Goal: Task Accomplishment & Management: Manage account settings

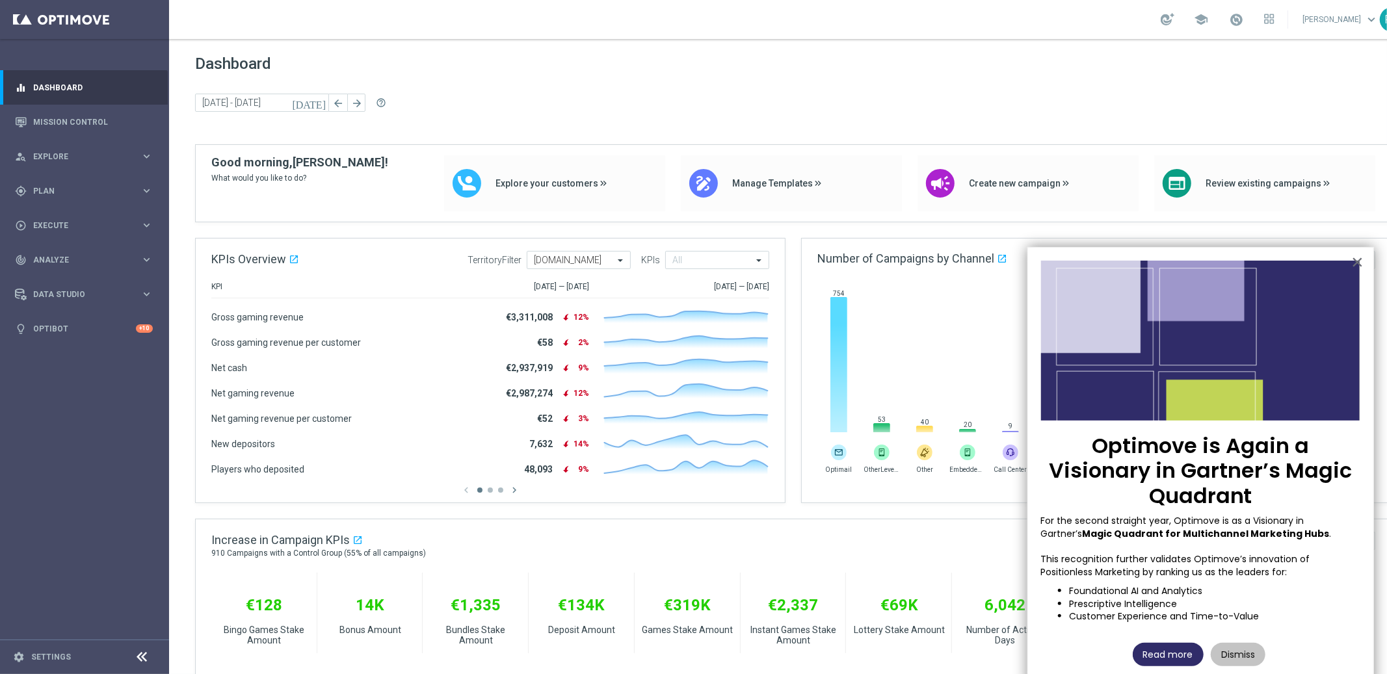
click at [1195, 607] on button "Read more" at bounding box center [1168, 654] width 71 height 23
click at [97, 222] on span "Execute" at bounding box center [86, 226] width 107 height 8
click at [117, 178] on div "gps_fixed Plan keyboard_arrow_right" at bounding box center [84, 191] width 168 height 34
click at [78, 257] on span "Templates" at bounding box center [80, 257] width 93 height 8
click at [70, 267] on div "Optimail" at bounding box center [103, 277] width 127 height 20
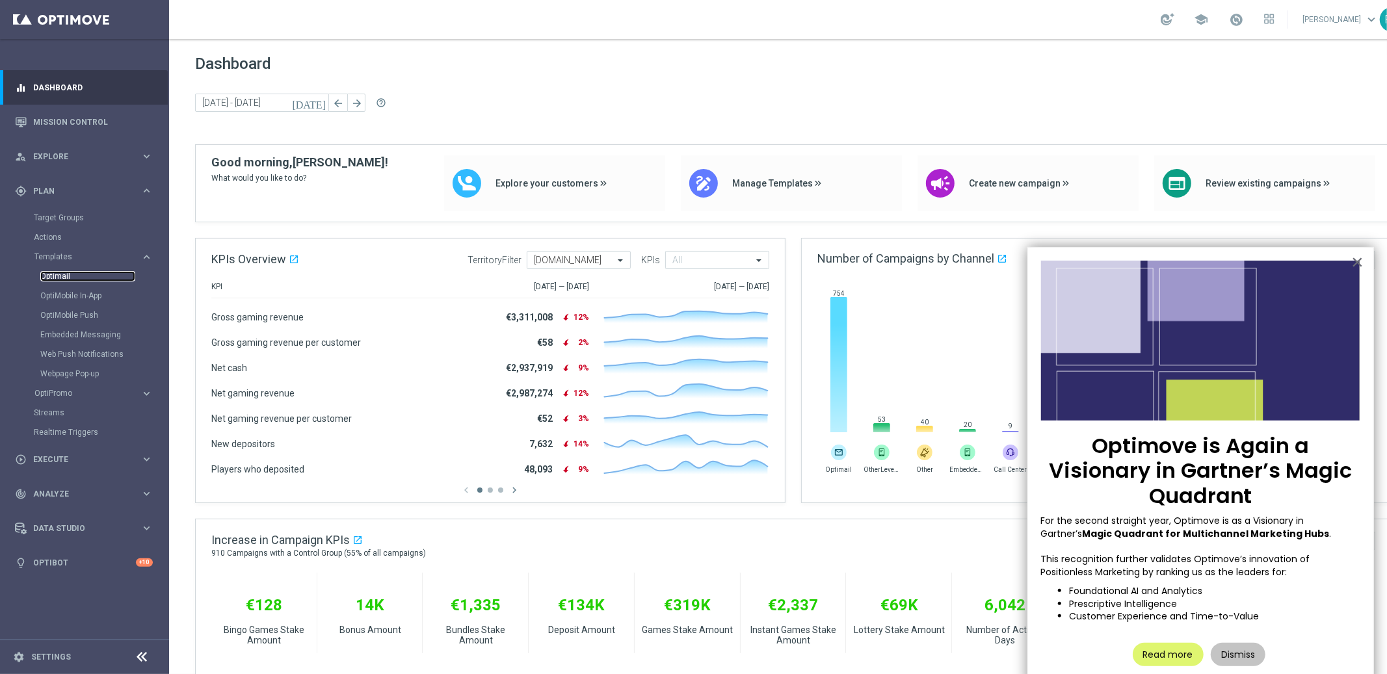
click at [67, 272] on link "Optimail" at bounding box center [87, 276] width 95 height 10
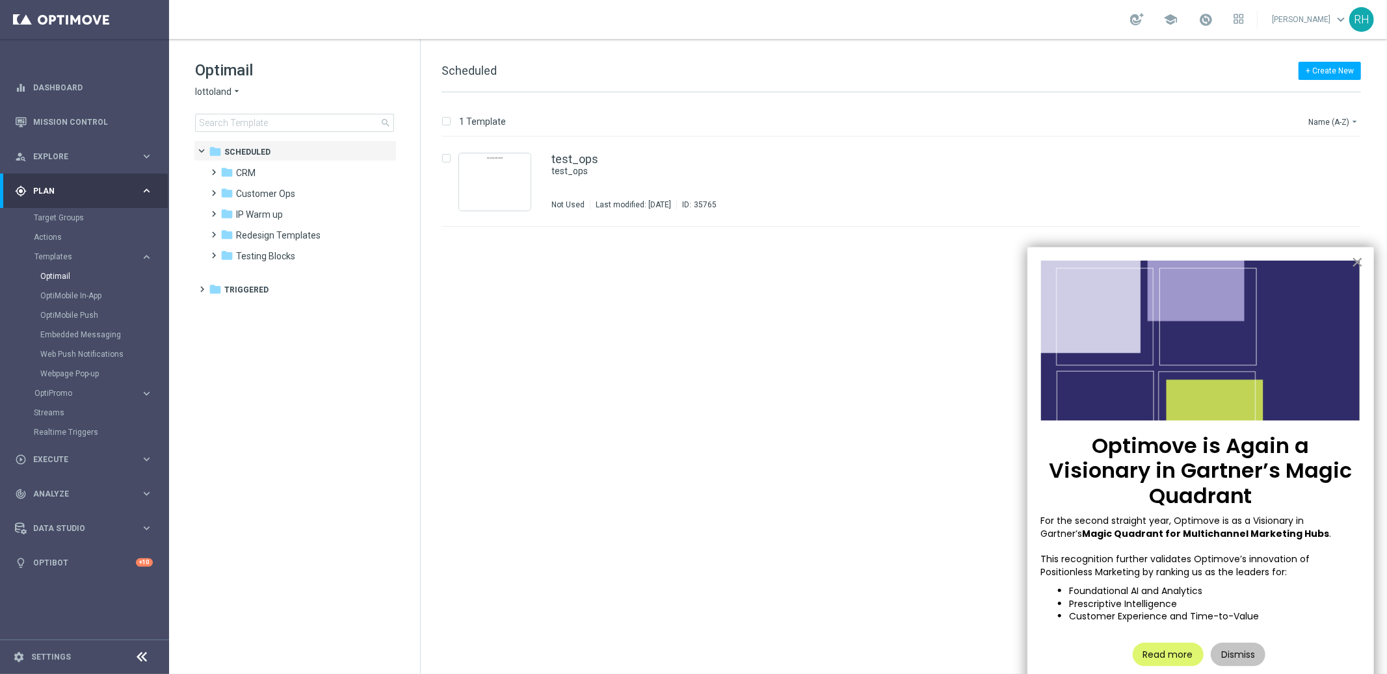
click at [1248, 267] on button "×" at bounding box center [1357, 262] width 12 height 21
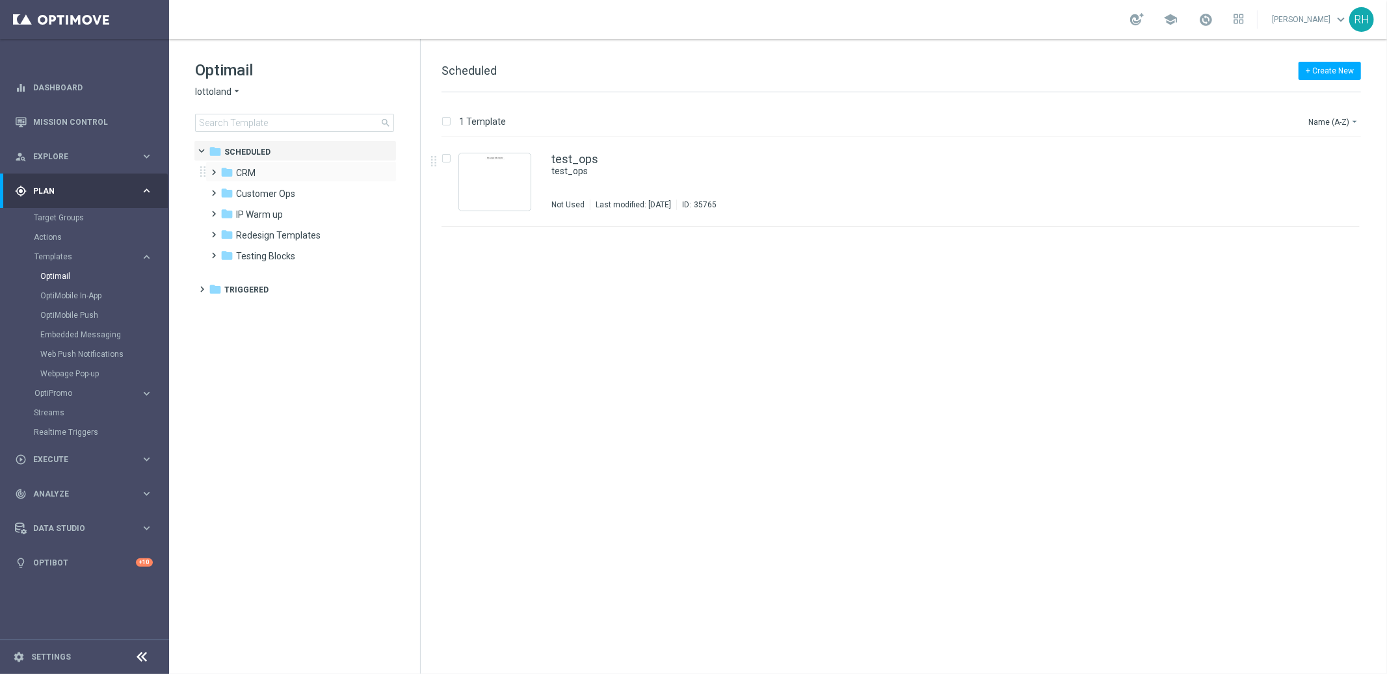
click at [215, 169] on span at bounding box center [212, 166] width 6 height 5
click at [228, 211] on span at bounding box center [225, 208] width 6 height 5
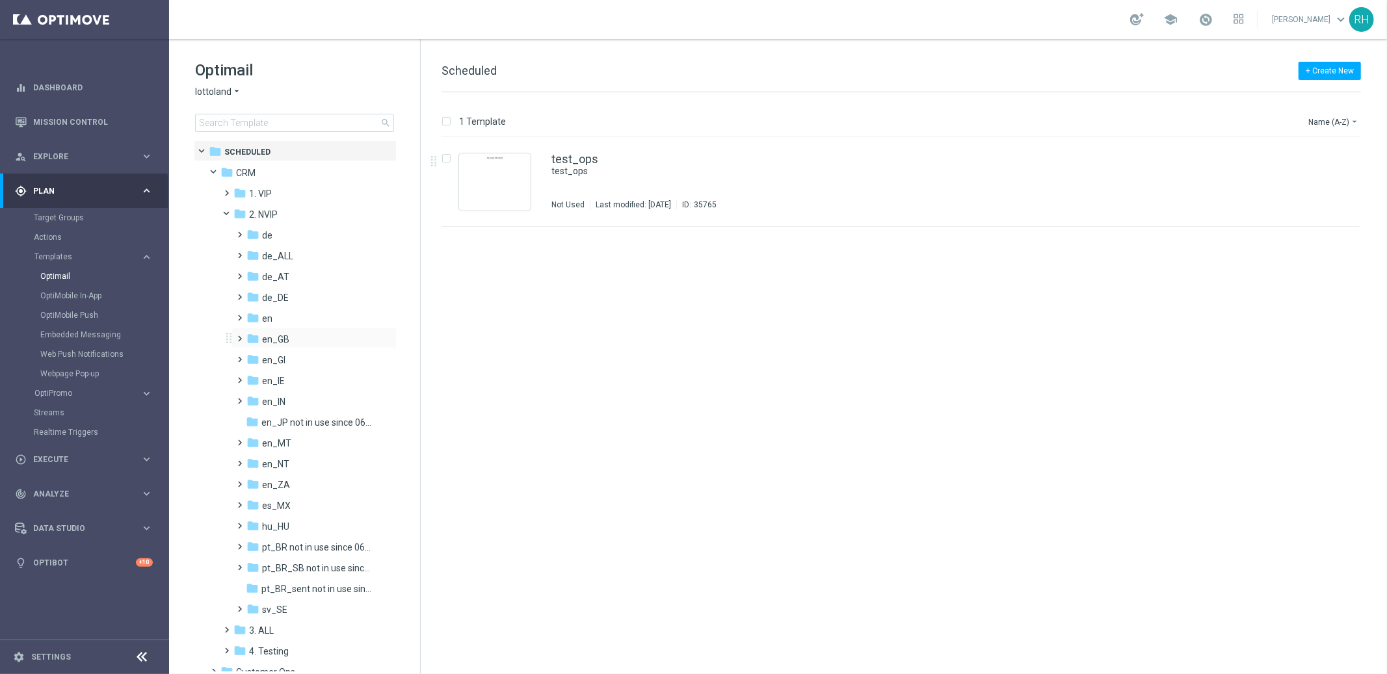
click at [241, 336] on span at bounding box center [238, 332] width 6 height 5
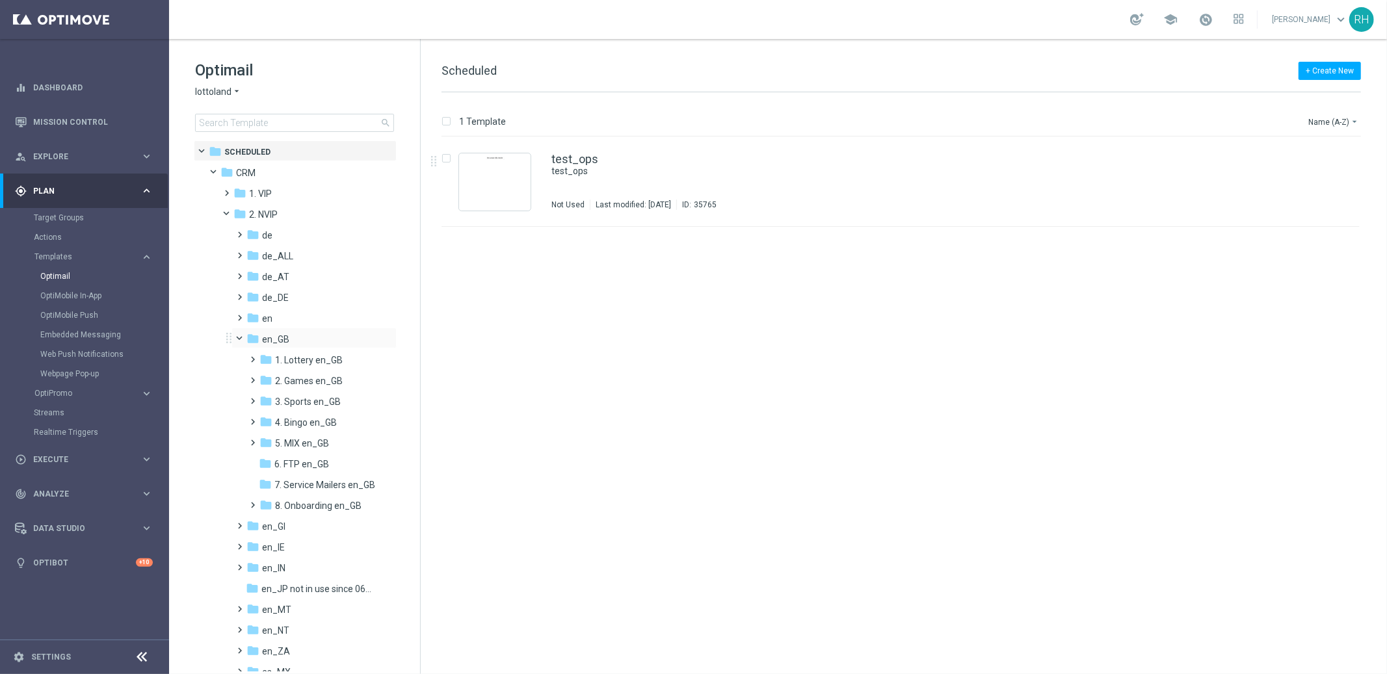
click at [243, 339] on span at bounding box center [245, 336] width 5 height 6
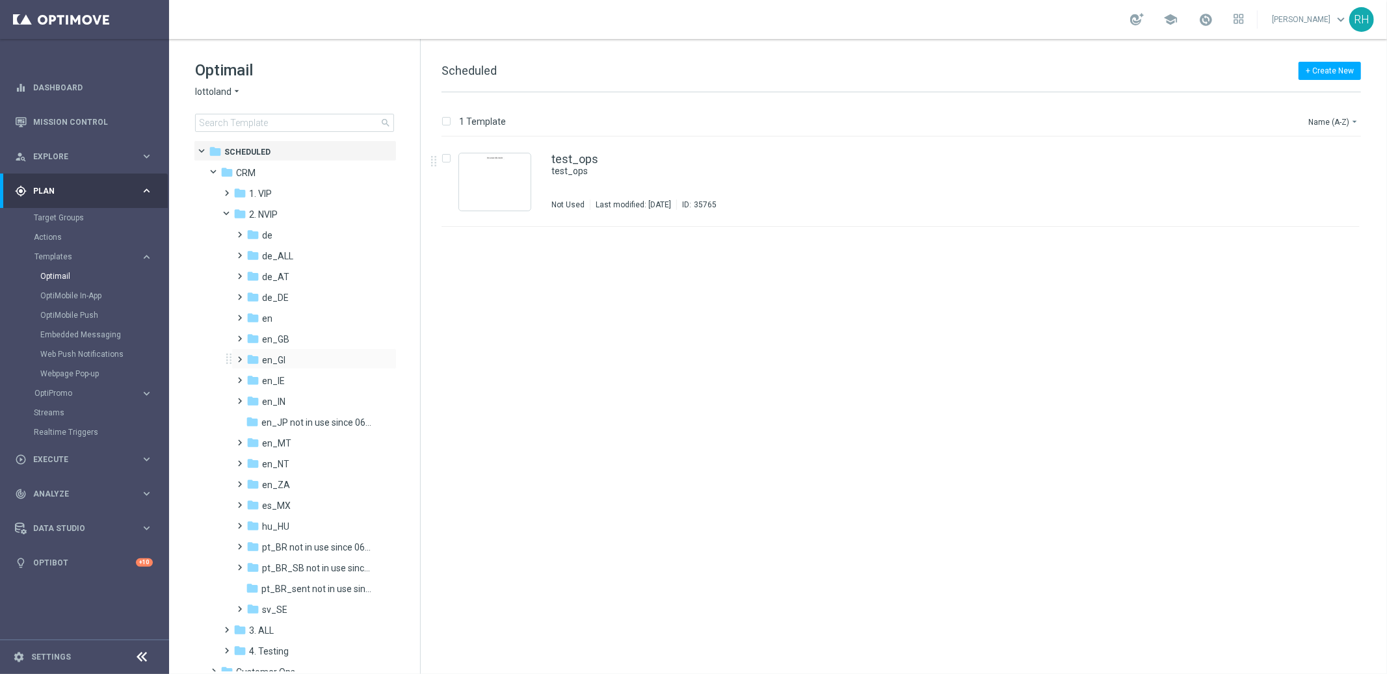
click at [241, 353] on span at bounding box center [238, 353] width 6 height 5
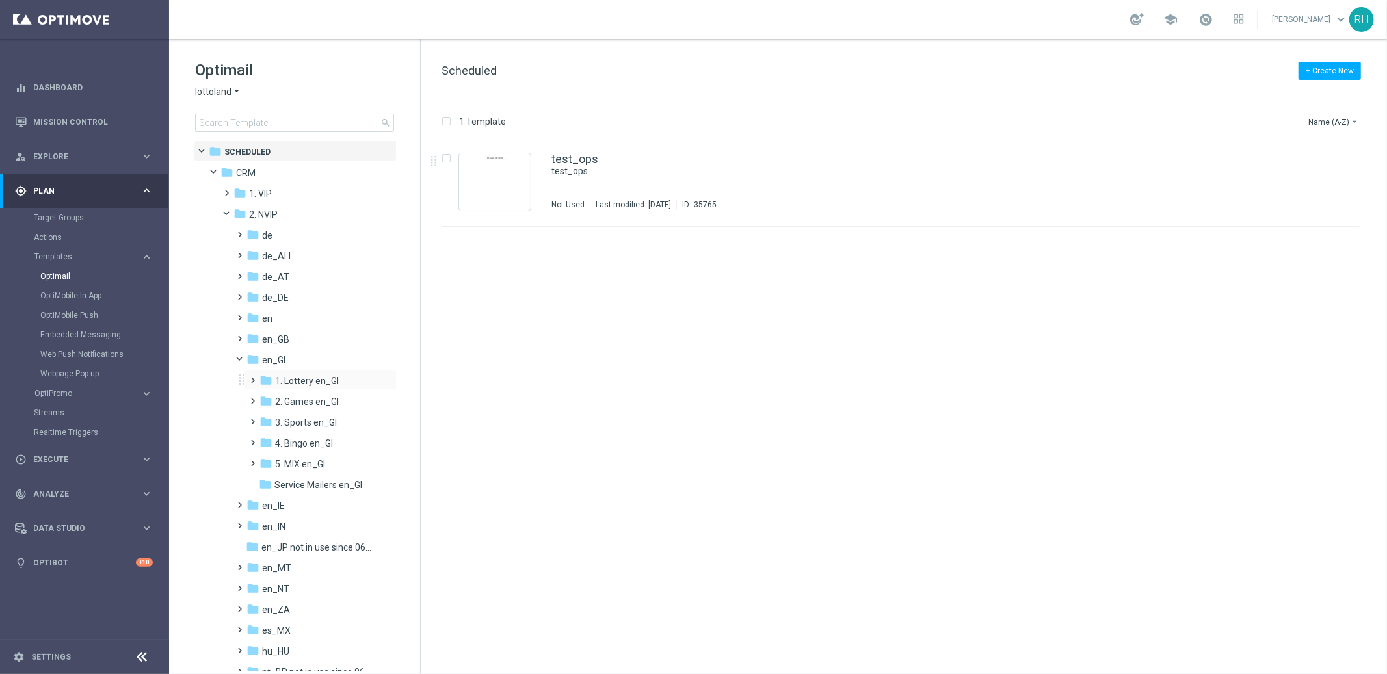
click at [252, 373] on span at bounding box center [251, 374] width 6 height 5
click at [306, 416] on div "folder TAC LT en_GI" at bounding box center [325, 423] width 106 height 15
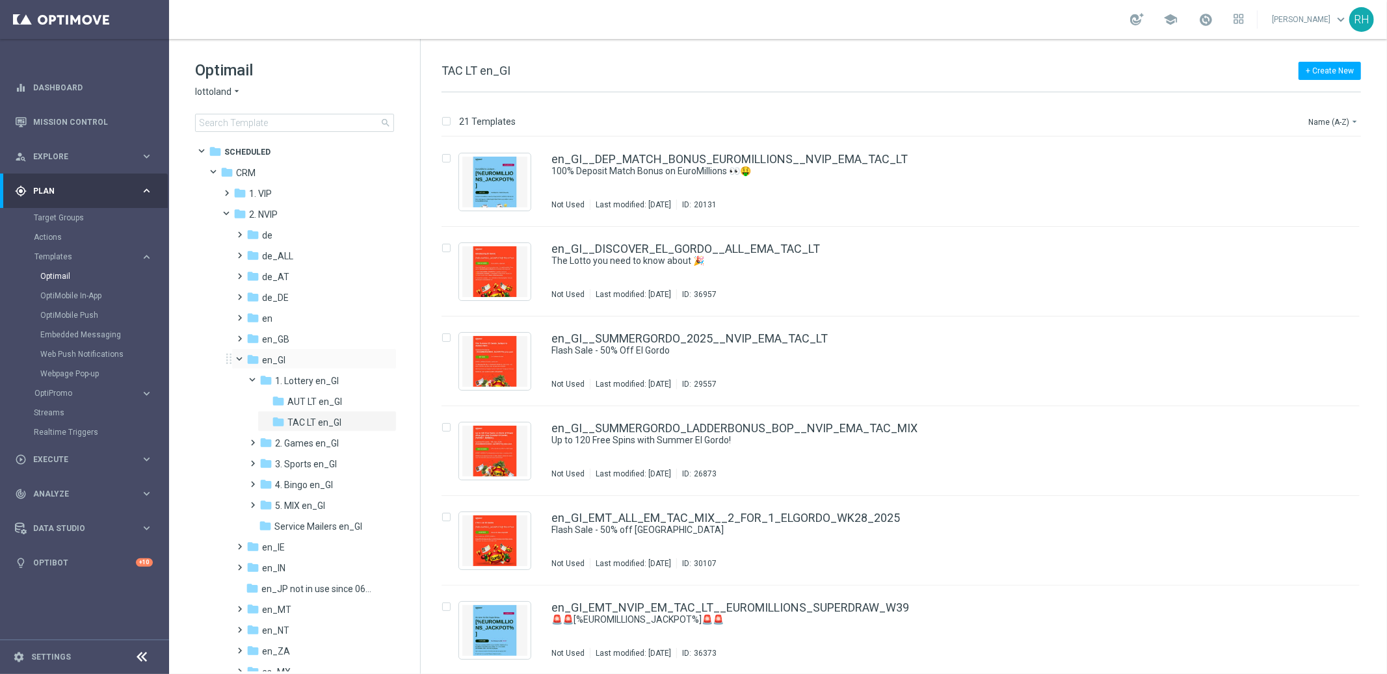
click at [243, 356] on span at bounding box center [245, 357] width 5 height 6
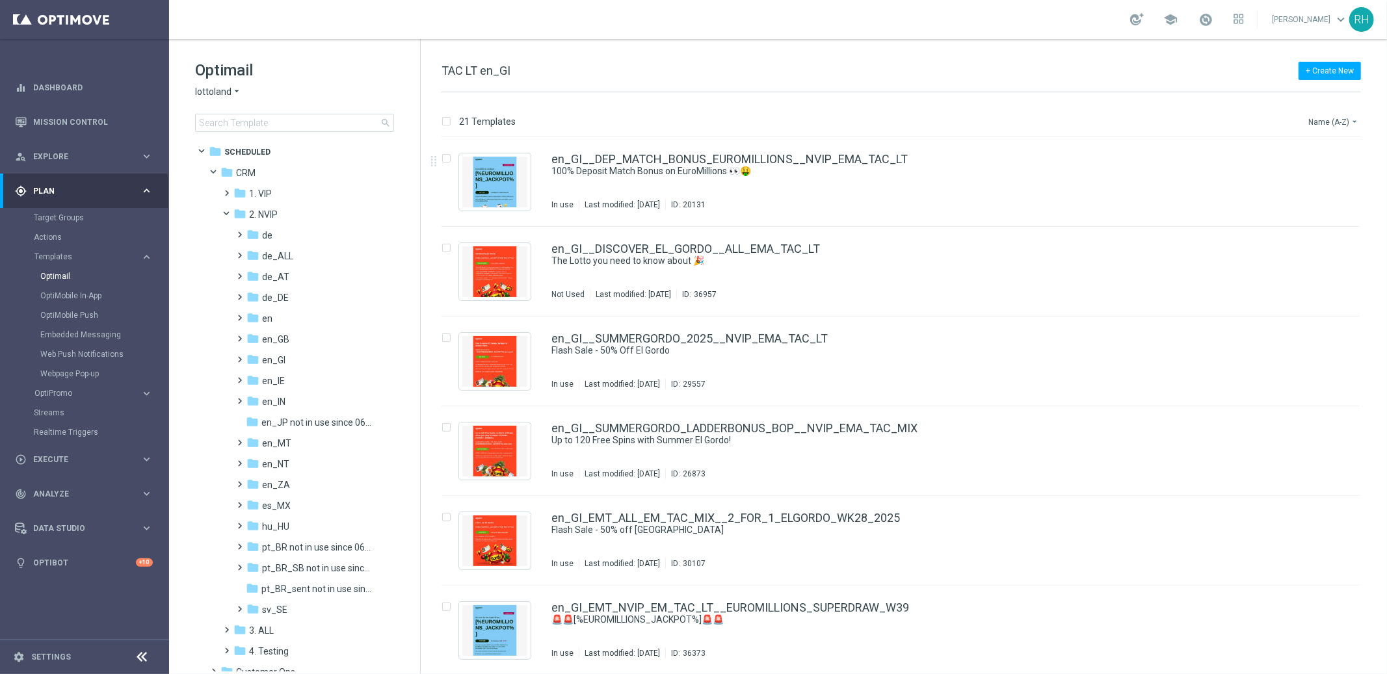
click at [1248, 124] on button "Name (A-Z) arrow_drop_down" at bounding box center [1334, 122] width 54 height 16
click at [1248, 176] on span "Date Modified (Newest)" at bounding box center [1311, 179] width 87 height 9
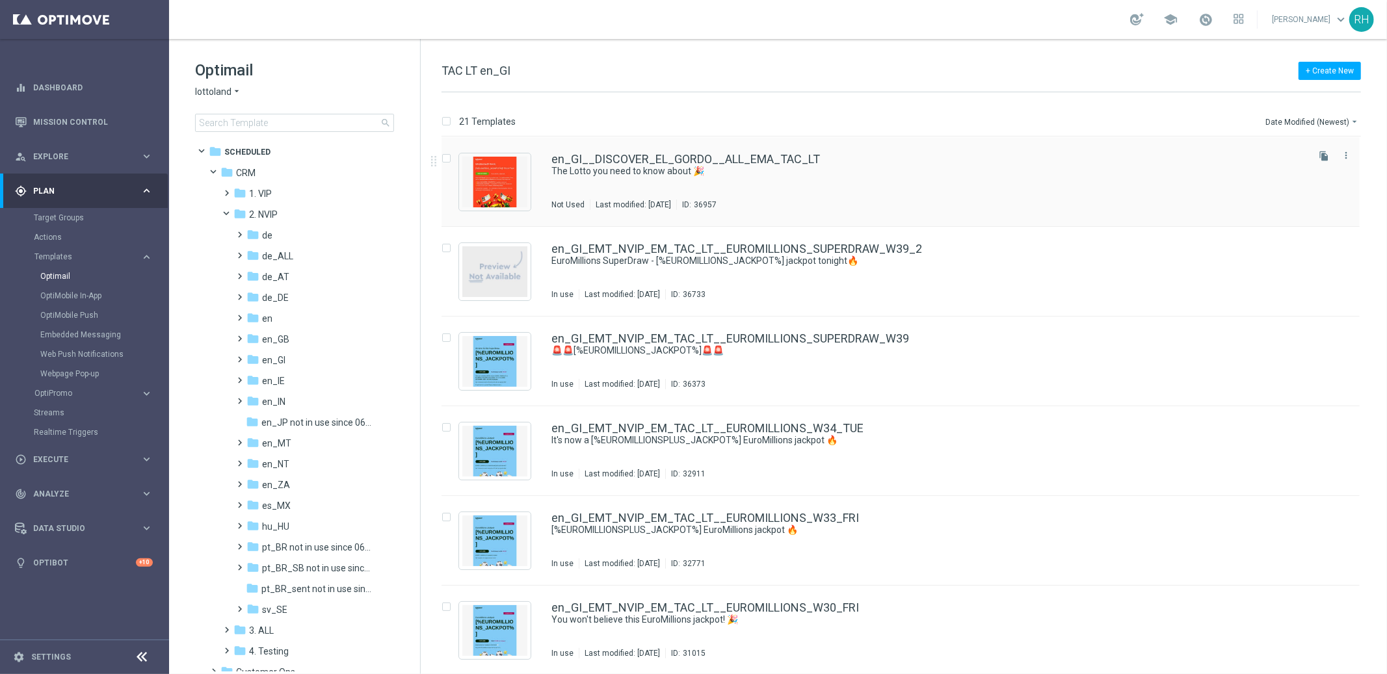
click at [897, 161] on div "en_GI__DISCOVER_EL_GORDO__ALL_EMA_TAC_LT" at bounding box center [929, 159] width 754 height 12
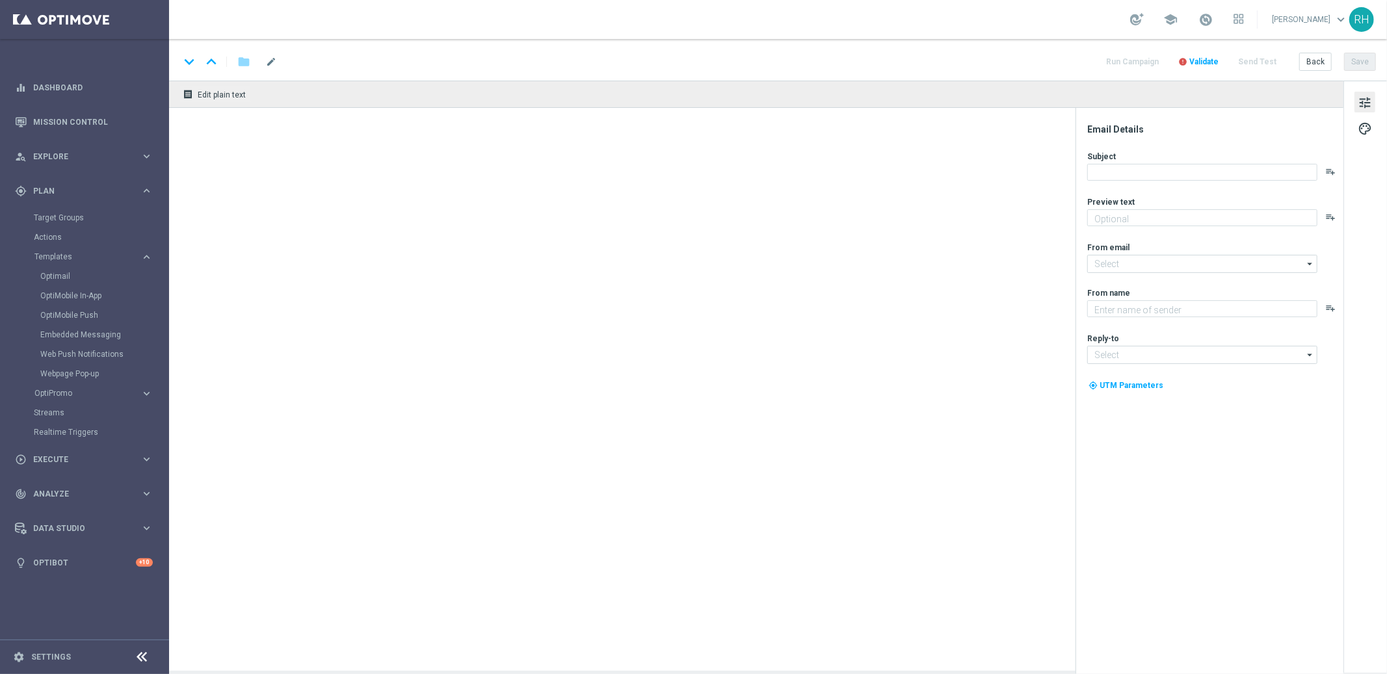
type textarea "Thousands win every year - will you be one of them?"
type input "mail@crm.lottoland.com"
type textarea "Lottoland"
type input "support@lottoland.gi"
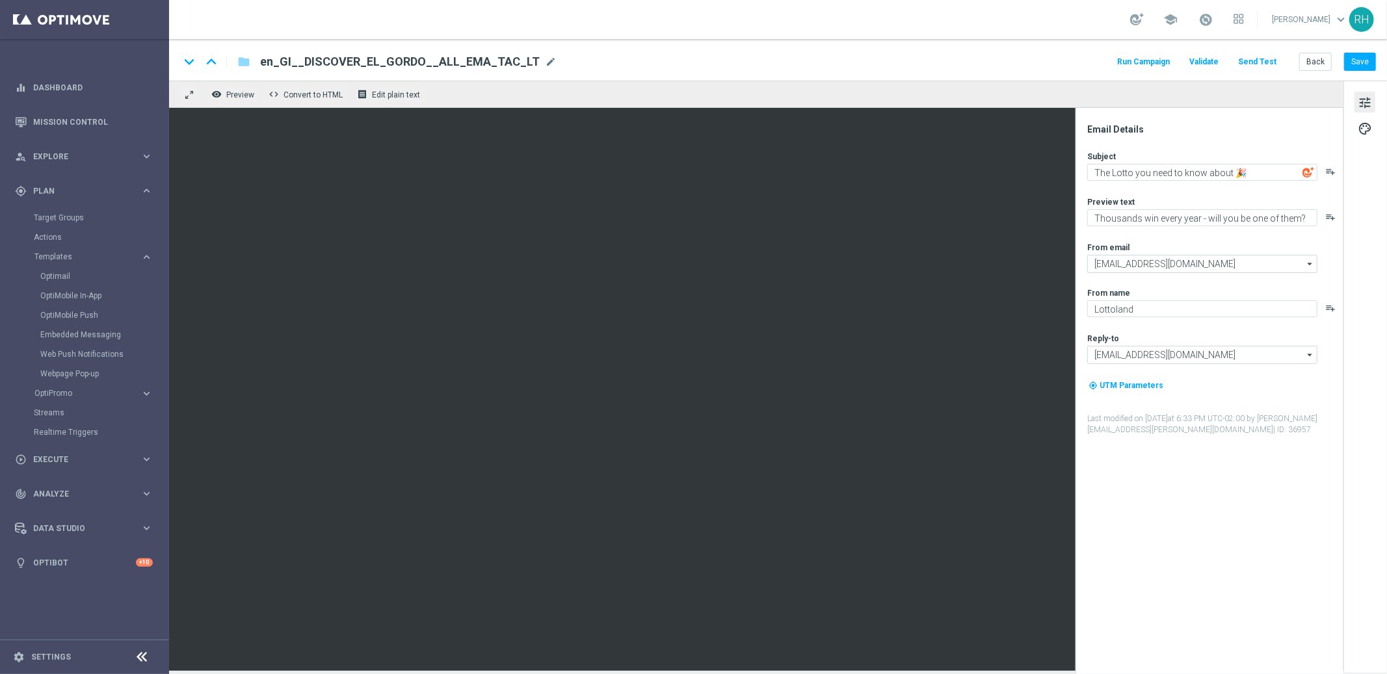
click at [432, 67] on span "en_GI__DISCOVER_EL_GORDO__ALL_EMA_TAC_LT" at bounding box center [400, 62] width 280 height 16
click at [432, 67] on input "en_GI__DISCOVER_EL_GORDO__ALL_EMA_TAC_LT" at bounding box center [421, 61] width 323 height 17
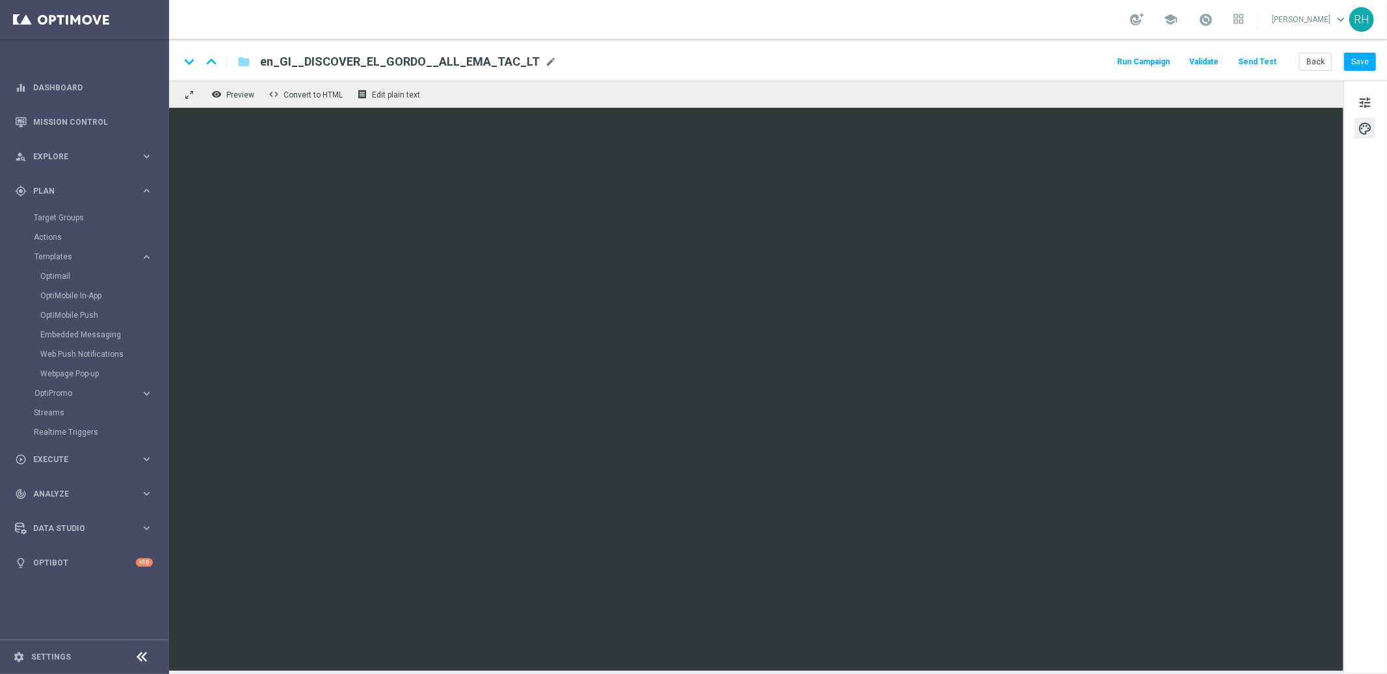
click at [475, 66] on span "en_GI__DISCOVER_EL_GORDO__ALL_EMA_TAC_LT" at bounding box center [400, 62] width 280 height 16
click at [446, 60] on input "en_GI__DISCOVER_EL_GORDO__ALL_EMA_TAC_LT" at bounding box center [421, 61] width 323 height 17
click at [1248, 108] on button "tune" at bounding box center [1365, 102] width 21 height 21
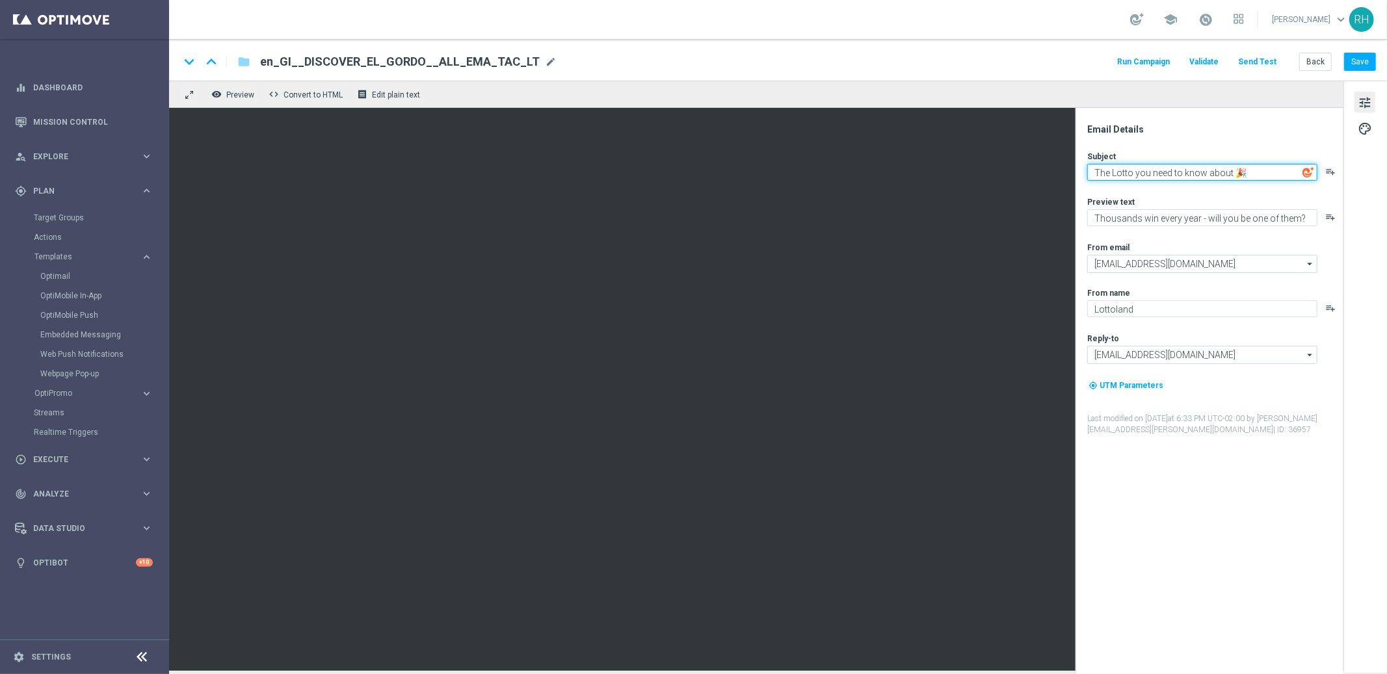
click at [1221, 165] on textarea "The Lotto you need to know about 🎉" at bounding box center [1202, 172] width 230 height 17
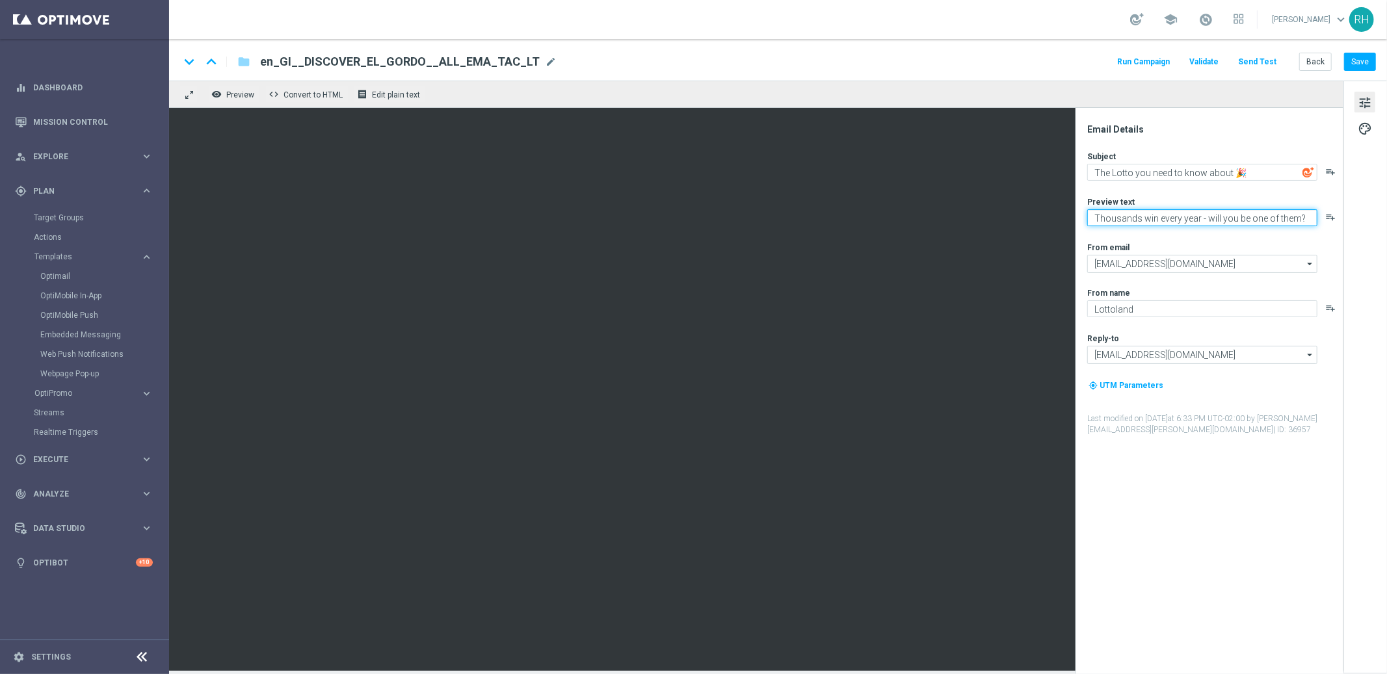
click at [1141, 217] on textarea "Thousands win every year - will you be one of them?" at bounding box center [1202, 217] width 230 height 17
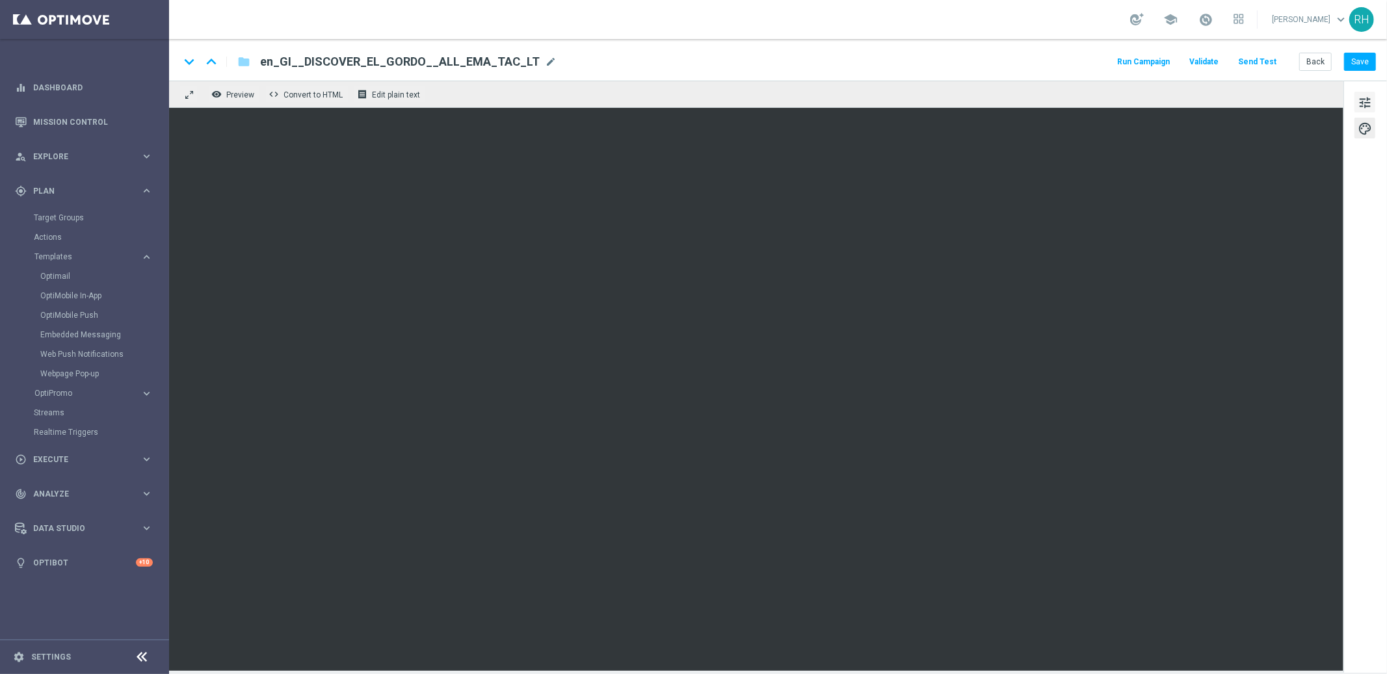
click at [1248, 101] on button "tune" at bounding box center [1365, 102] width 21 height 21
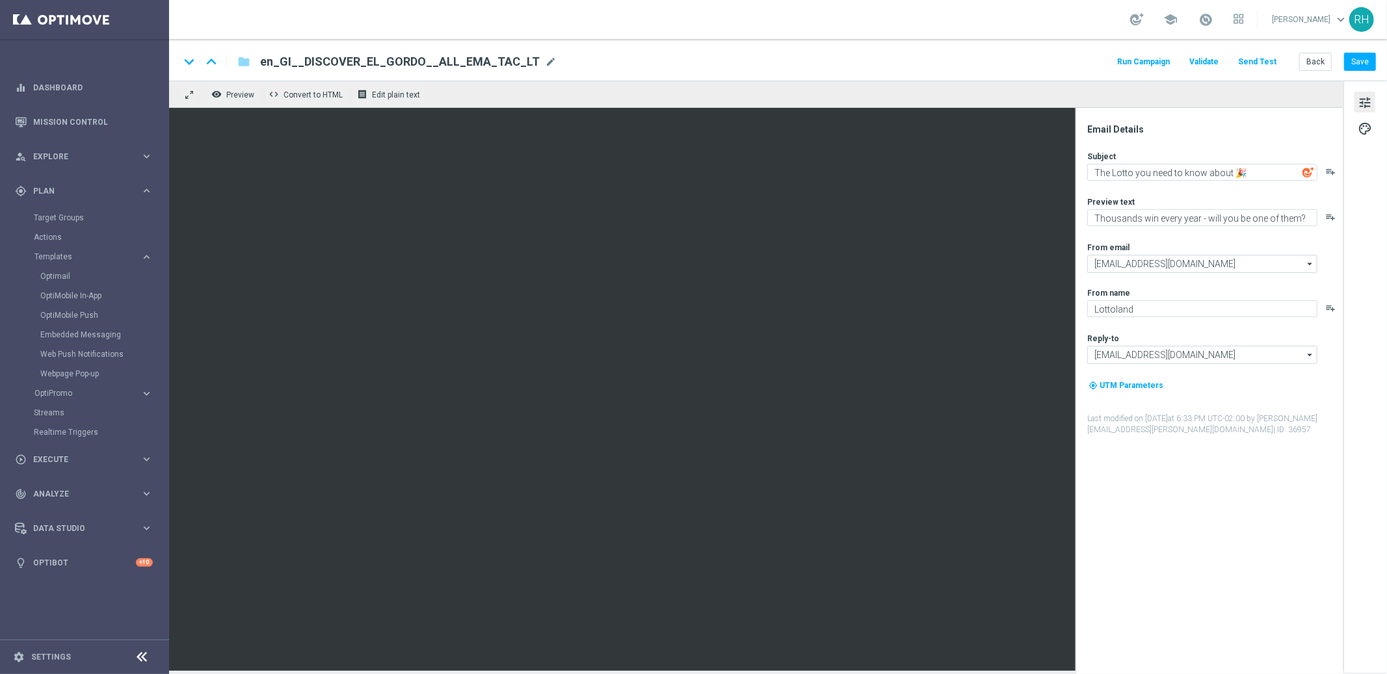
click at [1248, 62] on button "Send Test" at bounding box center [1257, 62] width 42 height 18
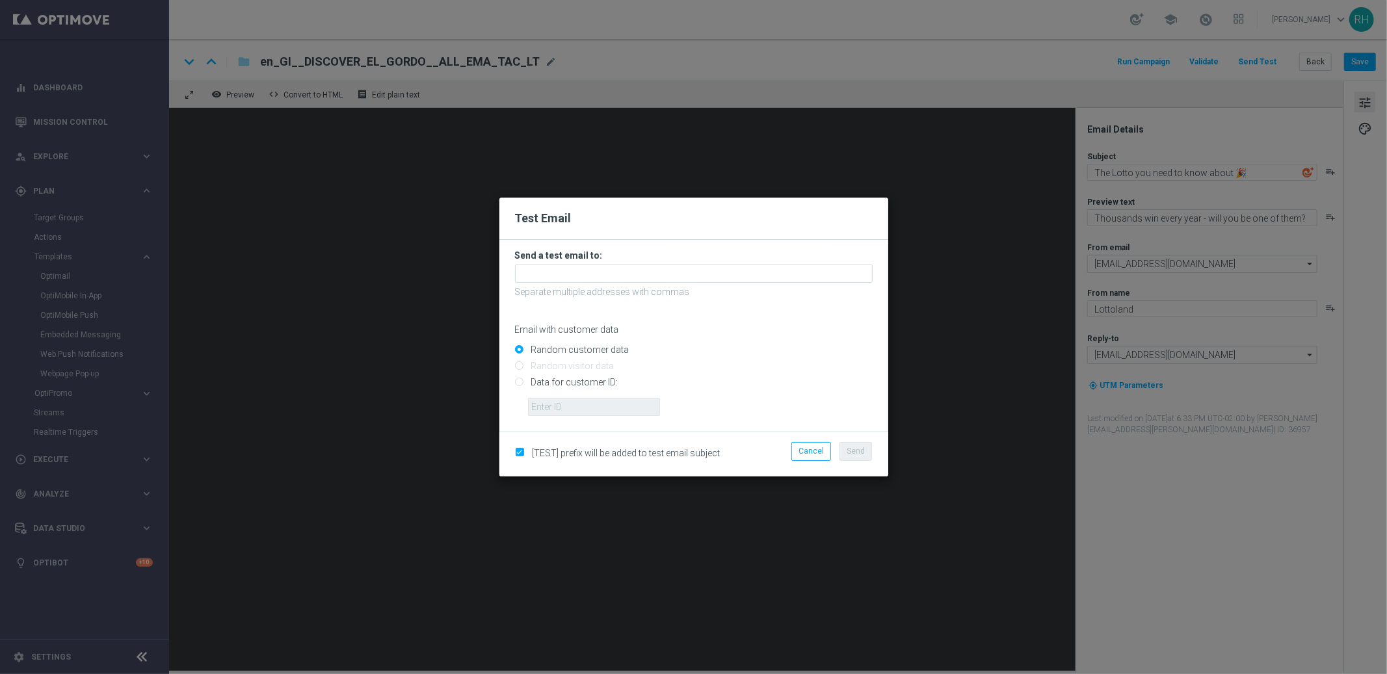
click at [519, 383] on input "Data for customer ID:" at bounding box center [694, 388] width 358 height 18
radio input "true"
click at [555, 401] on input "text" at bounding box center [594, 407] width 132 height 18
click at [601, 401] on input "9388689" at bounding box center [594, 407] width 132 height 18
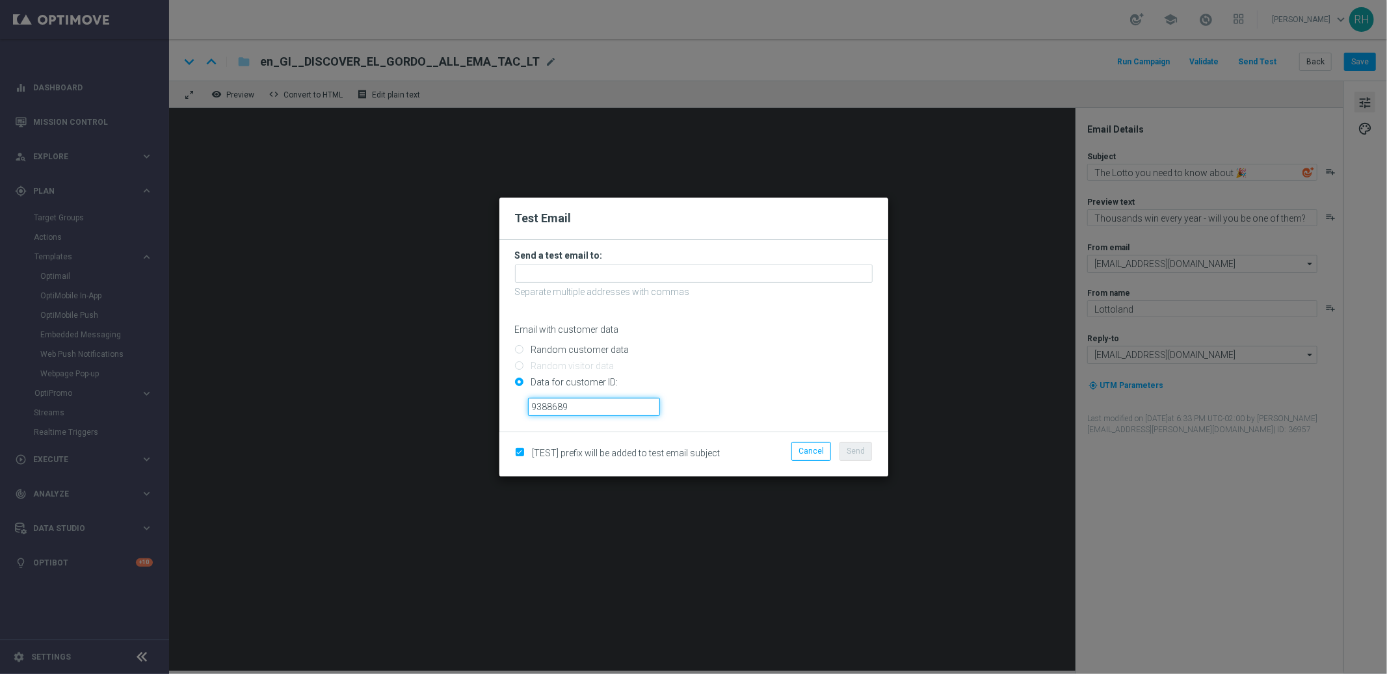
paste input "22390592"
type input "223905929"
click at [745, 390] on input "Data for customer ID:" at bounding box center [694, 388] width 358 height 18
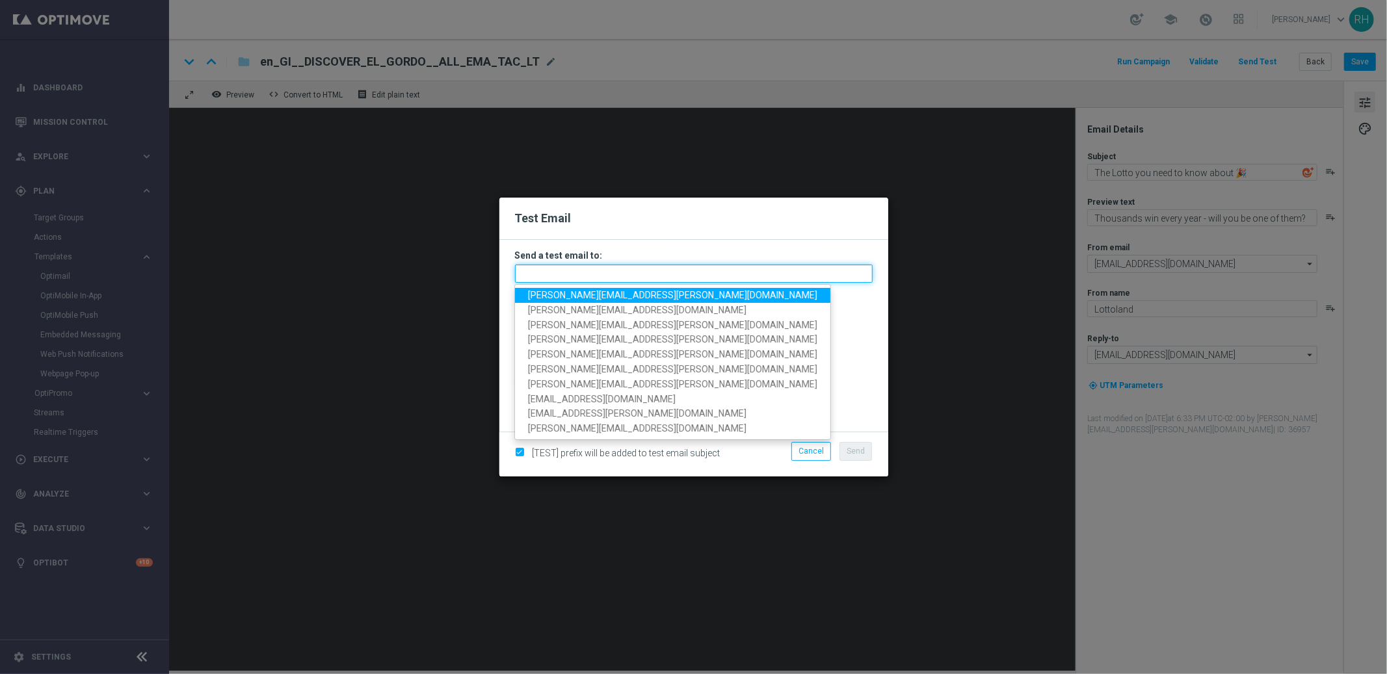
click at [659, 276] on input "text" at bounding box center [694, 274] width 358 height 18
click at [577, 295] on span "ricky.hubbard@lottoland.com" at bounding box center [672, 295] width 289 height 10
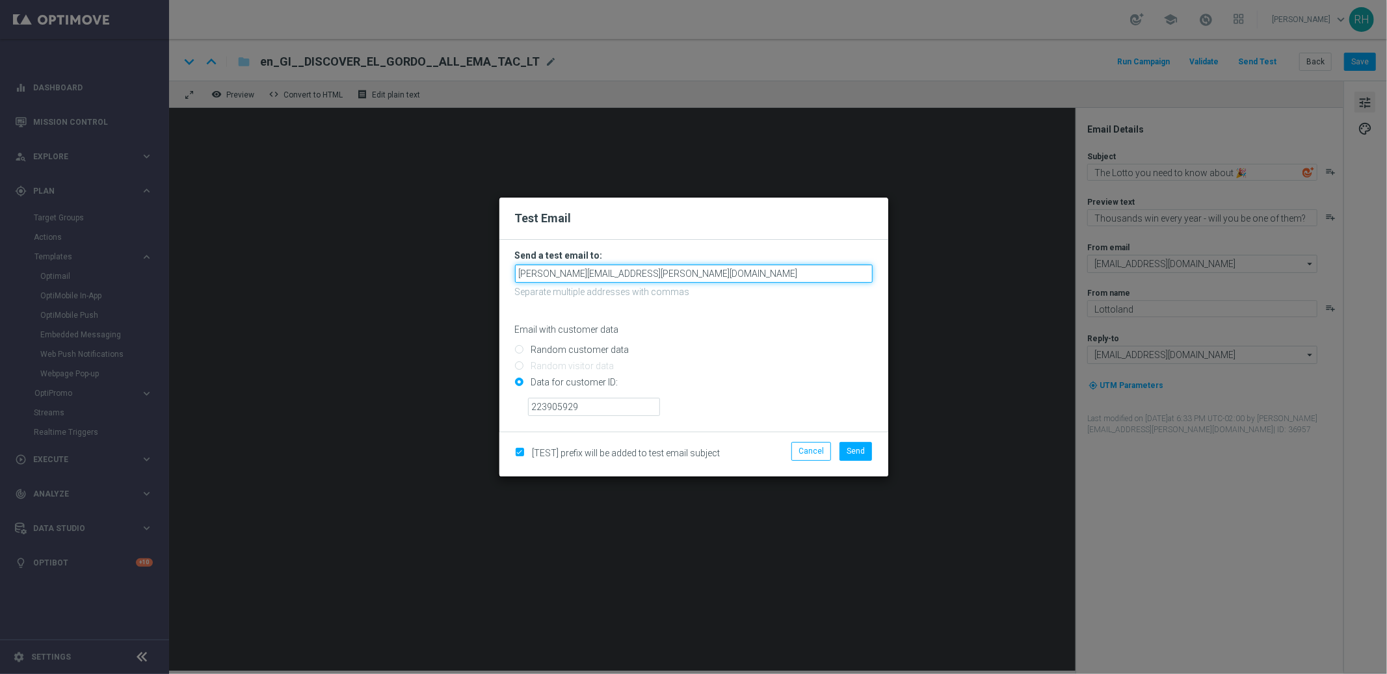
click at [663, 280] on input "ricky.hubbard@lottoland.com" at bounding box center [694, 274] width 358 height 18
type input "ricky.hubbard@lottoland.com,leslie.martinez@lottoland.com,james.parr@lottoland.…"
click at [865, 451] on span "Send" at bounding box center [856, 451] width 18 height 9
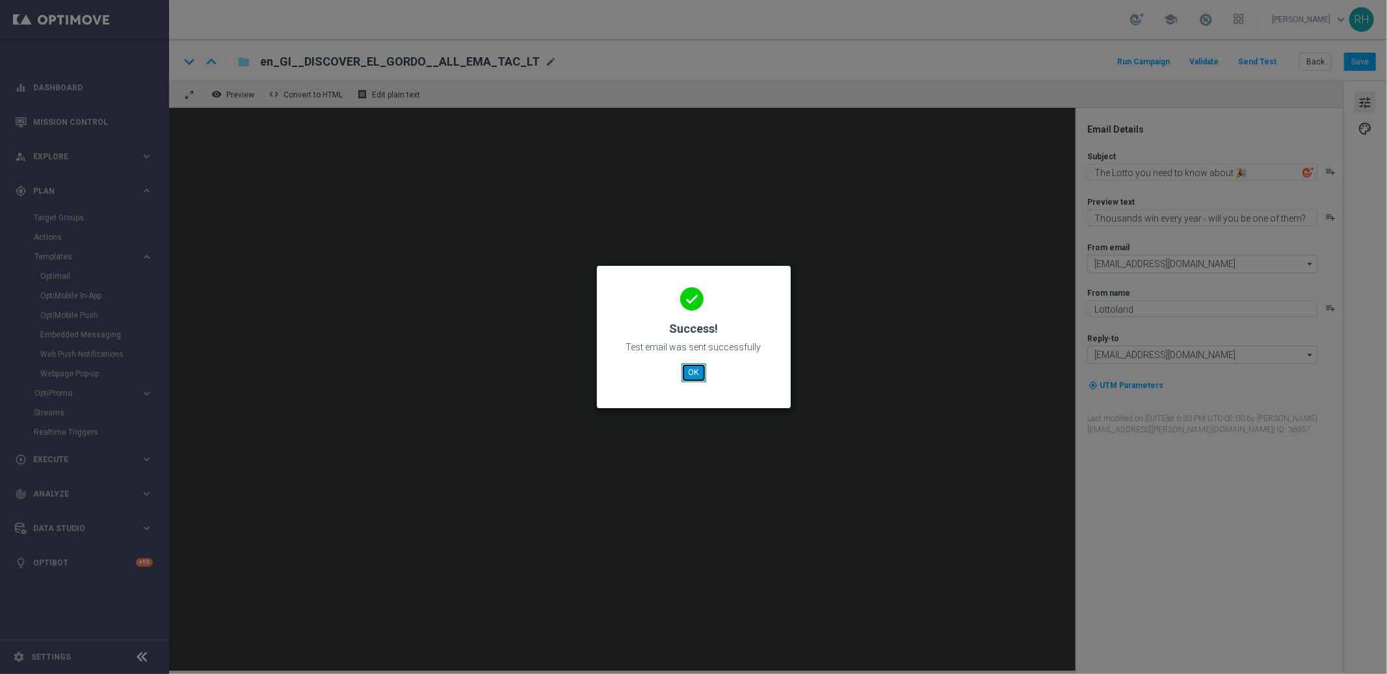
click at [691, 364] on button "OK" at bounding box center [694, 373] width 25 height 18
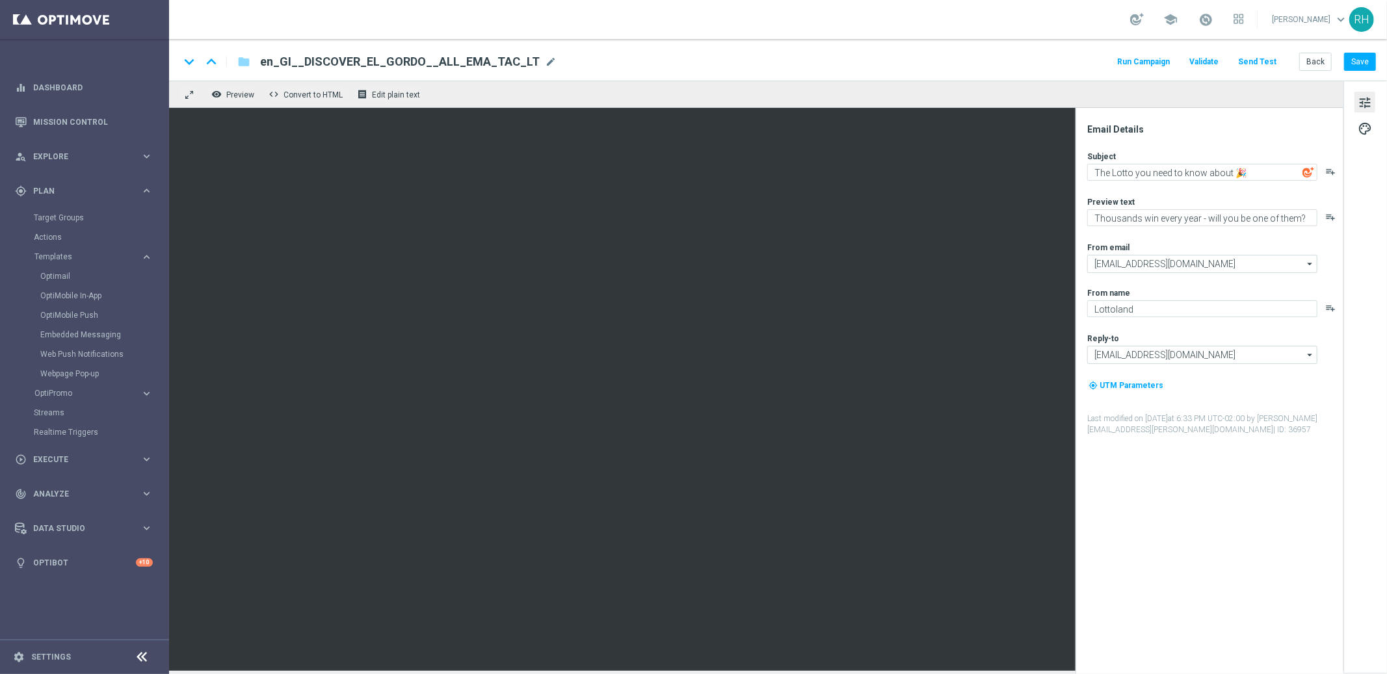
click at [1248, 72] on div "keyboard_arrow_down keyboard_arrow_up folder en_GI__DISCOVER_EL_GORDO__ALL_EMA_…" at bounding box center [778, 60] width 1218 height 42
click at [1248, 66] on button "Save" at bounding box center [1360, 62] width 32 height 18
click at [1248, 61] on button "Save" at bounding box center [1360, 62] width 32 height 18
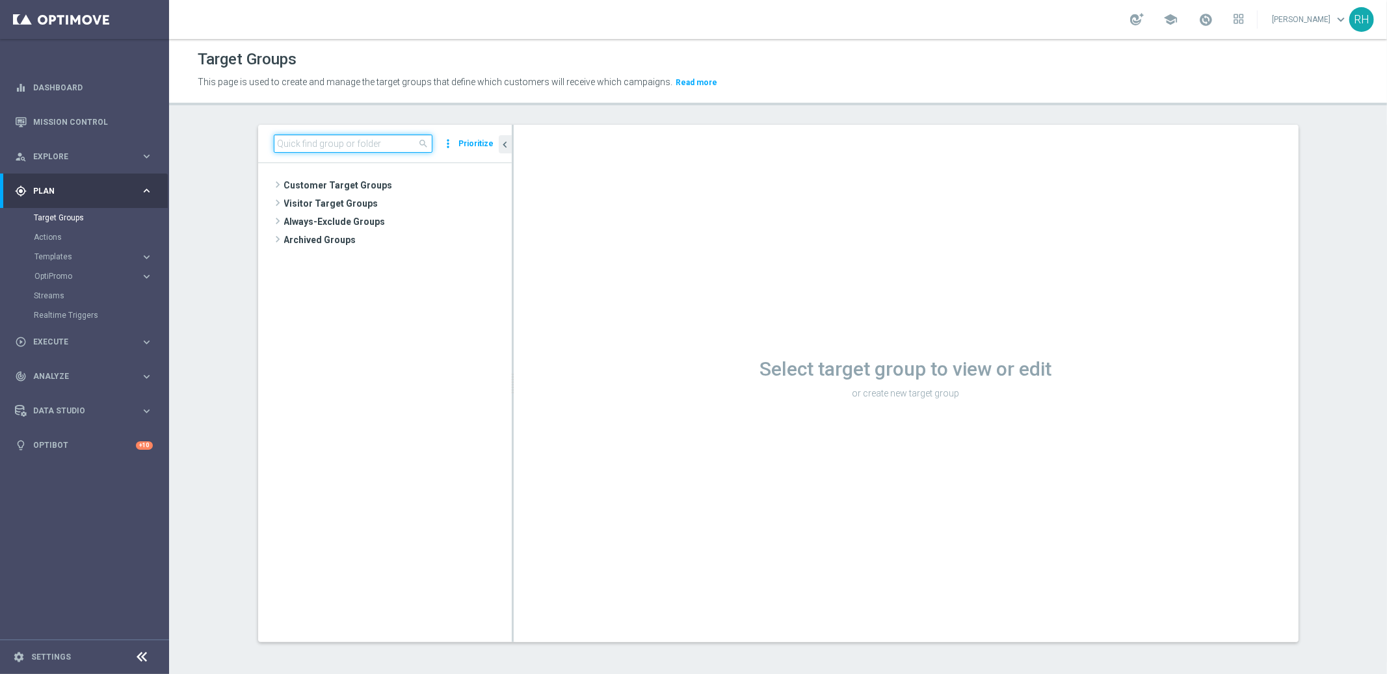
click at [381, 141] on input at bounding box center [353, 144] width 159 height 18
paste input "UK_LOTTO_EMAIL"
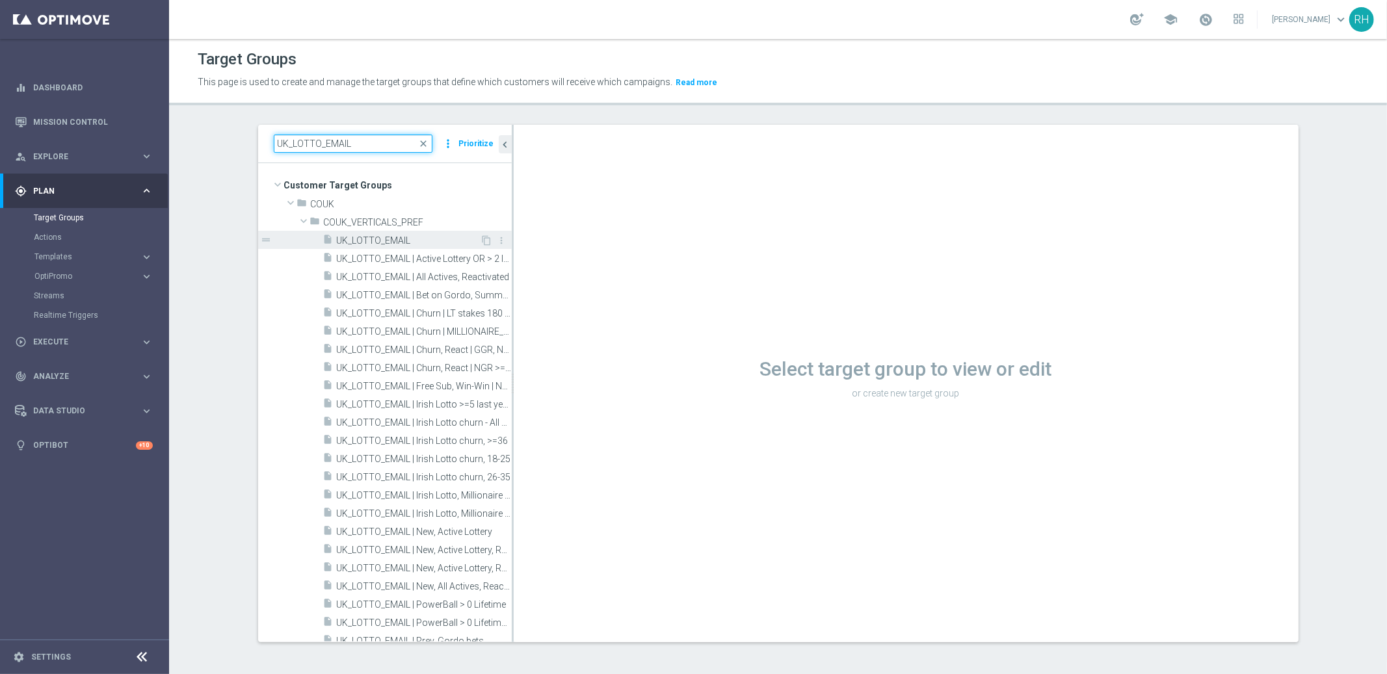
type input "UK_LOTTO_EMAIL"
click at [401, 240] on span "UK_LOTTO_EMAIL" at bounding box center [409, 240] width 144 height 11
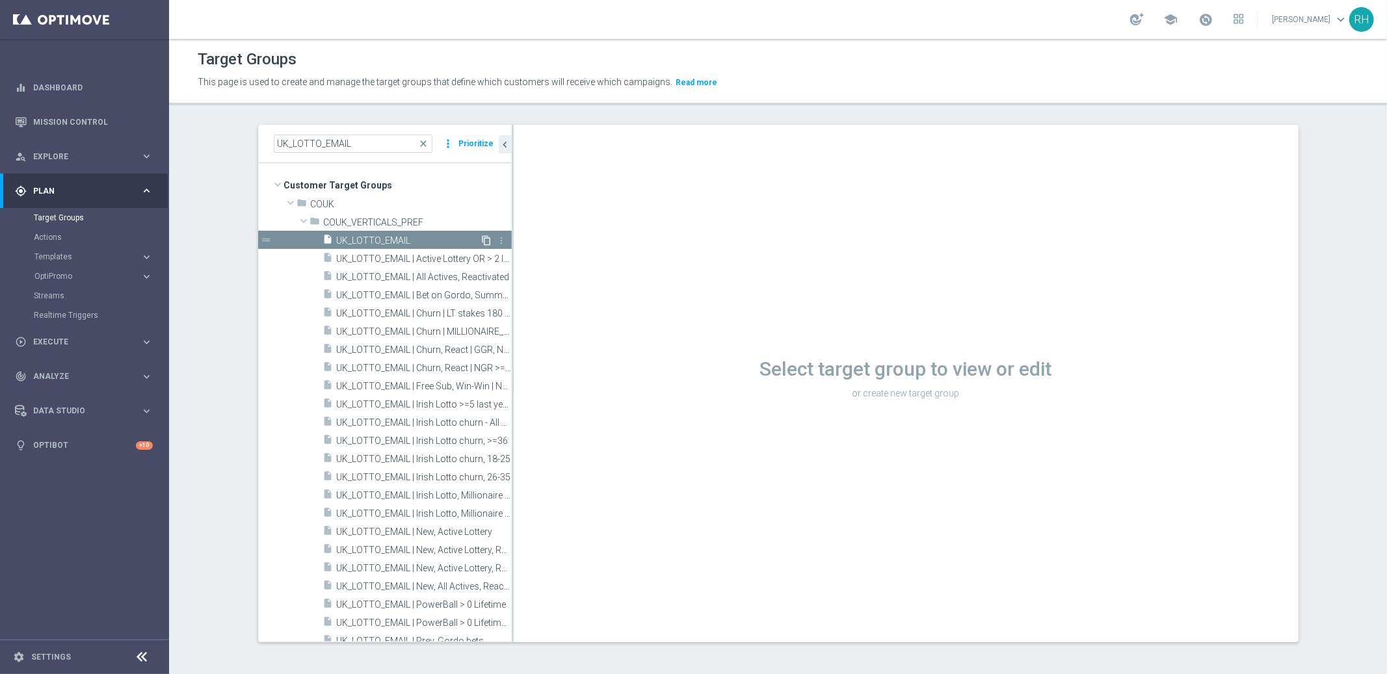
click at [482, 237] on icon "content_copy" at bounding box center [487, 240] width 10 height 10
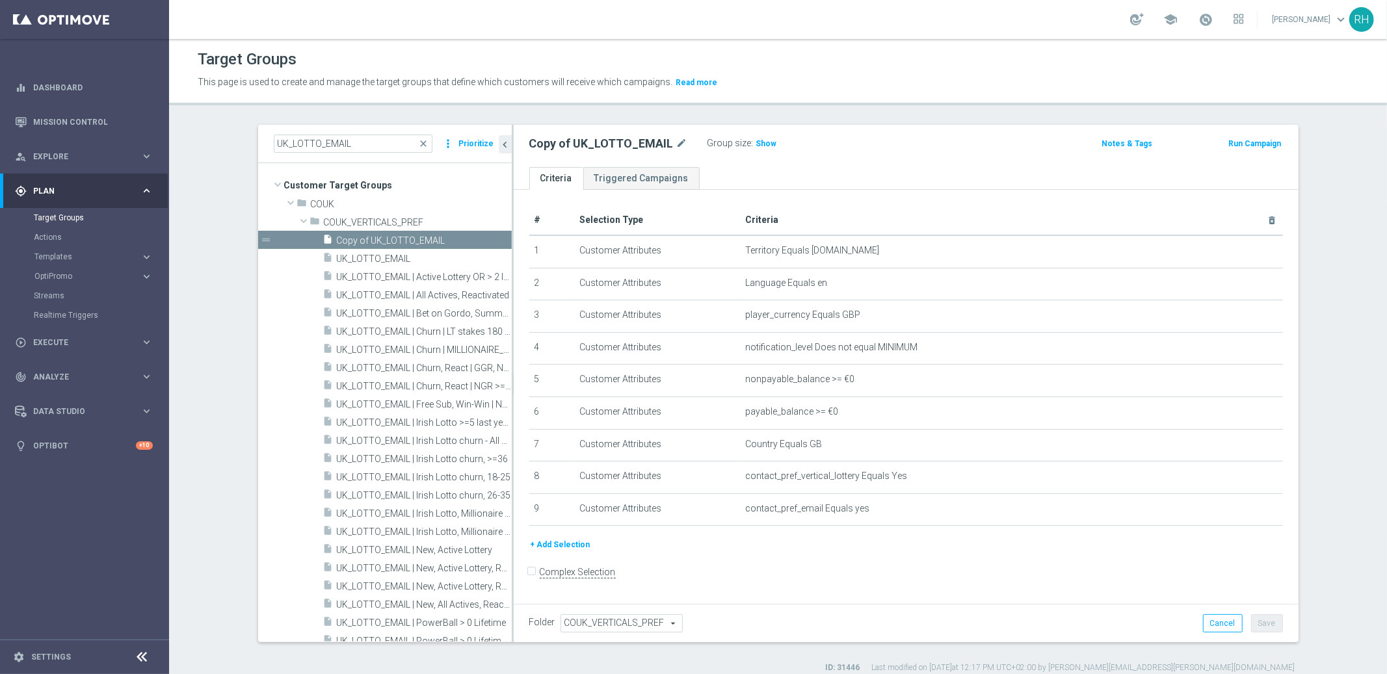
click at [632, 541] on div "+ Add Selection" at bounding box center [906, 545] width 773 height 14
click at [568, 539] on button "+ Add Selection" at bounding box center [560, 545] width 62 height 14
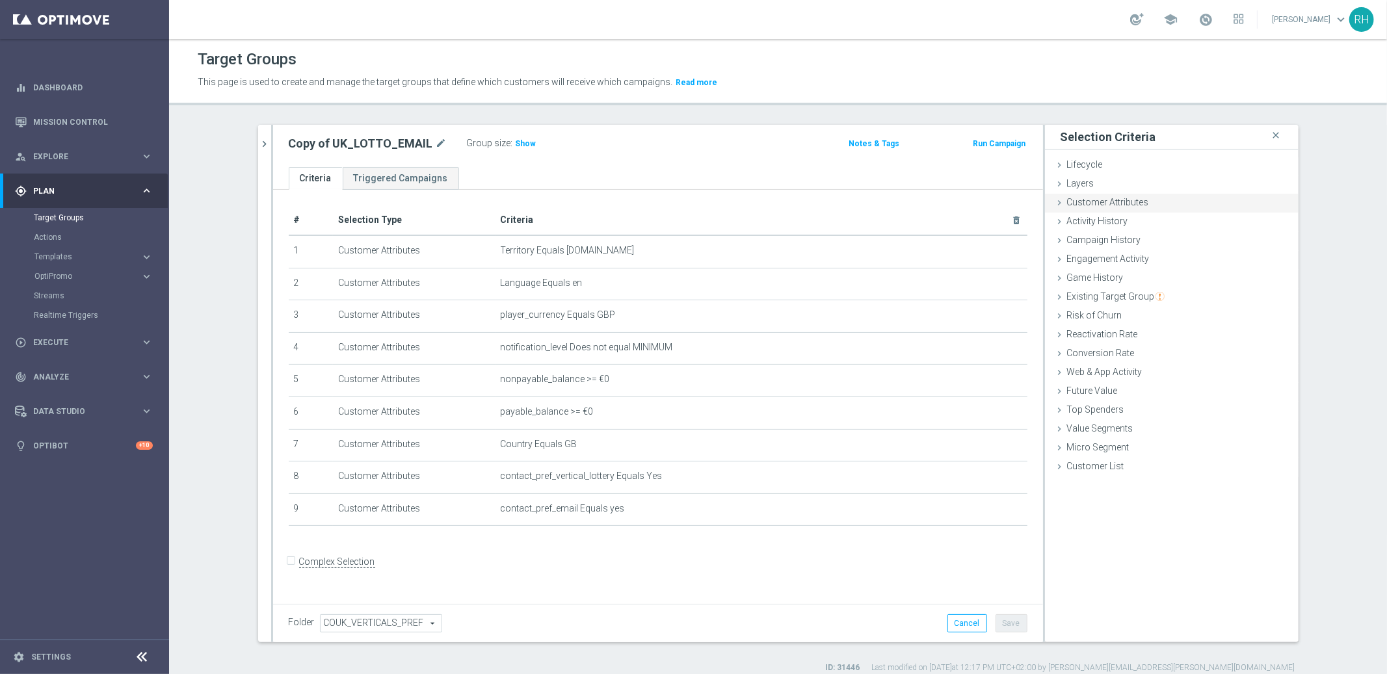
click at [1132, 197] on span "Customer Attributes" at bounding box center [1108, 202] width 82 height 10
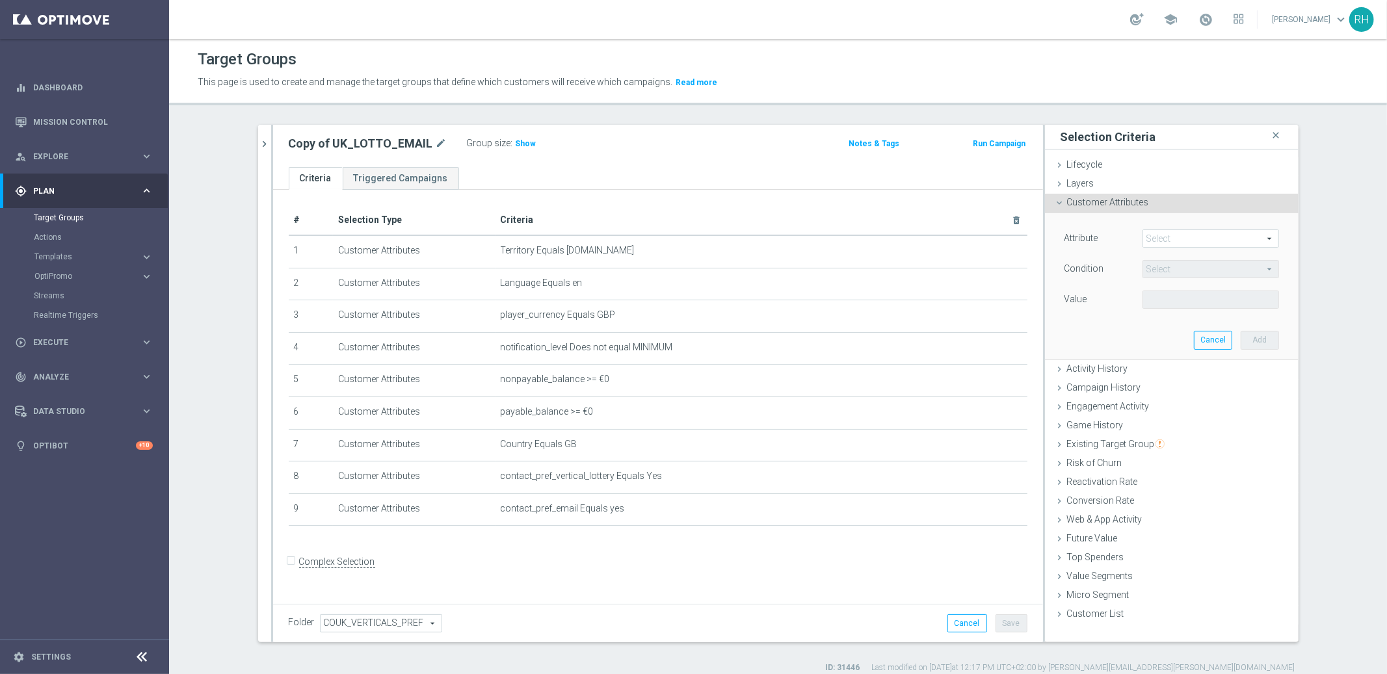
click at [1155, 228] on div "Attribute Select arrow_drop_down search Condition Select arrow_drop_down search…" at bounding box center [1172, 286] width 234 height 146
click at [1154, 237] on span at bounding box center [1210, 238] width 135 height 17
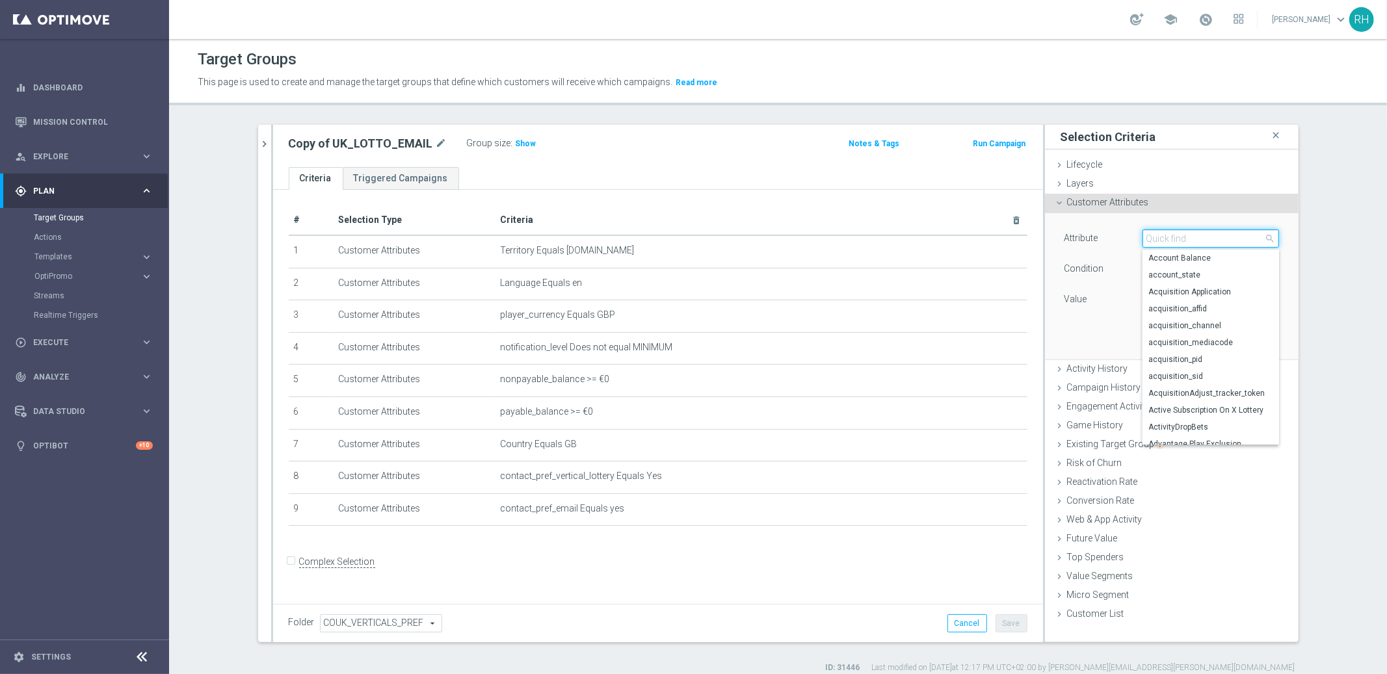
click at [1154, 237] on input "search" at bounding box center [1211, 239] width 137 height 18
type input "regi"
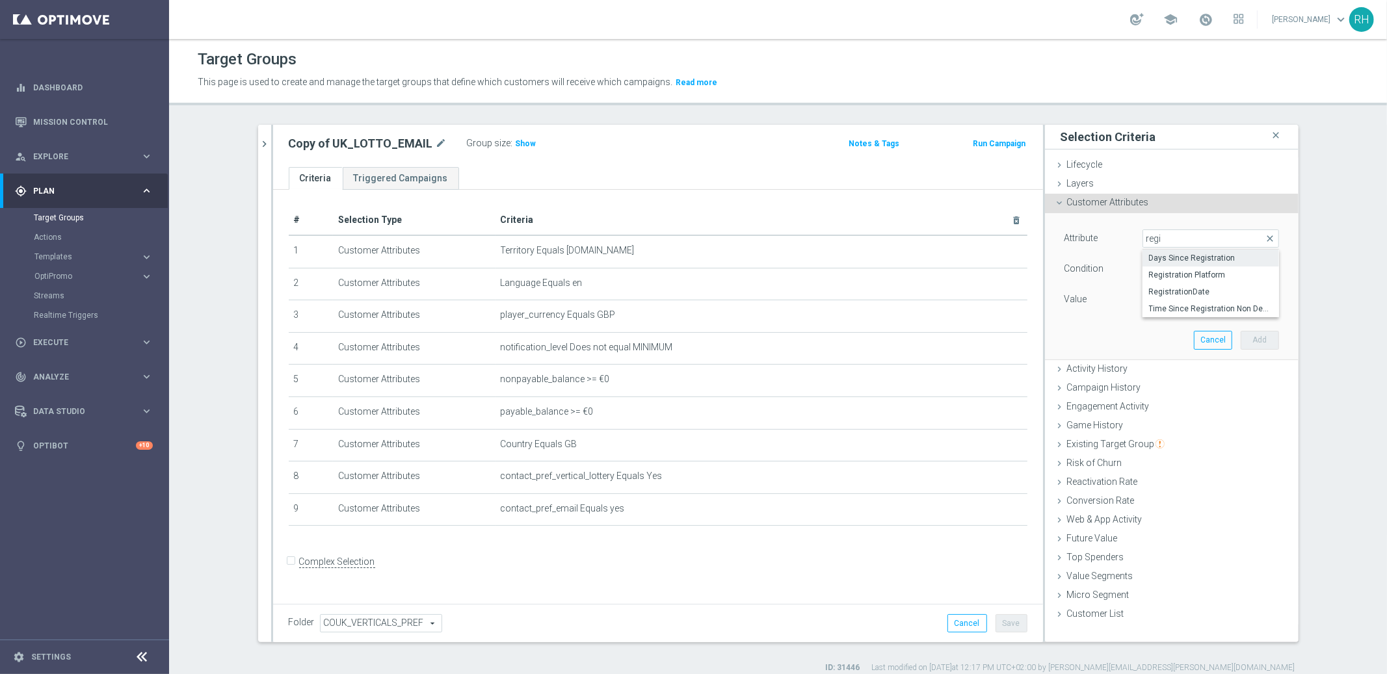
click at [1168, 256] on span "Days Since Registration" at bounding box center [1211, 258] width 124 height 10
type input "Days Since Registration"
click at [1121, 304] on div "Value" at bounding box center [1094, 301] width 78 height 21
click at [1257, 269] on span "=" at bounding box center [1210, 269] width 135 height 17
click at [1257, 269] on input "search" at bounding box center [1211, 269] width 137 height 18
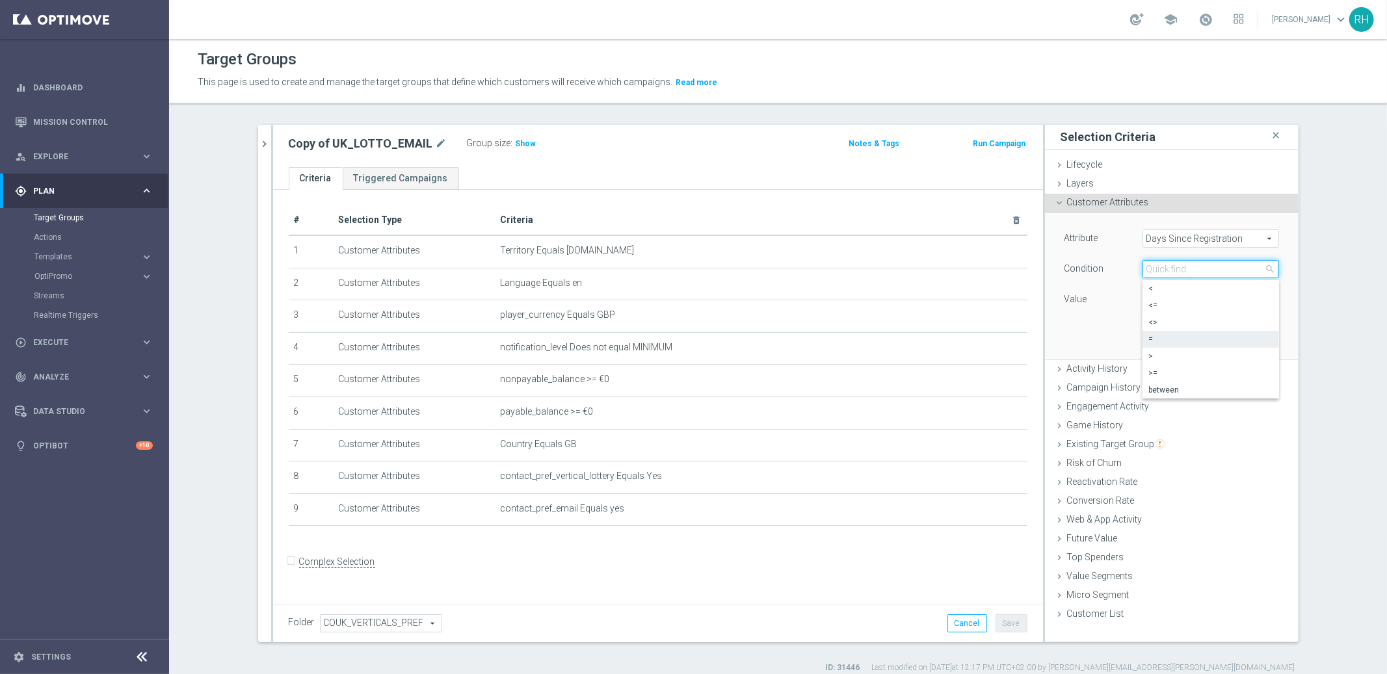
click at [1257, 269] on input "search" at bounding box center [1211, 269] width 137 height 18
click at [1296, 271] on div "UK_LOTTO_EMAIL close more_vert Prioritize Customer Target Groups library_add cr…" at bounding box center [778, 399] width 1093 height 549
click at [1288, 271] on div "Attribute Days Since Registration Days Since Registration arrow_drop_down searc…" at bounding box center [1172, 286] width 254 height 147
click at [1257, 269] on span "=" at bounding box center [1210, 269] width 135 height 17
click at [1210, 357] on span ">" at bounding box center [1211, 356] width 124 height 10
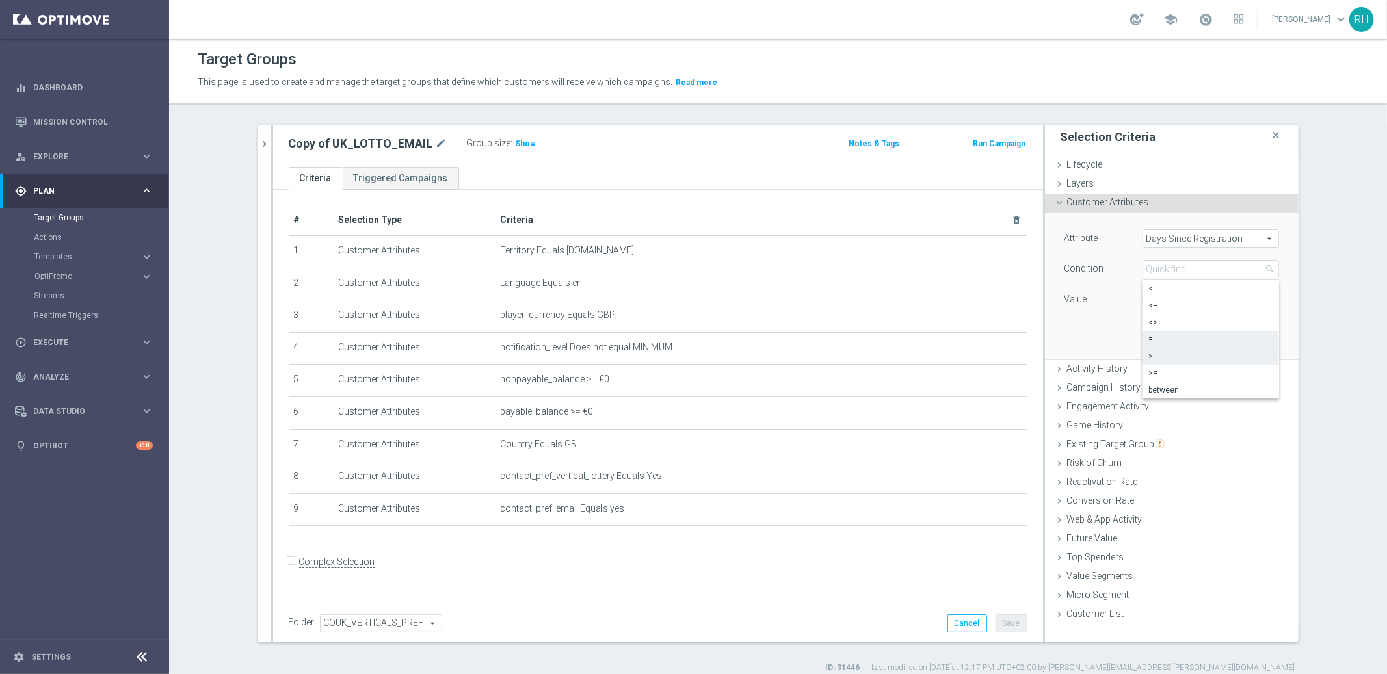
type input ">"
click at [1159, 300] on input "number" at bounding box center [1172, 300] width 59 height 18
type input "7"
click at [1252, 339] on button "Add" at bounding box center [1260, 340] width 38 height 18
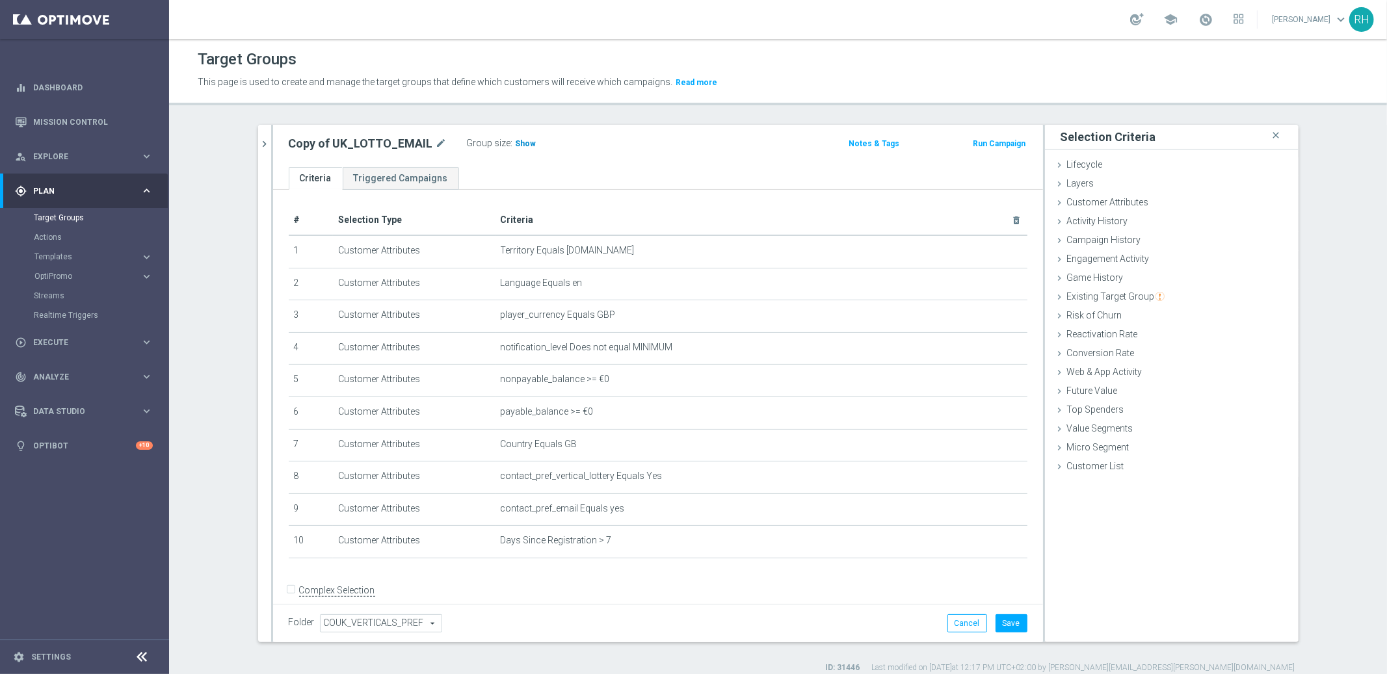
click at [516, 142] on span "Show" at bounding box center [526, 143] width 21 height 9
click at [638, 139] on div "Copy of UK_LOTTO_EMAIL mode_edit Group size : Show Calculating…" at bounding box center [531, 144] width 505 height 18
click at [638, 139] on div "Copy of UK_LOTTO_EMAIL mode_edit Group size : 889,586" at bounding box center [531, 145] width 505 height 21
click at [996, 617] on button "Save" at bounding box center [1012, 624] width 32 height 18
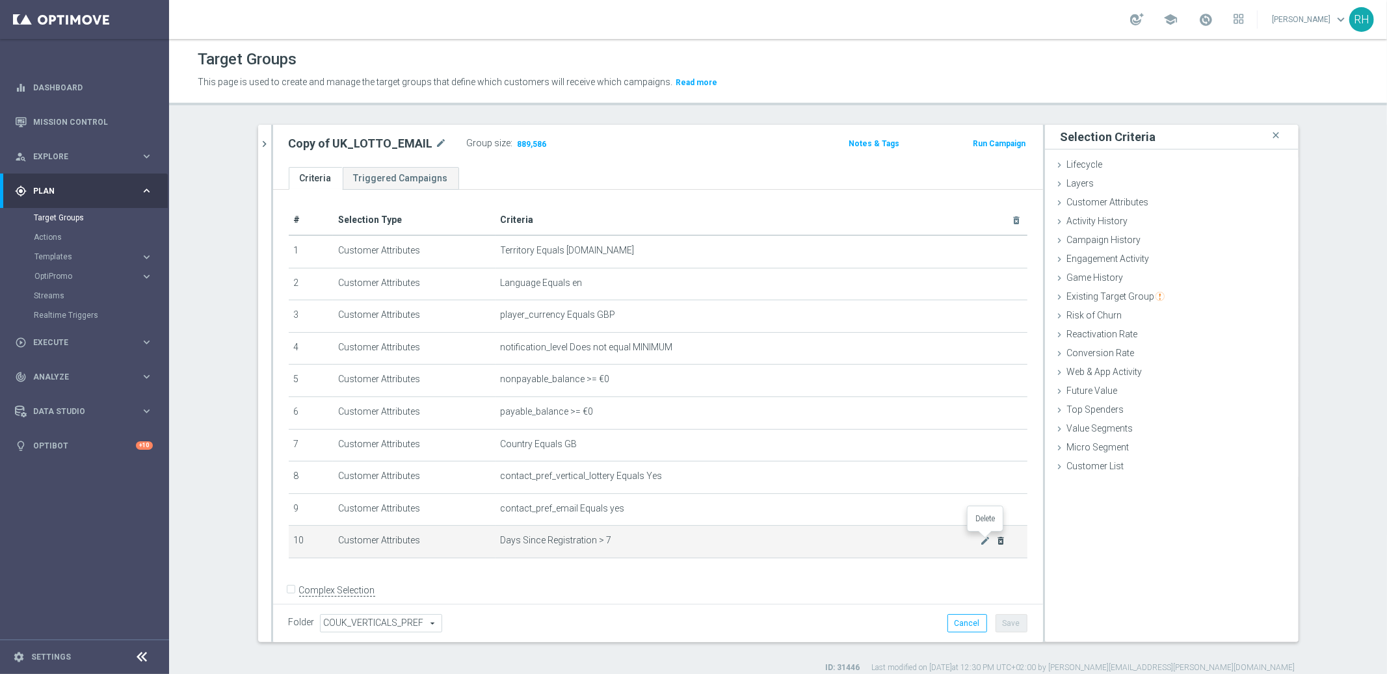
click at [996, 541] on icon "delete_forever" at bounding box center [1001, 541] width 10 height 10
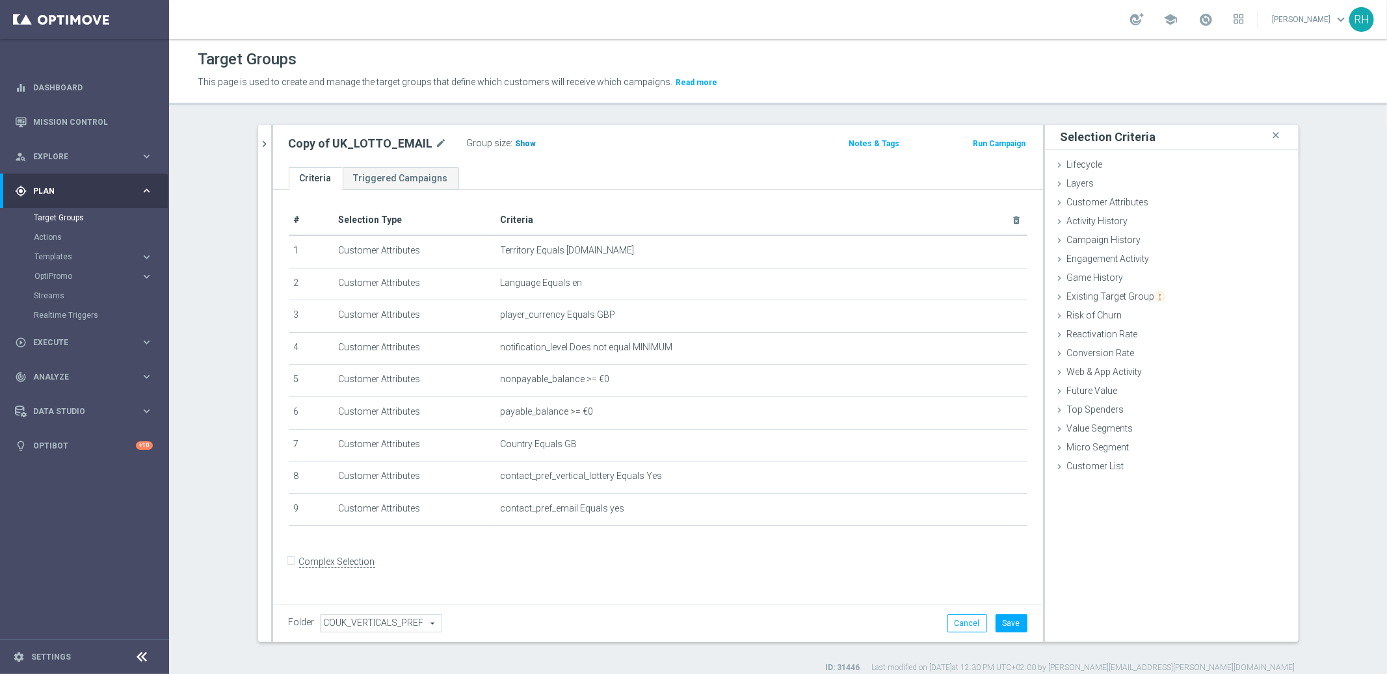
click at [518, 142] on span "Show" at bounding box center [526, 143] width 21 height 9
click at [970, 617] on button "Cancel" at bounding box center [968, 624] width 40 height 18
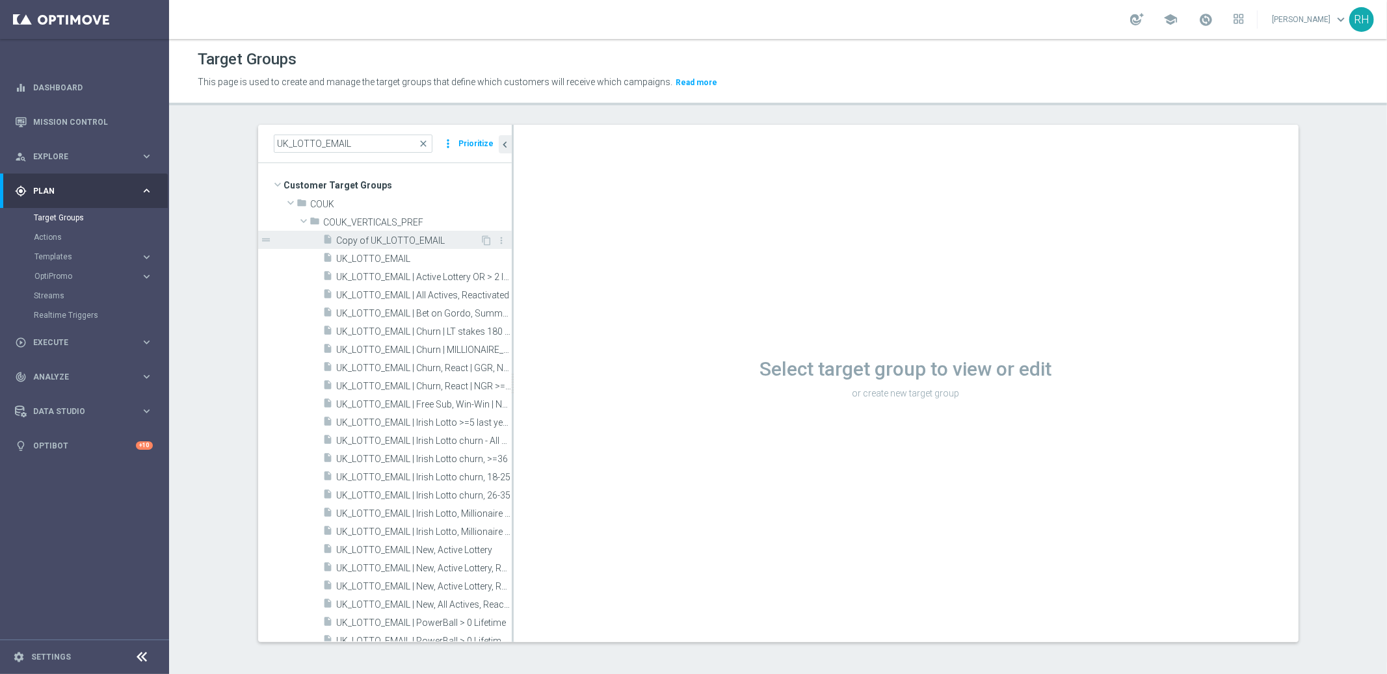
click at [451, 244] on span "Copy of UK_LOTTO_EMAIL" at bounding box center [409, 240] width 144 height 11
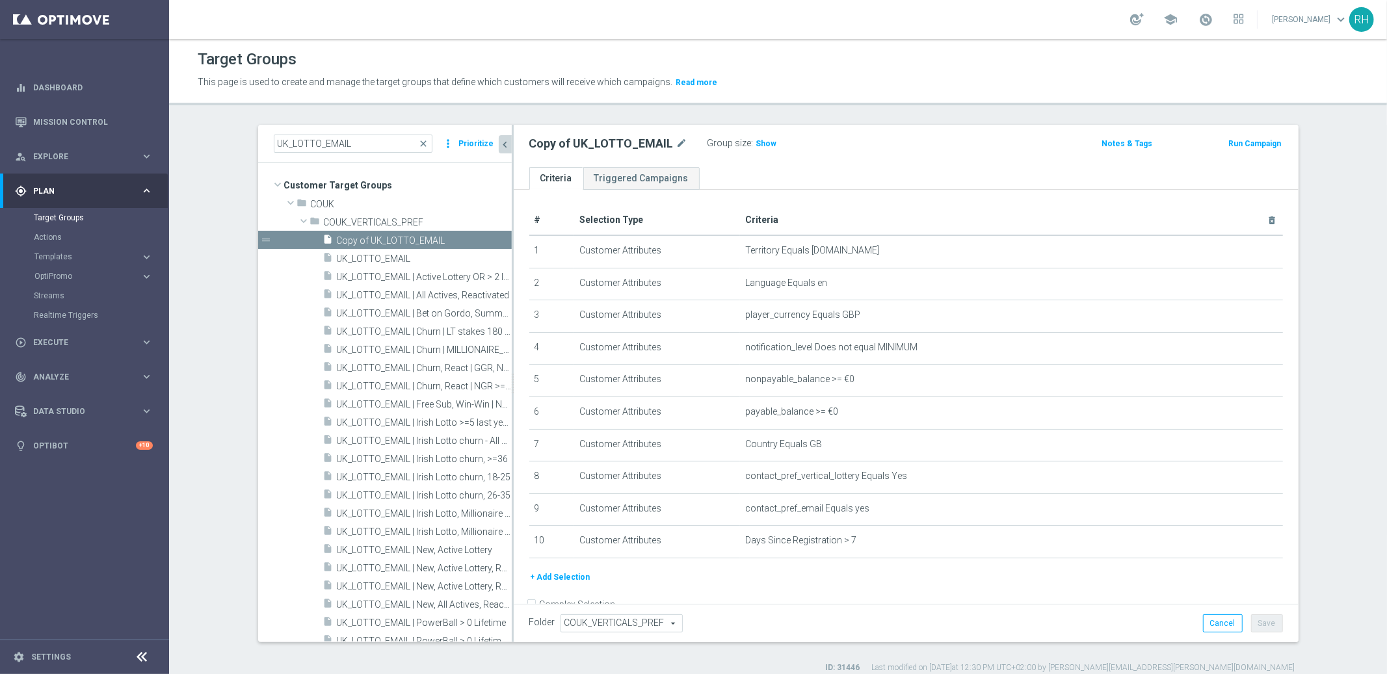
click at [505, 147] on icon "chevron_left" at bounding box center [505, 145] width 12 height 12
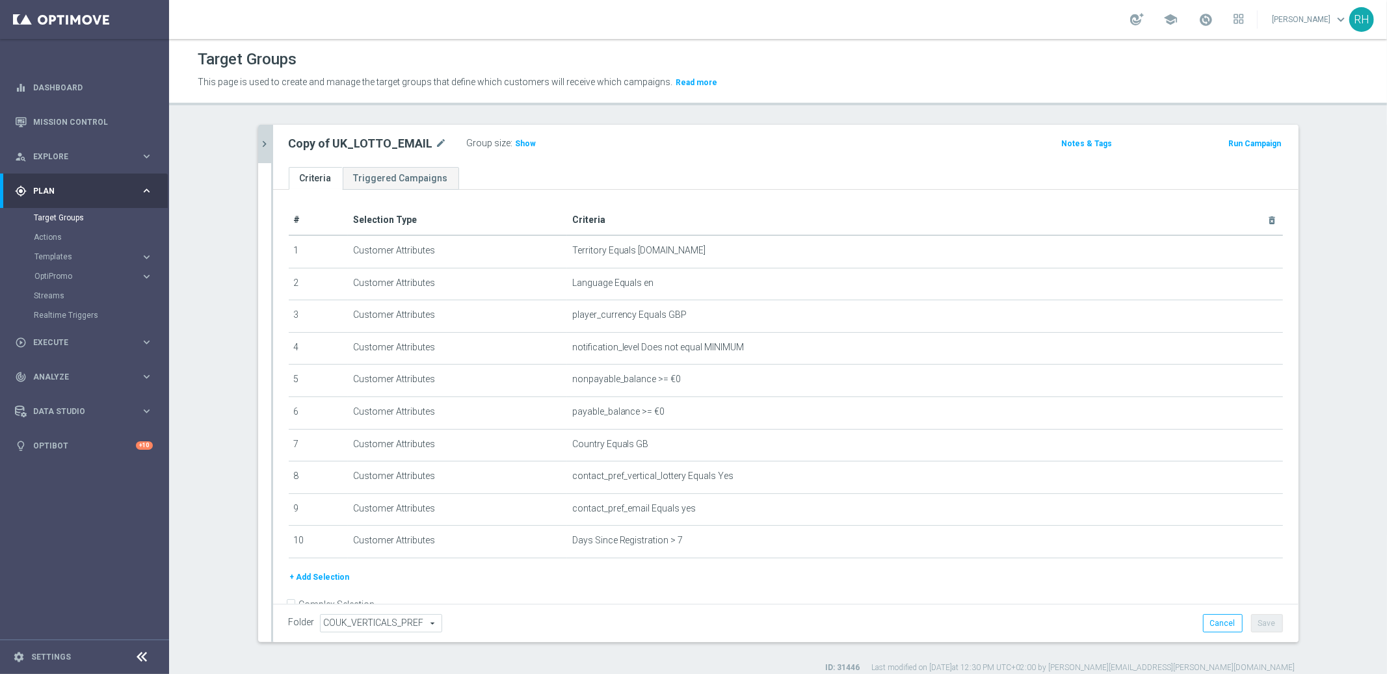
click at [338, 570] on button "+ Add Selection" at bounding box center [320, 577] width 62 height 14
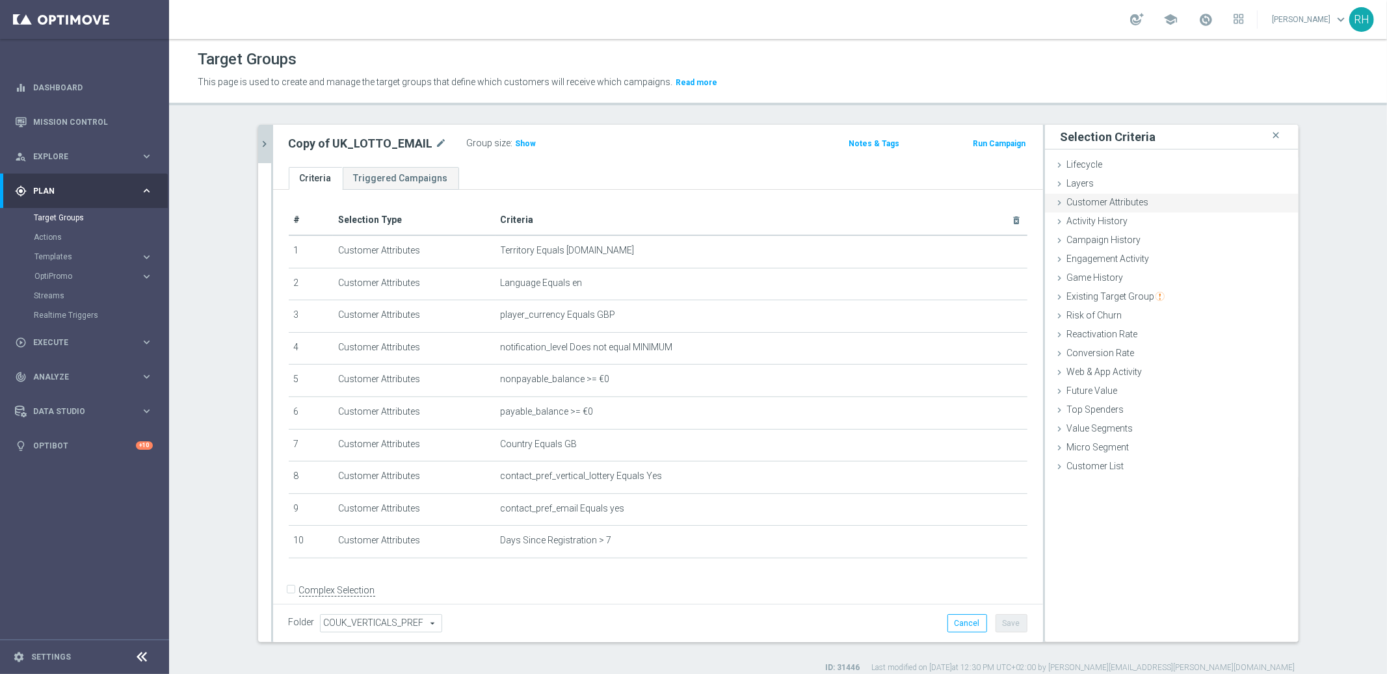
click at [1126, 198] on span "Customer Attributes" at bounding box center [1108, 202] width 82 height 10
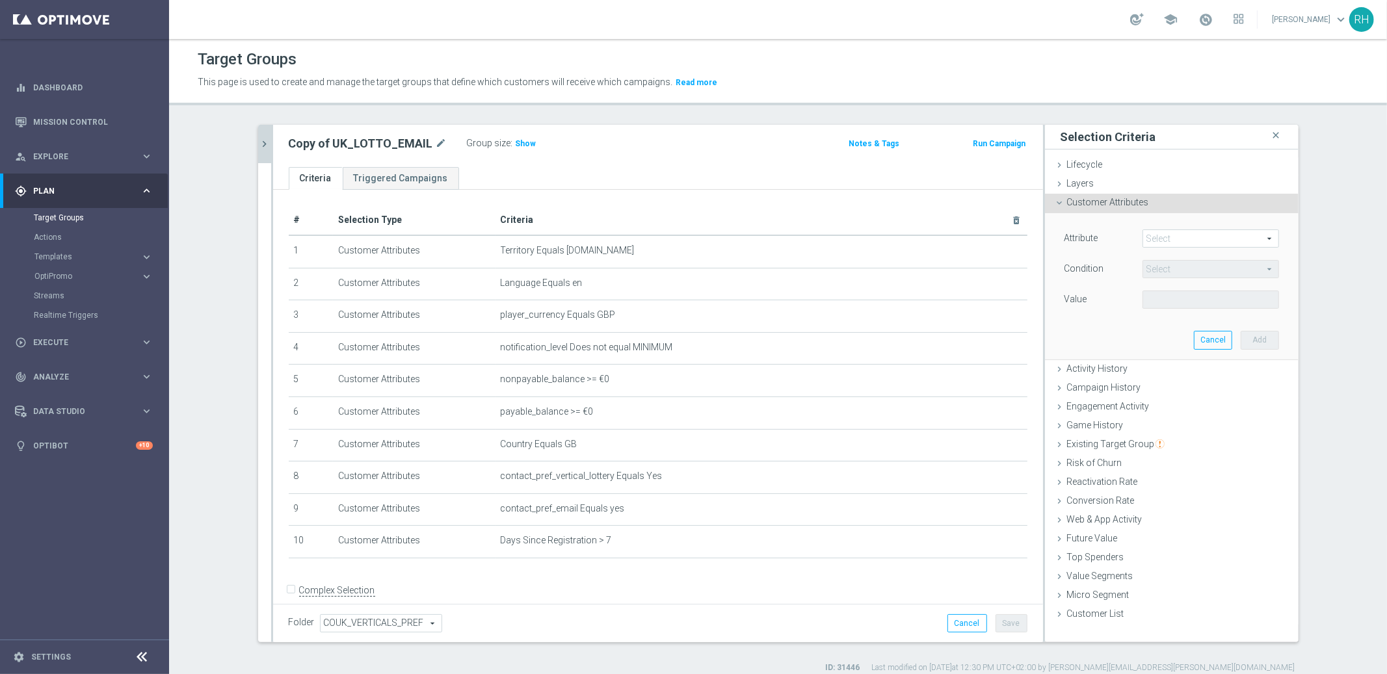
click at [1177, 236] on span at bounding box center [1210, 238] width 135 height 17
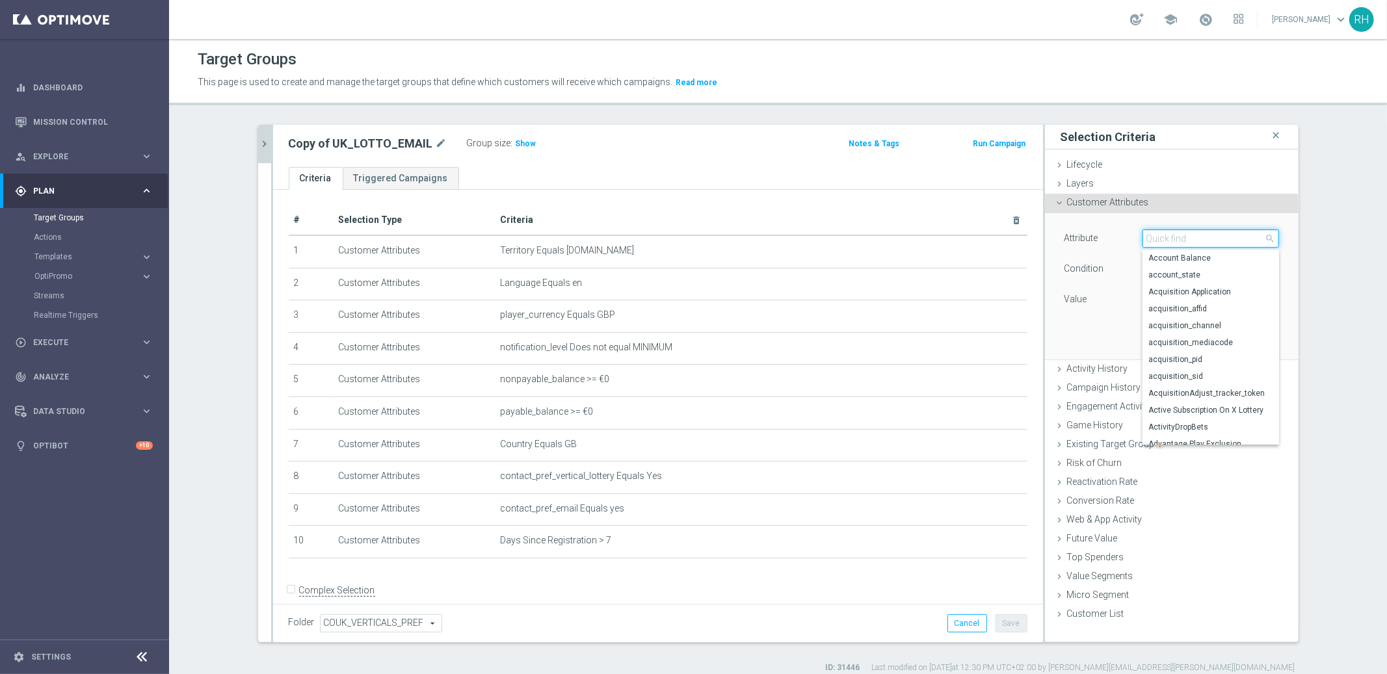
click at [1177, 236] on input "search" at bounding box center [1211, 239] width 137 height 18
type input "reg"
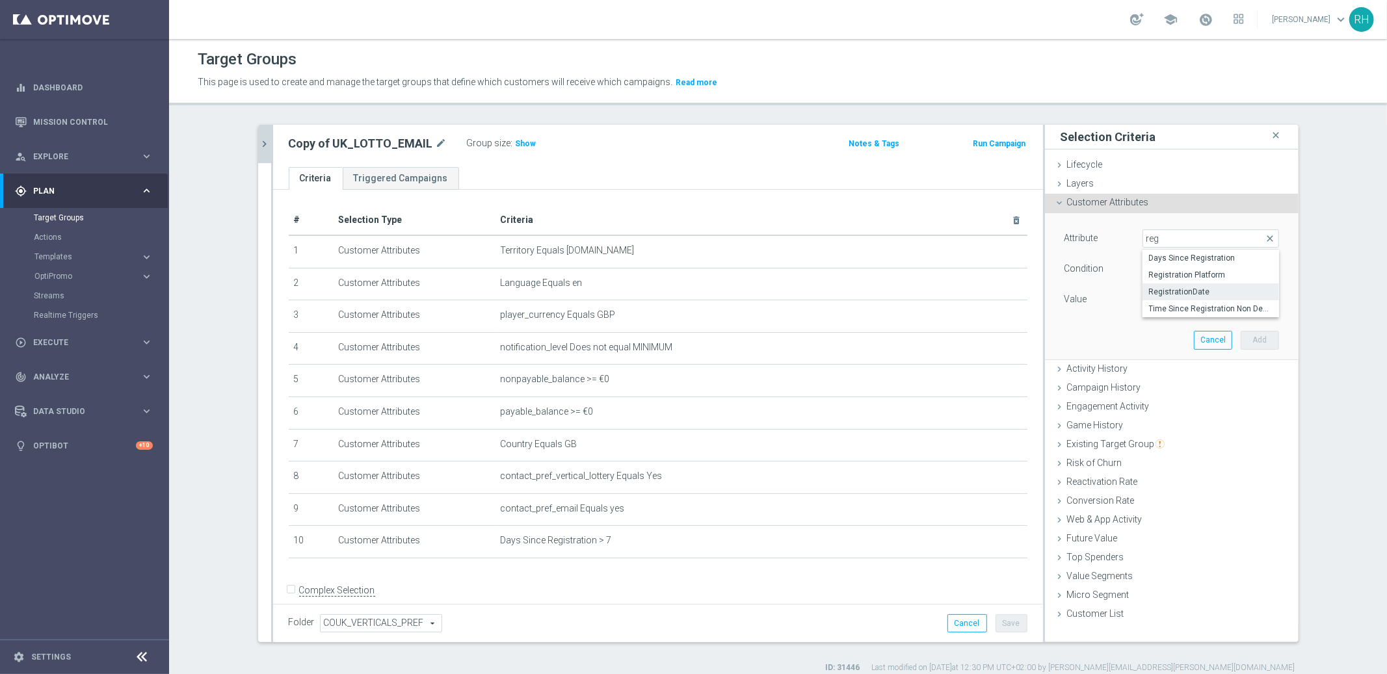
click at [1176, 289] on span "RegistrationDate" at bounding box center [1211, 292] width 124 height 10
type input "RegistrationDate"
click at [1191, 268] on span "Equals" at bounding box center [1210, 269] width 135 height 17
click at [1172, 286] on span "After" at bounding box center [1211, 289] width 124 height 10
type input "After"
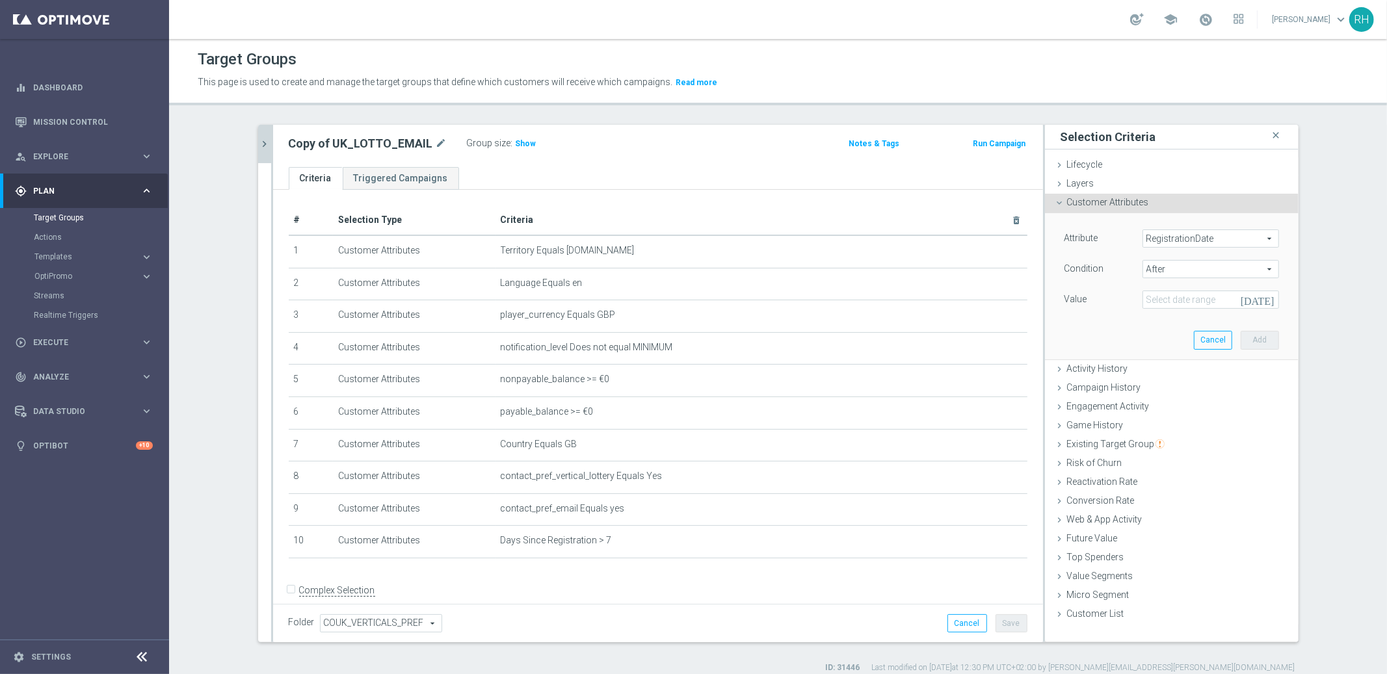
click at [1260, 304] on icon "today" at bounding box center [1260, 298] width 38 height 14
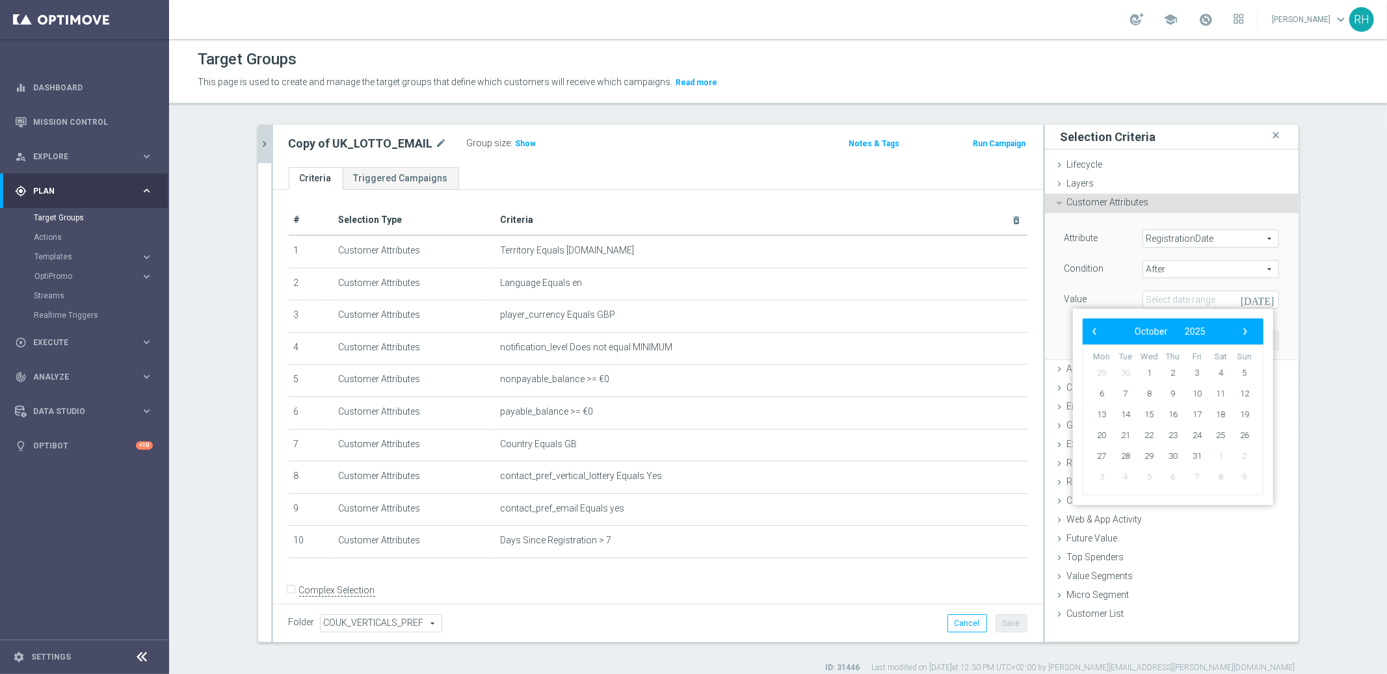
click at [1189, 269] on span "After" at bounding box center [1210, 269] width 135 height 17
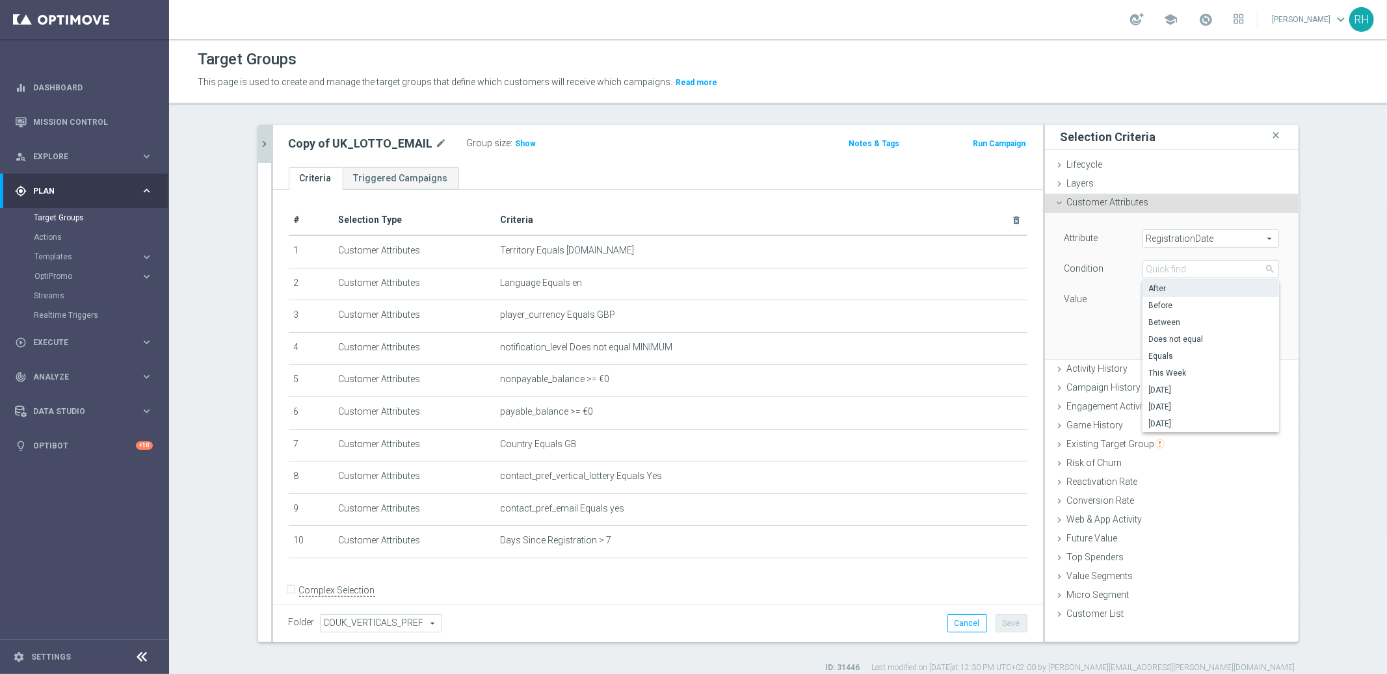
click at [1132, 316] on div "Attribute RegistrationDate RegistrationDate arrow_drop_down search Condition Af…" at bounding box center [1172, 286] width 234 height 146
click at [1163, 307] on input at bounding box center [1211, 300] width 137 height 18
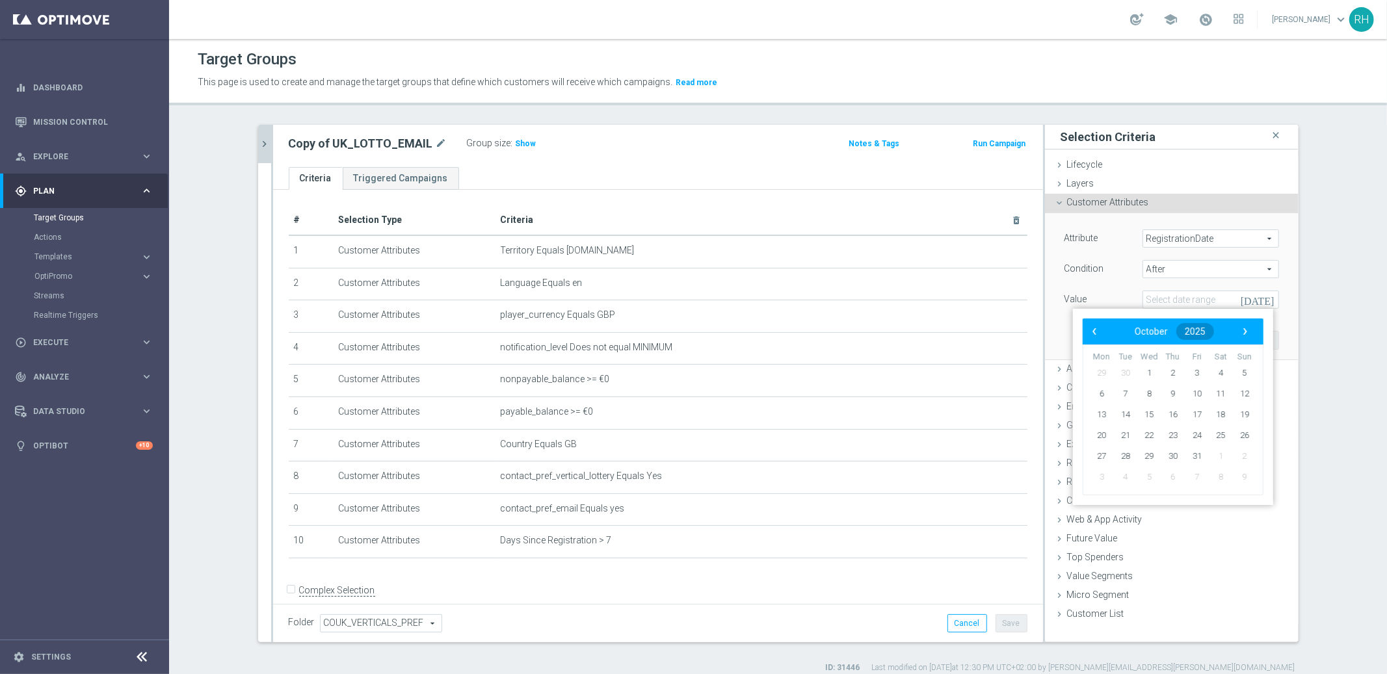
click at [1201, 338] on button "2025" at bounding box center [1196, 331] width 38 height 17
click at [1209, 413] on td "2024" at bounding box center [1194, 404] width 42 height 35
click at [1227, 474] on span "December" at bounding box center [1226, 470] width 60 height 19
click at [1224, 377] on span "30" at bounding box center [1220, 373] width 21 height 21
click at [1221, 369] on span "30" at bounding box center [1220, 373] width 21 height 21
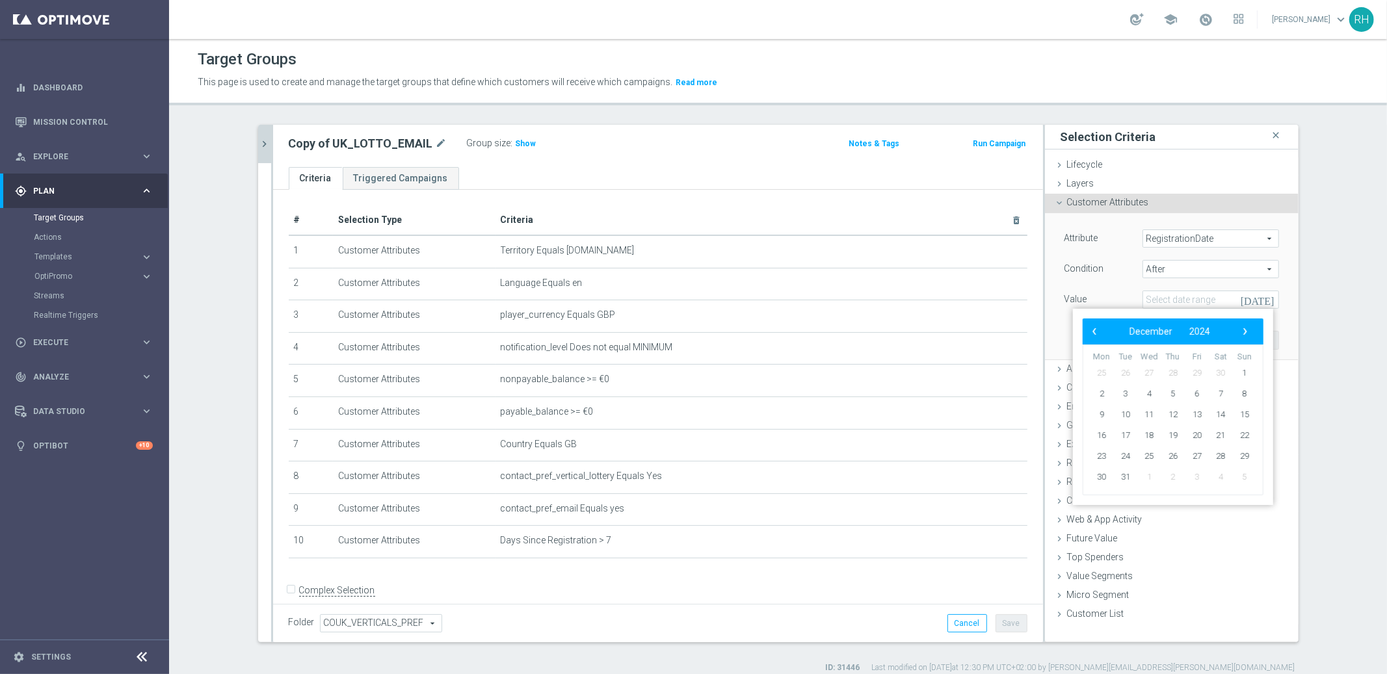
click at [1221, 372] on span "30" at bounding box center [1220, 373] width 21 height 21
click at [1246, 333] on span "›" at bounding box center [1245, 331] width 17 height 17
click at [1091, 330] on span "‹" at bounding box center [1094, 331] width 17 height 17
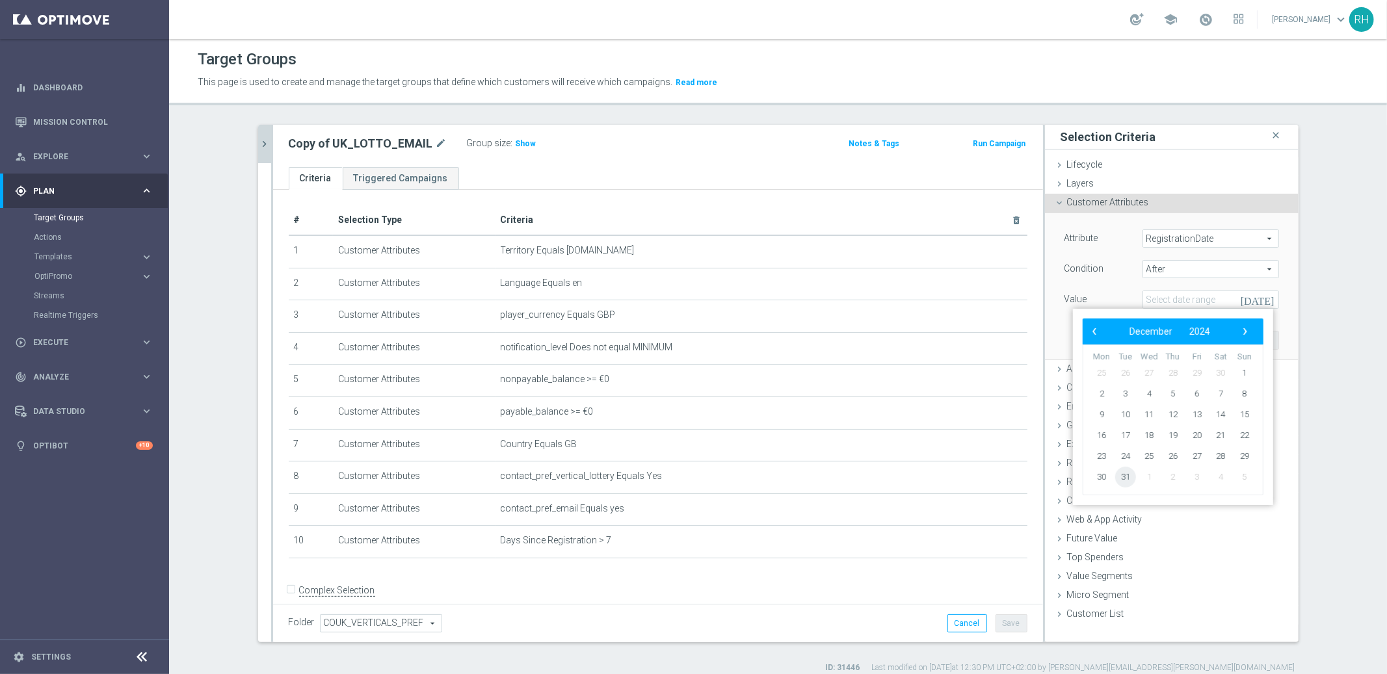
click at [1128, 475] on span "31" at bounding box center [1125, 477] width 21 height 21
type input "31 Dec 2024"
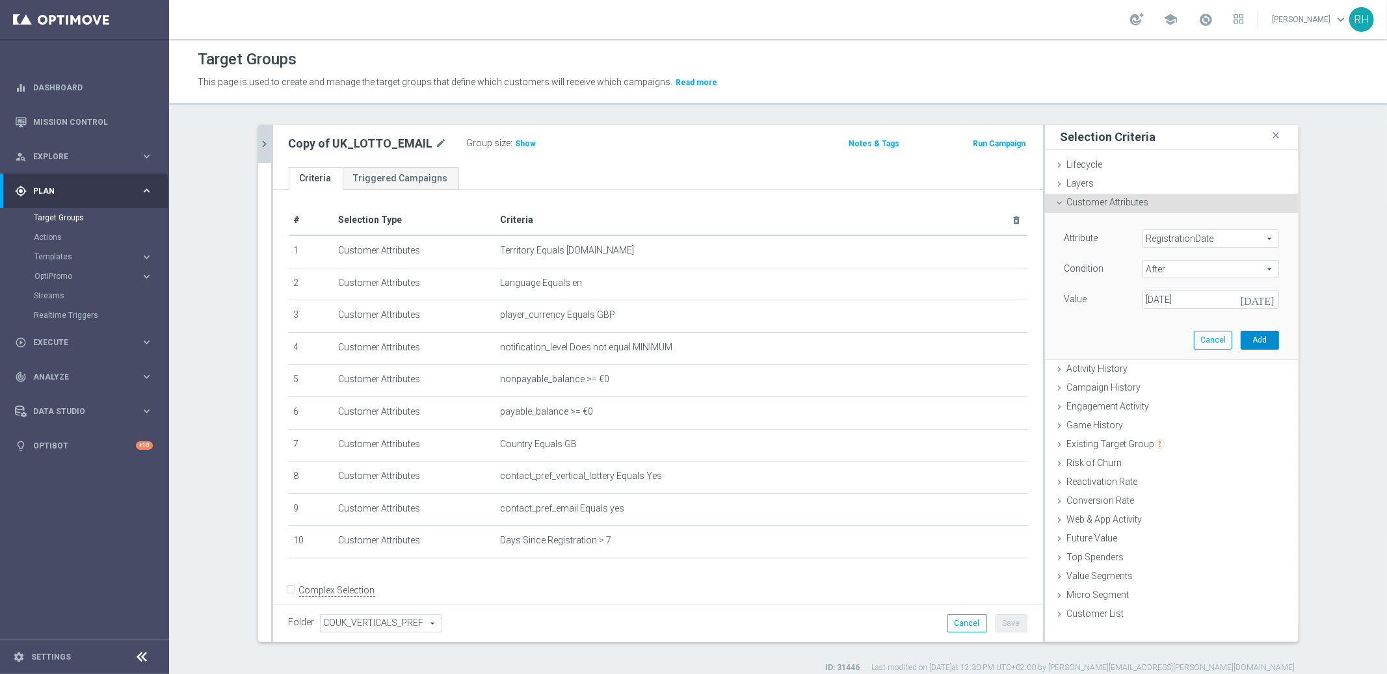
click at [1246, 343] on button "Add" at bounding box center [1260, 340] width 38 height 18
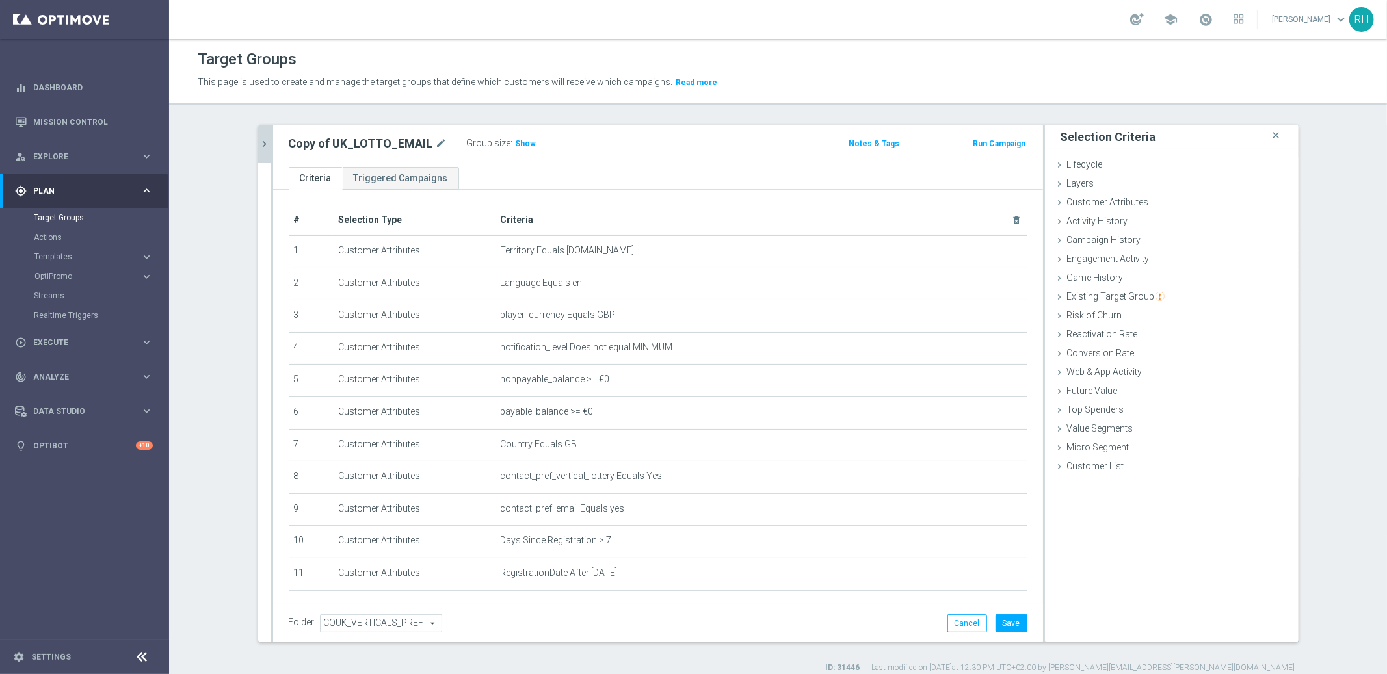
click at [524, 155] on div "Copy of UK_LOTTO_EMAIL mode_edit Group size : Show Notes & Tags Run Campaign" at bounding box center [658, 146] width 770 height 42
click at [519, 144] on span "Show" at bounding box center [526, 143] width 21 height 9
click at [1013, 629] on button "Save" at bounding box center [1012, 624] width 32 height 18
click at [1098, 274] on span "Game History" at bounding box center [1095, 278] width 57 height 10
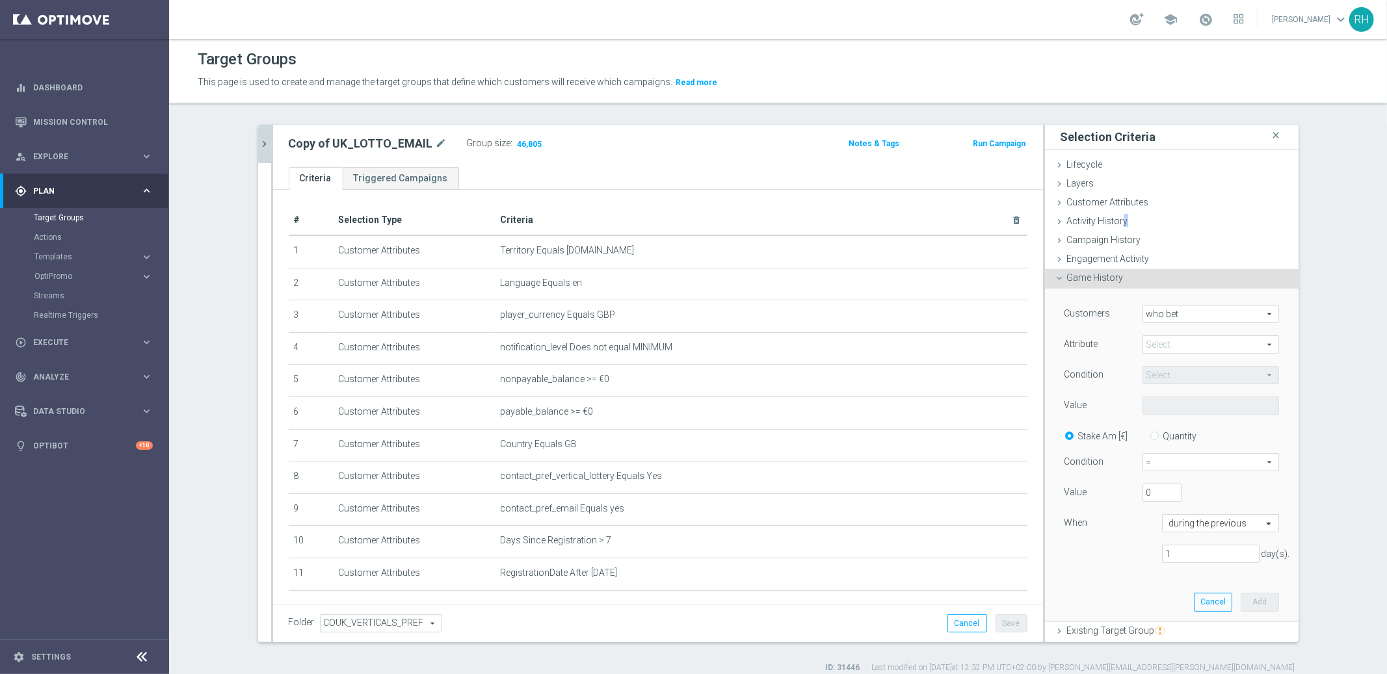
drag, startPoint x: 1118, startPoint y: 220, endPoint x: 1321, endPoint y: 226, distance: 203.0
click at [1321, 226] on section "UK_LOTTO_EMAIL close more_vert Prioritize Customer Target Groups library_add cr…" at bounding box center [778, 399] width 1218 height 549
click at [1342, 300] on section "UK_LOTTO_EMAIL close more_vert Prioritize Customer Target Groups library_add cr…" at bounding box center [778, 399] width 1218 height 549
click at [1227, 310] on span "who bet" at bounding box center [1210, 314] width 135 height 17
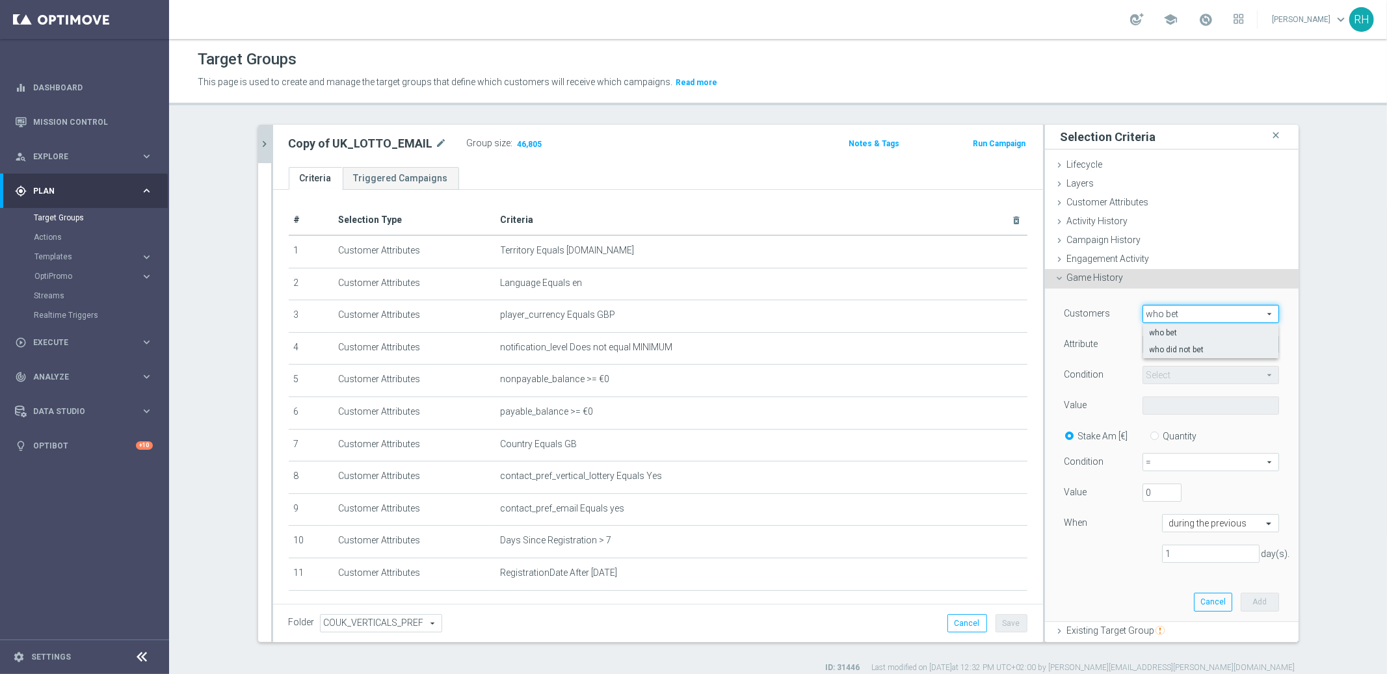
click at [1217, 348] on span "who did not bet" at bounding box center [1211, 350] width 122 height 10
type input "who did not bet"
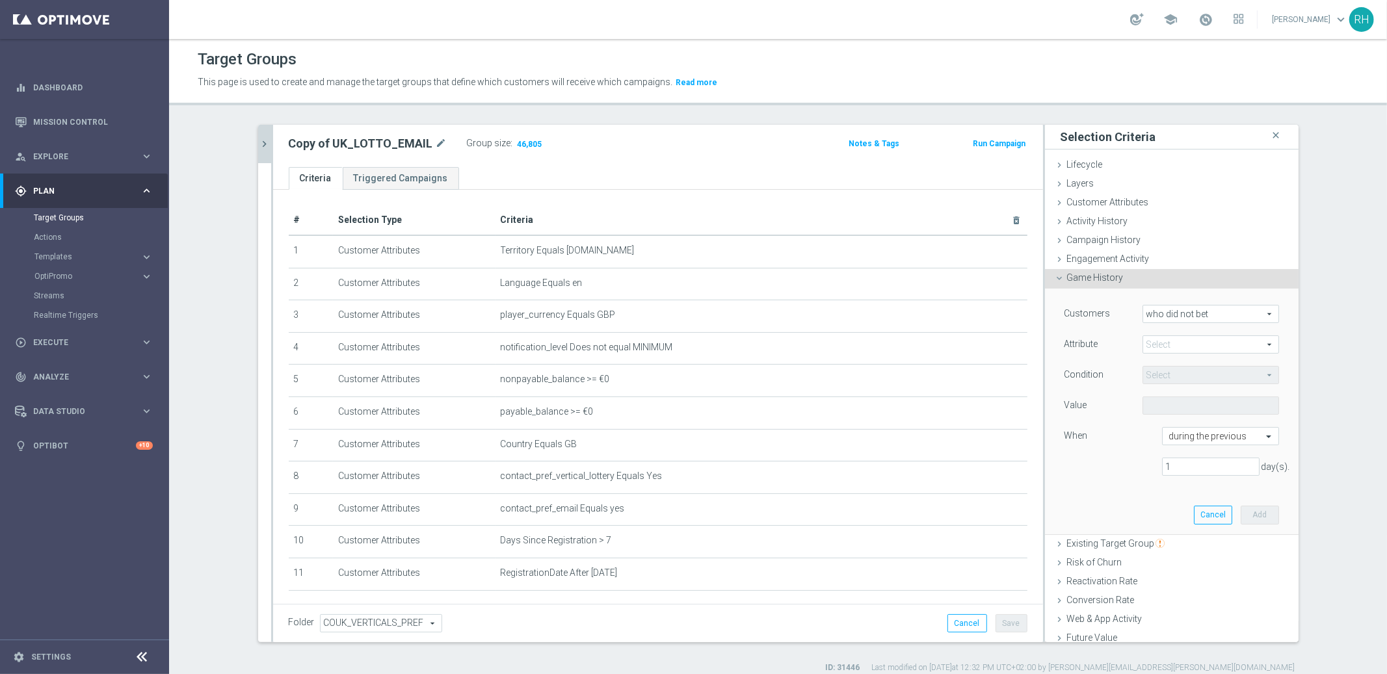
click at [1217, 348] on span at bounding box center [1210, 344] width 135 height 17
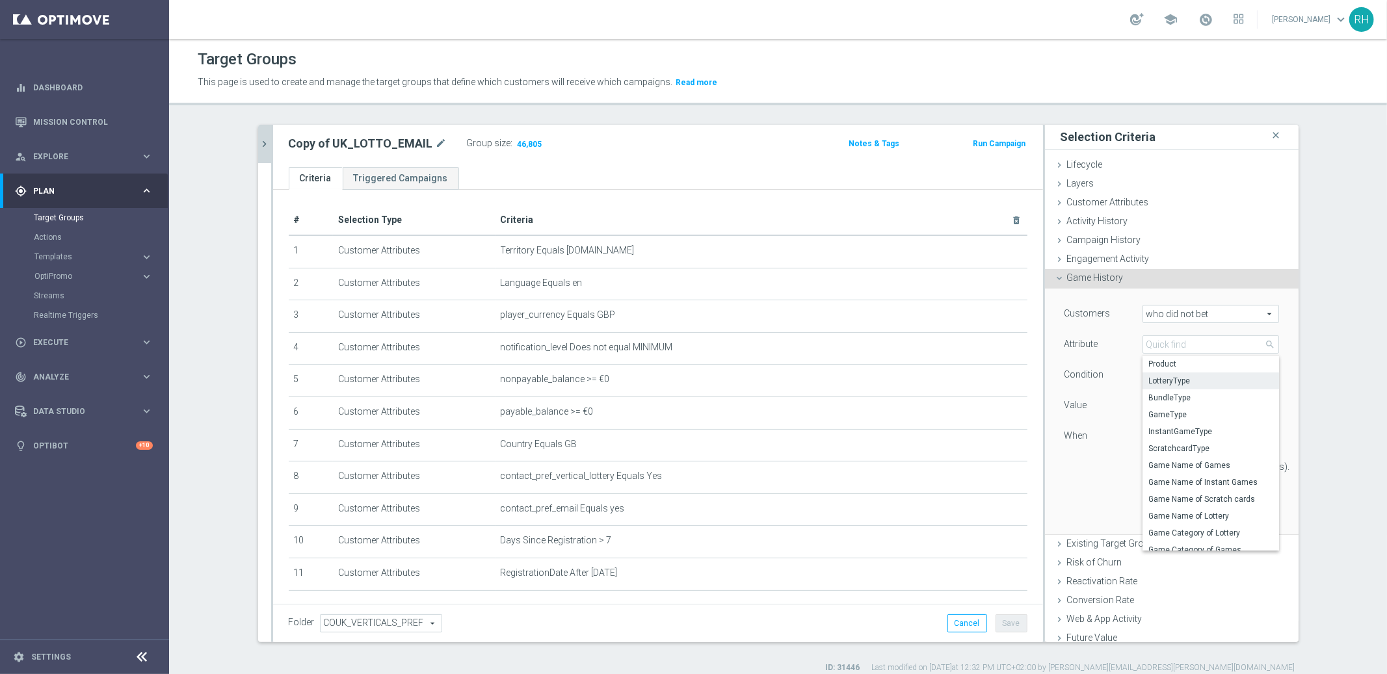
click at [1210, 382] on span "LotteryType" at bounding box center [1211, 381] width 124 height 10
type input "LotteryType"
type input "Equals"
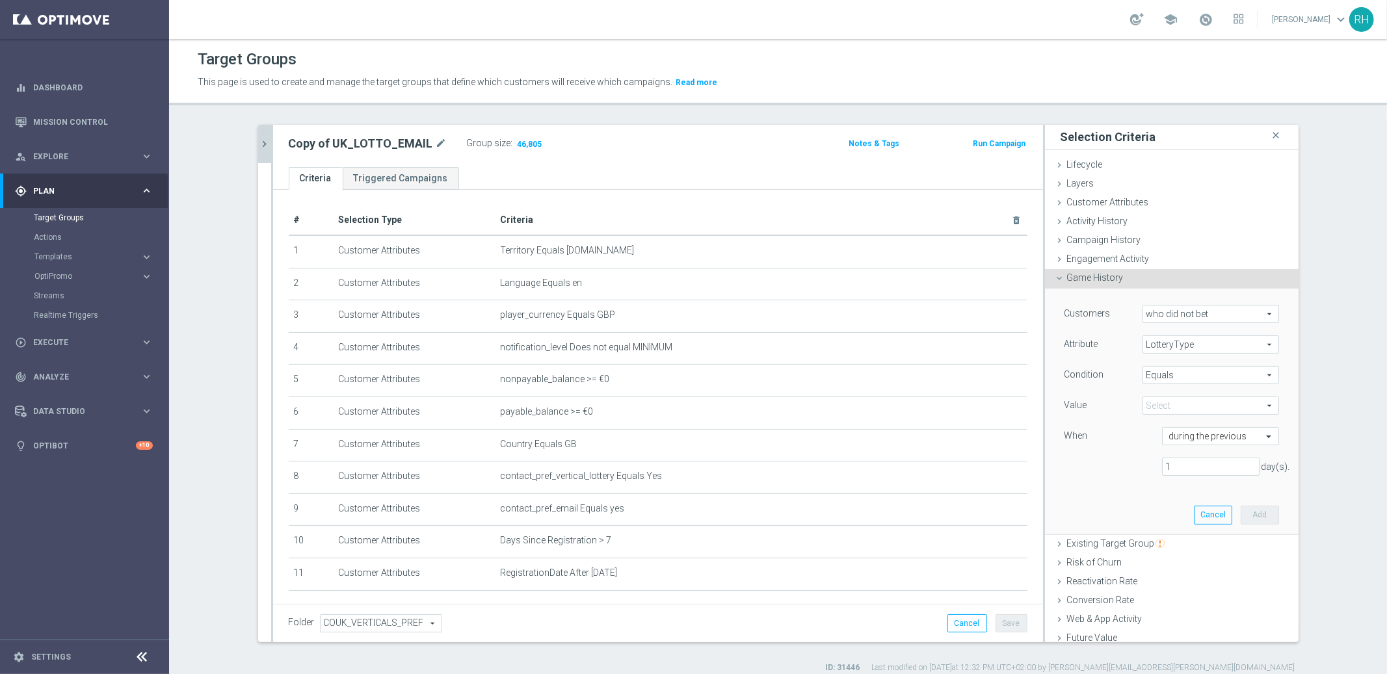
click at [1206, 403] on span at bounding box center [1210, 405] width 135 height 17
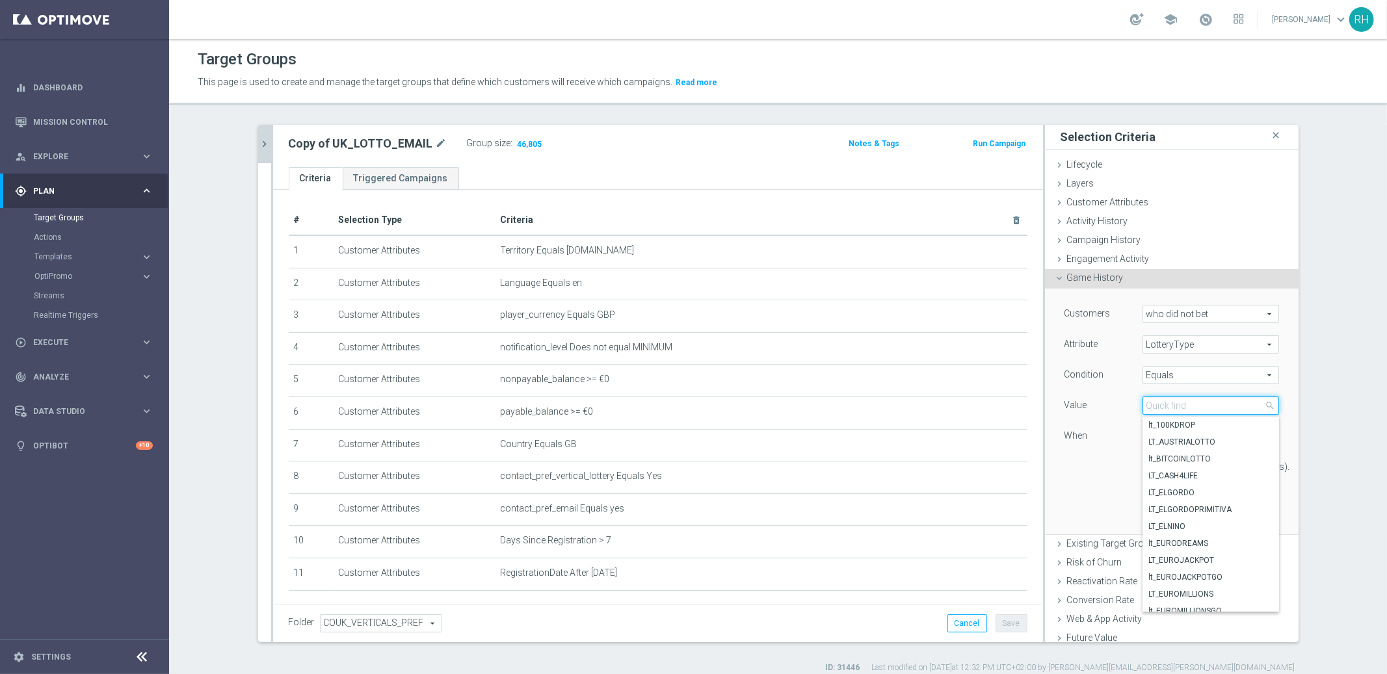
click at [1206, 403] on input "search" at bounding box center [1211, 406] width 137 height 18
type input "go"
click at [1206, 419] on label "LT_ELGORDO" at bounding box center [1211, 425] width 137 height 17
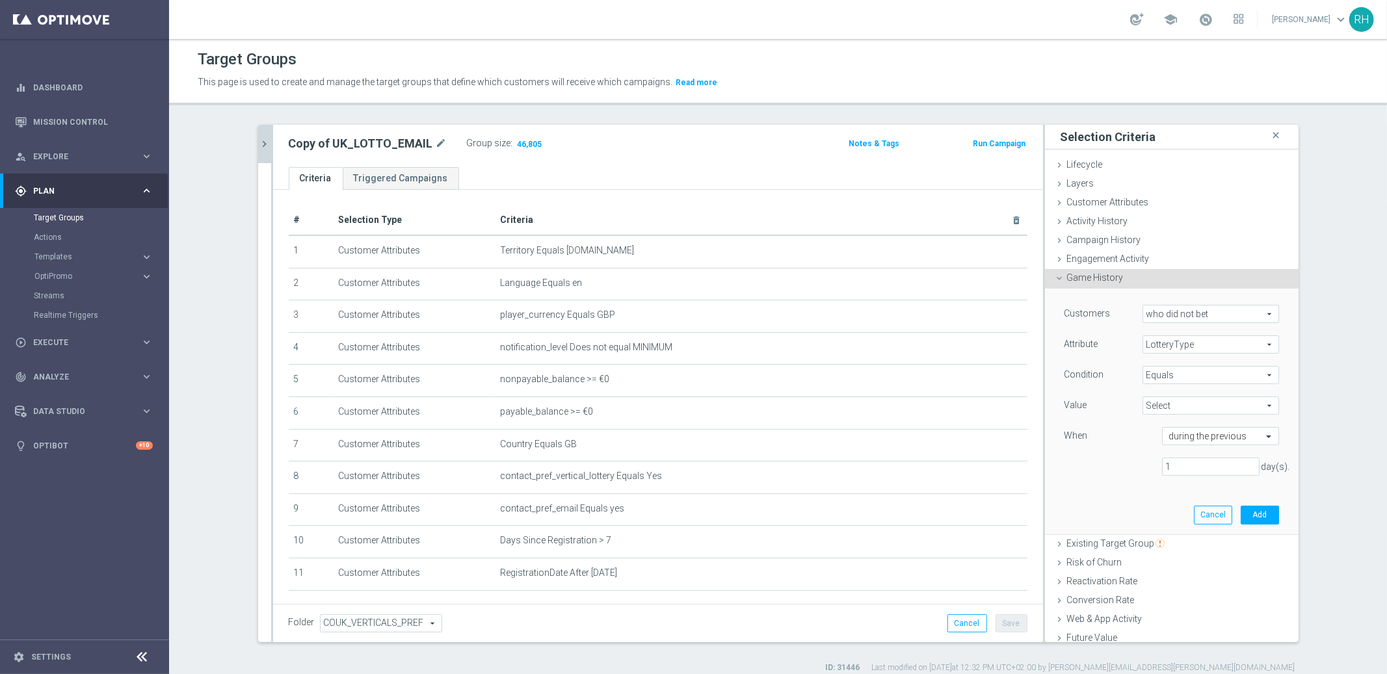
type input "LT_ELGORDO"
click at [1206, 432] on input "text" at bounding box center [1207, 437] width 77 height 12
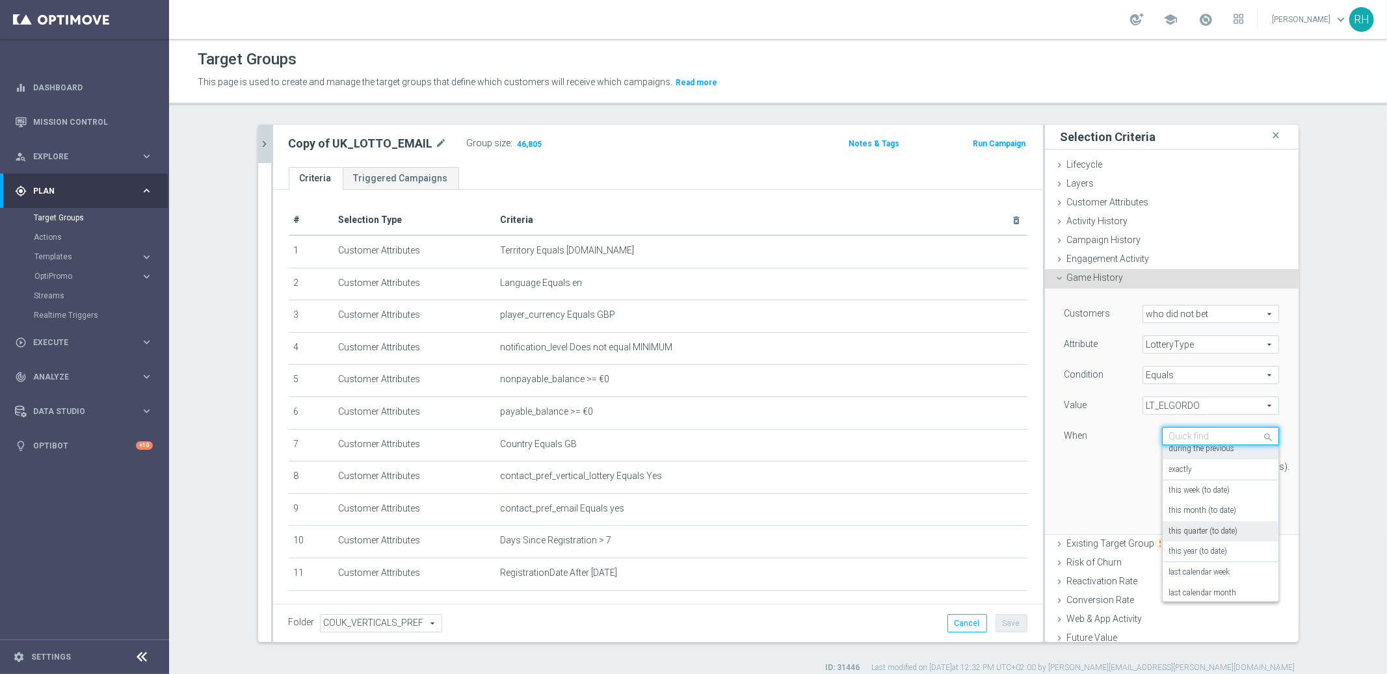
scroll to position [7, 0]
click at [1193, 552] on label "this year (to date)" at bounding box center [1198, 551] width 59 height 10
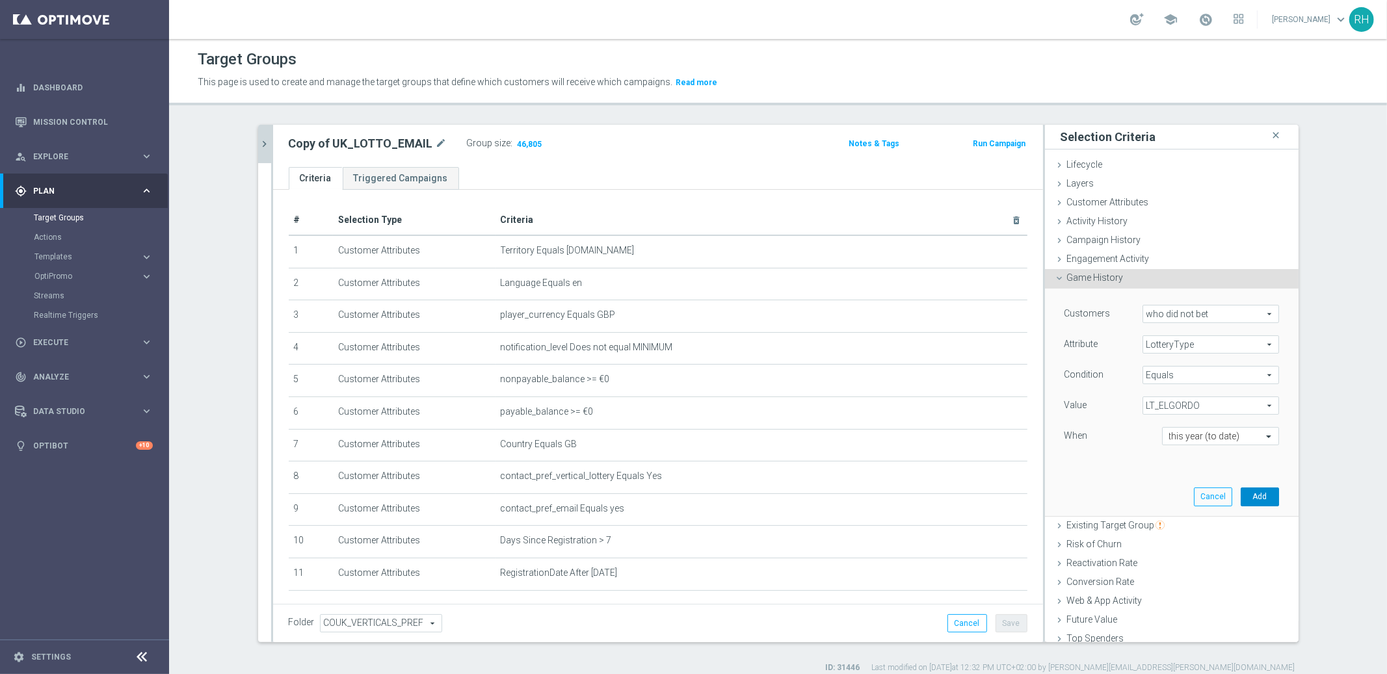
click at [1245, 494] on button "Add" at bounding box center [1260, 497] width 38 height 18
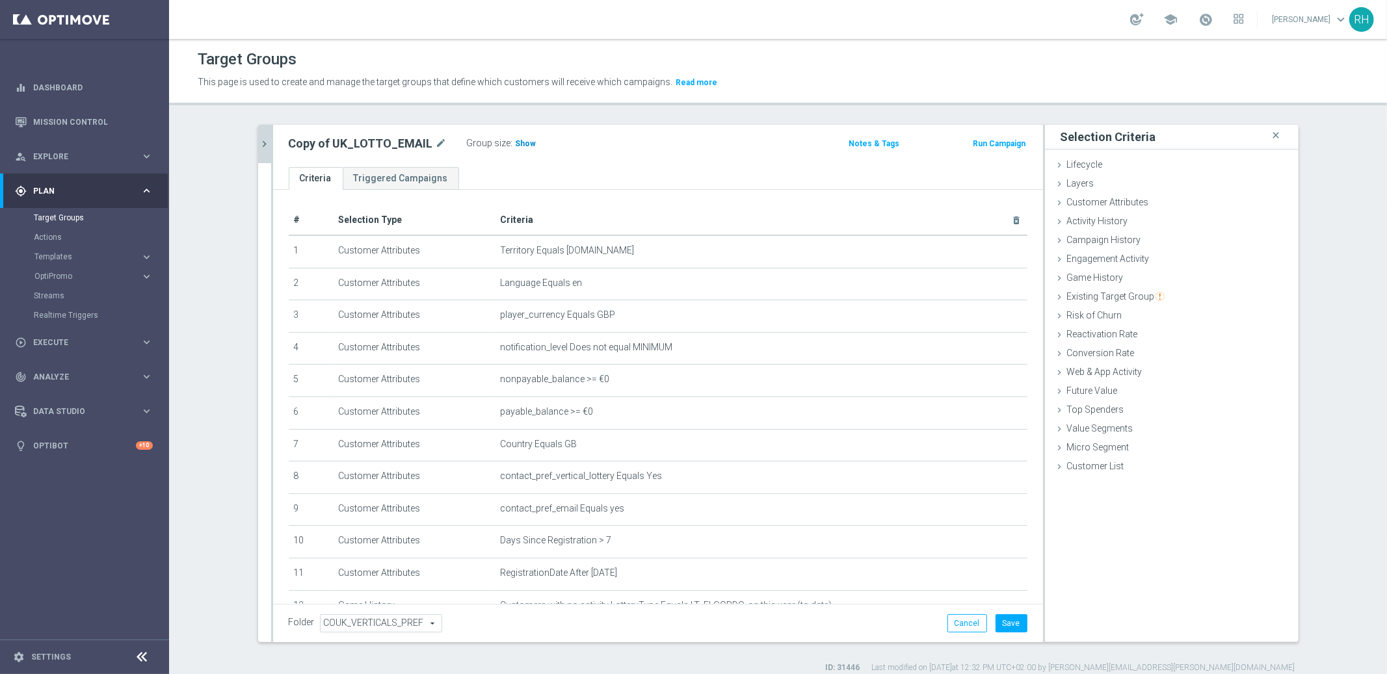
click at [522, 148] on h3 "Show" at bounding box center [525, 144] width 23 height 14
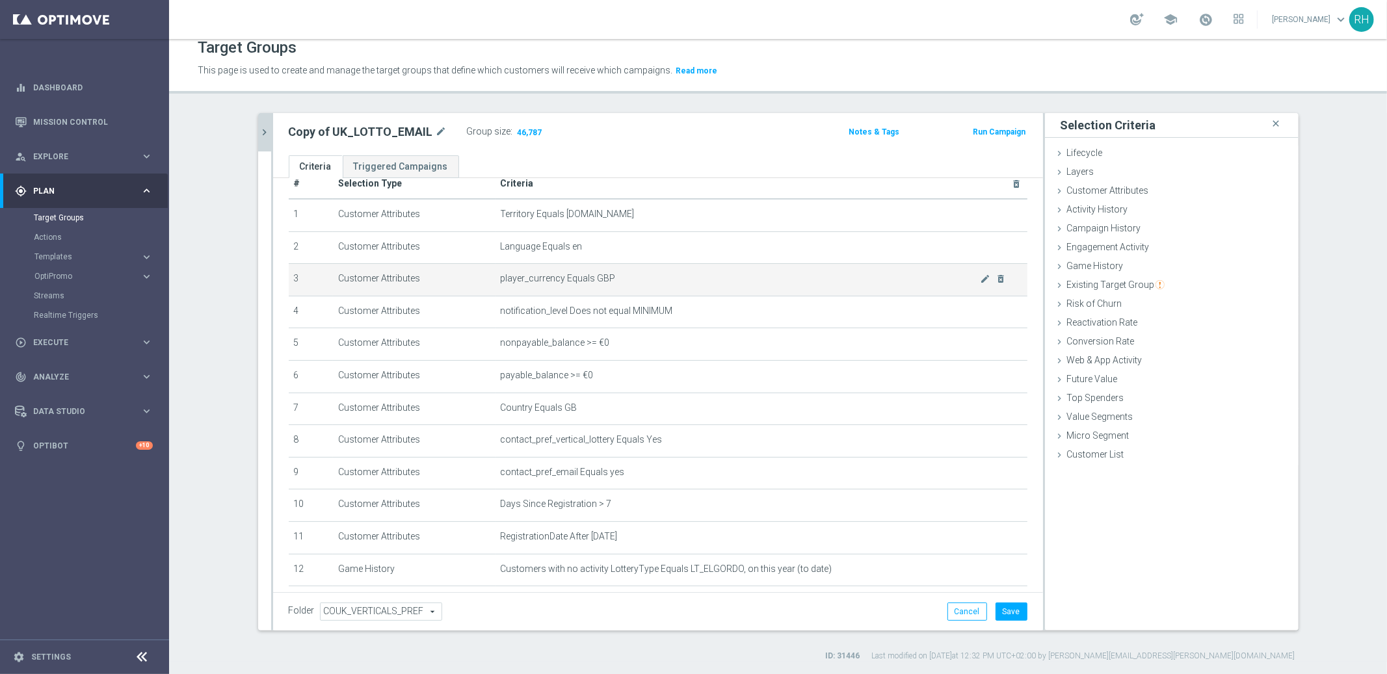
scroll to position [29, 0]
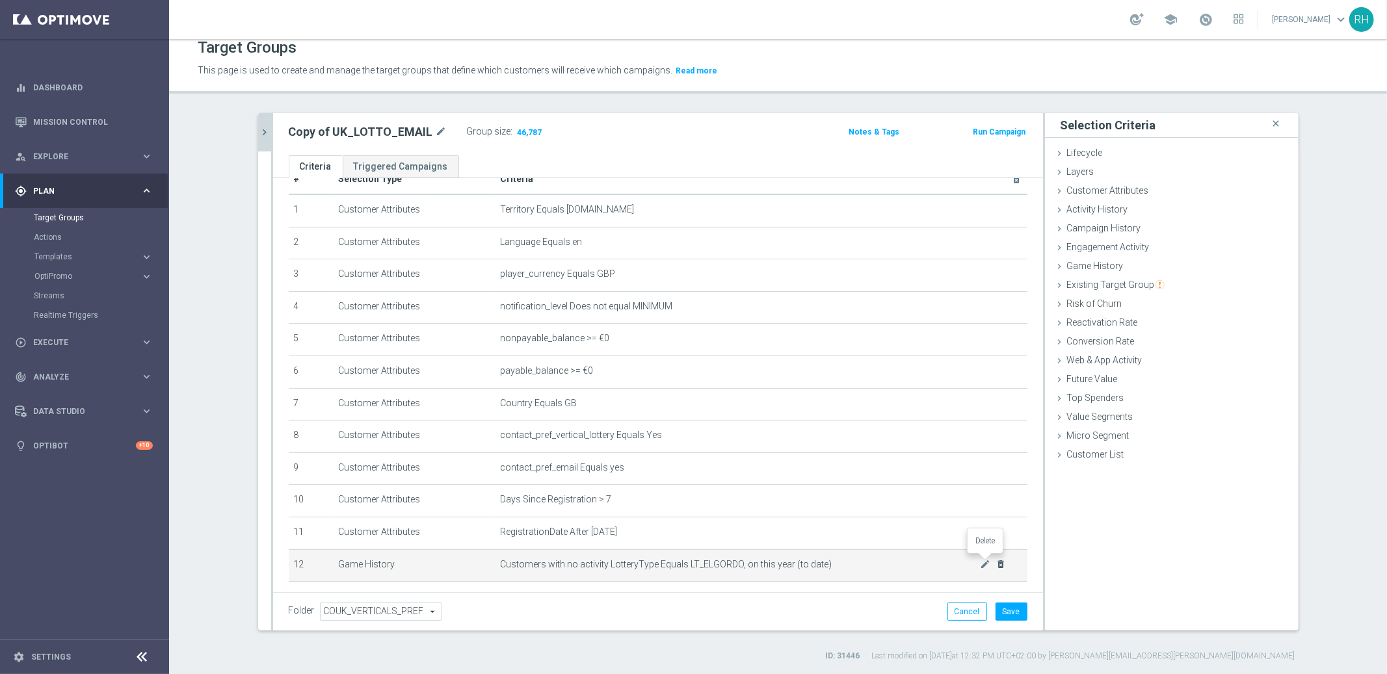
click at [996, 565] on icon "delete_forever" at bounding box center [1001, 564] width 10 height 10
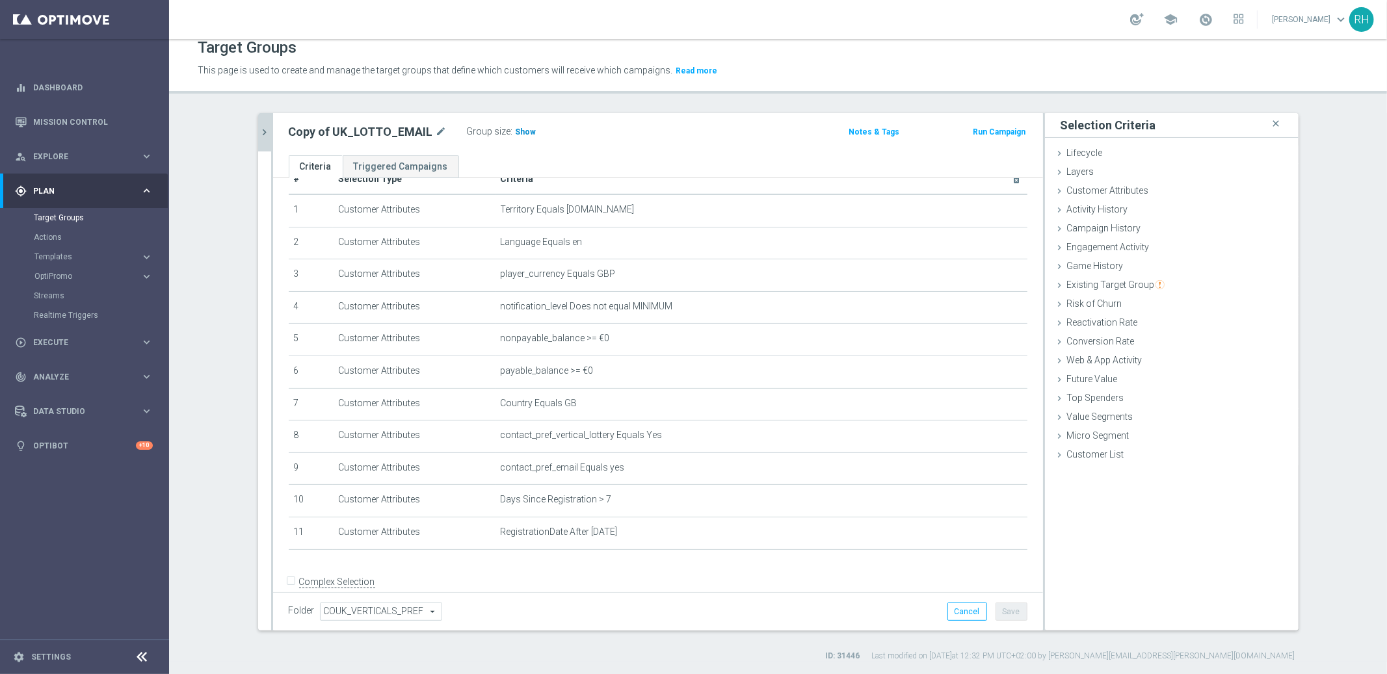
click at [514, 128] on h3 "Show" at bounding box center [525, 132] width 23 height 14
click at [1094, 262] on span "Game History" at bounding box center [1095, 266] width 57 height 10
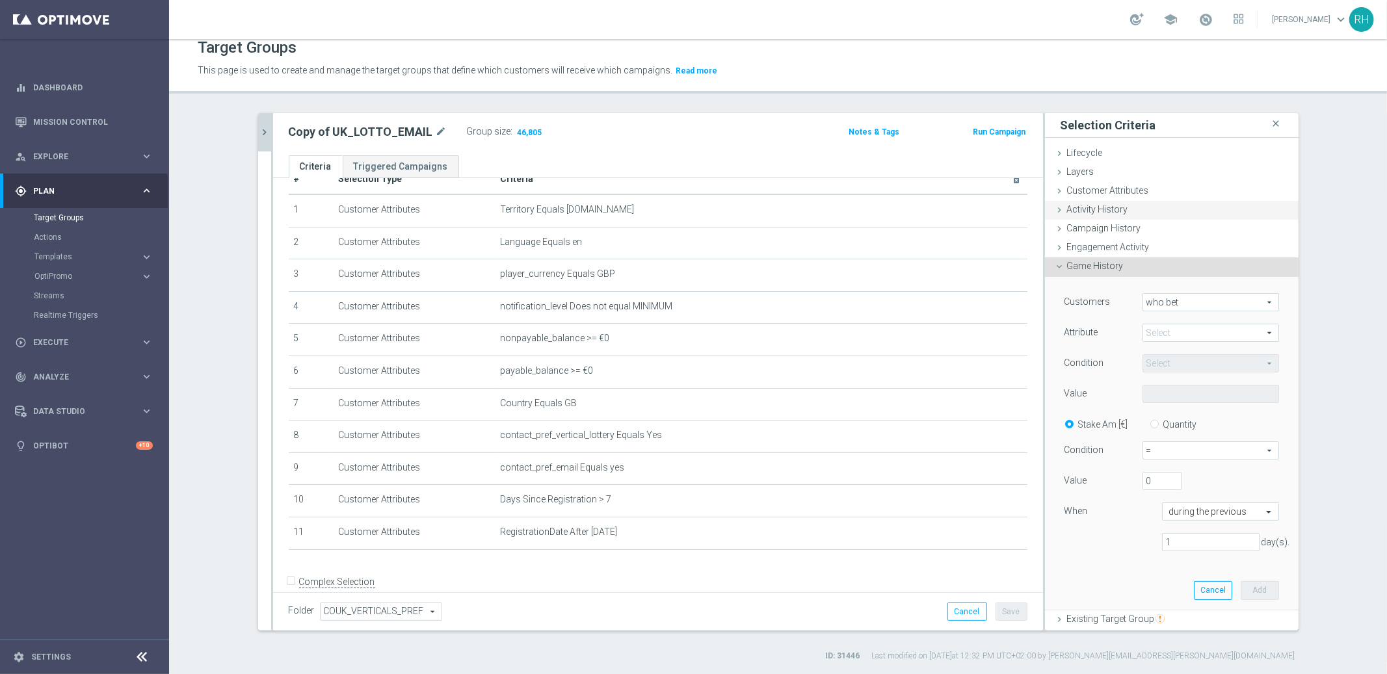
click at [1110, 210] on span "Activity History" at bounding box center [1097, 209] width 61 height 10
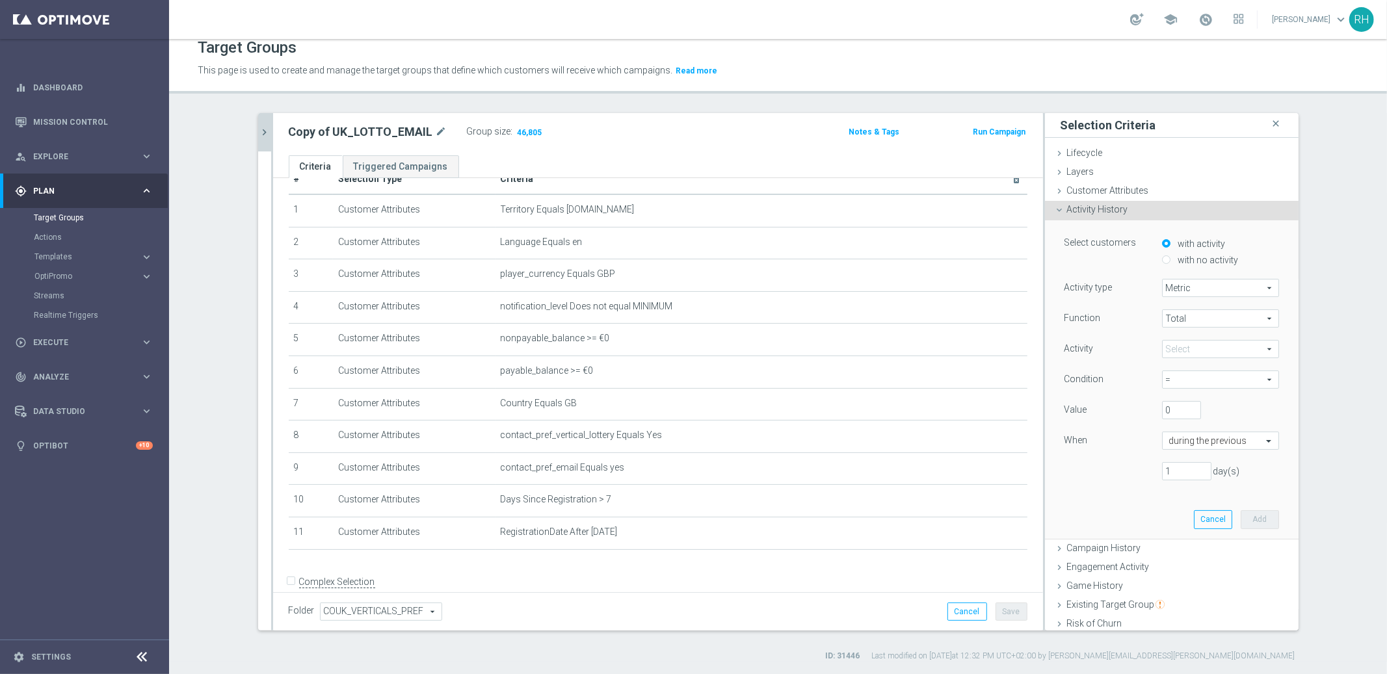
click at [1162, 263] on input "with no activity" at bounding box center [1166, 260] width 8 height 8
radio input "true"
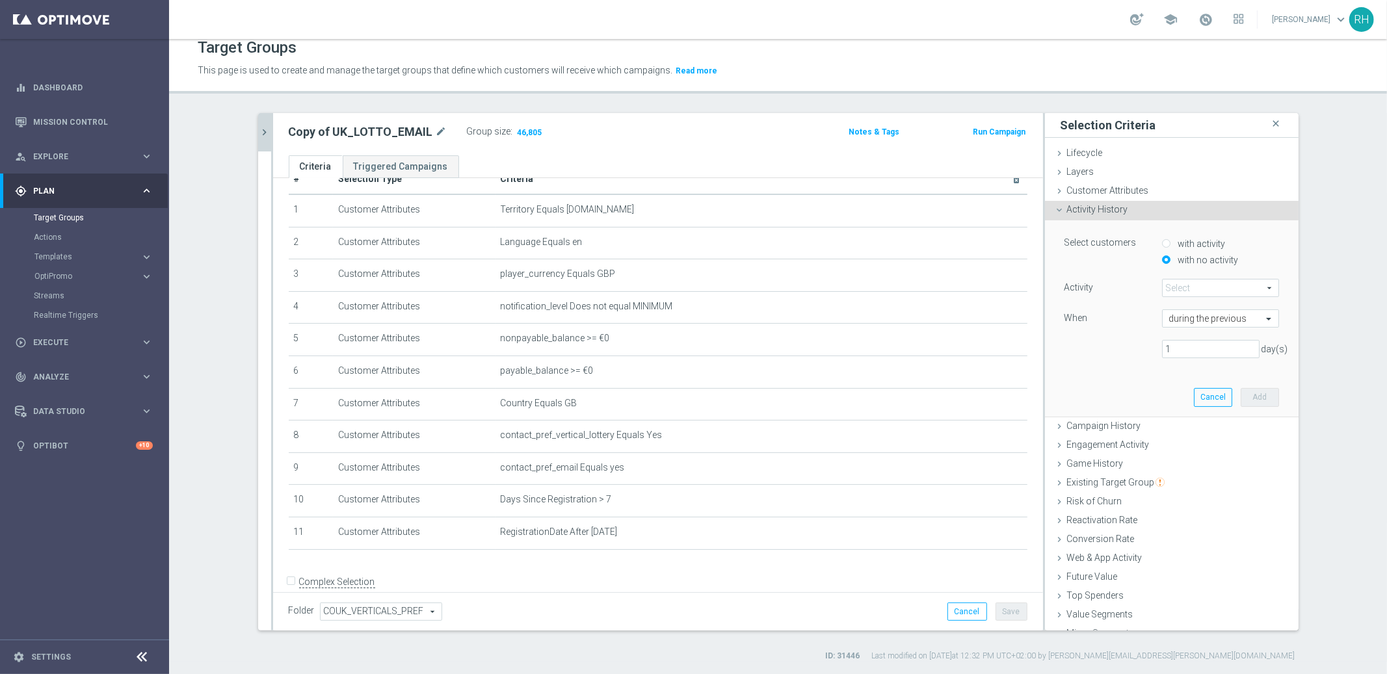
click at [1194, 288] on span at bounding box center [1221, 288] width 116 height 17
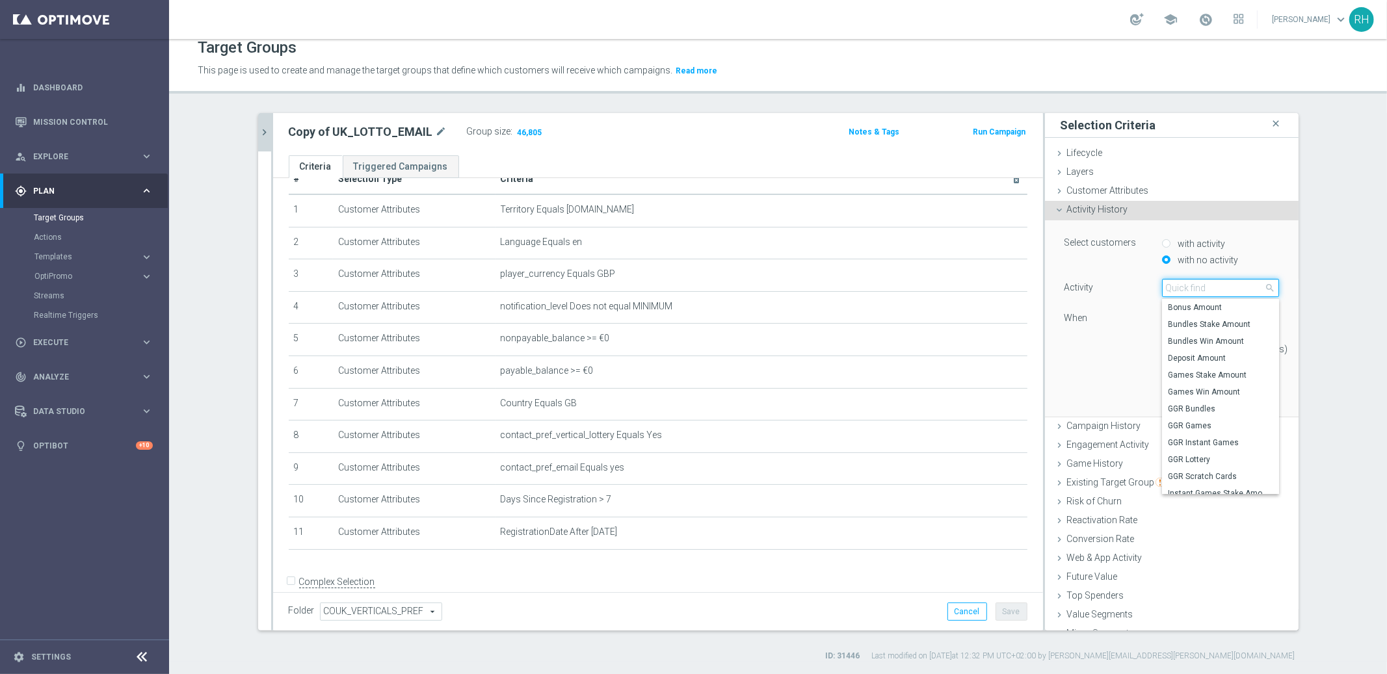
click at [1194, 288] on input "search" at bounding box center [1220, 288] width 117 height 18
type input "g"
type input "e"
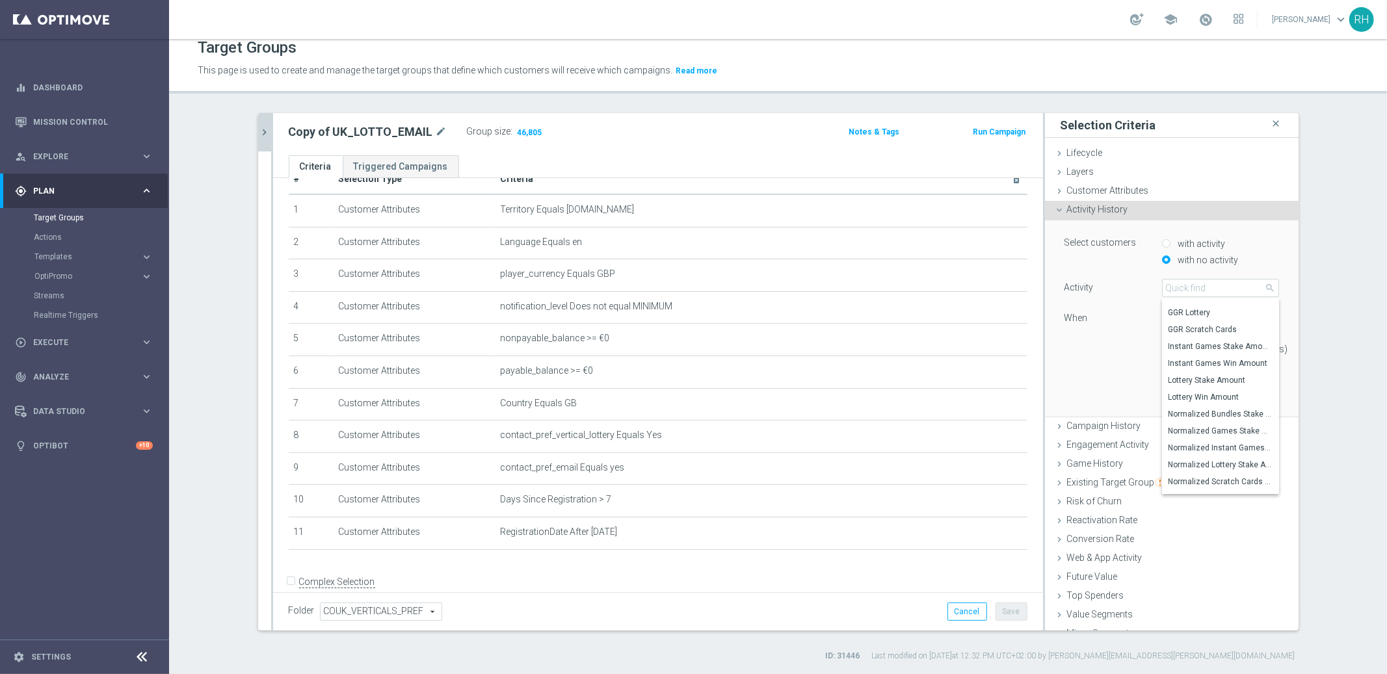
click at [1076, 349] on div "1 day(s)" at bounding box center [1172, 349] width 234 height 18
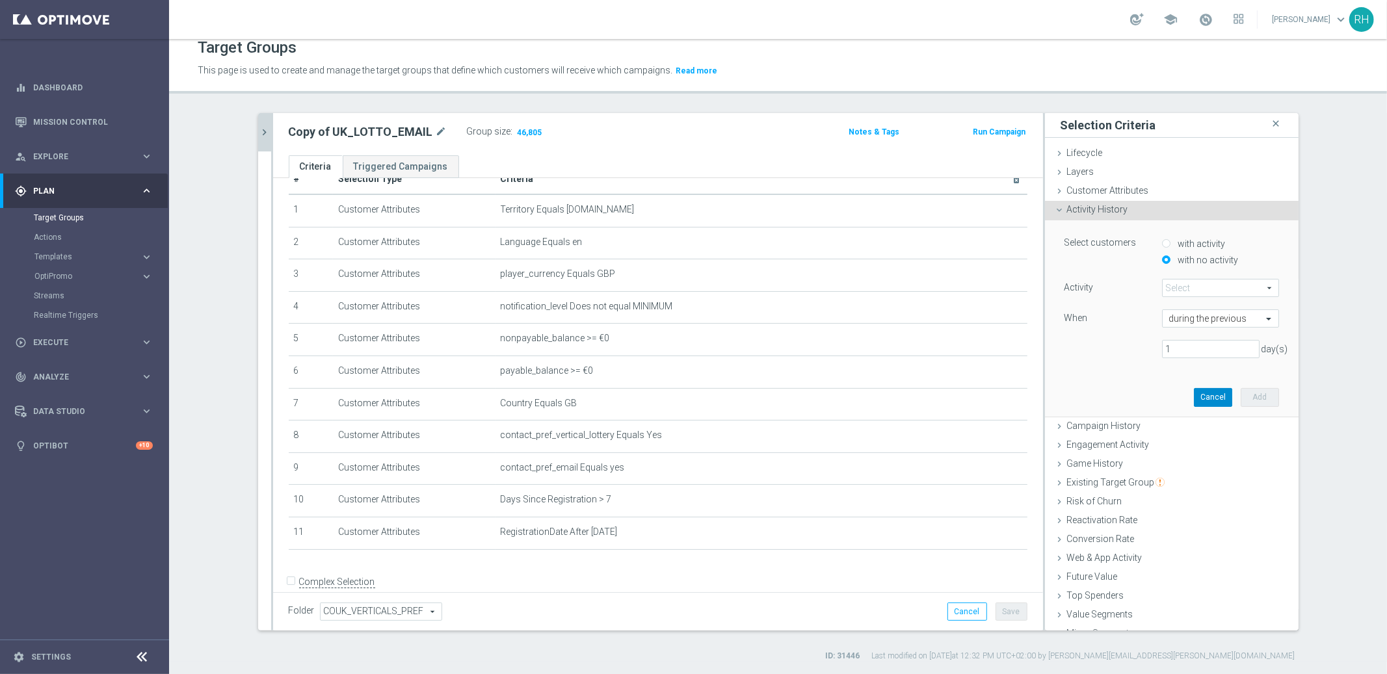
click at [1207, 398] on button "Cancel" at bounding box center [1213, 397] width 38 height 18
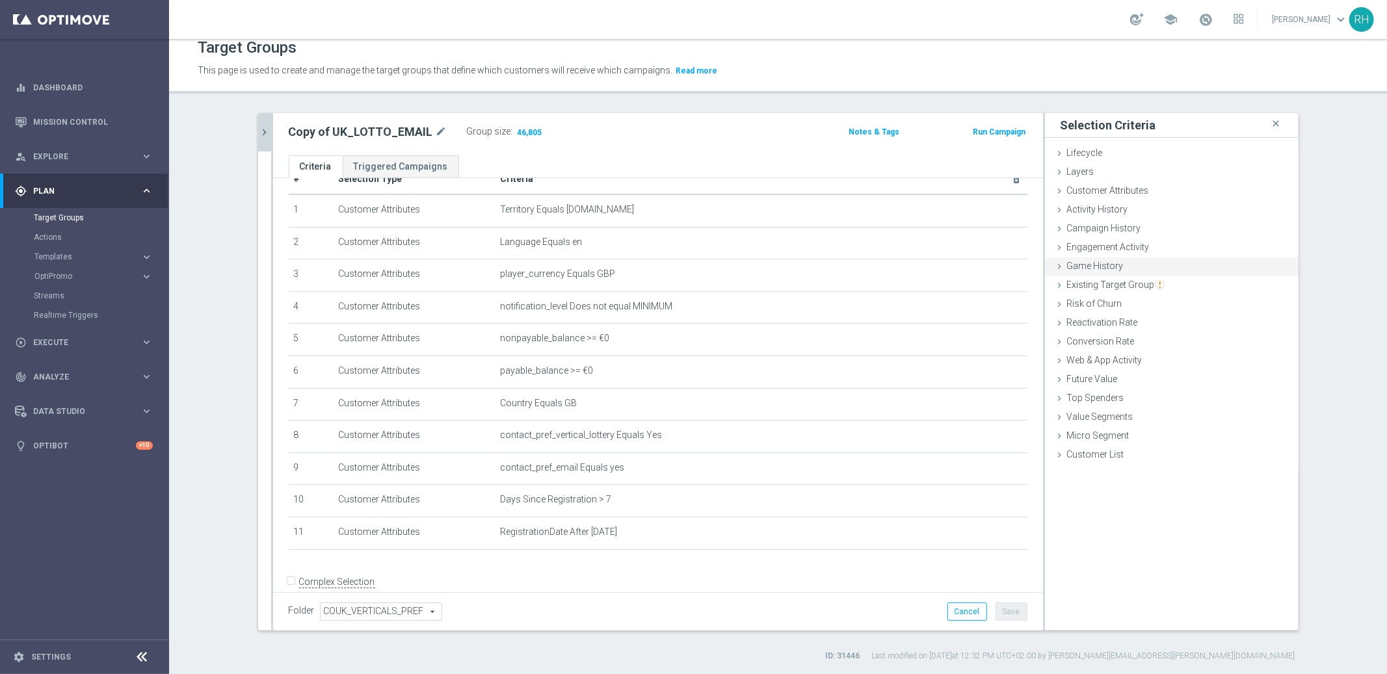
click at [1068, 264] on span "Game History" at bounding box center [1095, 266] width 57 height 10
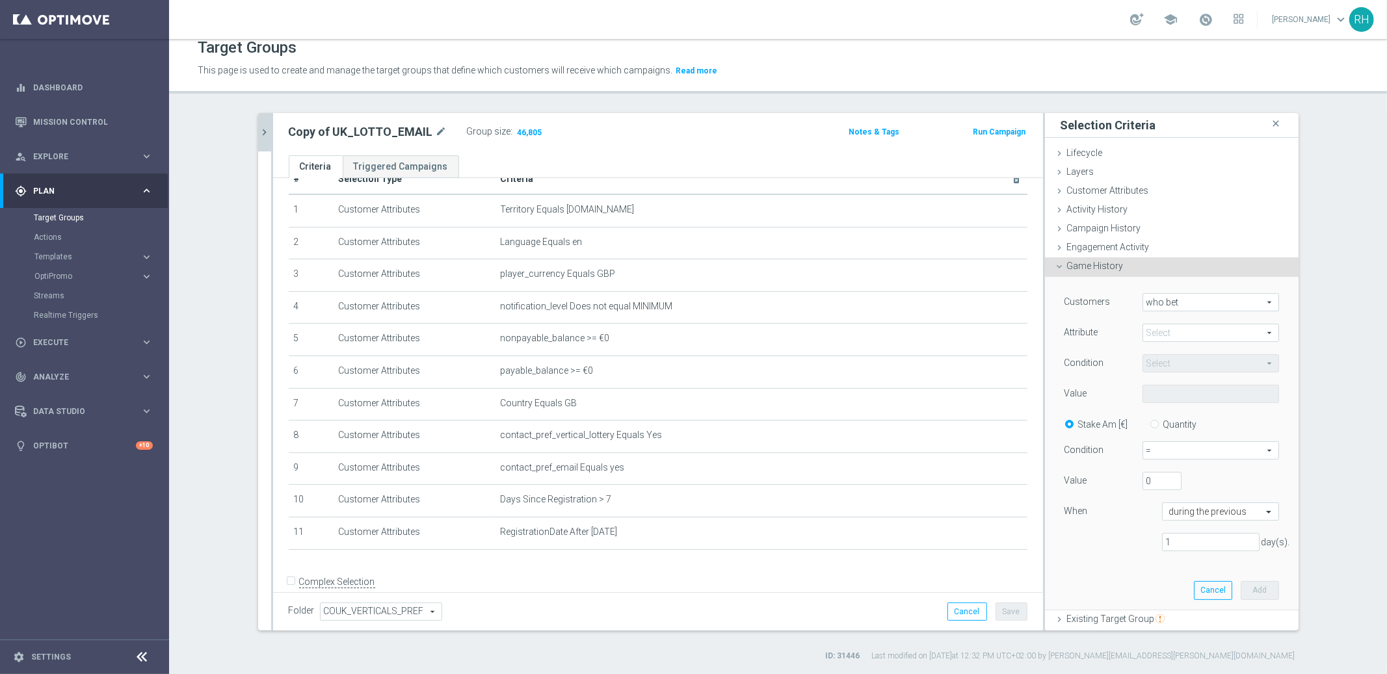
click at [1219, 300] on span "who bet" at bounding box center [1210, 302] width 135 height 17
click at [1197, 334] on span "who did not bet" at bounding box center [1211, 338] width 122 height 10
type input "who did not bet"
click at [1197, 334] on span at bounding box center [1210, 333] width 135 height 17
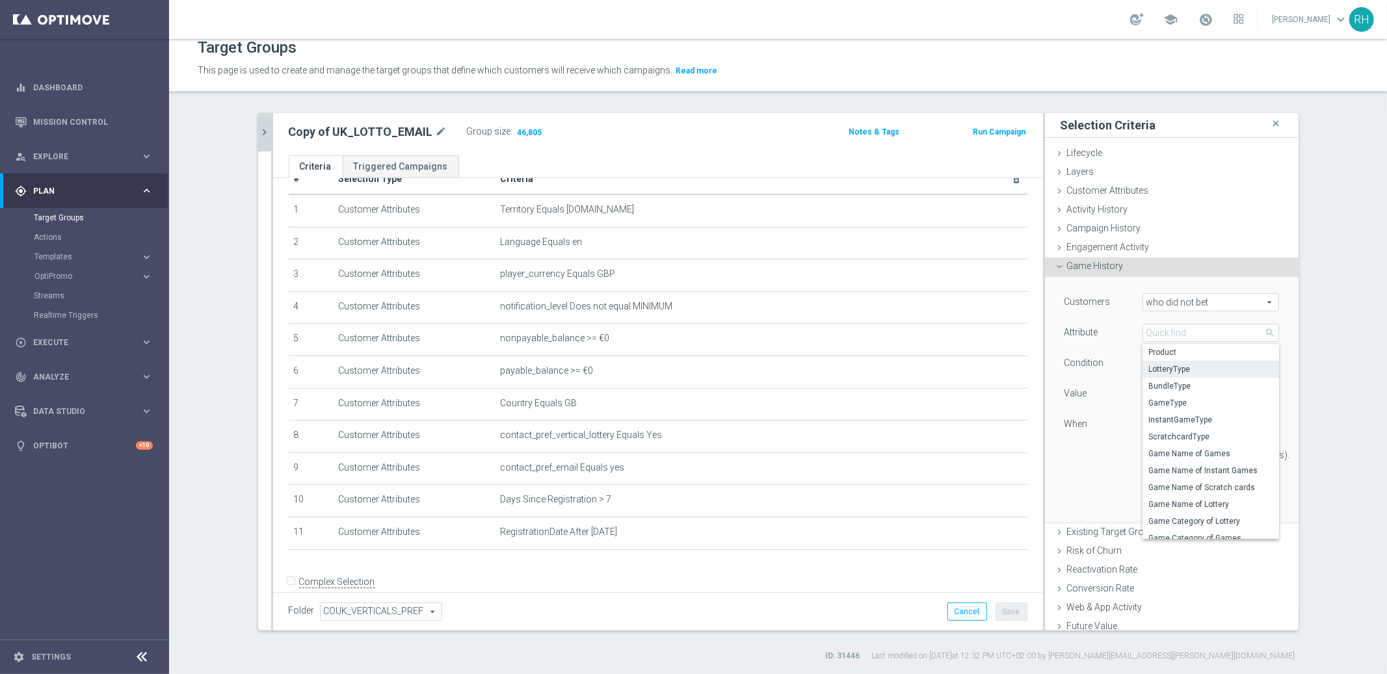
click at [1197, 373] on span "LotteryType" at bounding box center [1211, 369] width 124 height 10
type input "LotteryType"
type input "Equals"
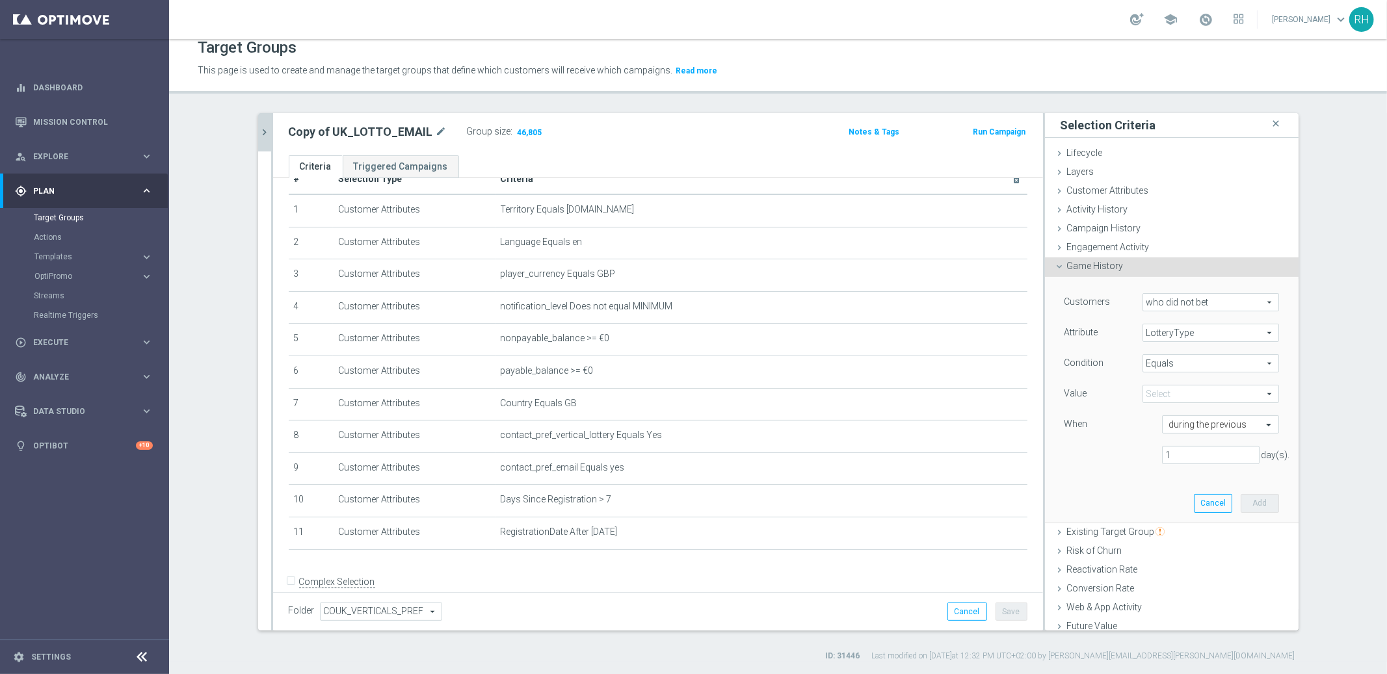
click at [1196, 392] on span at bounding box center [1210, 394] width 135 height 17
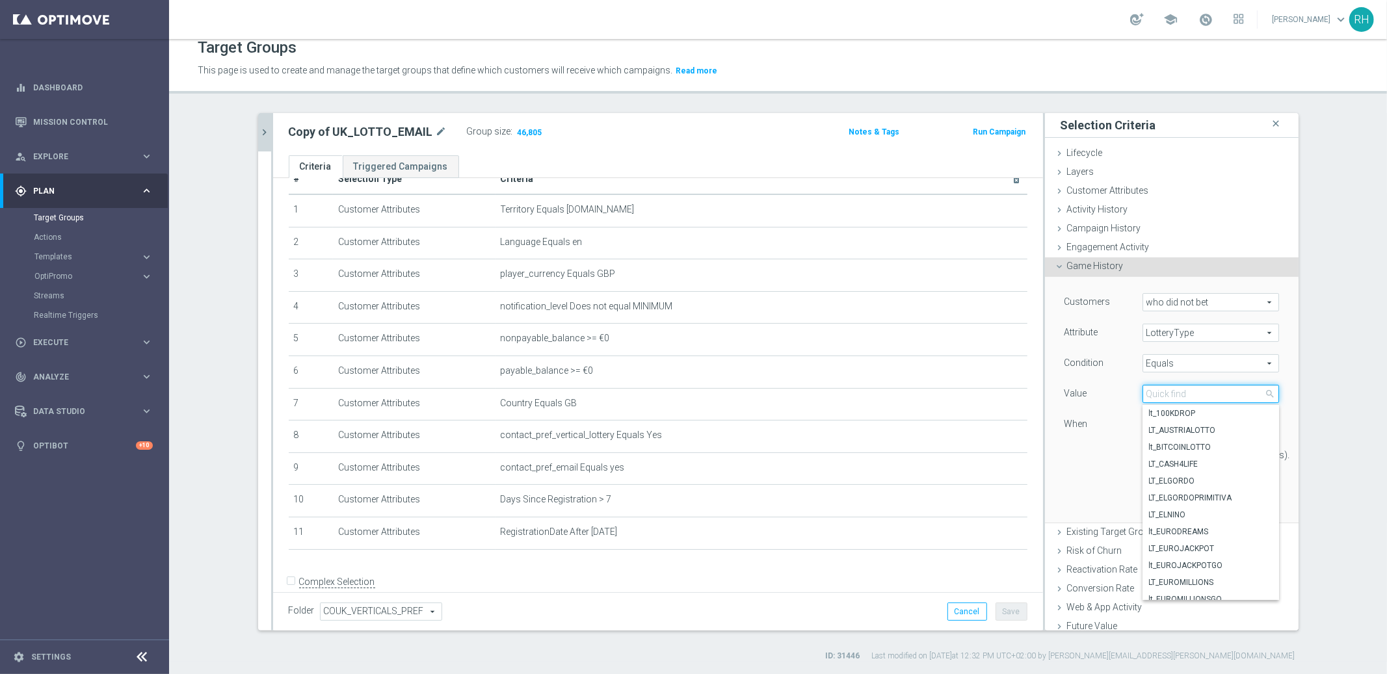
click at [1196, 392] on input "search" at bounding box center [1211, 394] width 137 height 18
click at [1201, 473] on label "LT_ELGORDO" at bounding box center [1211, 481] width 137 height 17
type input "LT_ELGORDO"
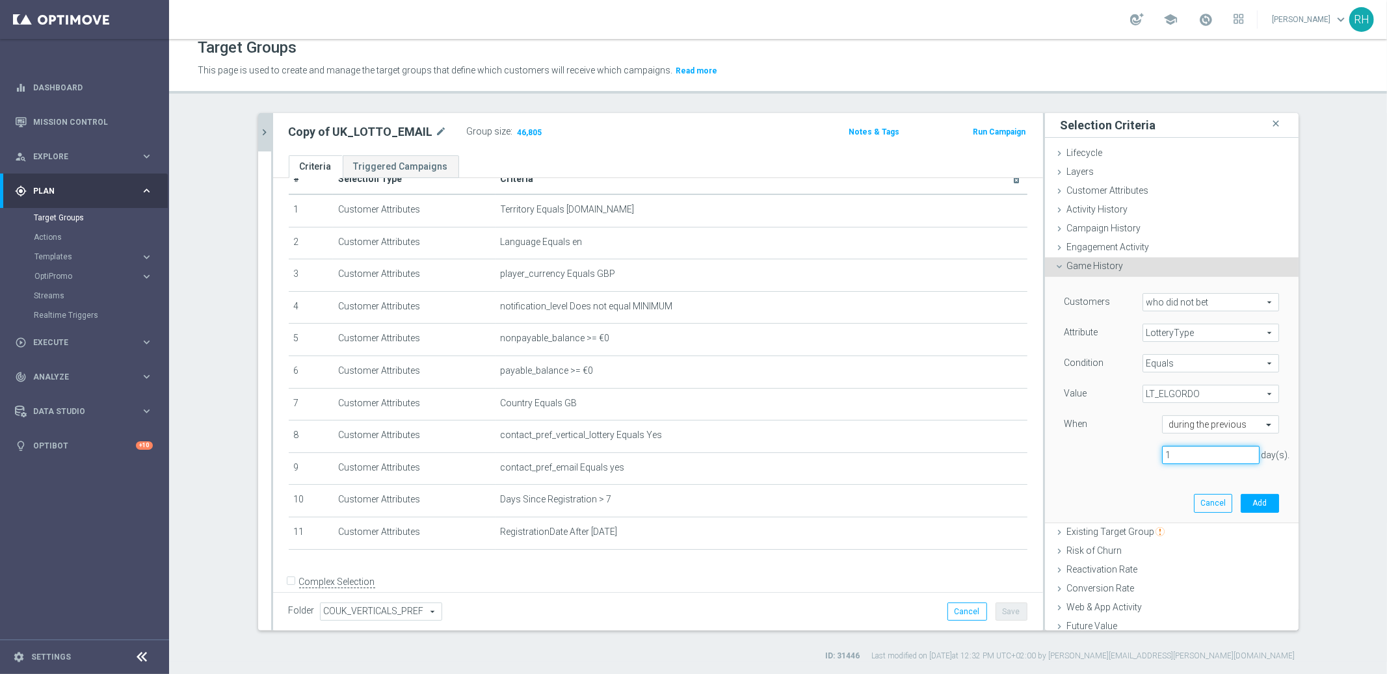
click at [1217, 455] on input "1" at bounding box center [1211, 455] width 98 height 18
click at [1217, 456] on input "1" at bounding box center [1211, 455] width 98 height 18
type input "9"
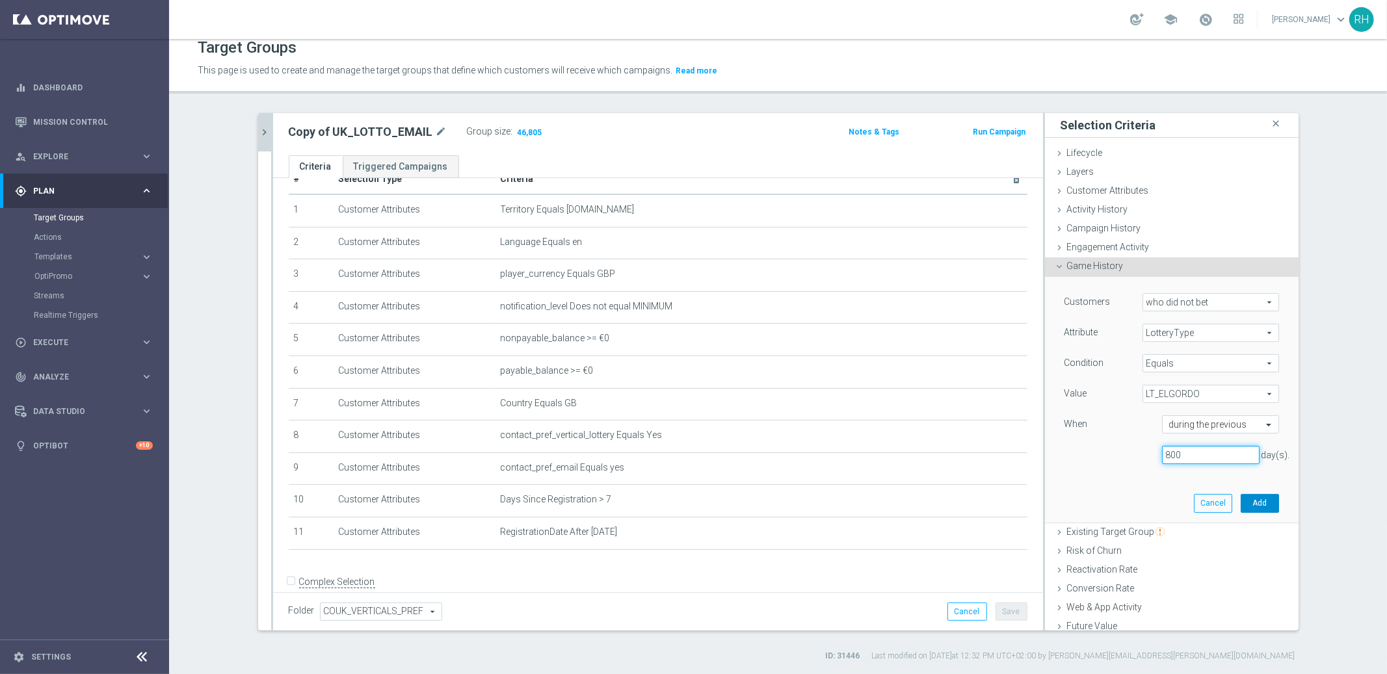
type input "800"
click at [1250, 502] on button "Add" at bounding box center [1260, 503] width 38 height 18
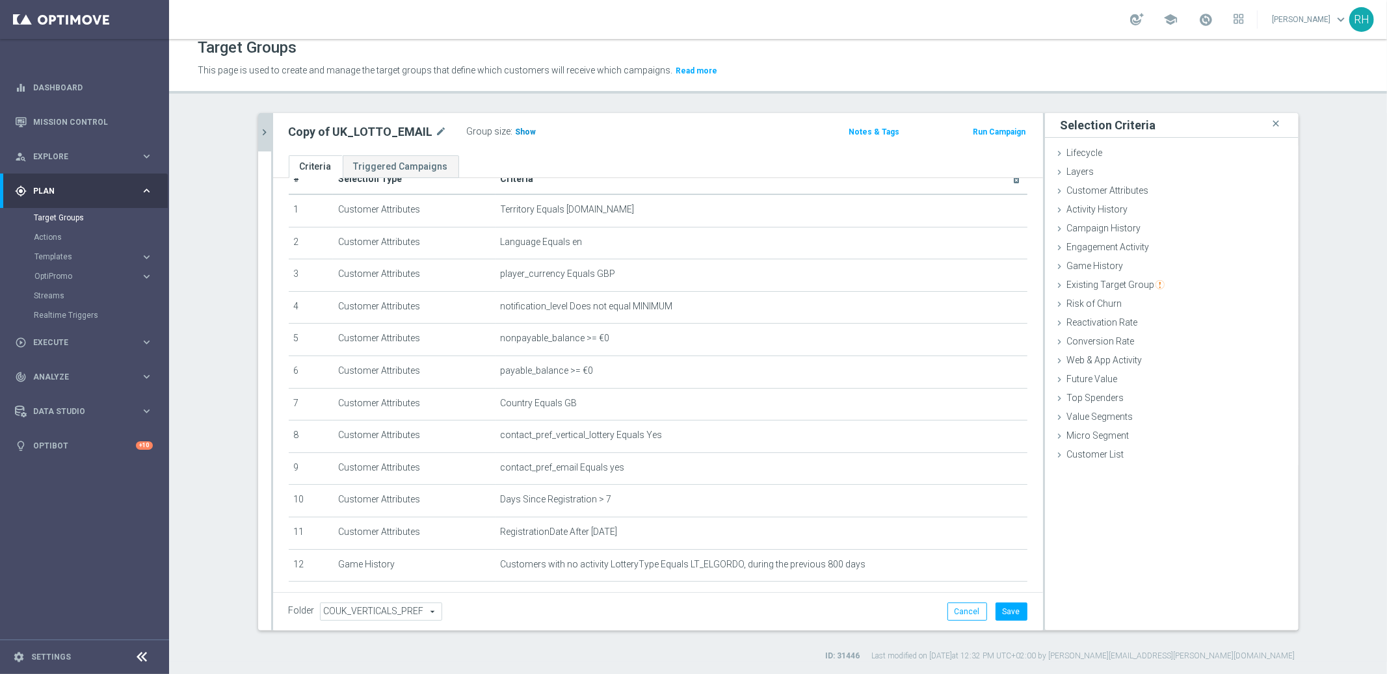
click at [516, 130] on span "Show" at bounding box center [526, 131] width 21 height 9
click at [1105, 189] on span "Customer Attributes" at bounding box center [1108, 190] width 82 height 10
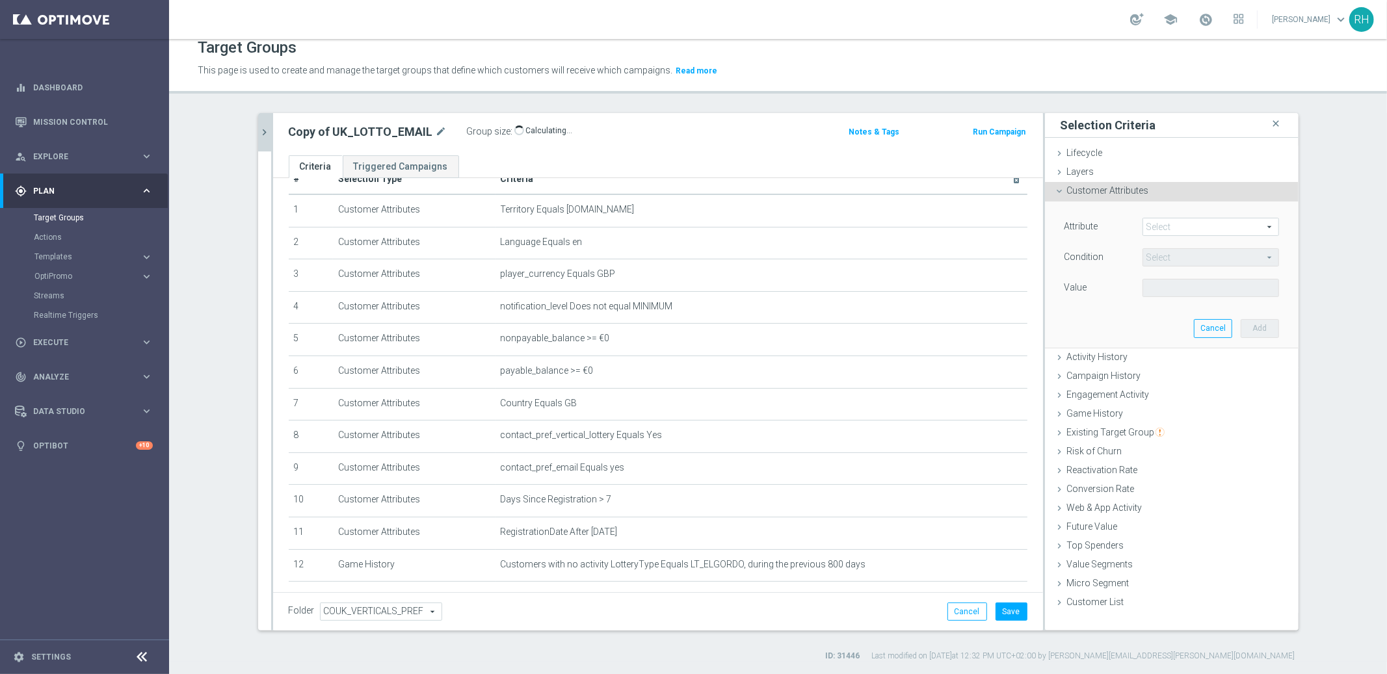
click at [1174, 230] on span at bounding box center [1210, 227] width 135 height 17
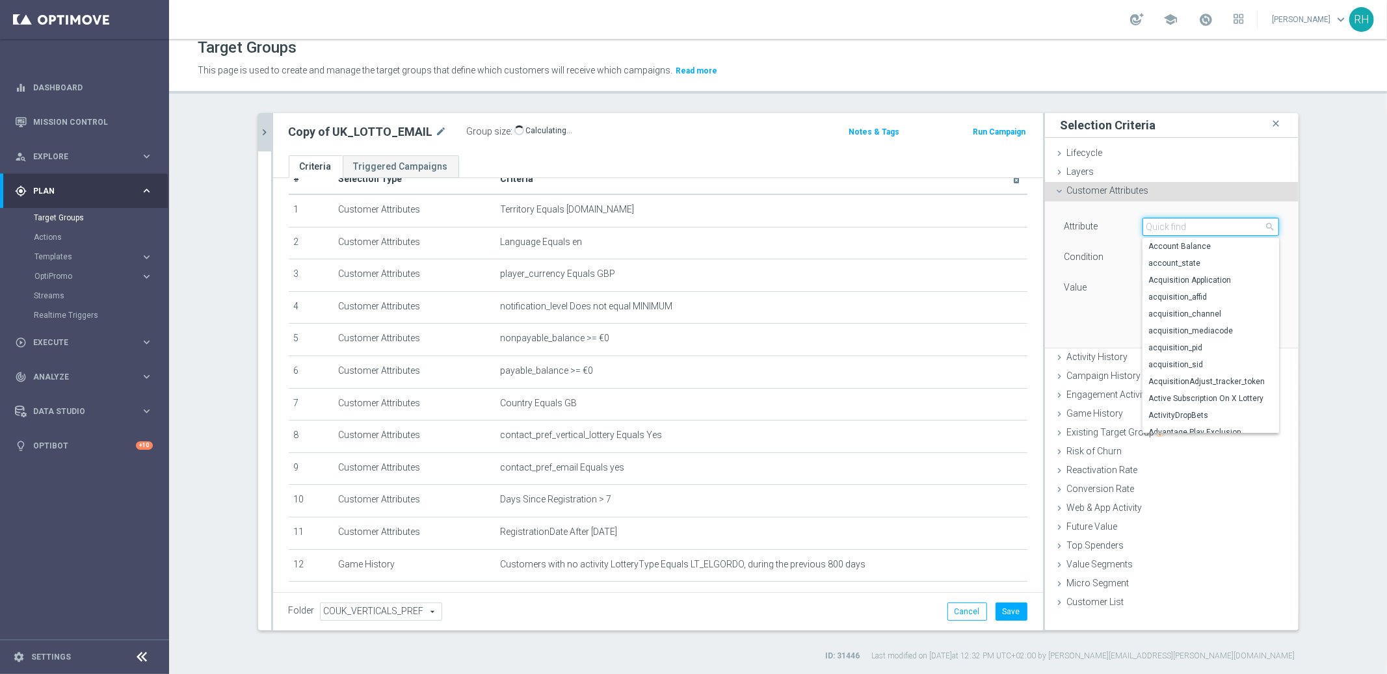
click at [1174, 228] on input "search" at bounding box center [1211, 227] width 137 height 18
type input "el"
click at [1375, 228] on section "UK_LOTTO_EMAIL close more_vert Prioritize Customer Target Groups library_add cr…" at bounding box center [778, 387] width 1218 height 549
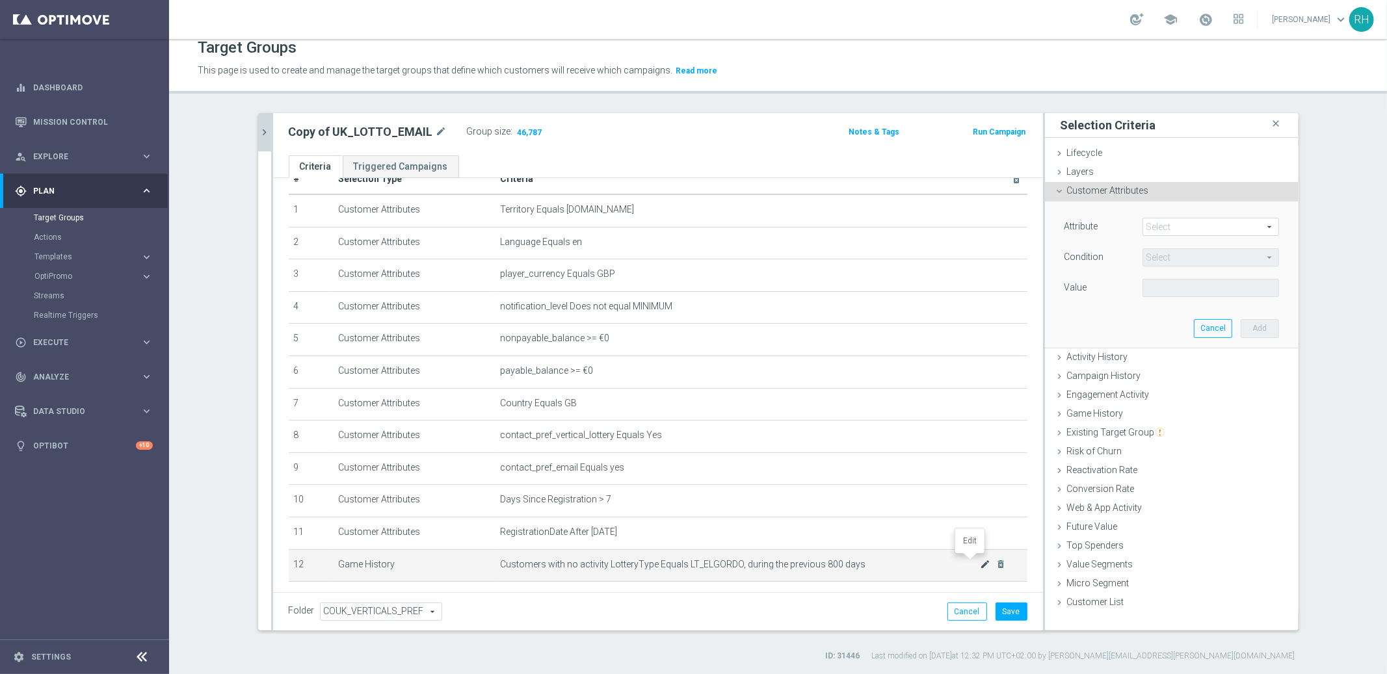
click at [980, 559] on icon "mode_edit" at bounding box center [985, 564] width 10 height 10
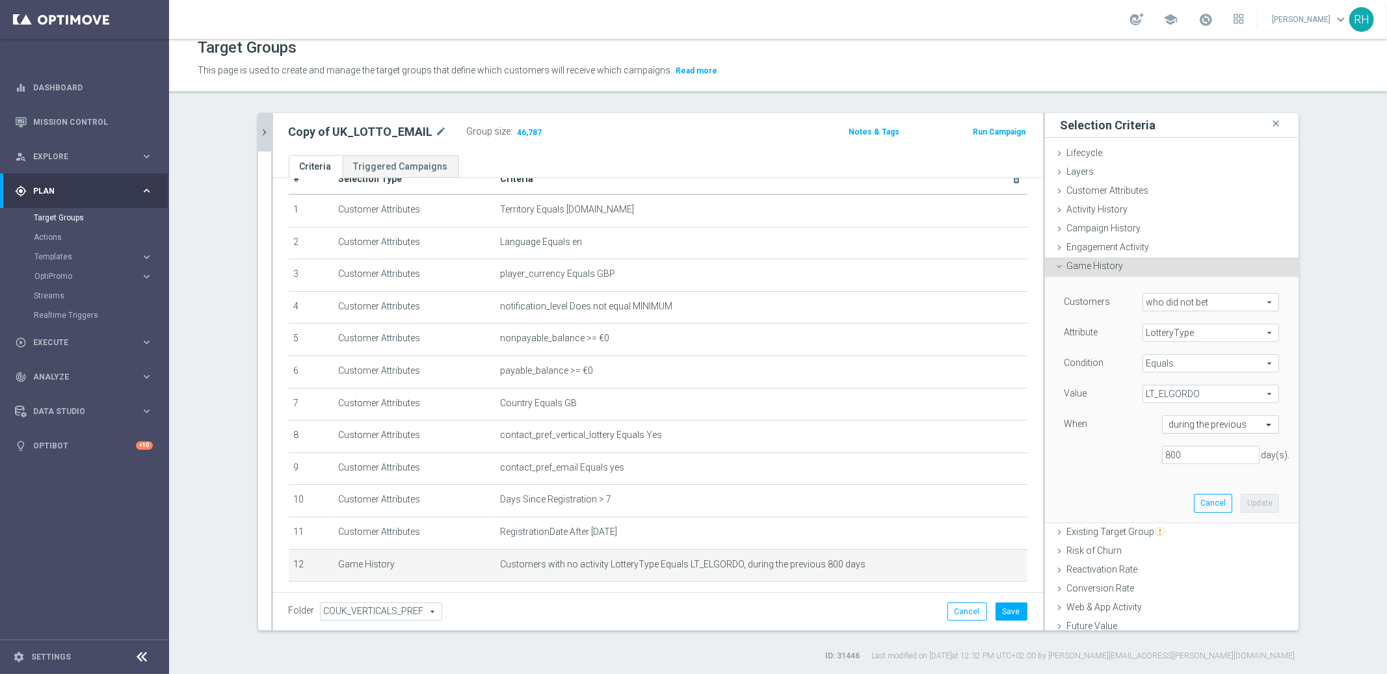
click at [1262, 424] on span at bounding box center [1270, 425] width 16 height 12
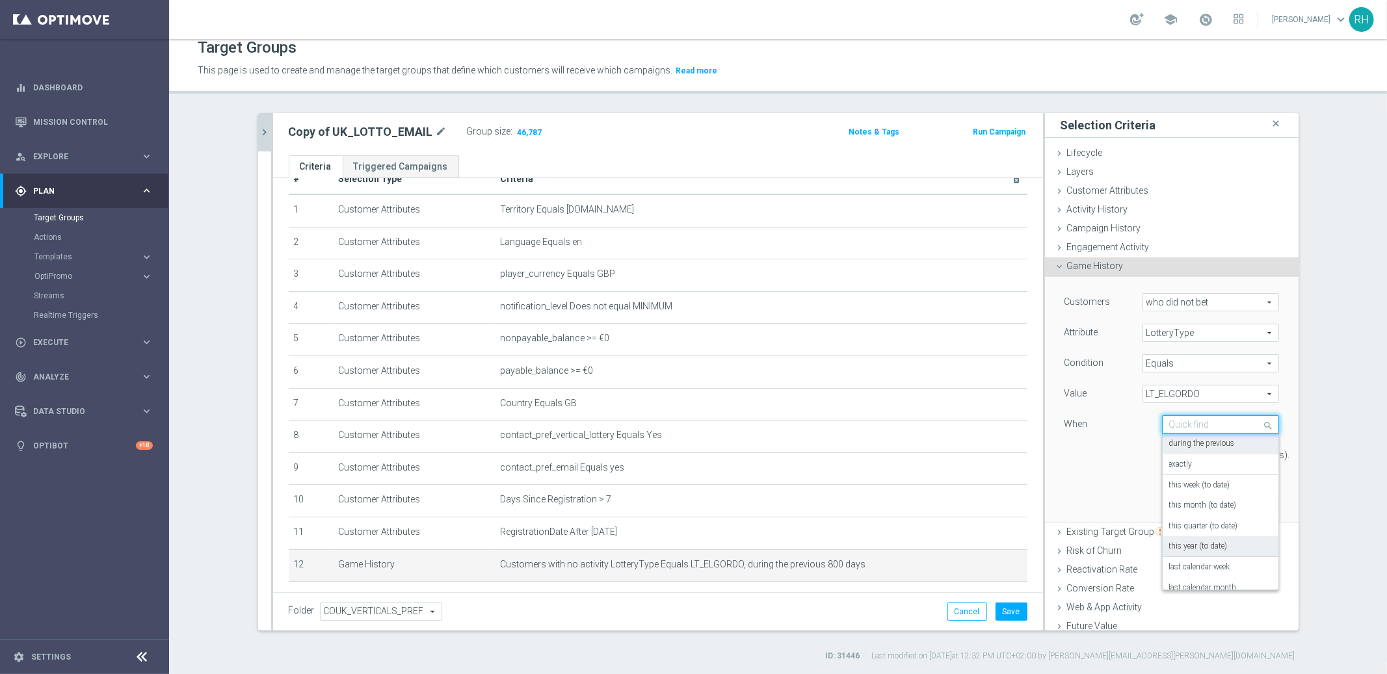
click at [1232, 540] on div "this year (to date)" at bounding box center [1220, 547] width 103 height 21
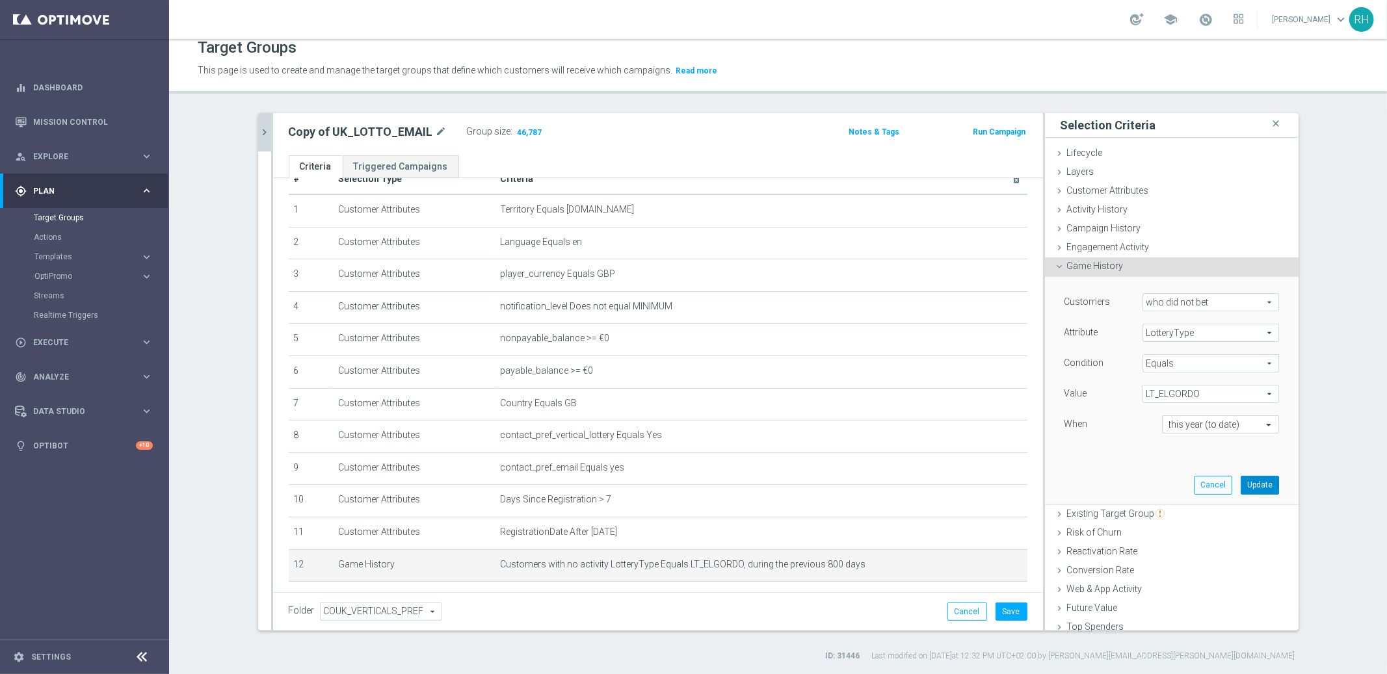
click at [1241, 481] on button "Update" at bounding box center [1260, 485] width 38 height 18
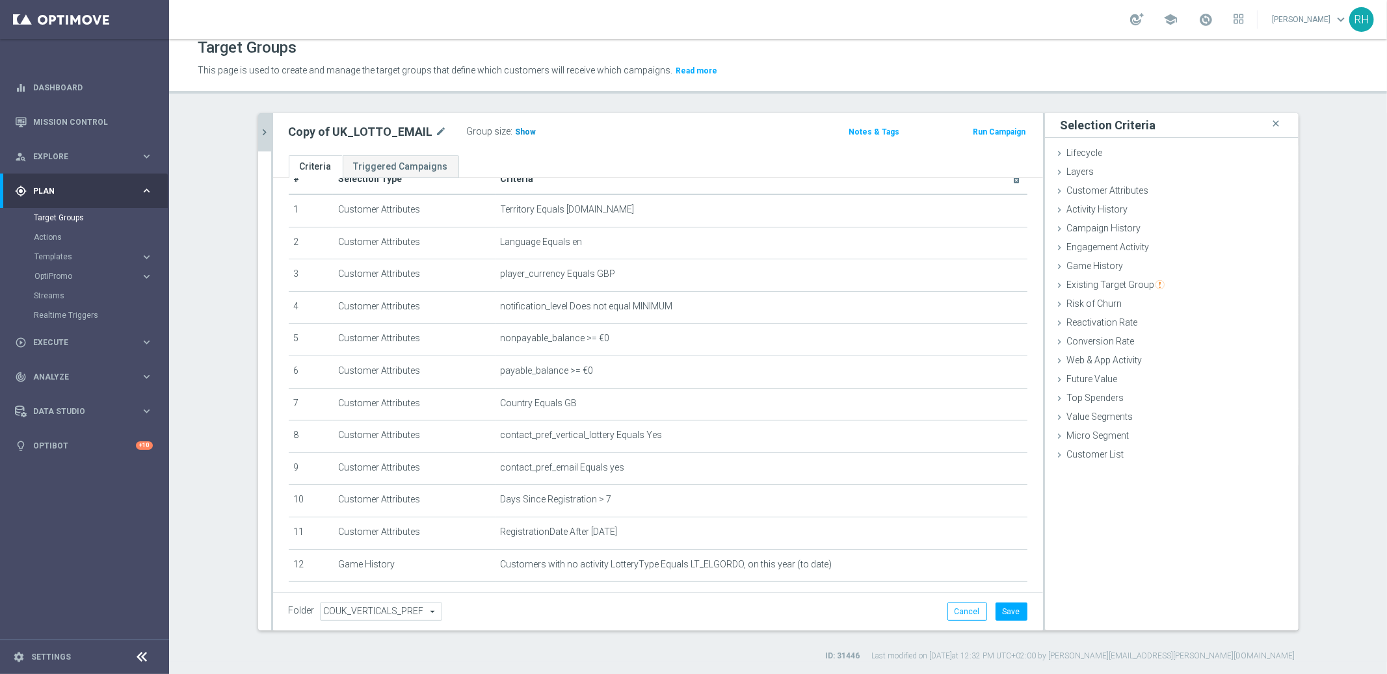
click at [520, 132] on span "Show" at bounding box center [526, 131] width 21 height 9
click at [1122, 194] on span "Customer Attributes" at bounding box center [1108, 190] width 82 height 10
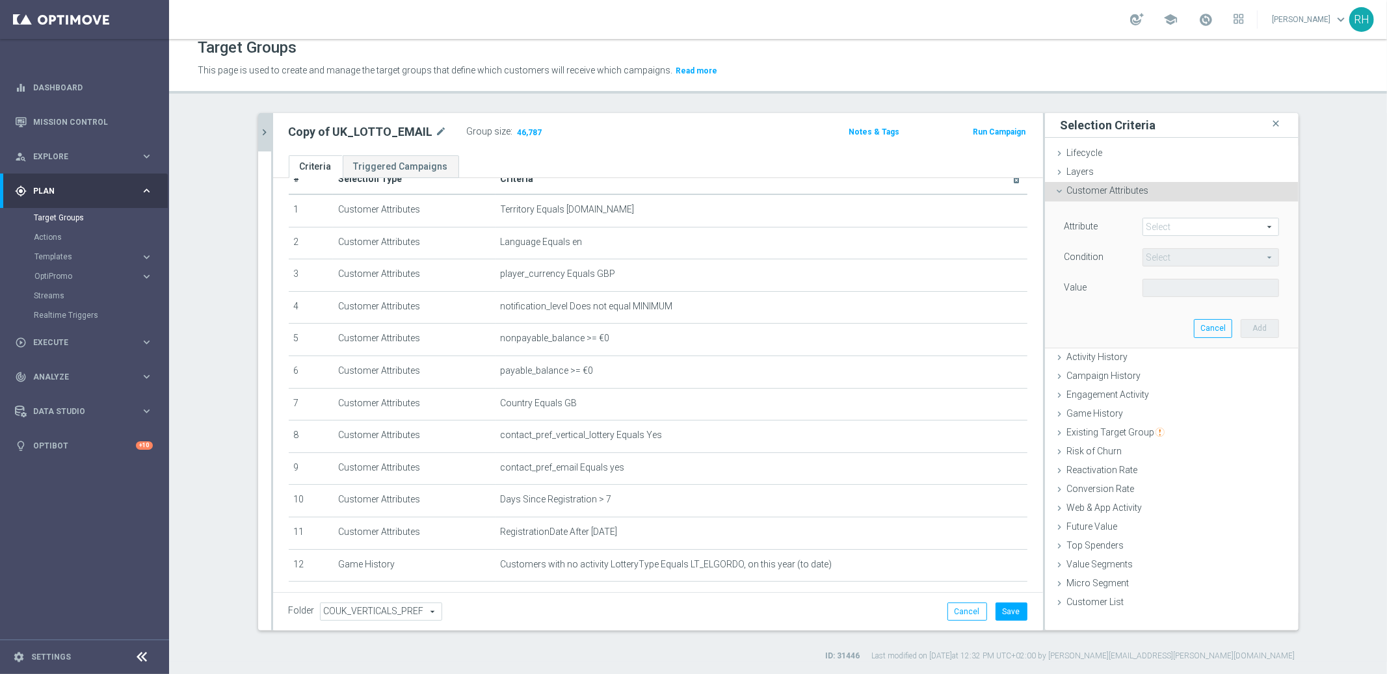
click at [1177, 221] on span at bounding box center [1210, 227] width 135 height 17
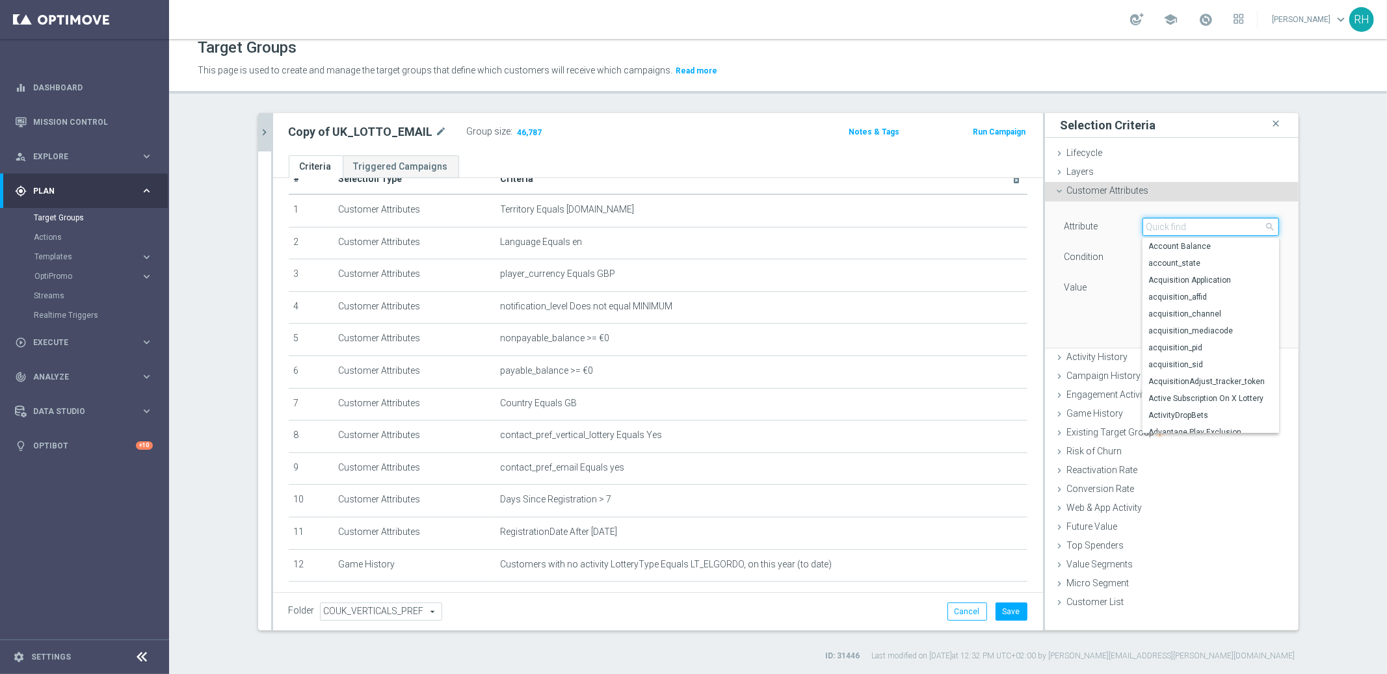
click at [1177, 221] on input "search" at bounding box center [1211, 227] width 137 height 18
type input "regis"
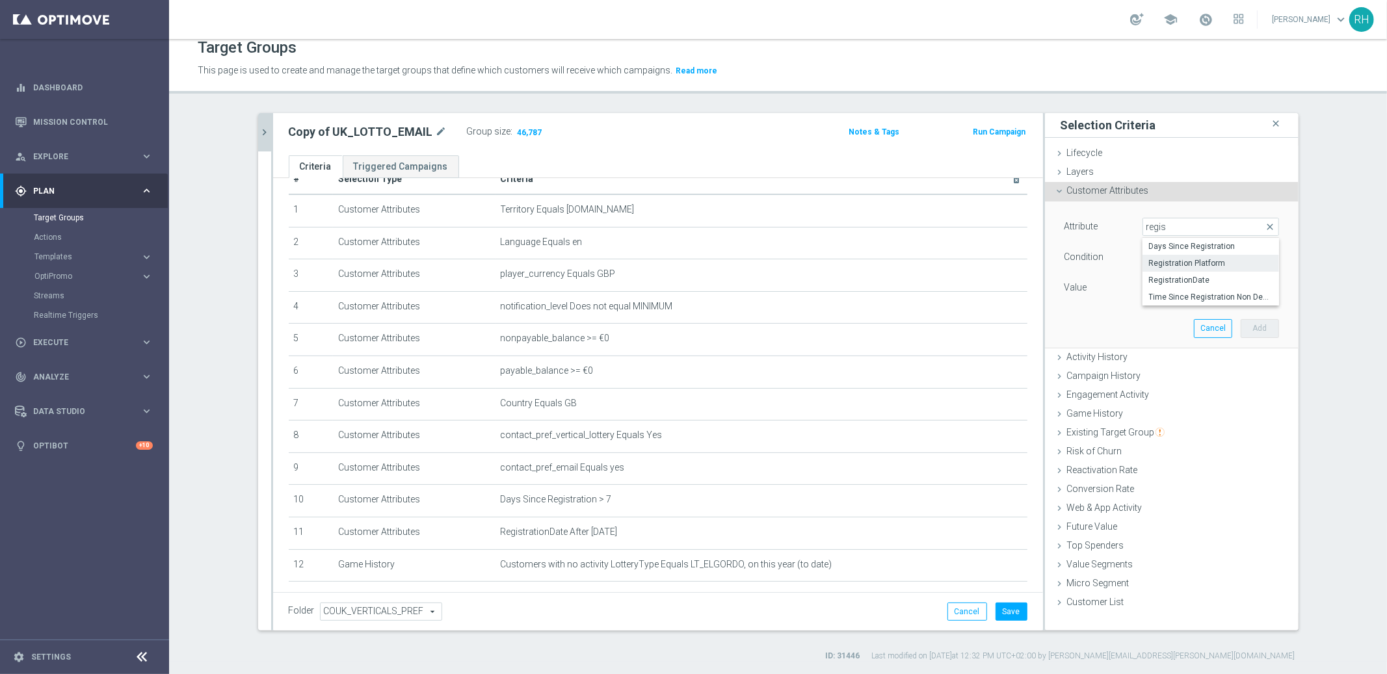
click at [1188, 259] on span "Registration Platform" at bounding box center [1211, 263] width 124 height 10
type input "Registration Platform"
type input "Equals"
click at [1191, 286] on span at bounding box center [1210, 288] width 135 height 17
click at [1191, 286] on input "search" at bounding box center [1211, 288] width 137 height 18
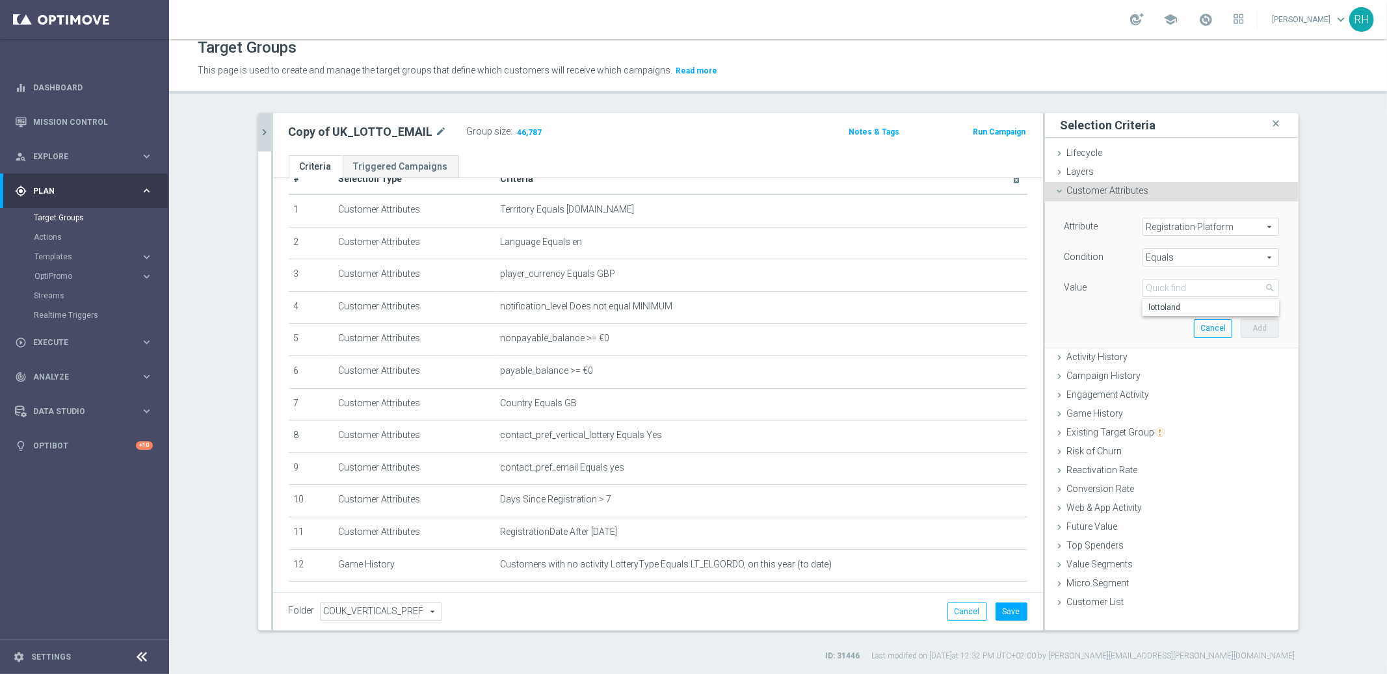
click at [1223, 220] on span "Registration Platform" at bounding box center [1210, 227] width 135 height 17
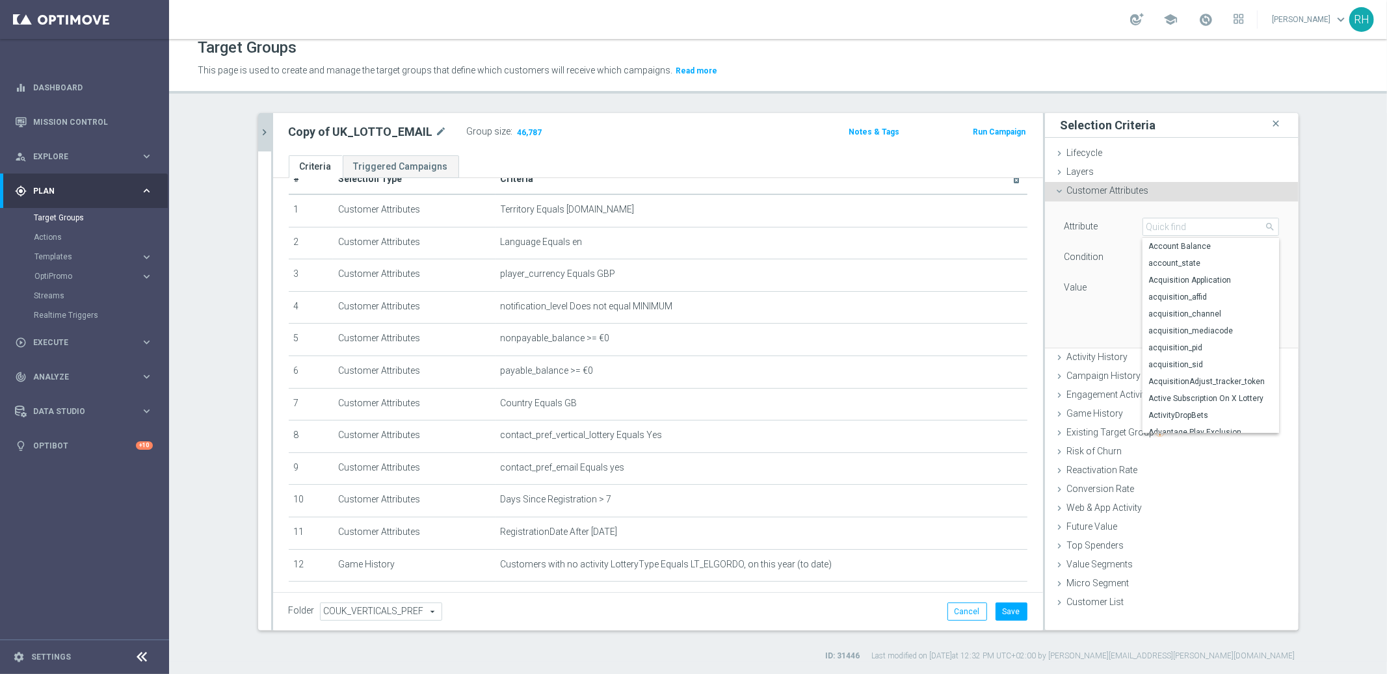
click at [1058, 194] on icon at bounding box center [1060, 191] width 10 height 10
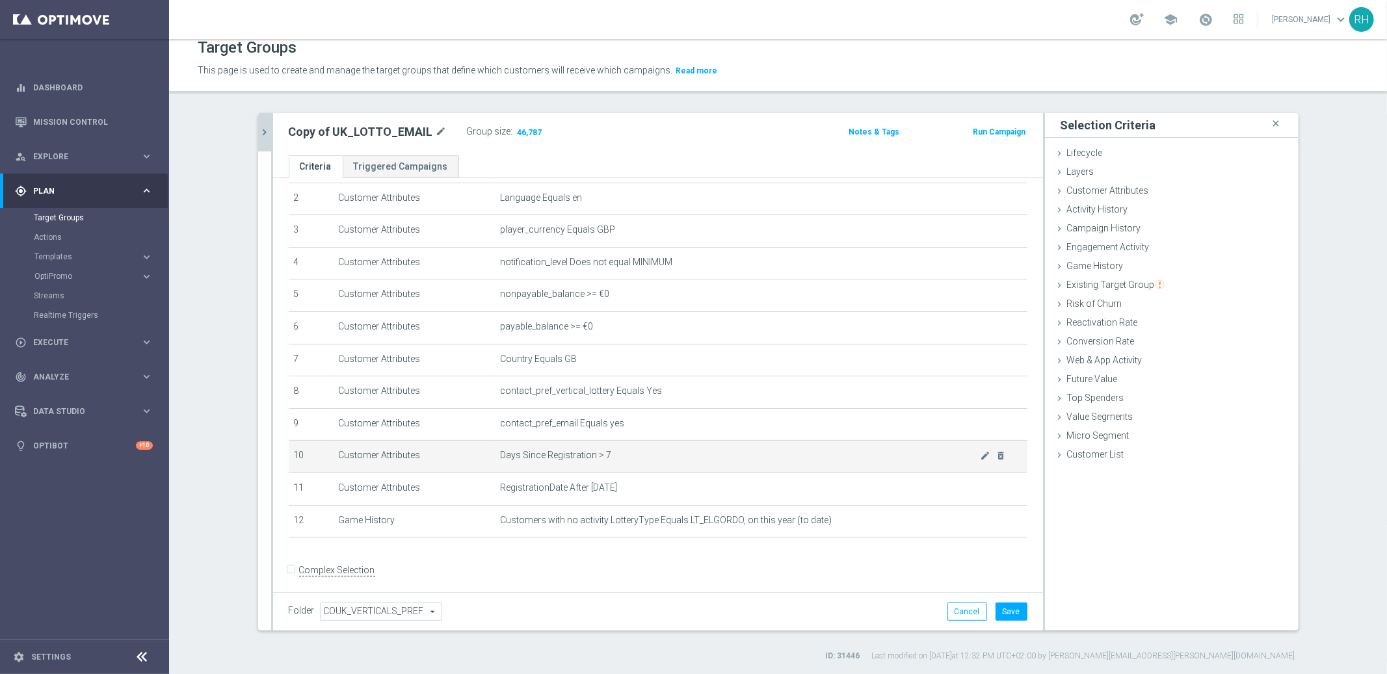
scroll to position [75, 0]
click at [436, 124] on icon "mode_edit" at bounding box center [442, 132] width 12 height 16
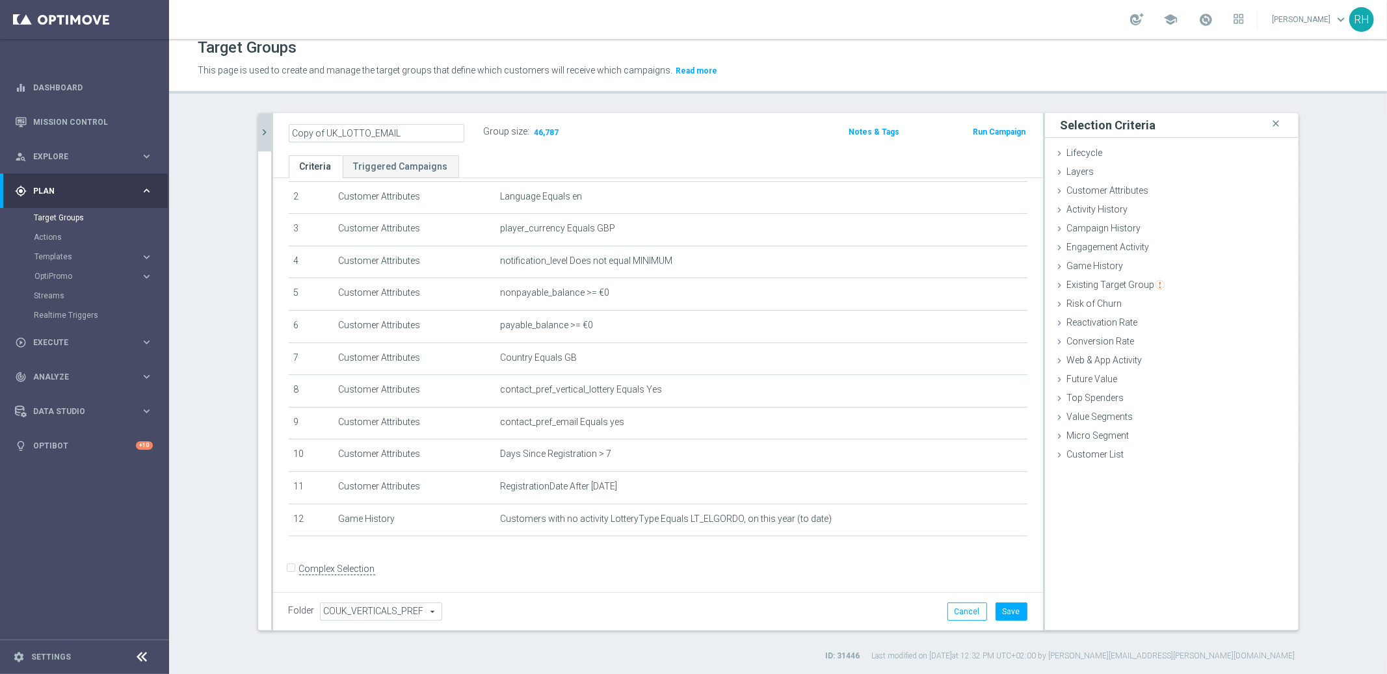
click at [371, 126] on input "Copy of UK_LOTTO_EMAIL" at bounding box center [377, 133] width 176 height 18
drag, startPoint x: 321, startPoint y: 131, endPoint x: 284, endPoint y: 131, distance: 37.1
click at [292, 131] on input "Copy of UK_LOTTO_EMAIL" at bounding box center [377, 133] width 176 height 18
click at [375, 140] on input "UK_LOTTO_EMAIL" at bounding box center [377, 133] width 176 height 18
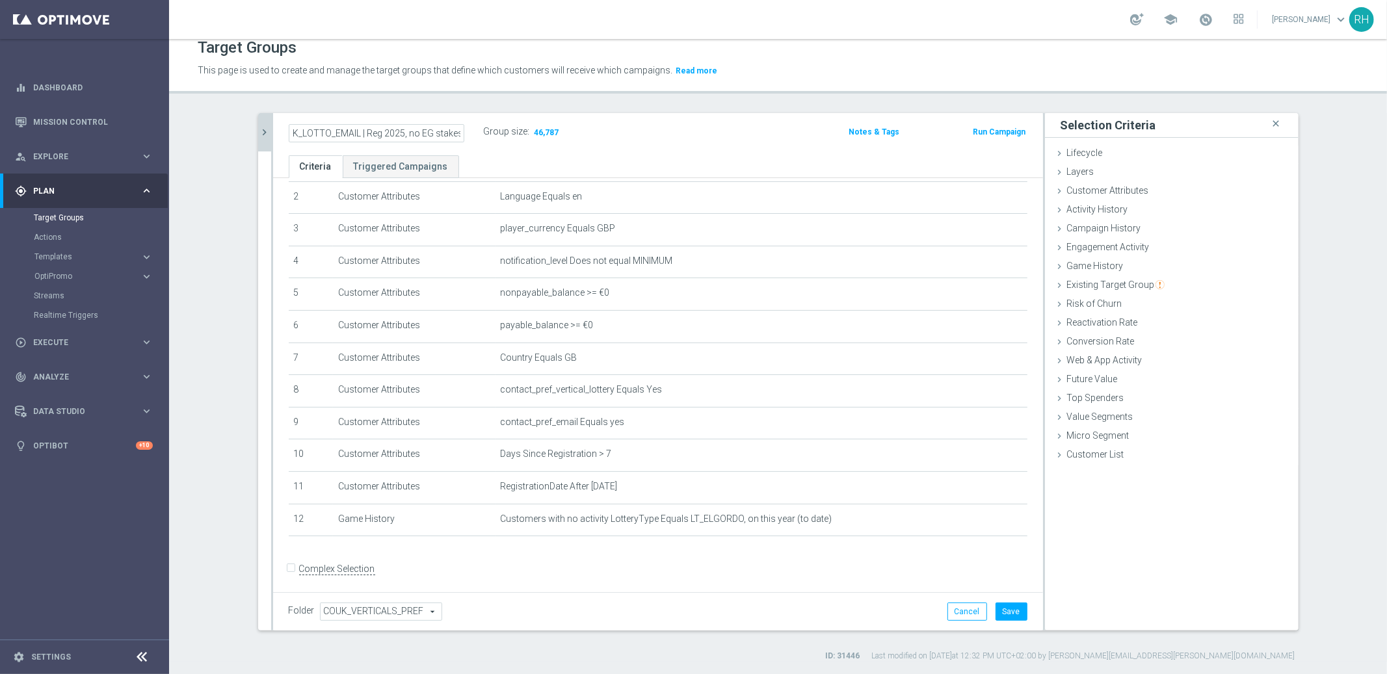
type input "UK_LOTTO_EMAIL | Reg 2025, no EG stakes"
click at [448, 104] on div "Target Groups This page is used to create and manage the target groups that def…" at bounding box center [778, 356] width 1218 height 635
click at [453, 127] on icon "mode_edit" at bounding box center [459, 132] width 12 height 16
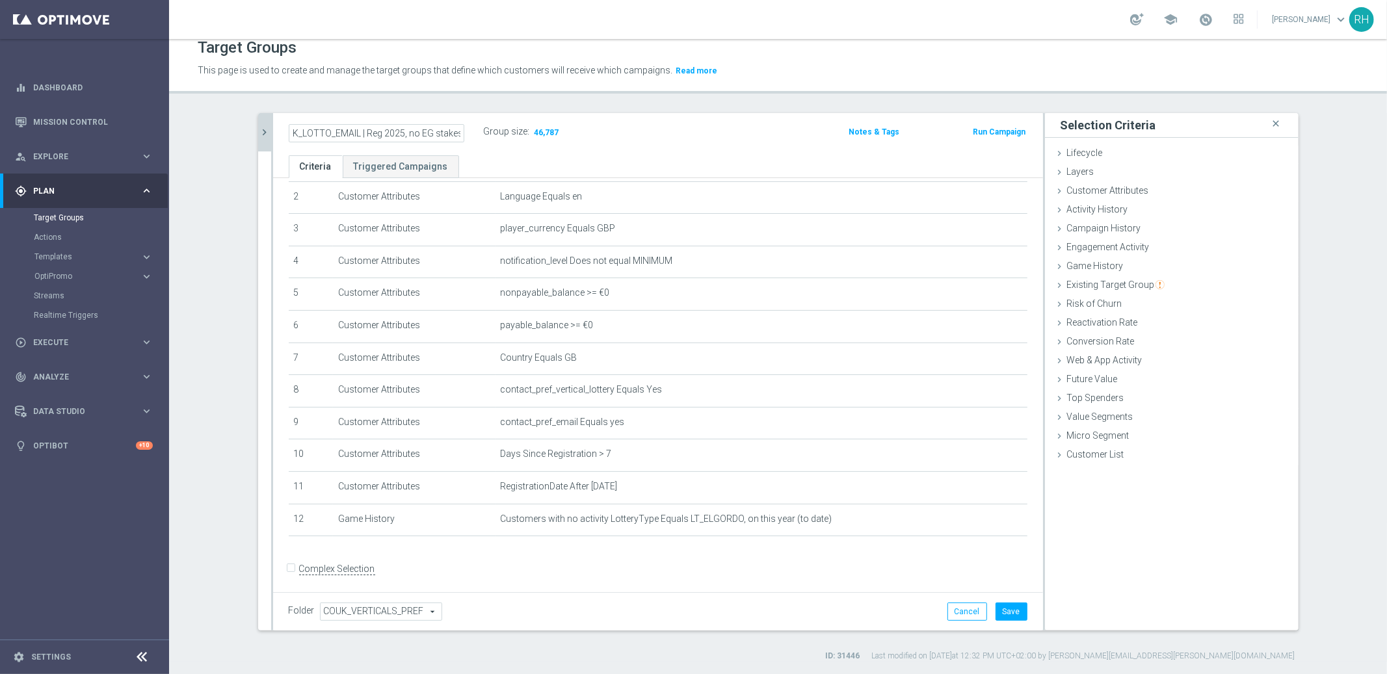
click at [408, 131] on input "UK_LOTTO_EMAIL | Reg 2025, no EG stakes" at bounding box center [377, 133] width 176 height 18
type input "UK_LOTTO_EMAIL | Reg 2025, no EG stakes"
click at [434, 93] on div "Target Groups This page is used to create and manage the target groups that def…" at bounding box center [778, 356] width 1218 height 635
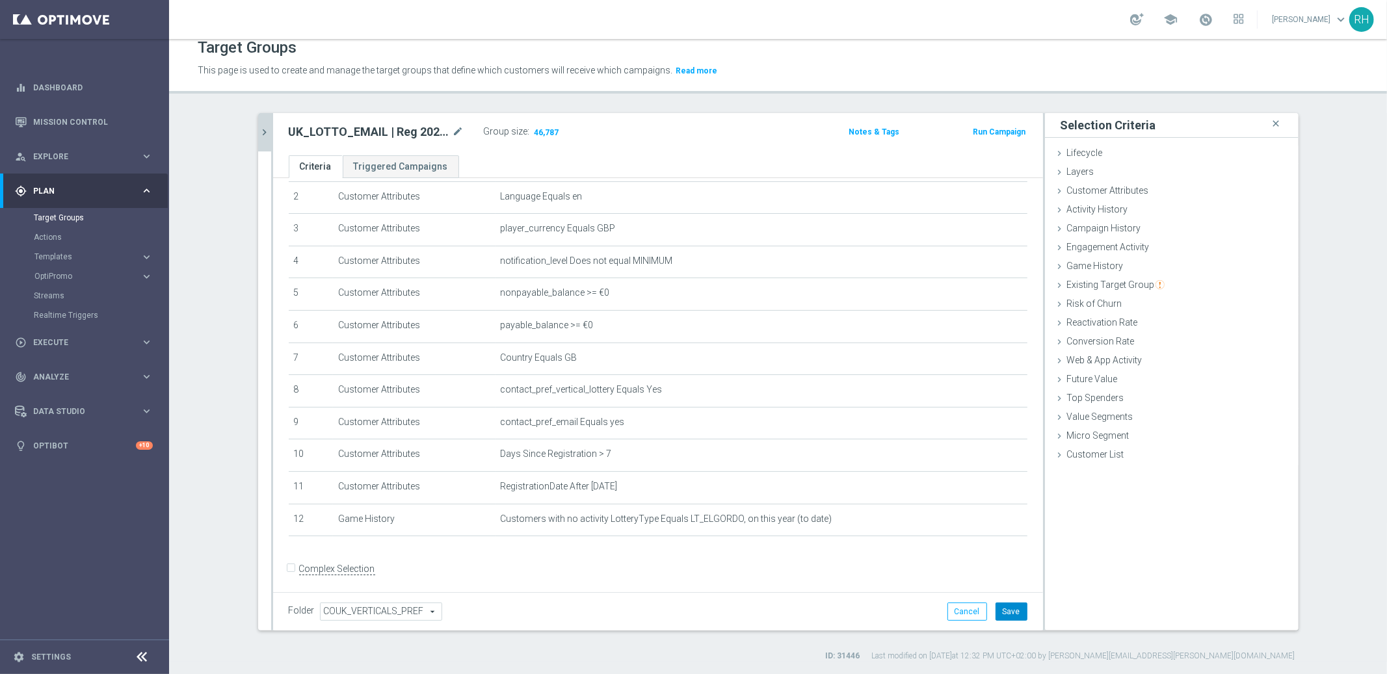
click at [996, 613] on button "Save" at bounding box center [1012, 612] width 32 height 18
click at [391, 131] on h2 "UK_LOTTO_EMAIL | Reg 2025, no EG stakes" at bounding box center [369, 132] width 161 height 16
copy div "UK_LOTTO_EMAIL | Reg 2025, no EG stakes"
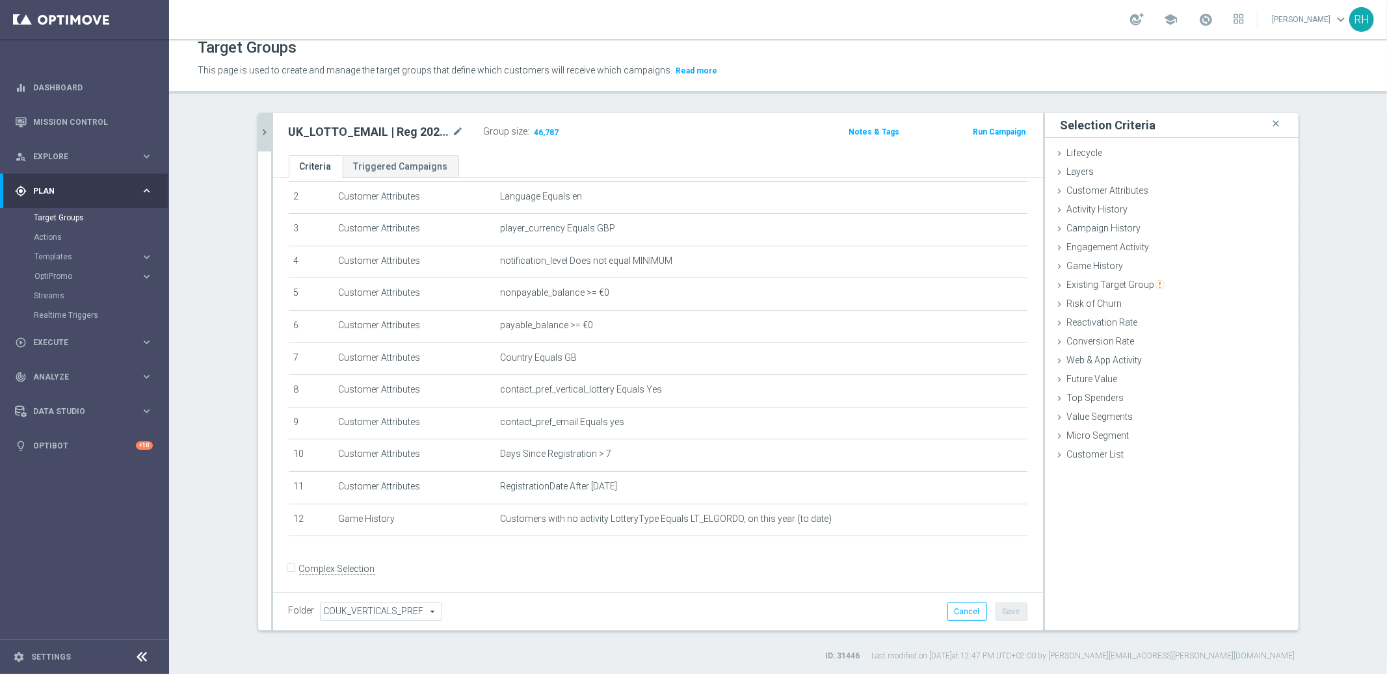
drag, startPoint x: 745, startPoint y: 114, endPoint x: 752, endPoint y: 116, distance: 7.3
click at [745, 114] on div "UK_LOTTO_EMAIL | Reg 2025, no EG stakes mode_edit Group size : 46,787 Notes & T…" at bounding box center [658, 134] width 770 height 42
click at [390, 131] on h2 "UK_LOTTO_EMAIL | Reg 2025, no EG stakes" at bounding box center [369, 132] width 161 height 16
click at [453, 131] on icon "mode_edit" at bounding box center [459, 132] width 12 height 16
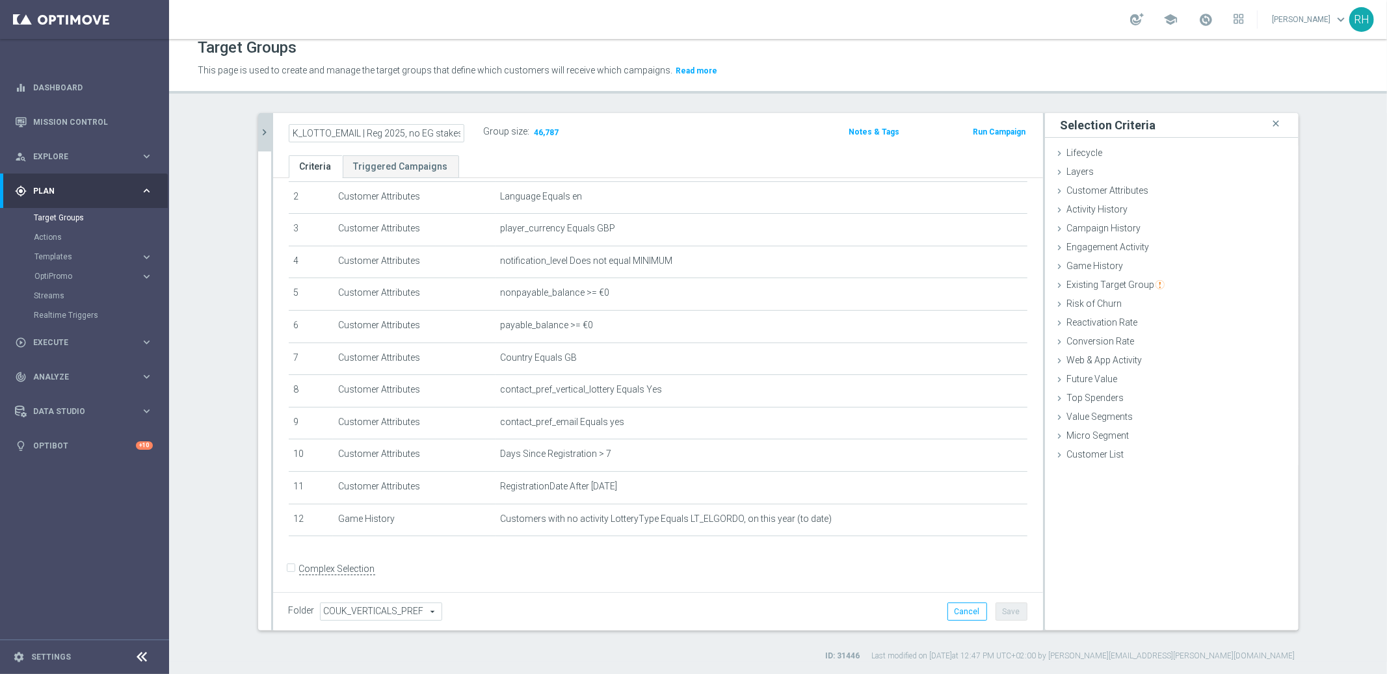
click at [446, 131] on input "UK_LOTTO_EMAIL | Reg 2025, no EG stakes" at bounding box center [377, 133] width 176 height 18
drag, startPoint x: 362, startPoint y: 133, endPoint x: 481, endPoint y: 133, distance: 119.7
click at [481, 133] on div "UK_LOTTO_EMAIL | Reg 2025, no EG stakes Group size : 46,787" at bounding box center [531, 133] width 505 height 21
click at [449, 130] on input "UK_LOTTO_EMAIL | Reg 2025, no EG stakes" at bounding box center [377, 133] width 176 height 18
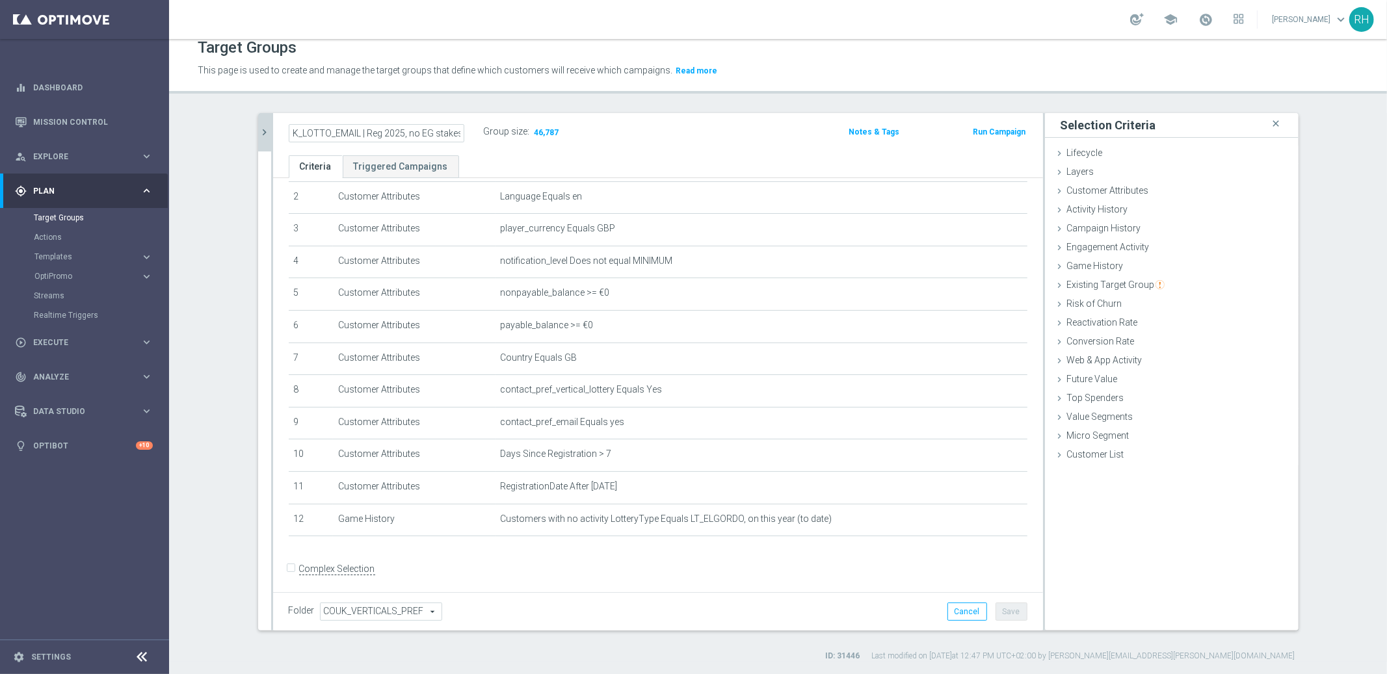
click at [440, 130] on input "UK_LOTTO_EMAIL | Reg 2025, no EG stakes" at bounding box center [377, 133] width 176 height 18
click at [442, 136] on input "UK_LOTTO_EMAIL | Reg 2025, no EG stakes" at bounding box center [377, 133] width 176 height 18
type input "UK_LOTTO_EMAIL | Reg 2025, no EG stakes"
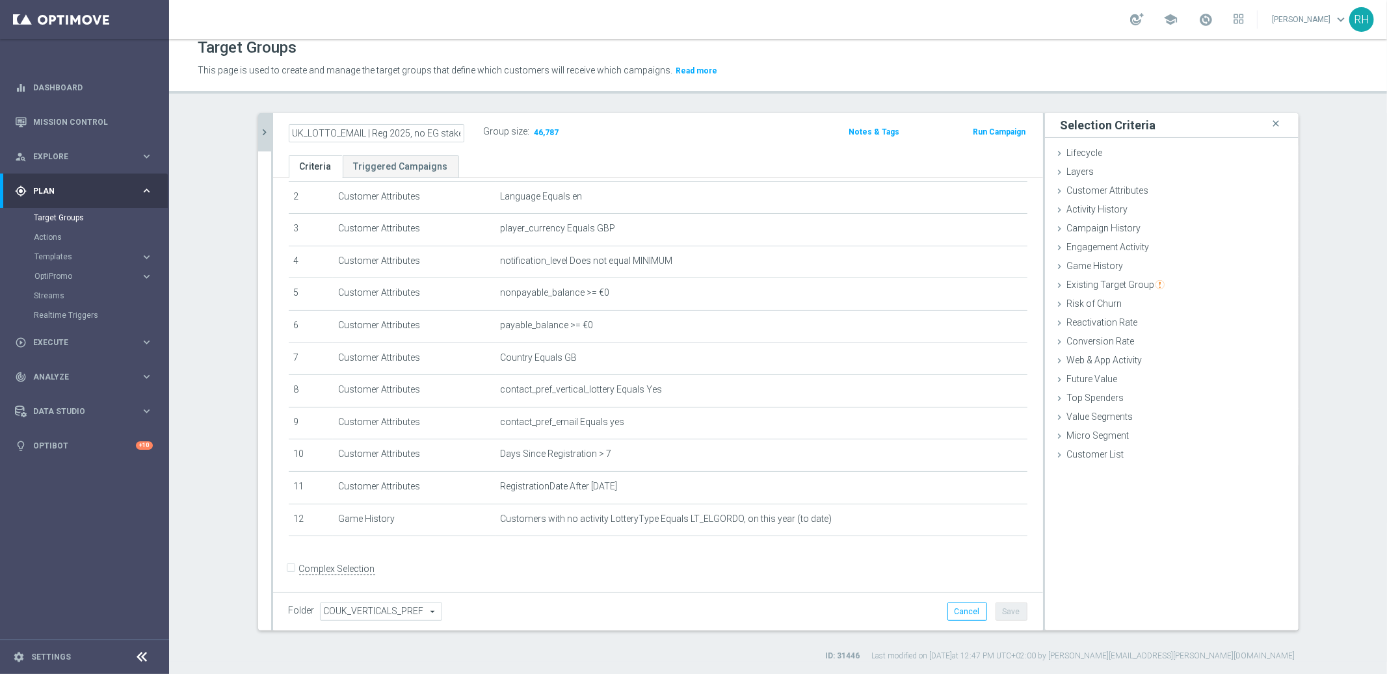
scroll to position [0, 5]
drag, startPoint x: 368, startPoint y: 133, endPoint x: 479, endPoint y: 131, distance: 111.2
click at [479, 131] on div "UK_LOTTO_EMAIL | Reg 2025, no EG stakes Group size : 46,787" at bounding box center [531, 133] width 505 height 21
click at [613, 84] on header "Target Groups This page is used to create and manage the target groups that def…" at bounding box center [778, 60] width 1218 height 66
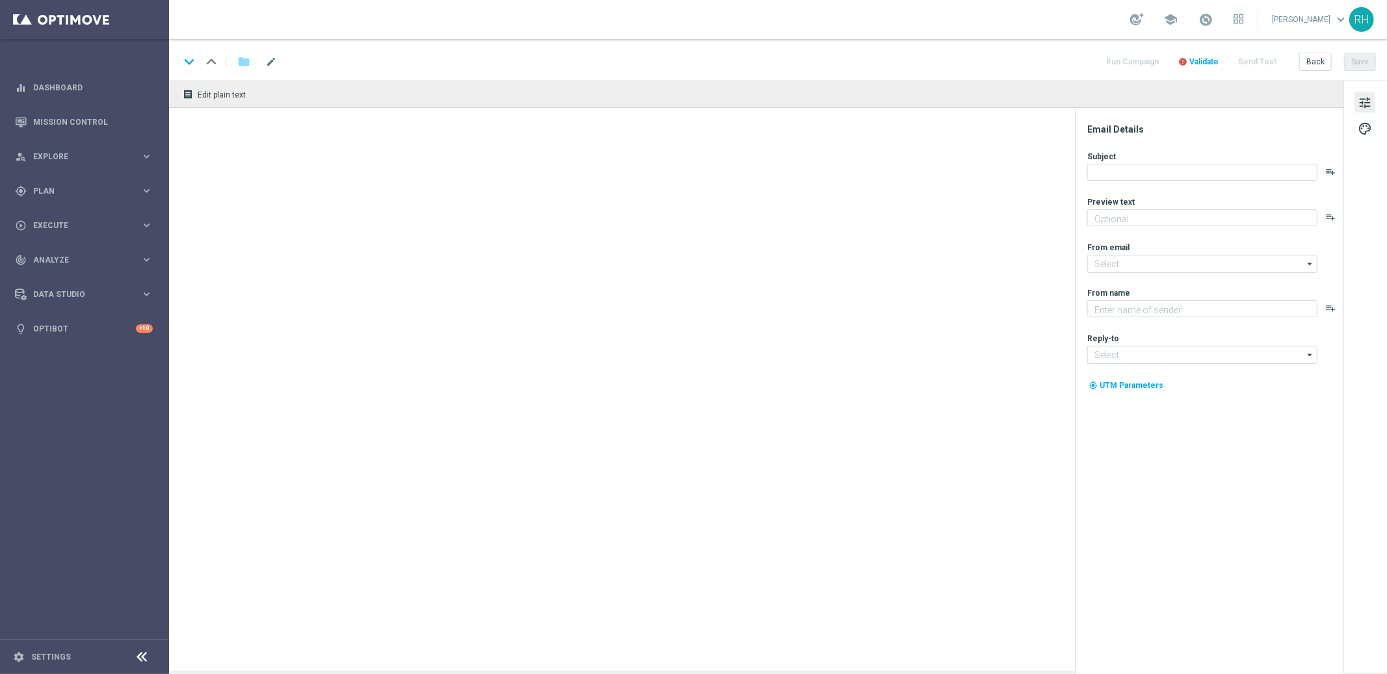
type textarea "We want you to get more for your money..."
type textarea "Lottoland"
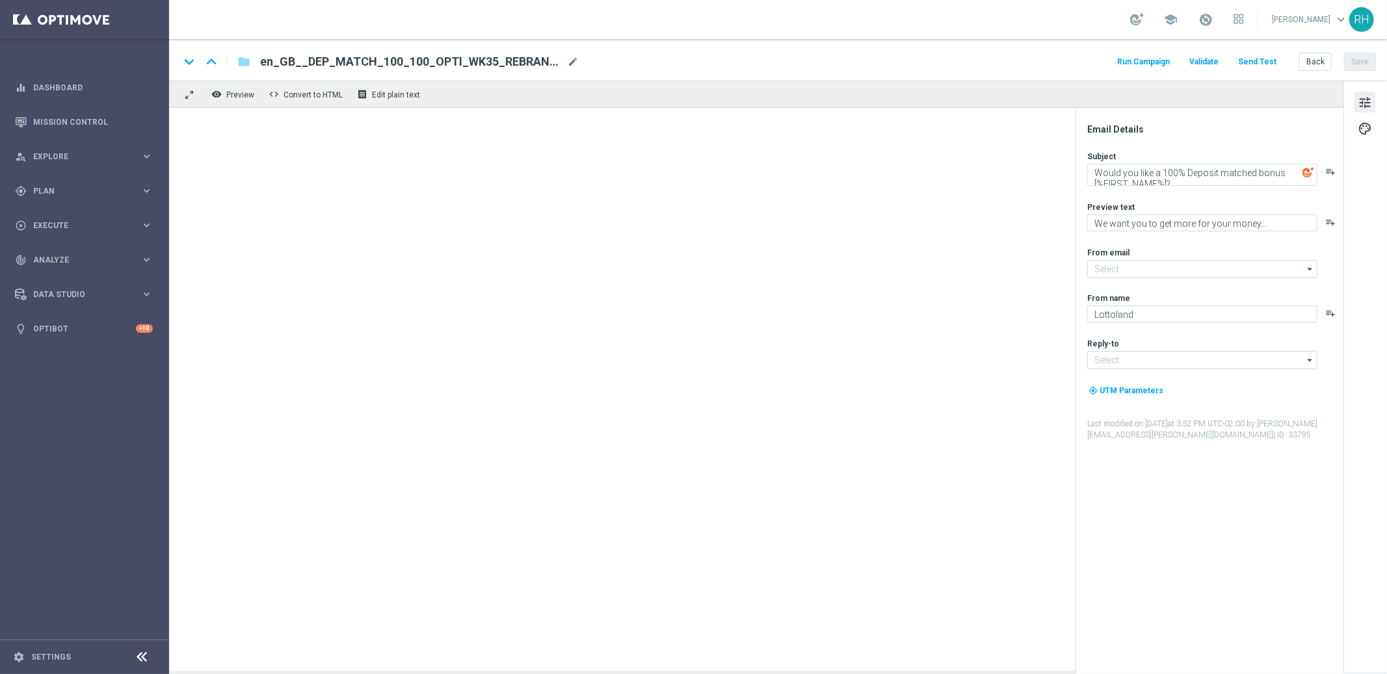
type input "mail@crm.lottoland.com"
type input "support@lottoland.co.uk"
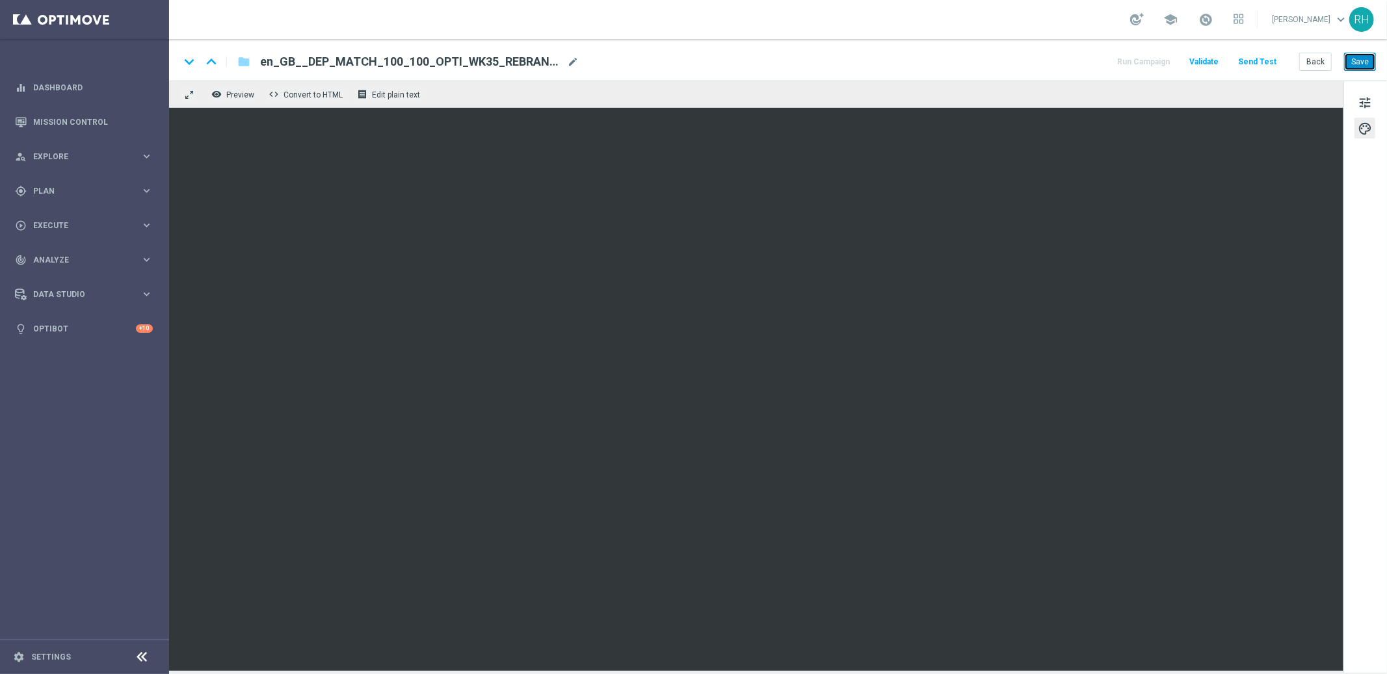
click at [1367, 64] on button "Save" at bounding box center [1360, 62] width 32 height 18
click at [771, 16] on div "school Ricky Hubbard keyboard_arrow_down RH" at bounding box center [778, 19] width 1218 height 39
click at [1360, 61] on button "Save" at bounding box center [1360, 62] width 32 height 18
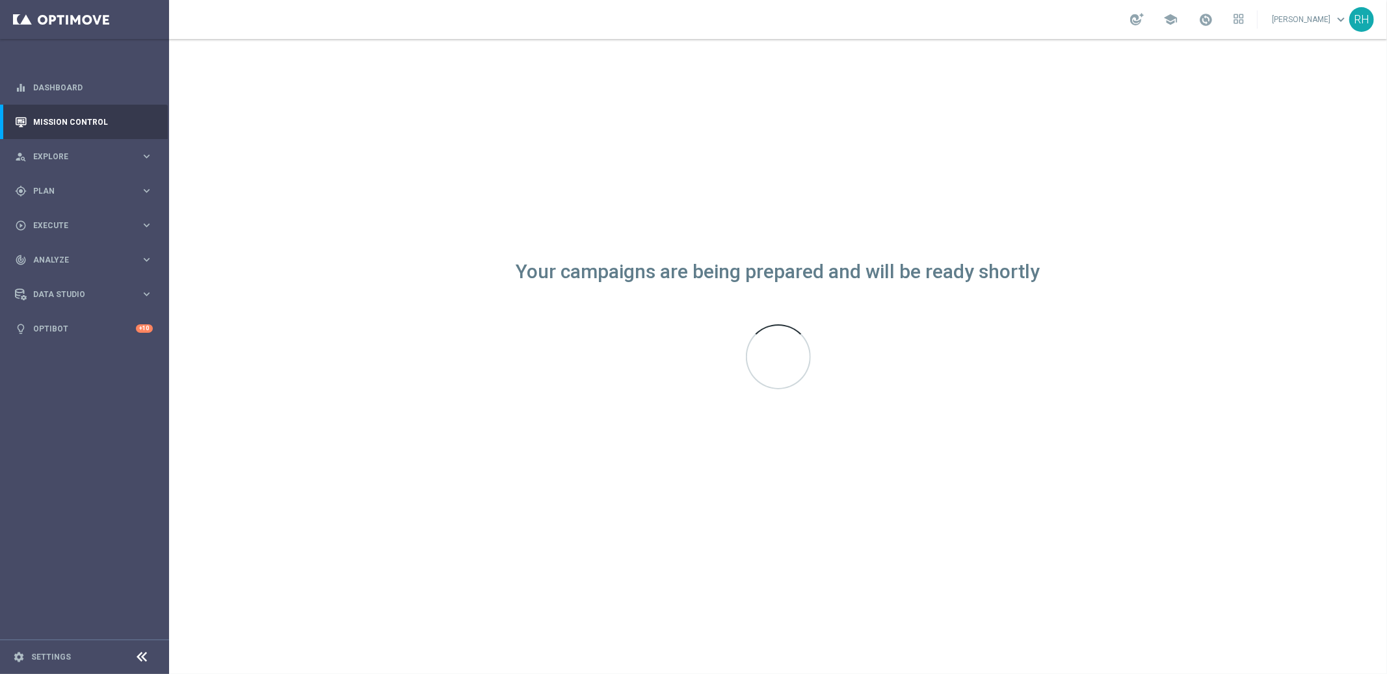
click at [1154, 310] on div "Your campaigns are being prepared and will be ready shortly" at bounding box center [778, 356] width 1218 height 635
click at [113, 111] on link "Mission Control" at bounding box center [93, 122] width 120 height 34
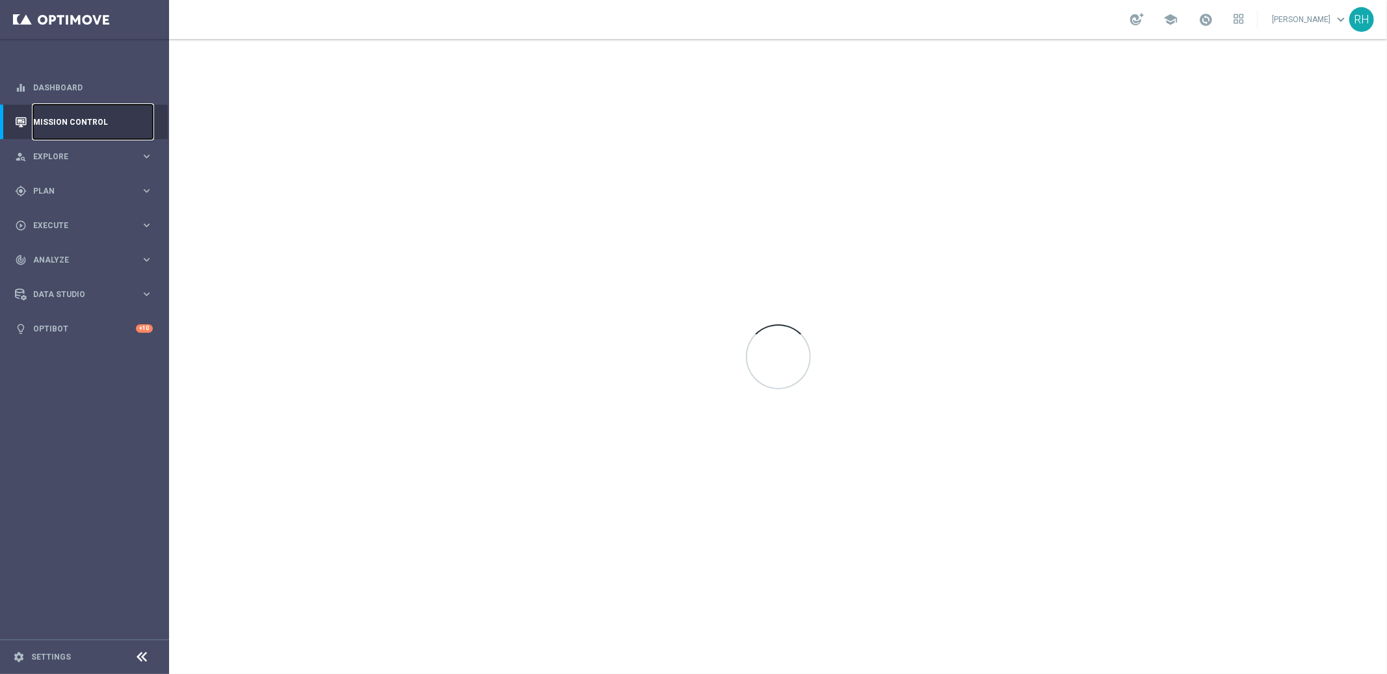
click at [107, 114] on link "Mission Control" at bounding box center [93, 122] width 120 height 34
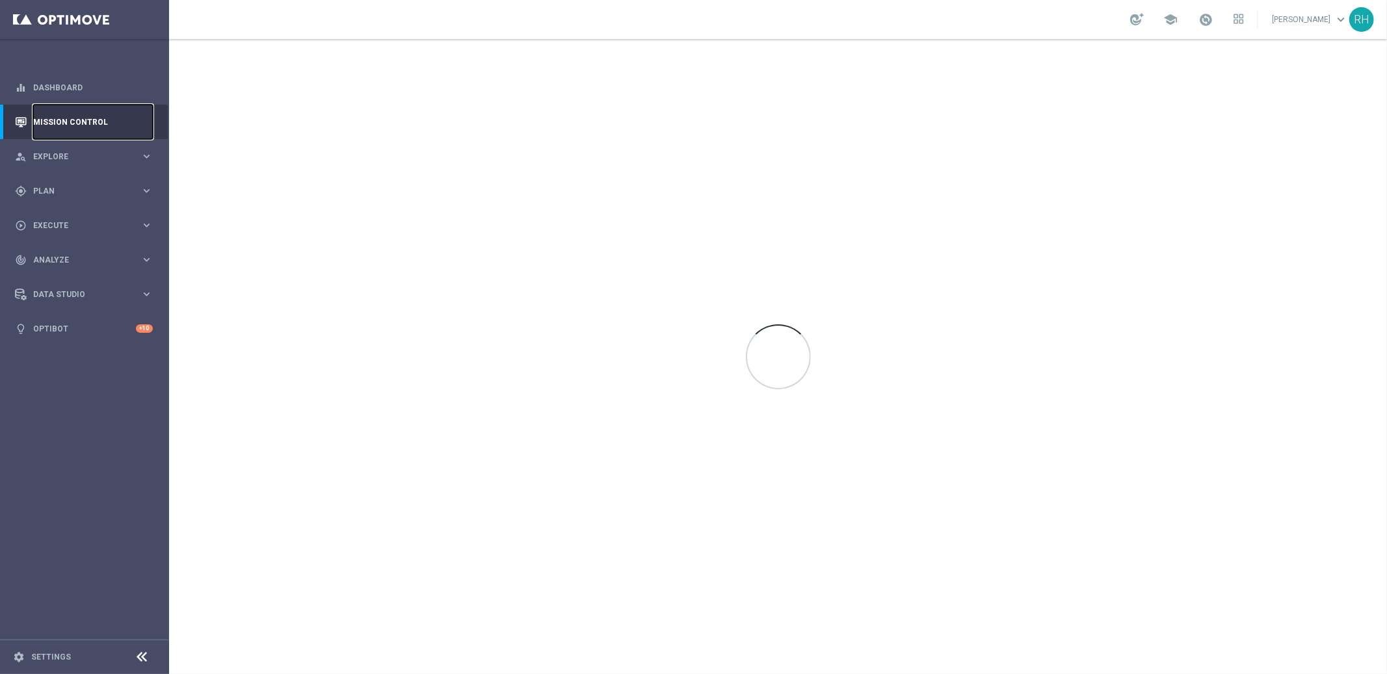
click at [107, 114] on link "Mission Control" at bounding box center [93, 122] width 120 height 34
click at [96, 93] on link "Dashboard" at bounding box center [93, 87] width 120 height 34
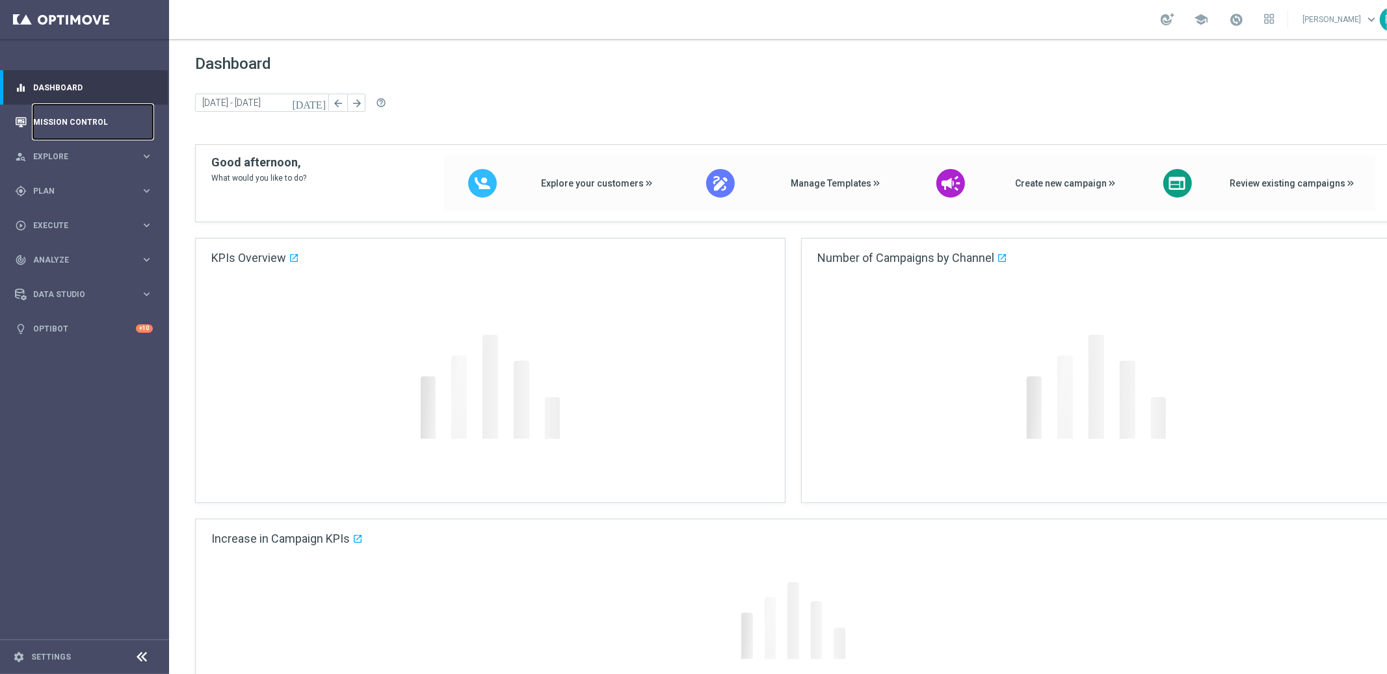
click at [99, 120] on link "Mission Control" at bounding box center [93, 122] width 120 height 34
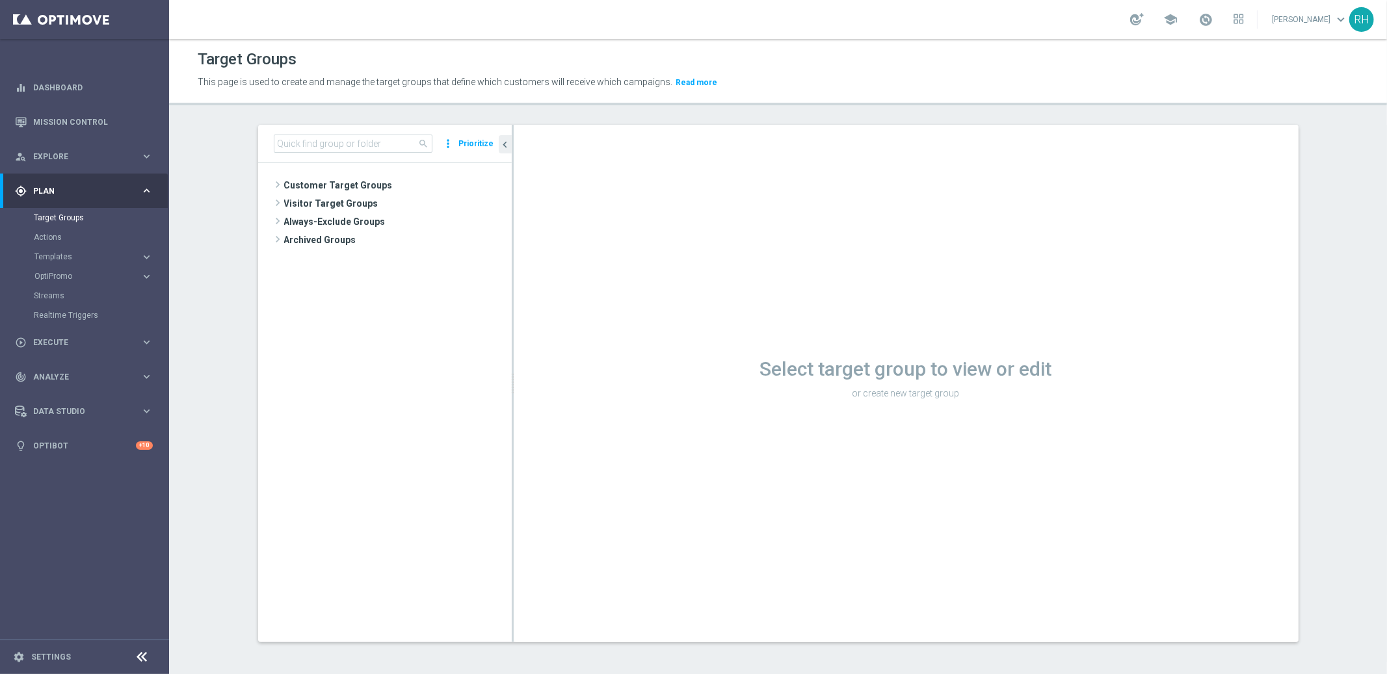
click at [1020, 313] on div "Select target group to view or edit or create new target group" at bounding box center [906, 384] width 785 height 518
click at [1021, 317] on div "Select target group to view or edit or create new target group" at bounding box center [906, 384] width 785 height 518
click at [1045, 379] on h1 "Select target group to view or edit" at bounding box center [906, 369] width 785 height 23
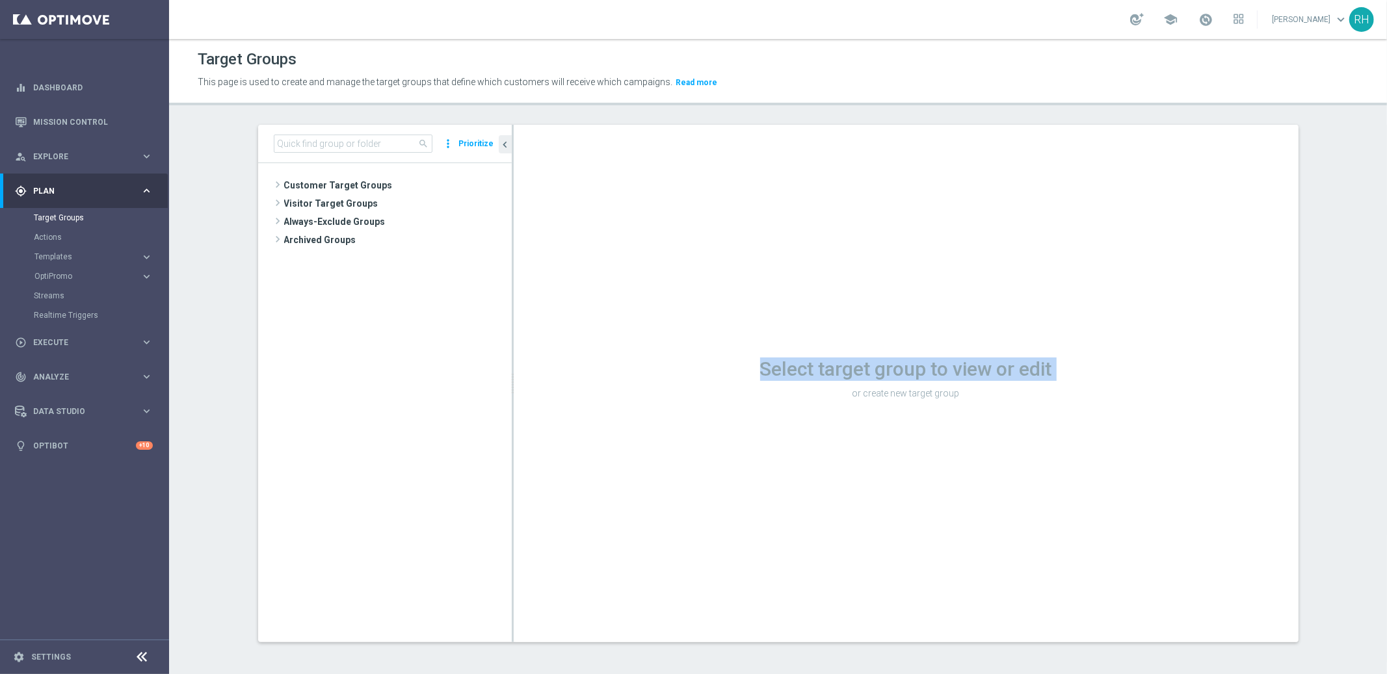
click at [1045, 379] on h1 "Select target group to view or edit" at bounding box center [906, 369] width 785 height 23
click at [1045, 393] on p "or create new target group" at bounding box center [906, 394] width 785 height 12
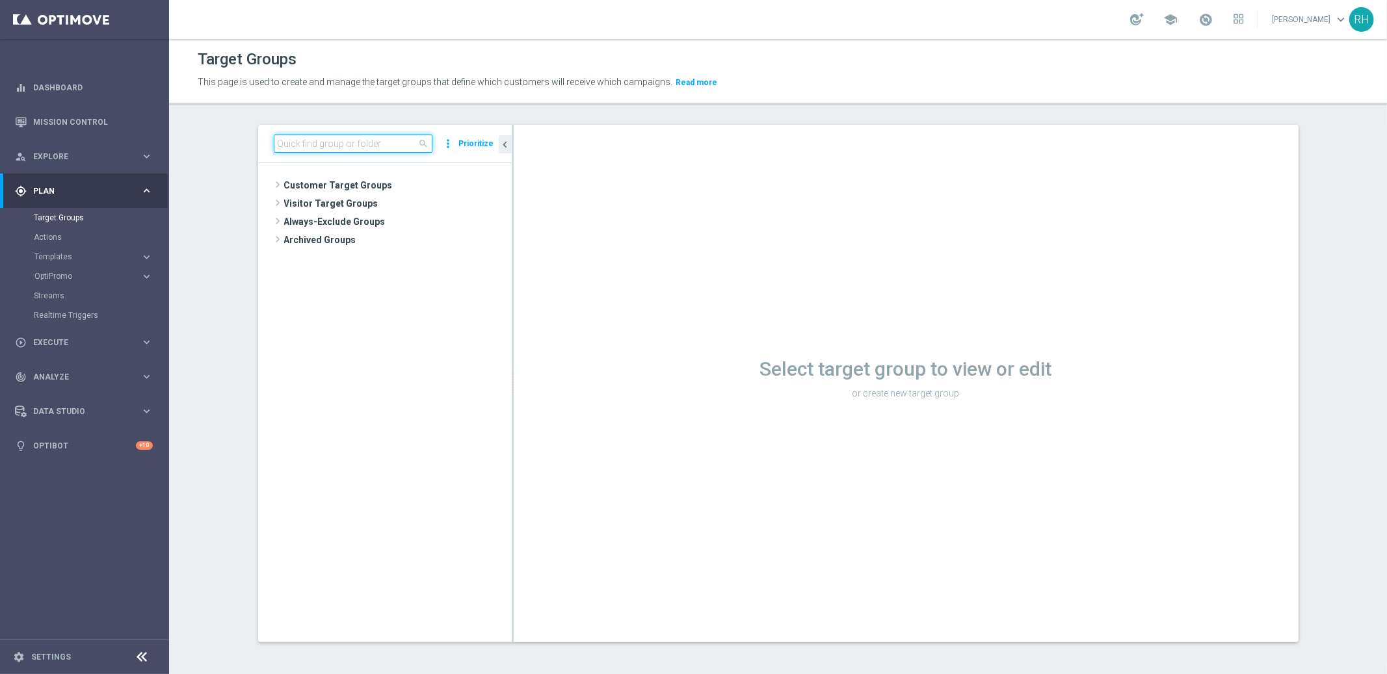
click at [386, 145] on input at bounding box center [353, 144] width 159 height 18
paste input "EMAIL - IE_OPT | Staked > 0 Lotto, lifetime"
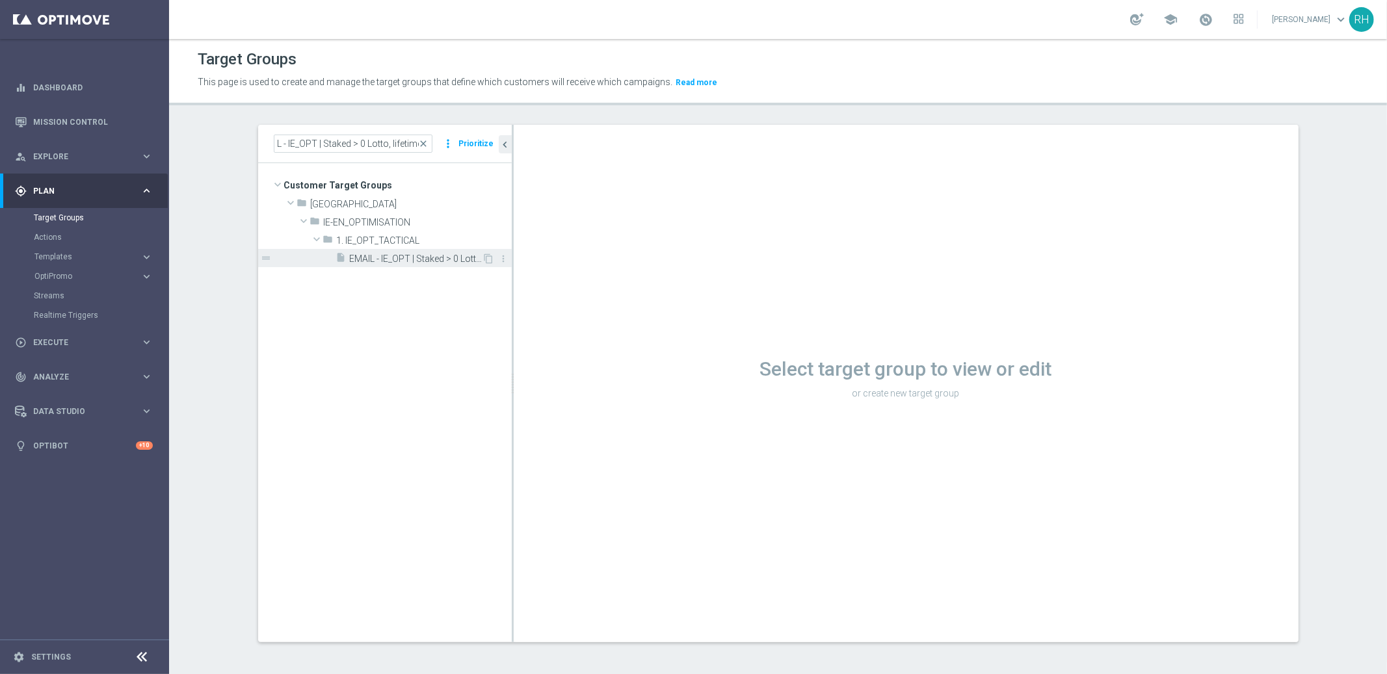
click at [415, 256] on span "EMAIL - IE_OPT | Staked > 0 Lotto, lifetime" at bounding box center [416, 259] width 133 height 11
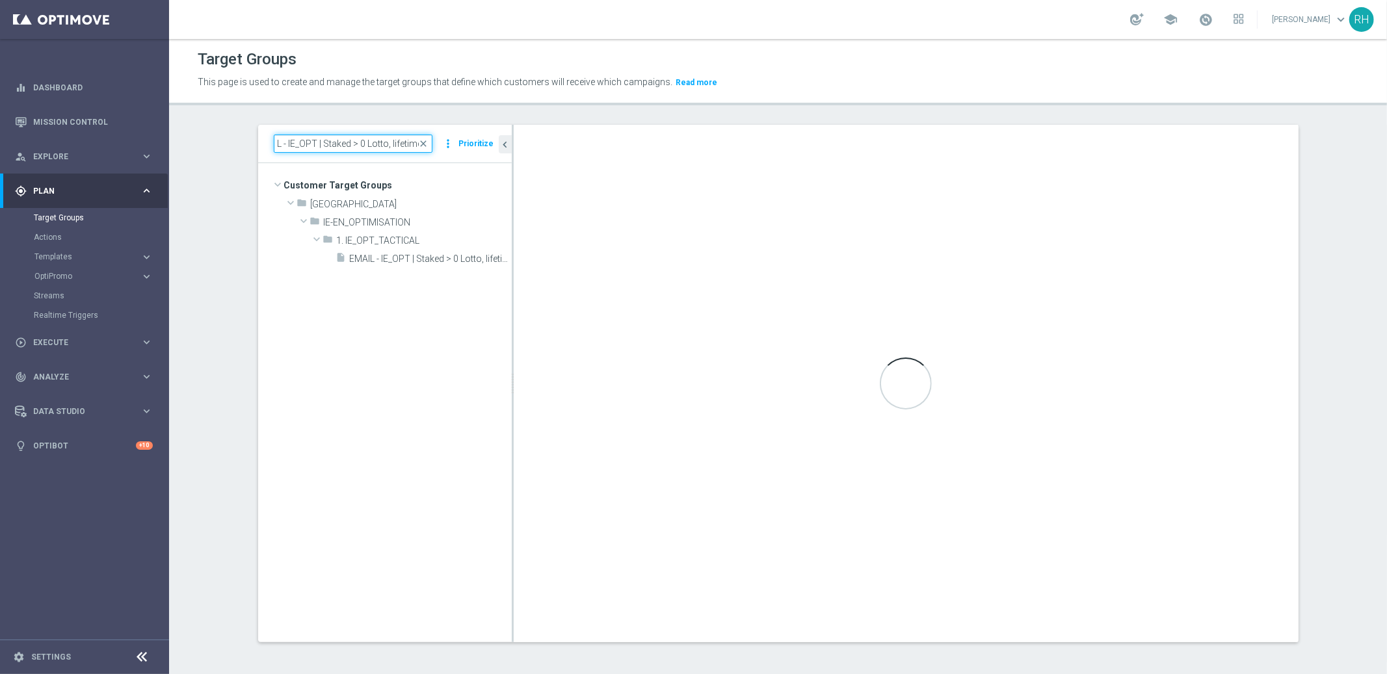
drag, startPoint x: 341, startPoint y: 143, endPoint x: 424, endPoint y: 152, distance: 83.0
click at [424, 152] on input "EMAIL - IE_OPT | Staked > 0 Lotto, lifetime" at bounding box center [353, 144] width 159 height 18
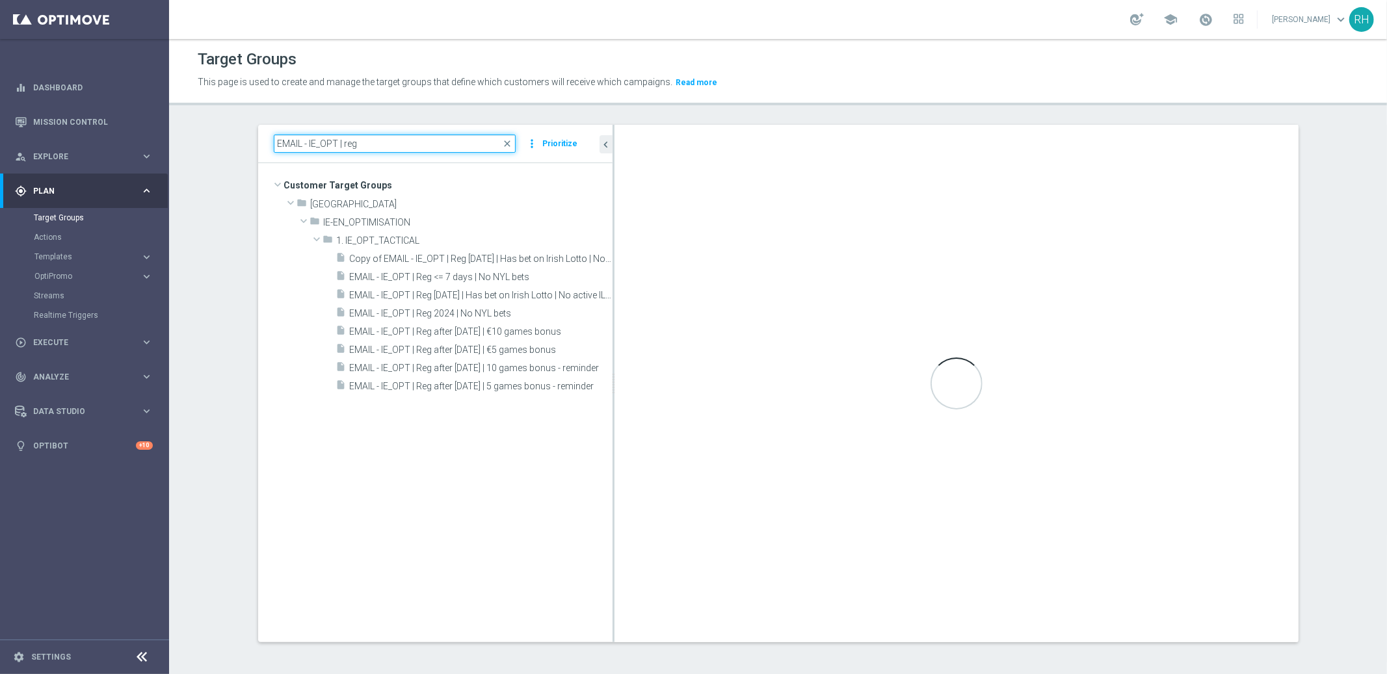
drag, startPoint x: 507, startPoint y: 245, endPoint x: 651, endPoint y: 252, distance: 144.6
click at [651, 252] on as-split "EMAIL - IE_OPT | reg close more_vert Prioritize Customer Target Groups library_…" at bounding box center [778, 384] width 1041 height 518
type input "EMAIL - IE_OPT | reg"
click at [466, 313] on span "EMAIL - IE_OPT | Reg 2024 | No NYL bets" at bounding box center [466, 313] width 232 height 11
click at [541, 310] on span "EMAIL - IE_OPT | Reg 2024 | No NYL bets" at bounding box center [466, 313] width 232 height 11
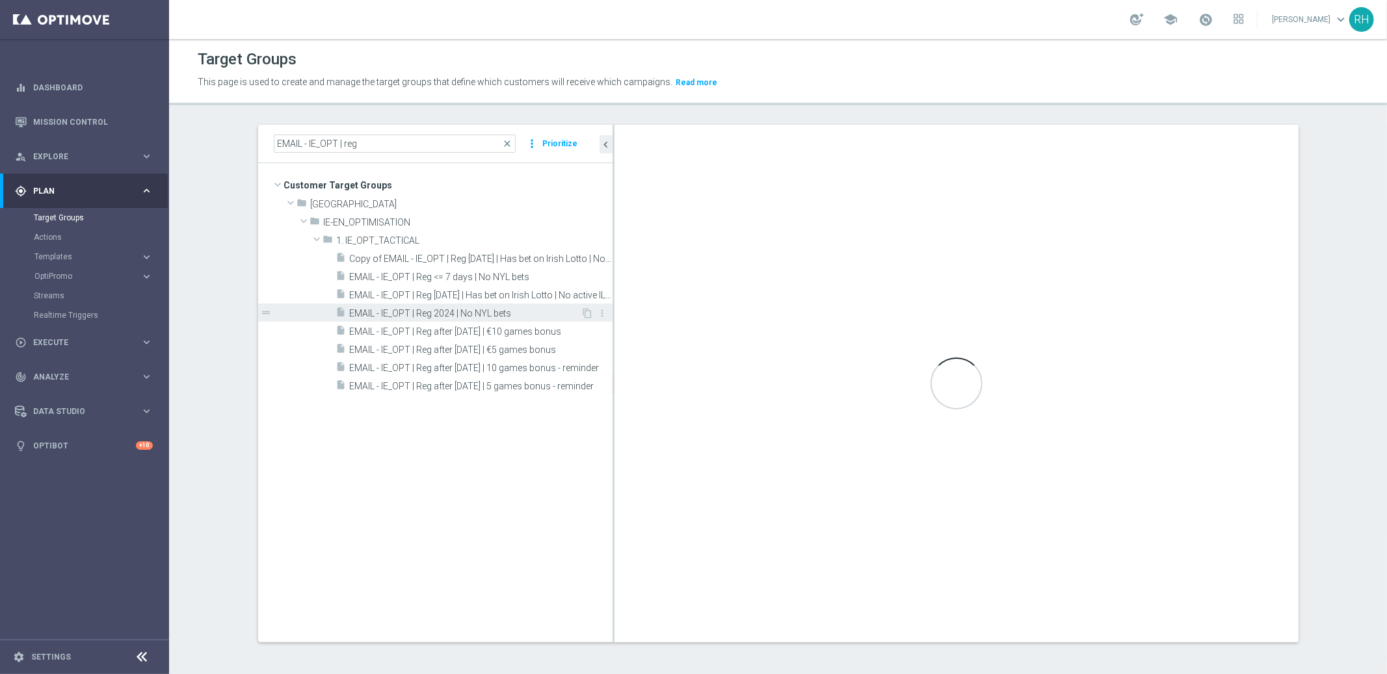
click at [467, 308] on span "EMAIL - IE_OPT | Reg 2024 | No NYL bets" at bounding box center [466, 313] width 232 height 11
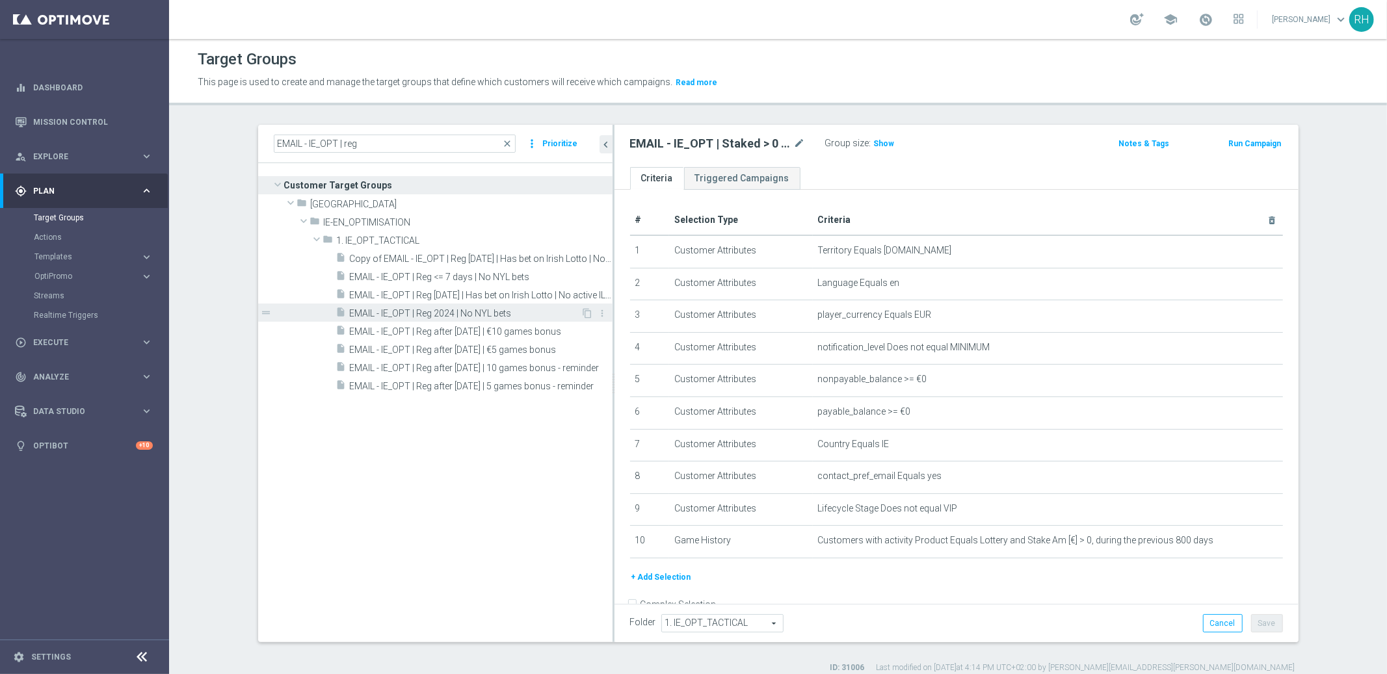
click at [505, 310] on span "EMAIL - IE_OPT | Reg 2024 | No NYL bets" at bounding box center [466, 313] width 232 height 11
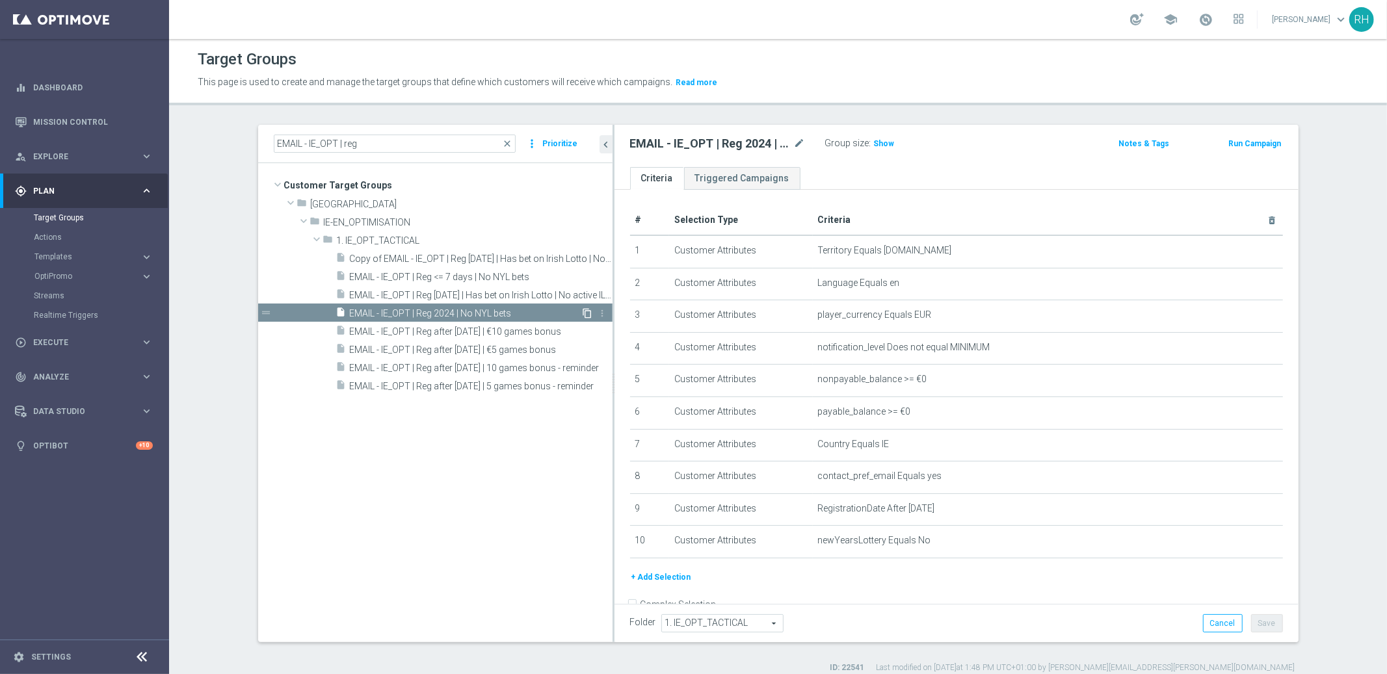
click at [583, 314] on icon "content_copy" at bounding box center [588, 313] width 10 height 10
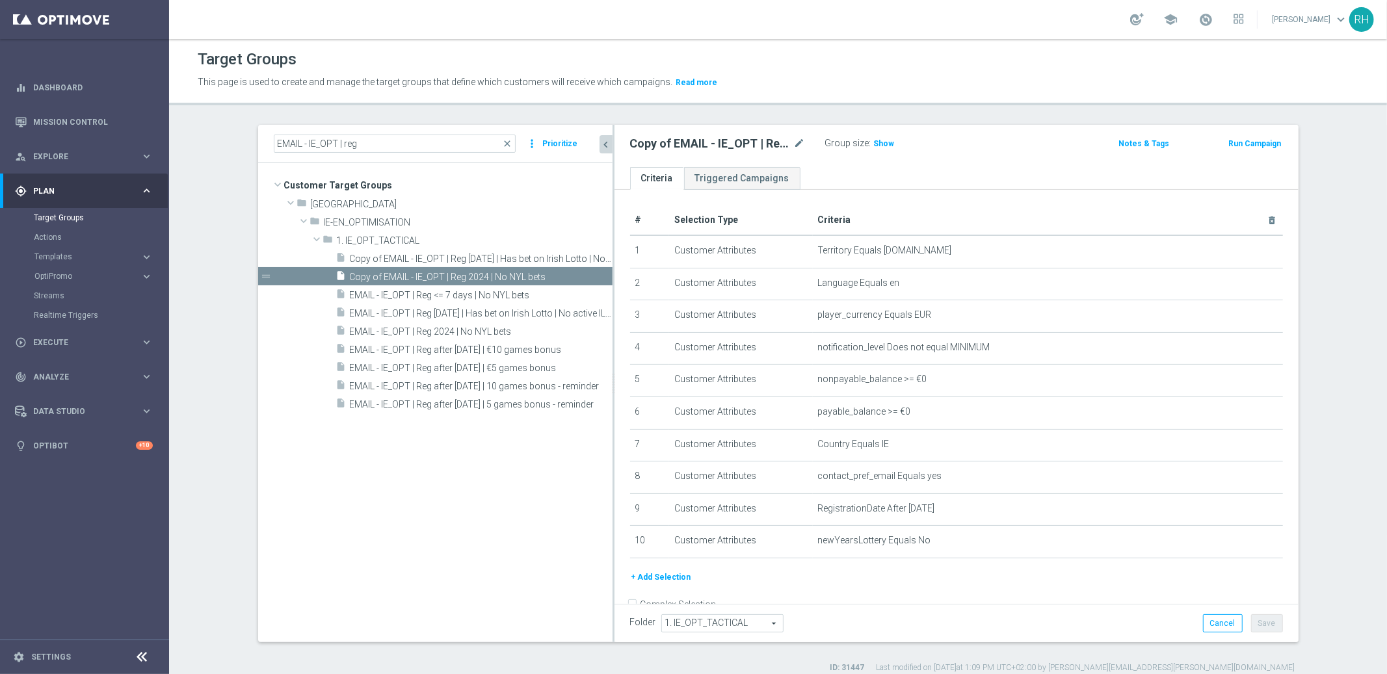
click at [600, 148] on icon "chevron_left" at bounding box center [606, 145] width 12 height 12
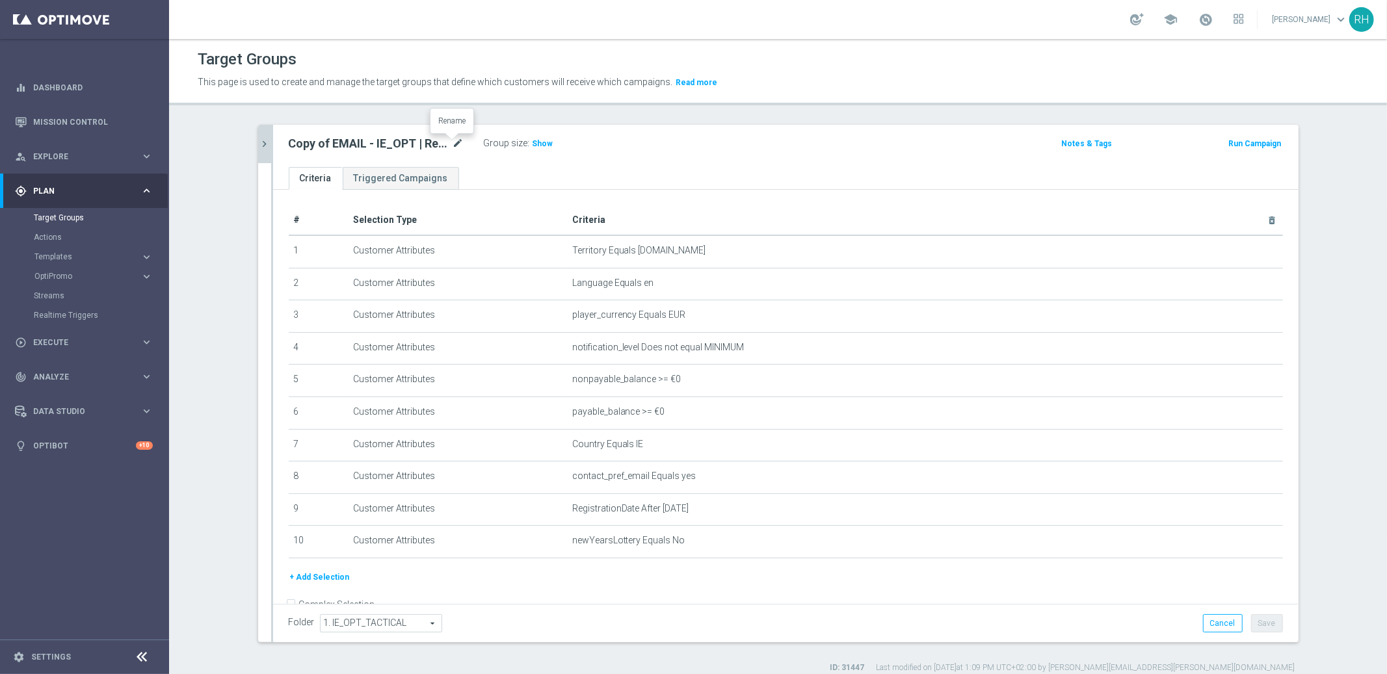
click at [454, 148] on icon "mode_edit" at bounding box center [459, 144] width 12 height 16
click at [401, 148] on input "Copy of EMAIL - IE_OPT | Reg 2024 | No NYL bets" at bounding box center [377, 145] width 176 height 18
drag, startPoint x: 293, startPoint y: 147, endPoint x: 227, endPoint y: 150, distance: 66.4
click at [232, 150] on div "EMAIL - IE_OPT | reg close more_vert Prioritize Customer Target Groups library_…" at bounding box center [778, 399] width 1093 height 549
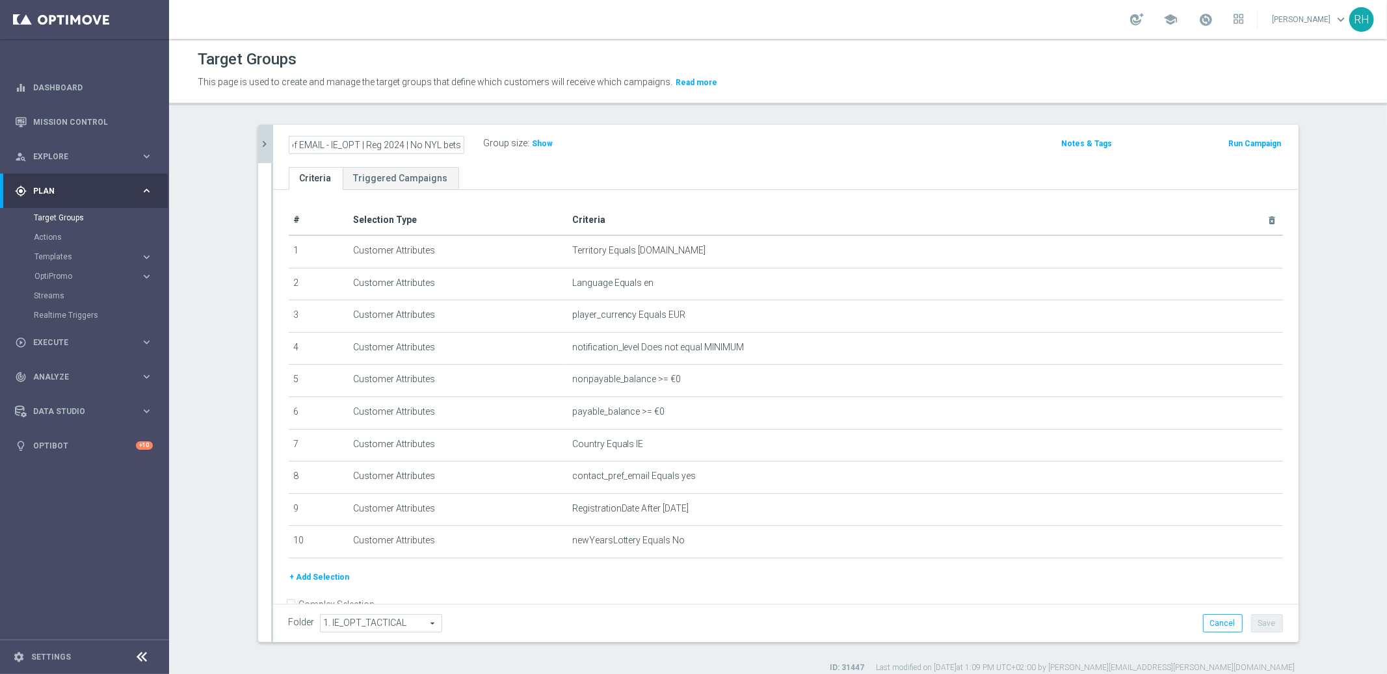
scroll to position [0, 0]
click at [395, 148] on input "EMAIL - IE_OPT | Reg 2024 | No NYL bets" at bounding box center [377, 145] width 176 height 18
type input "EMAIL - IE_OPT | Reg 2025, bets"
click at [453, 146] on icon "mode_edit" at bounding box center [459, 144] width 12 height 16
click at [452, 146] on input "EMAIL - IE_OPT | Reg 2025, bets" at bounding box center [377, 145] width 176 height 18
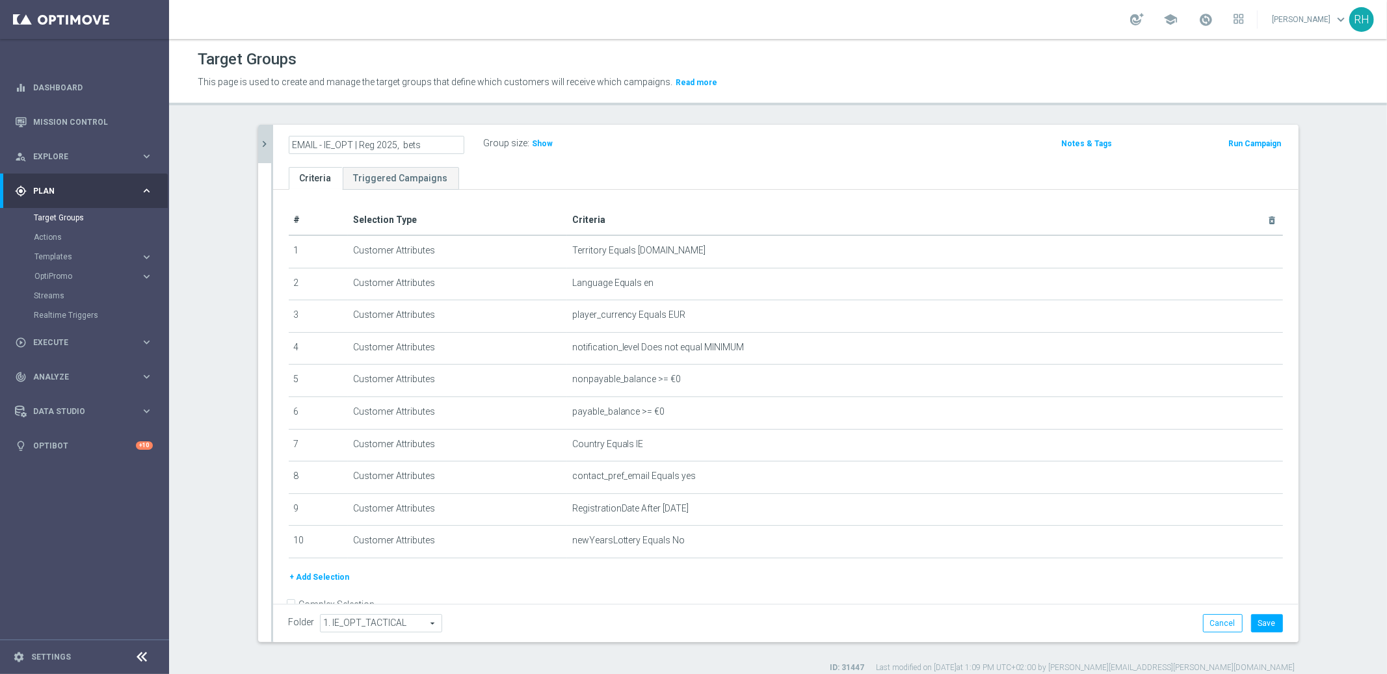
click at [360, 144] on input "EMAIL - IE_OPT | Reg 2025, bets" at bounding box center [377, 145] width 176 height 18
drag, startPoint x: 356, startPoint y: 145, endPoint x: 486, endPoint y: 145, distance: 130.1
click at [486, 145] on div "EMAIL - IE_OPT | Reg 2025, bets Group size : Show" at bounding box center [617, 145] width 676 height 20
type input "EMAIL - IE_OPT | Reg 2025, no EG stakes"
click at [568, 105] on div "Target Groups This page is used to create and manage the target groups that def…" at bounding box center [778, 356] width 1218 height 635
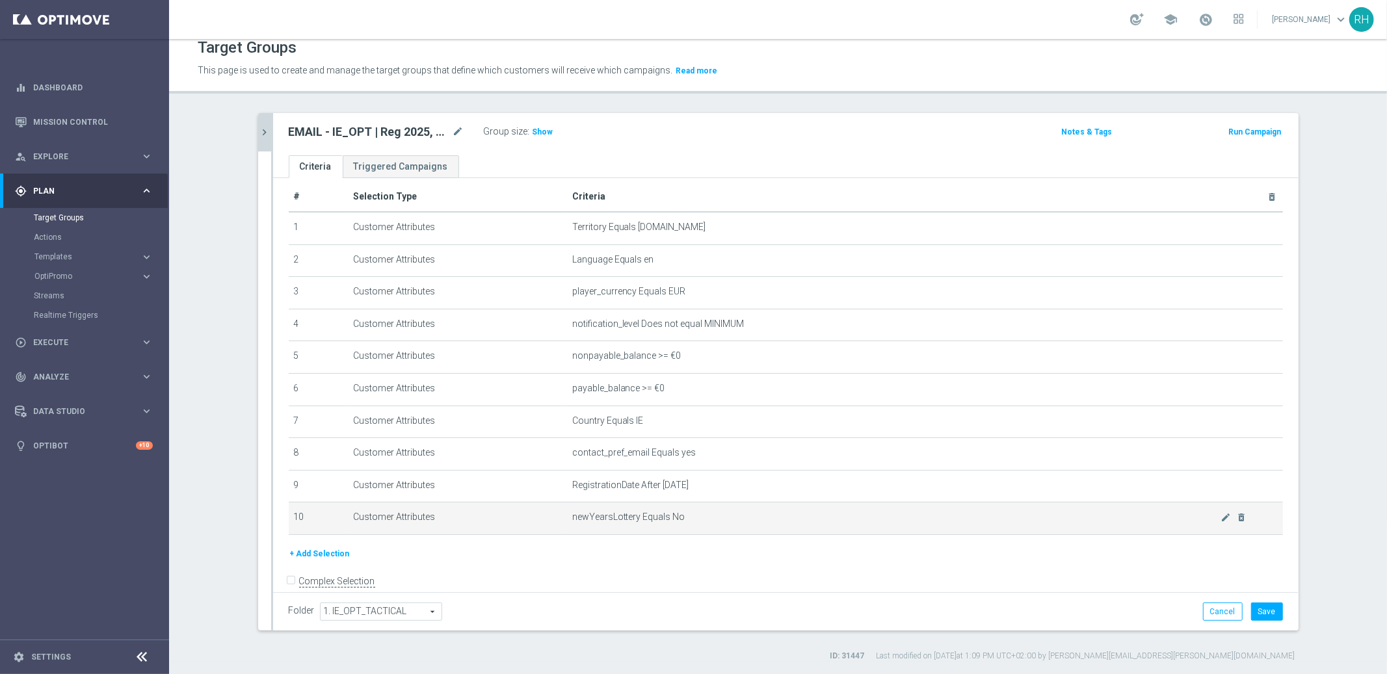
scroll to position [25, 0]
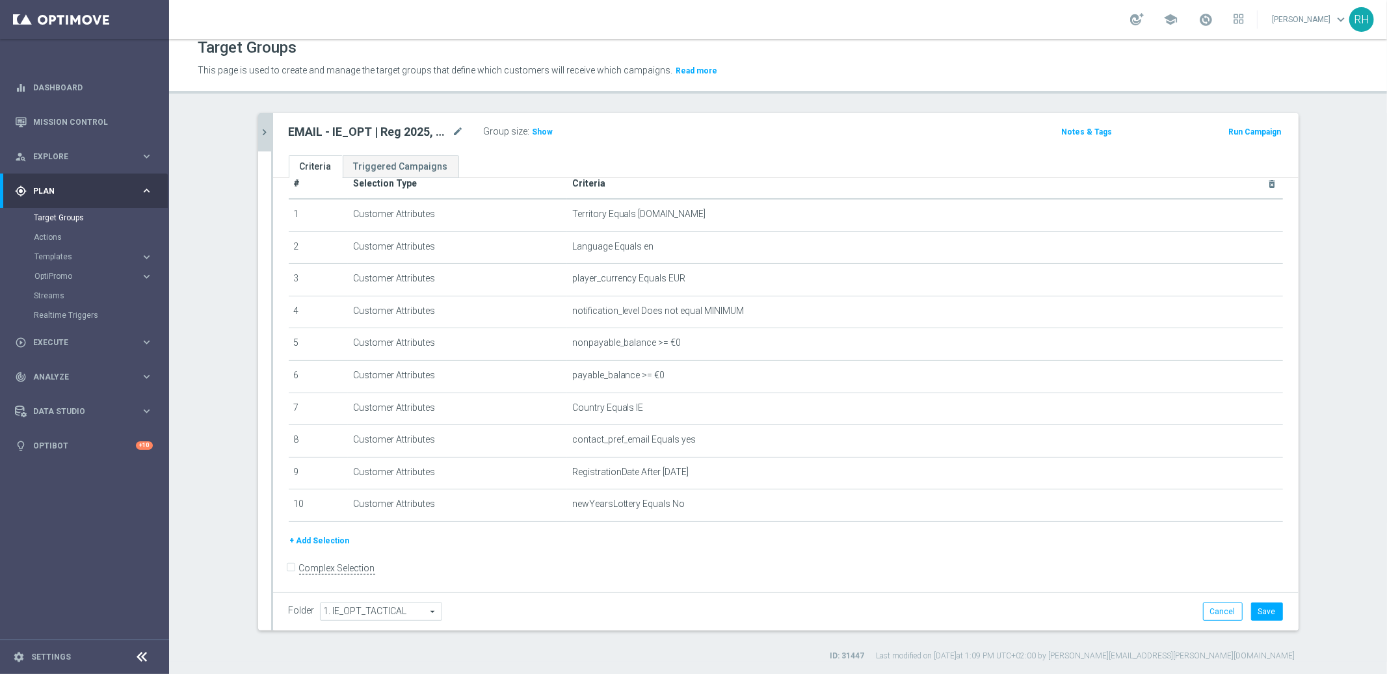
click at [1159, 586] on form "Complex Selection Invalid Expression" at bounding box center [786, 582] width 994 height 48
click at [1172, 539] on div "+ Add Selection" at bounding box center [786, 541] width 1014 height 14
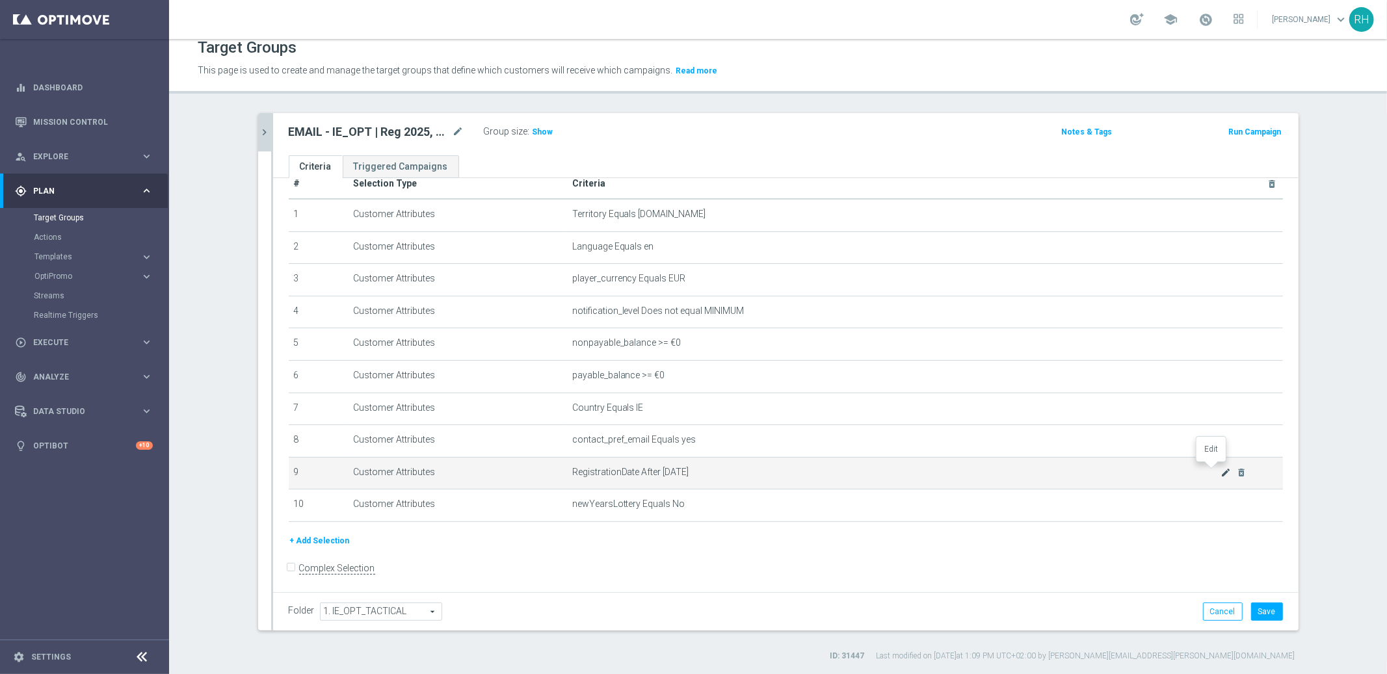
click at [1221, 468] on icon "mode_edit" at bounding box center [1226, 473] width 10 height 10
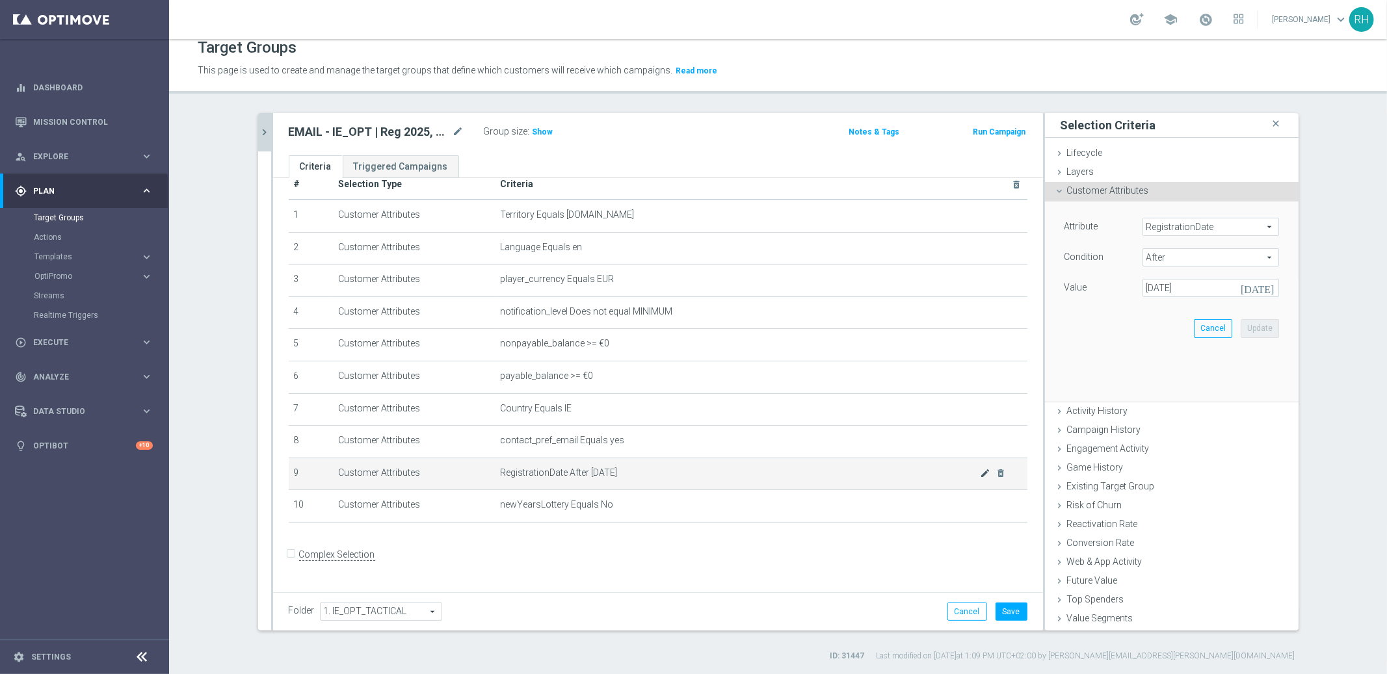
scroll to position [11, 0]
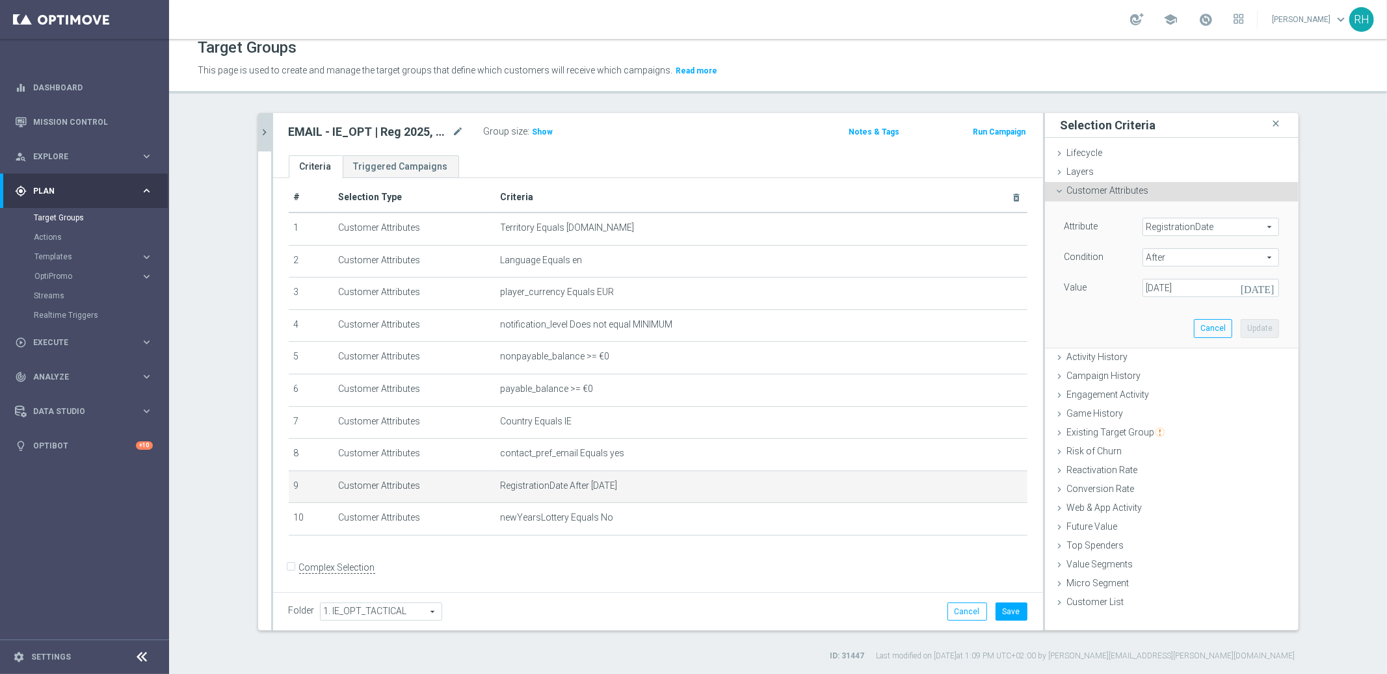
click at [1263, 292] on icon "today" at bounding box center [1260, 286] width 38 height 14
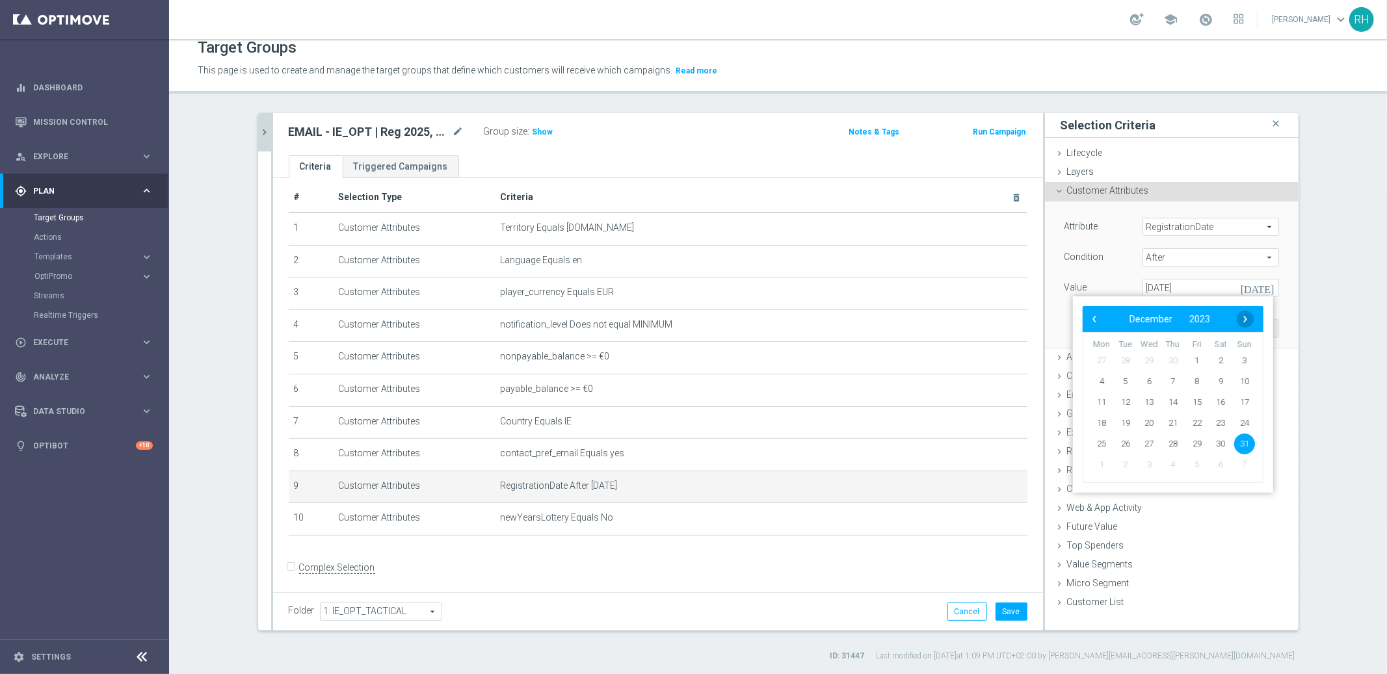
click at [1251, 317] on span "›" at bounding box center [1245, 319] width 17 height 17
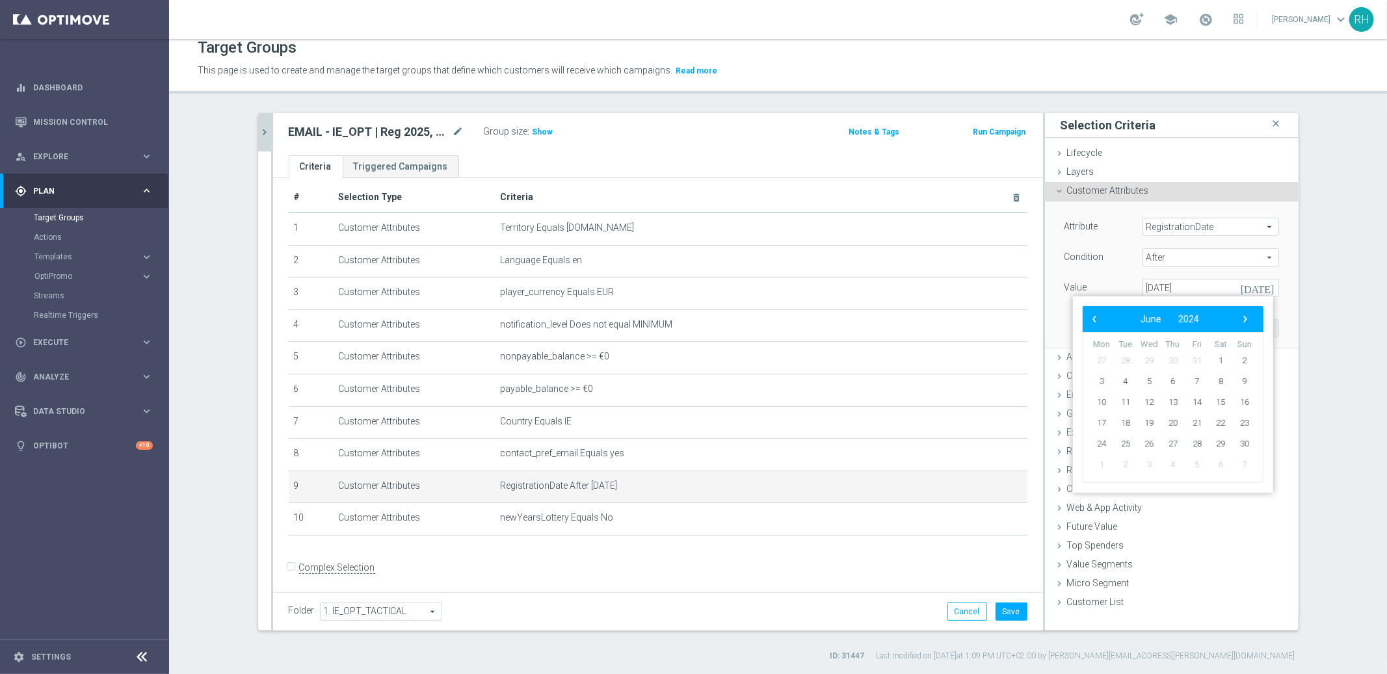
click at [1251, 317] on span "›" at bounding box center [1245, 319] width 17 height 17
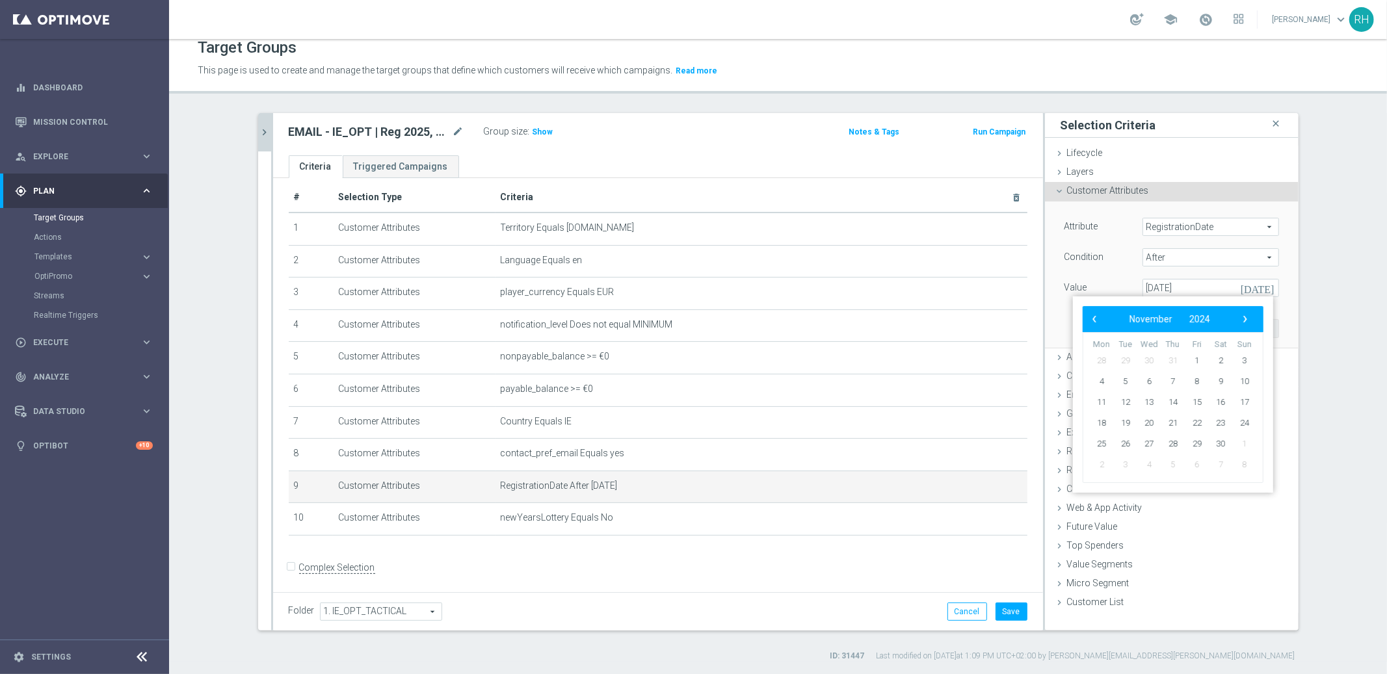
click at [1251, 317] on span "›" at bounding box center [1245, 319] width 17 height 17
click at [1126, 459] on span "31" at bounding box center [1125, 465] width 21 height 21
type input "31 Dec 2024"
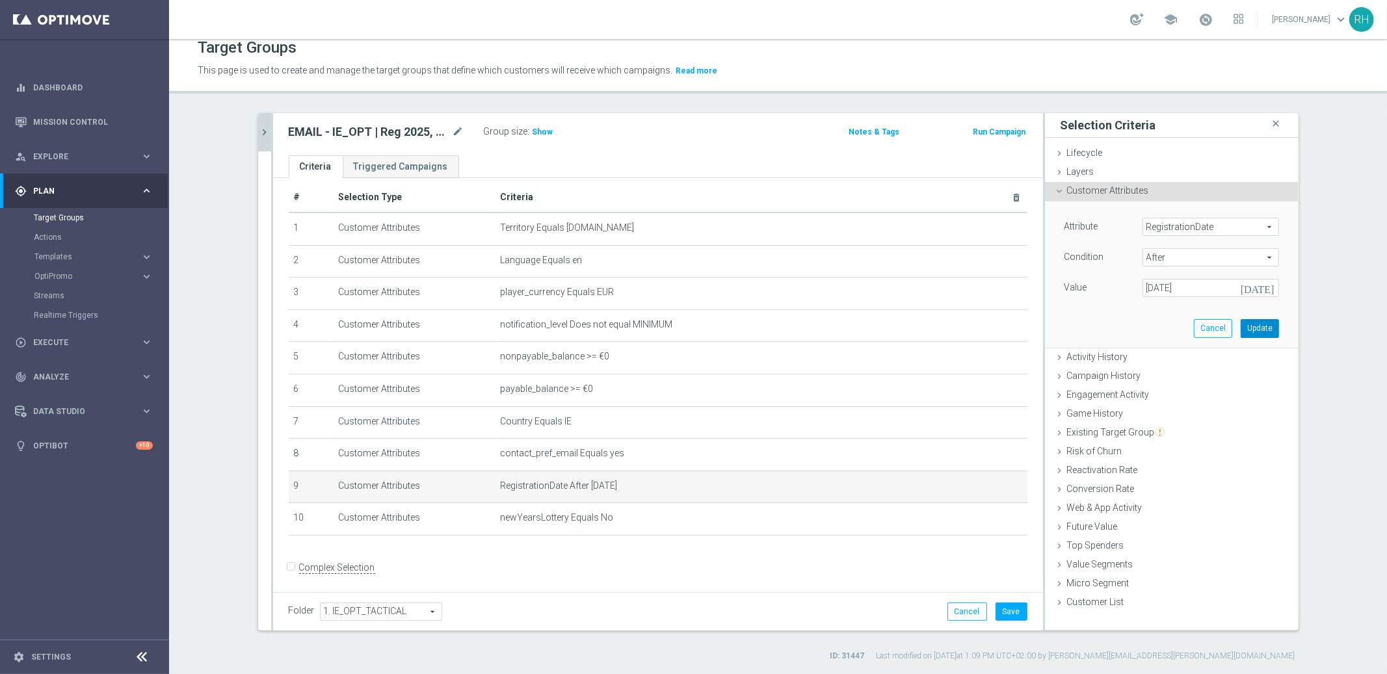
click at [1252, 328] on button "Update" at bounding box center [1260, 328] width 38 height 18
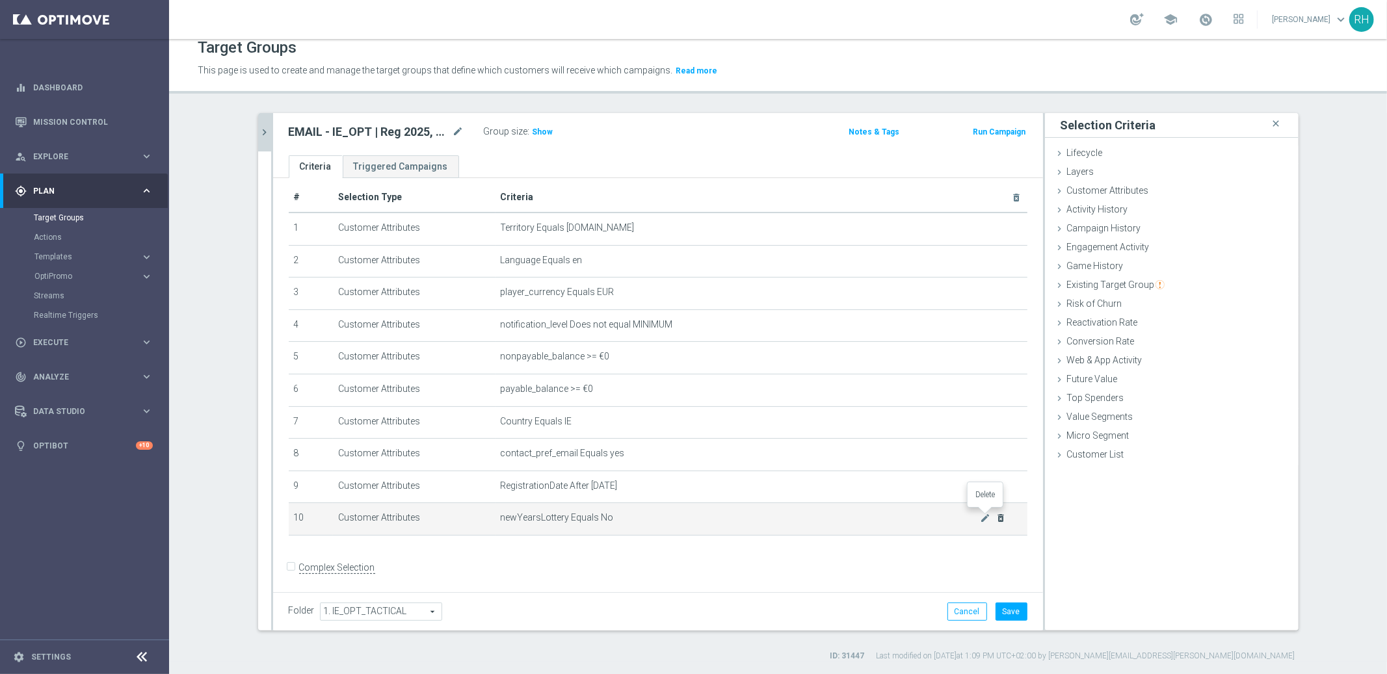
click at [996, 519] on icon "delete_forever" at bounding box center [1001, 518] width 10 height 10
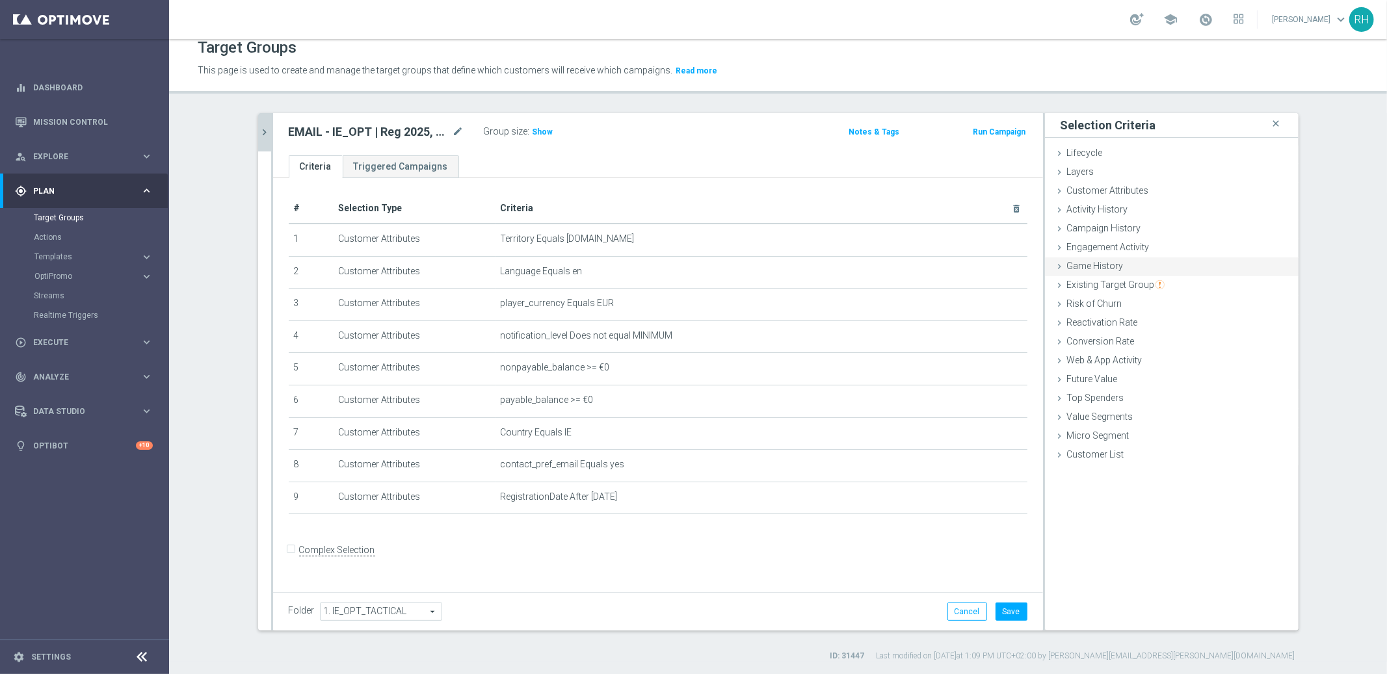
click at [1117, 265] on div "Game History done" at bounding box center [1172, 268] width 254 height 20
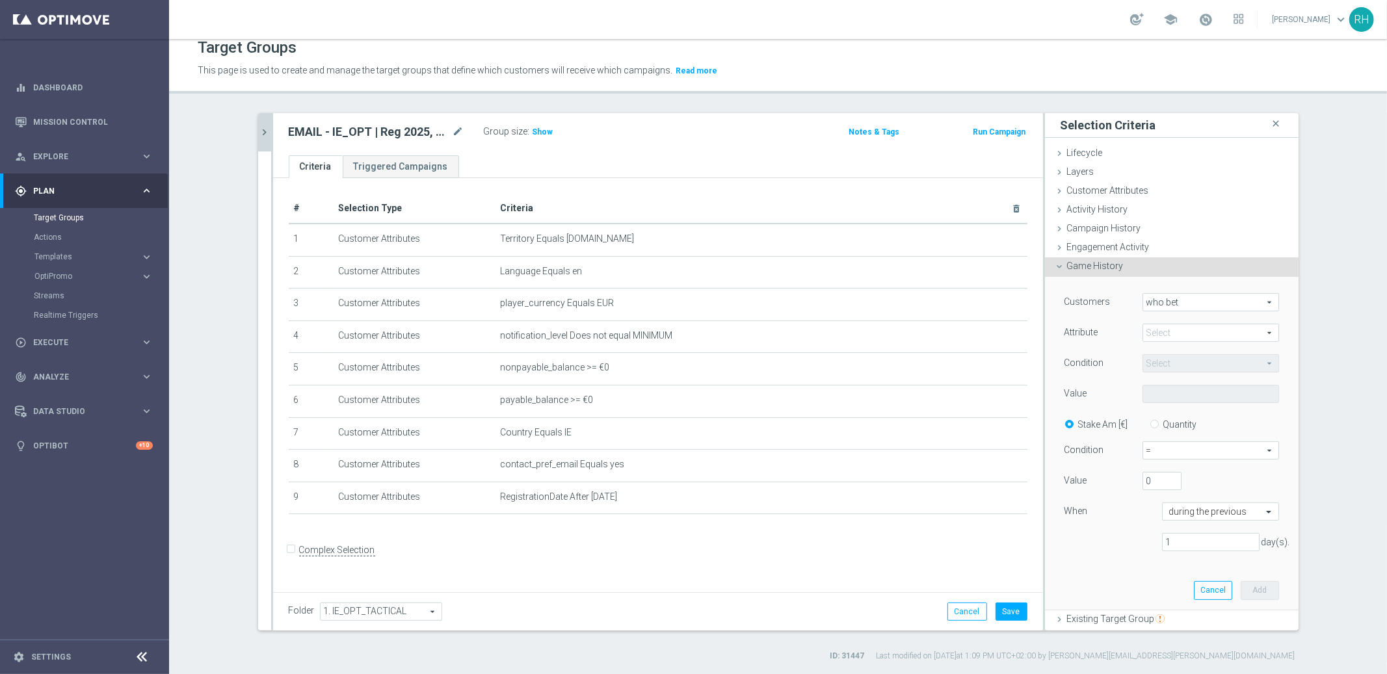
click at [1158, 300] on span "who bet" at bounding box center [1210, 302] width 135 height 17
click at [1172, 334] on span "who did not bet" at bounding box center [1211, 338] width 122 height 10
type input "who did not bet"
click at [1171, 332] on span at bounding box center [1210, 333] width 135 height 17
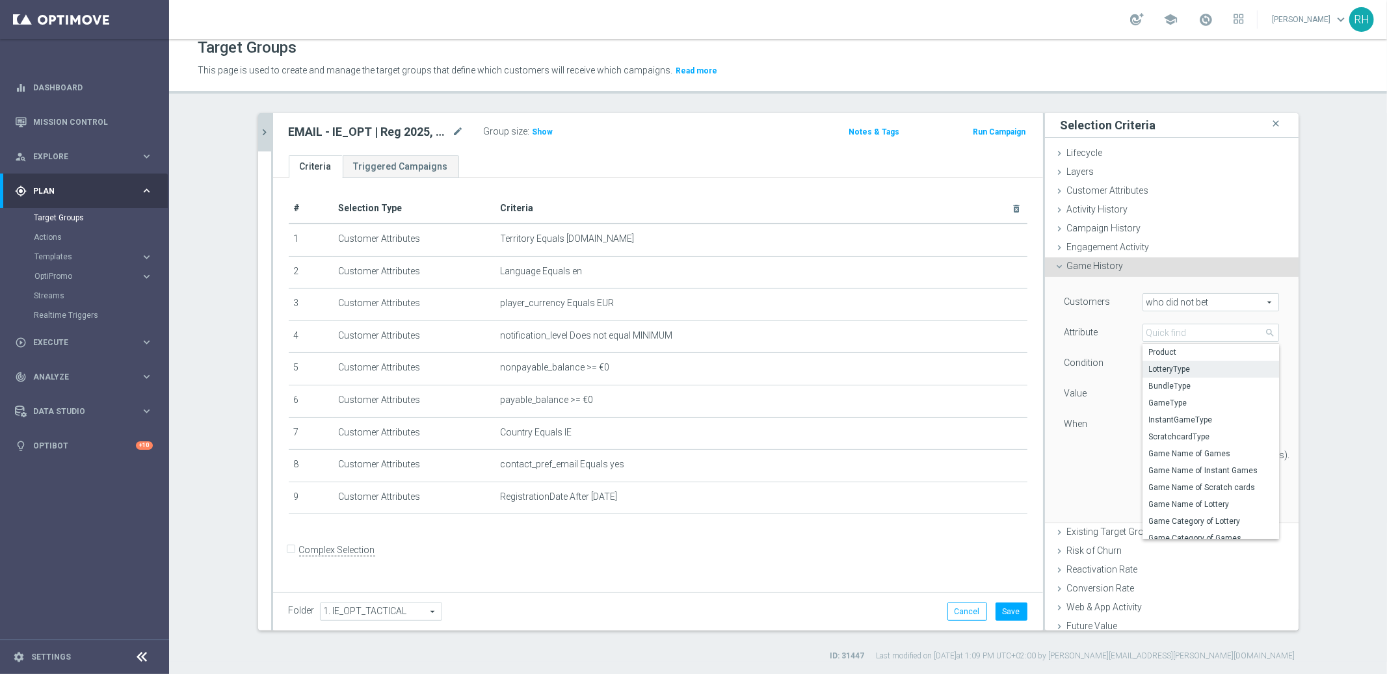
click at [1170, 366] on span "LotteryType" at bounding box center [1211, 369] width 124 height 10
type input "LotteryType"
type input "Equals"
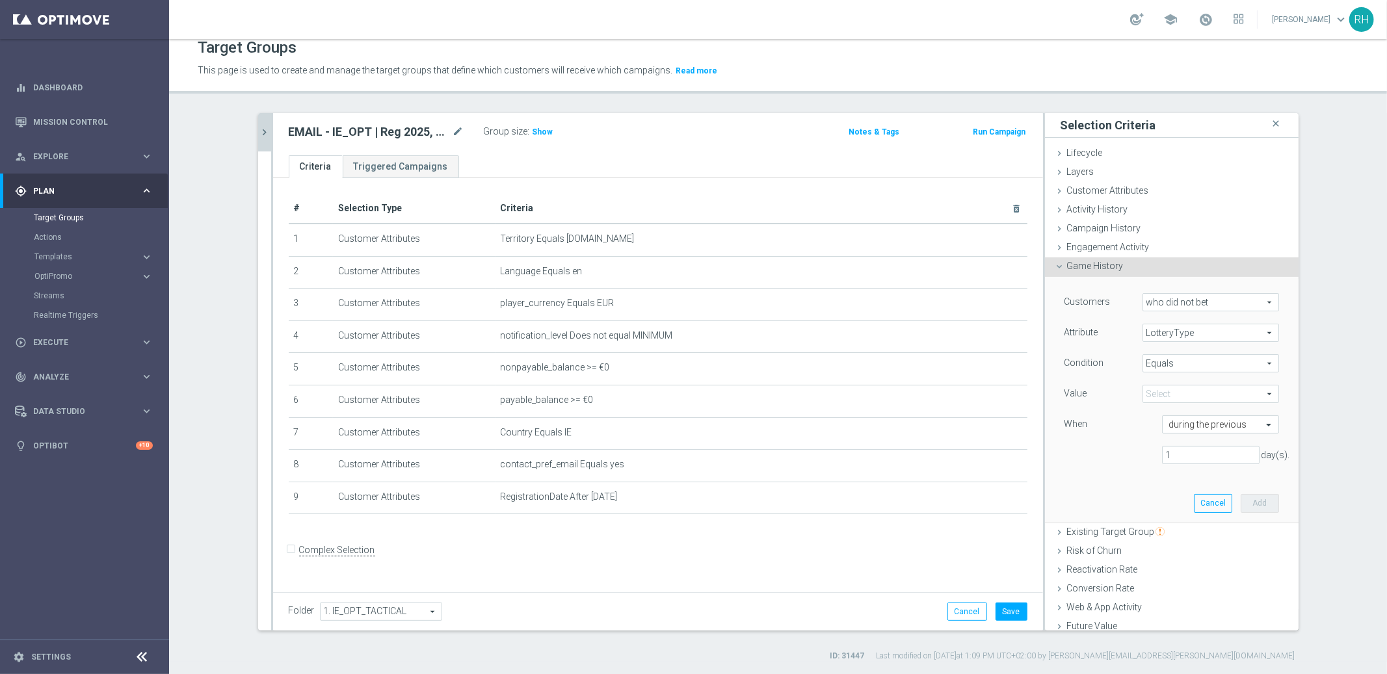
click at [1170, 368] on span "Equals" at bounding box center [1210, 363] width 135 height 17
click at [1082, 358] on label "Condition" at bounding box center [1085, 363] width 40 height 12
click at [1162, 390] on span at bounding box center [1210, 394] width 135 height 17
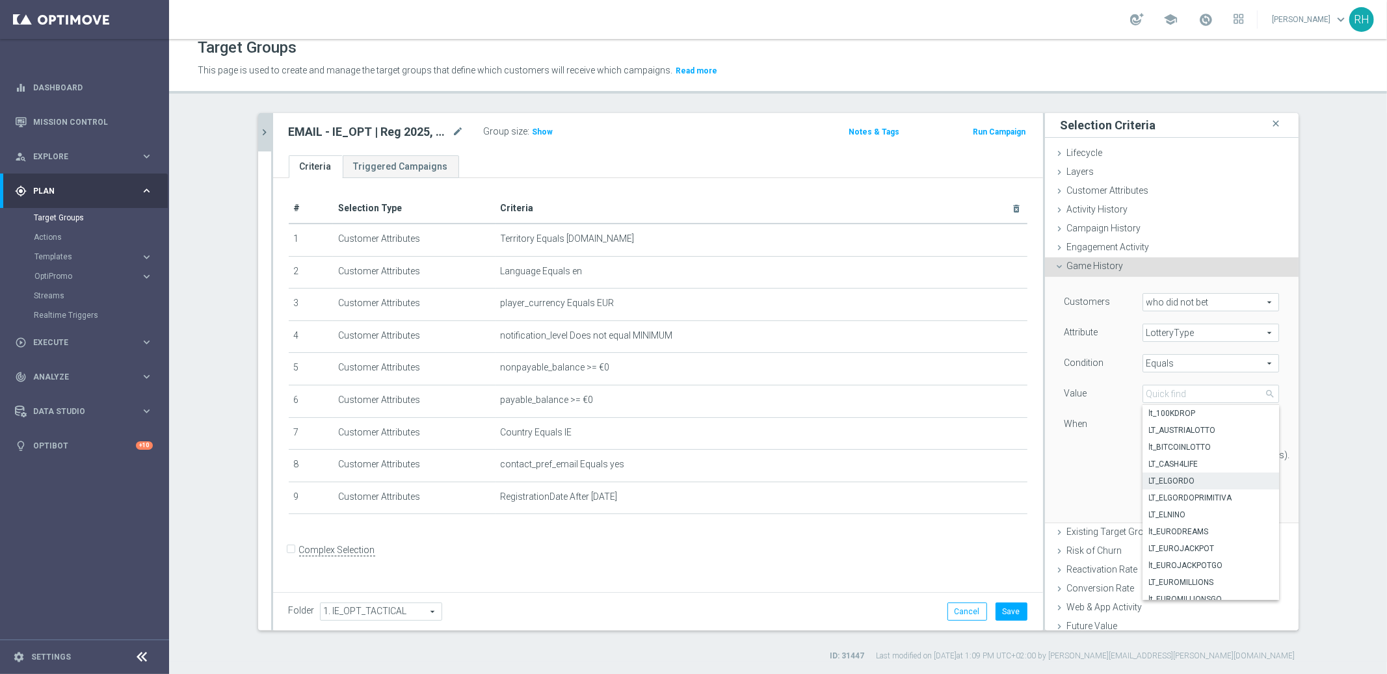
click at [1173, 479] on span "LT_ELGORDO" at bounding box center [1211, 481] width 124 height 10
type input "LT_ELGORDO"
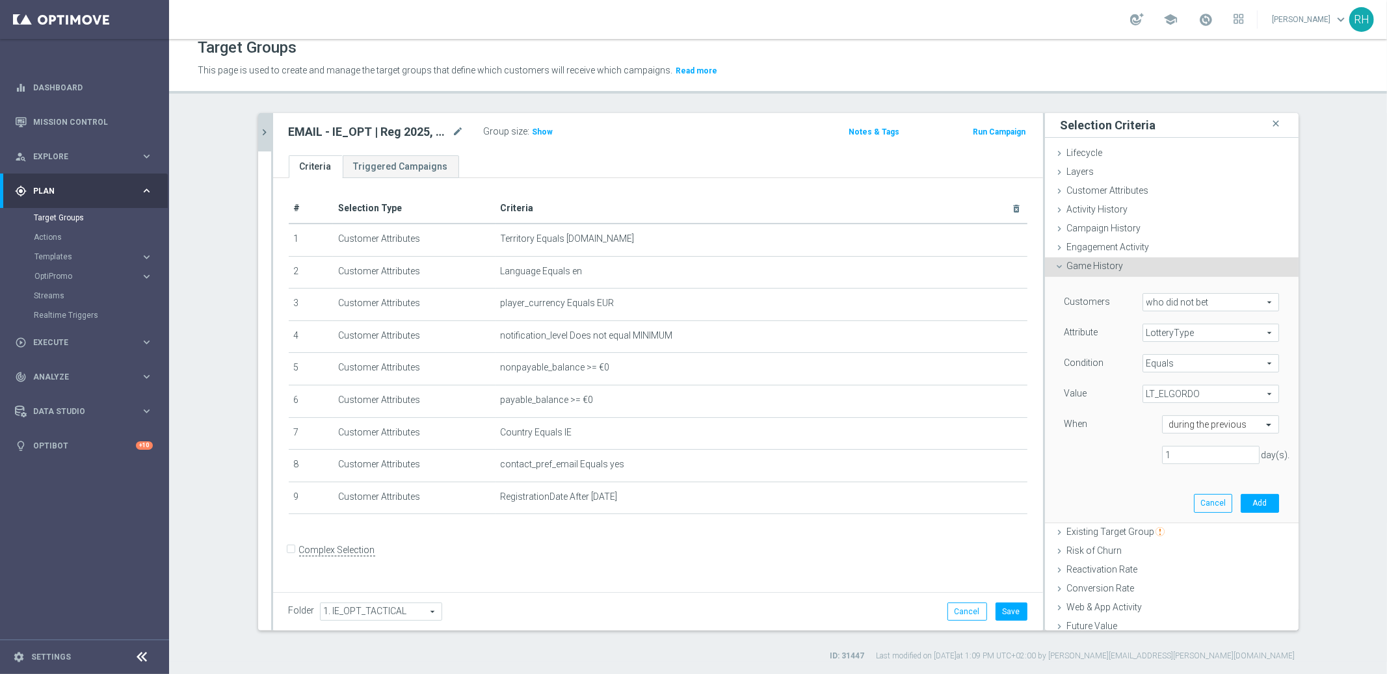
click at [1173, 479] on div "Customers who did not bet who did not bet arrow_drop_down search Attribute Lott…" at bounding box center [1172, 399] width 234 height 245
click at [1228, 473] on div "Customers who did not bet who did not bet arrow_drop_down search Attribute Lott…" at bounding box center [1172, 383] width 215 height 181
click at [1149, 438] on div "Customers who did not bet who did not bet arrow_drop_down search Attribute Lott…" at bounding box center [1172, 383] width 215 height 181
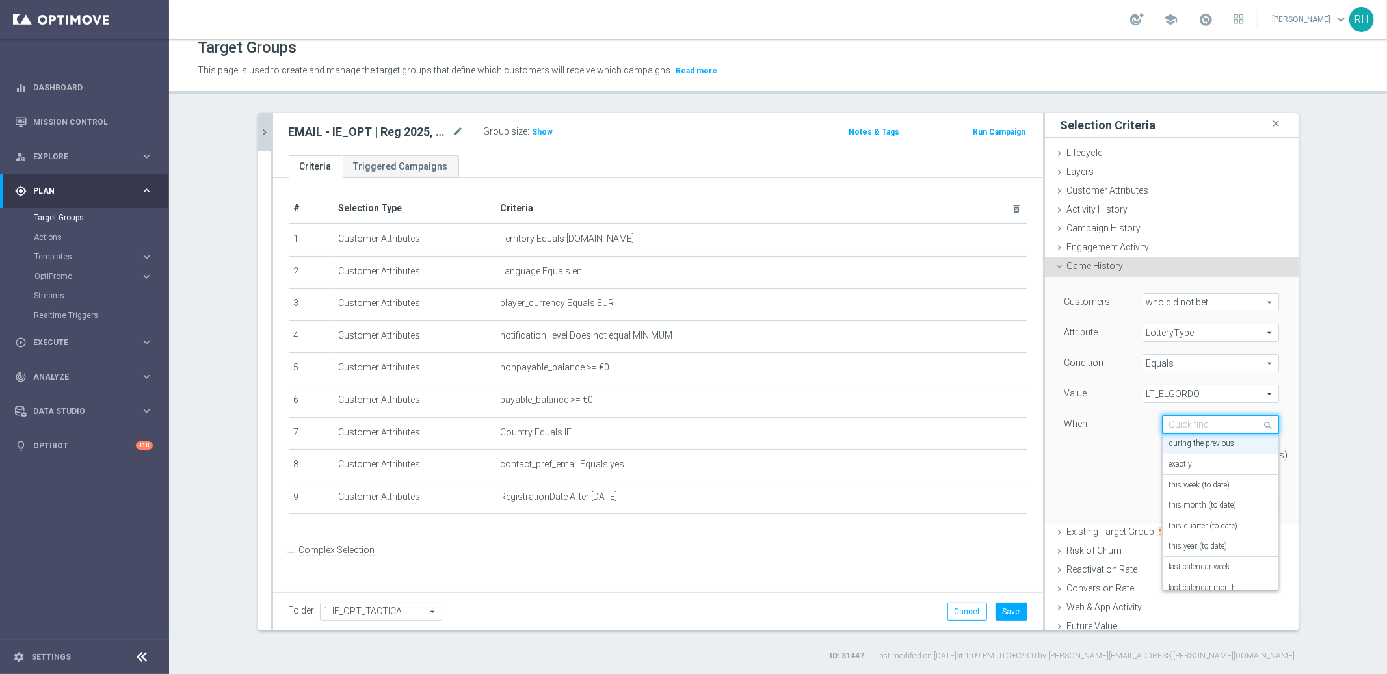
click at [1218, 427] on input "text" at bounding box center [1207, 425] width 77 height 12
click at [1217, 540] on div "this year (to date)" at bounding box center [1220, 547] width 103 height 21
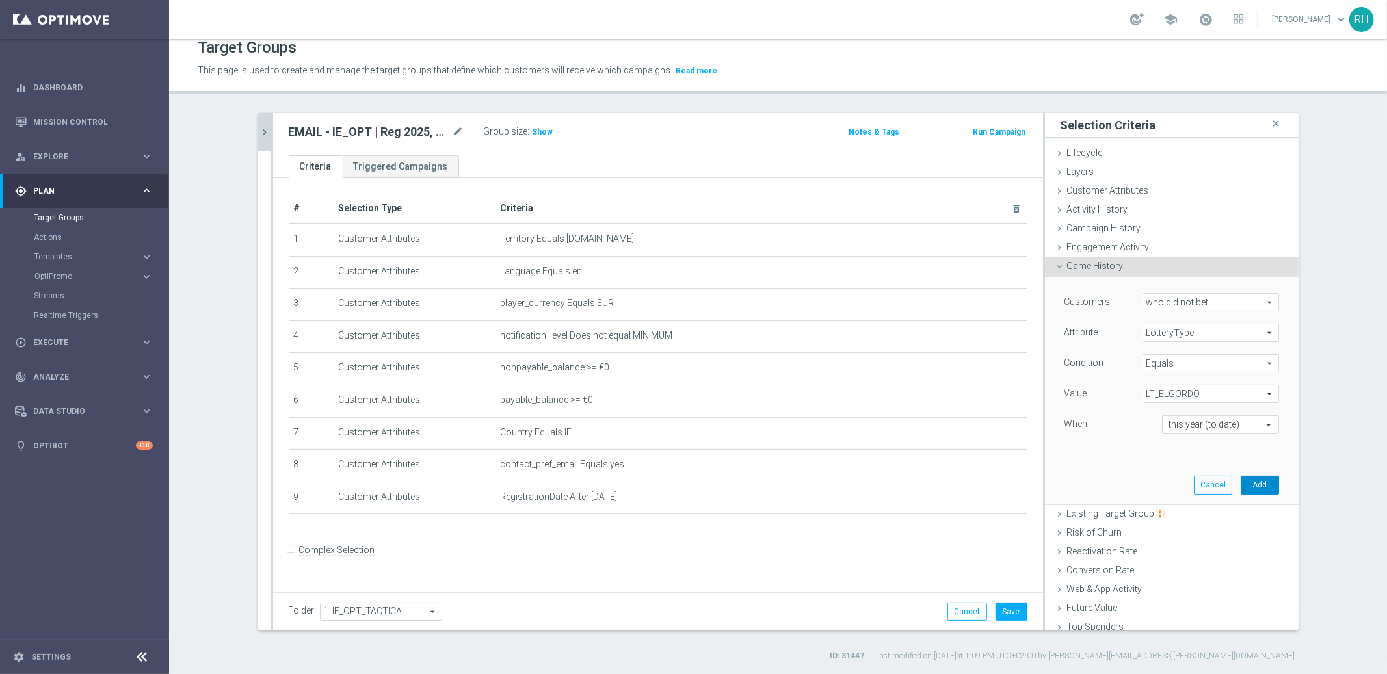
click at [1241, 486] on button "Add" at bounding box center [1260, 485] width 38 height 18
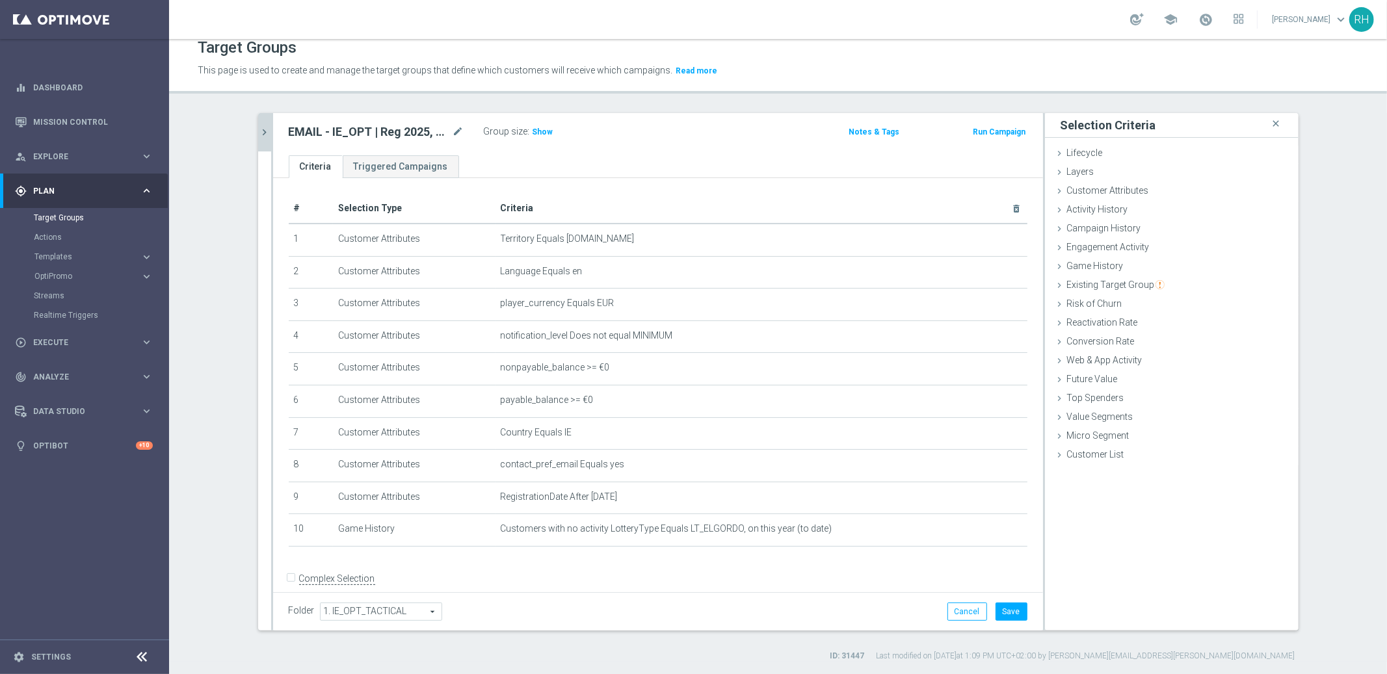
click at [546, 135] on div "Group size : Show" at bounding box center [549, 131] width 130 height 16
click at [371, 130] on h2 "EMAIL - IE_OPT | Reg 2025, no EG stakes" at bounding box center [369, 132] width 161 height 16
copy div "EMAIL - IE_OPT | Reg 2025, no EG stakes"
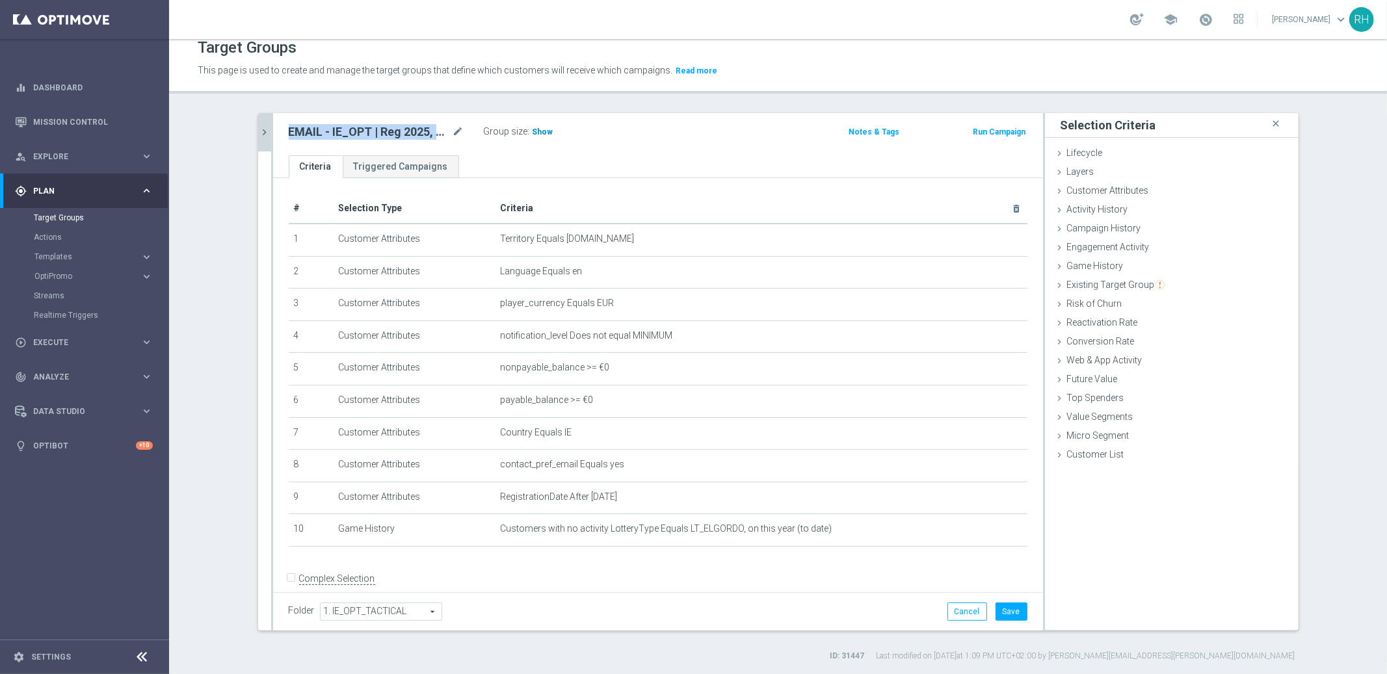
click at [537, 129] on span "Show" at bounding box center [543, 131] width 21 height 9
click at [1014, 607] on button "Save" at bounding box center [1012, 612] width 32 height 18
click at [745, 141] on div "EMAIL - IE_OPT | Reg 2025, no EG stakes mode_edit Group size : 5,641" at bounding box center [531, 133] width 505 height 21
click at [259, 137] on icon "chevron_right" at bounding box center [265, 132] width 12 height 12
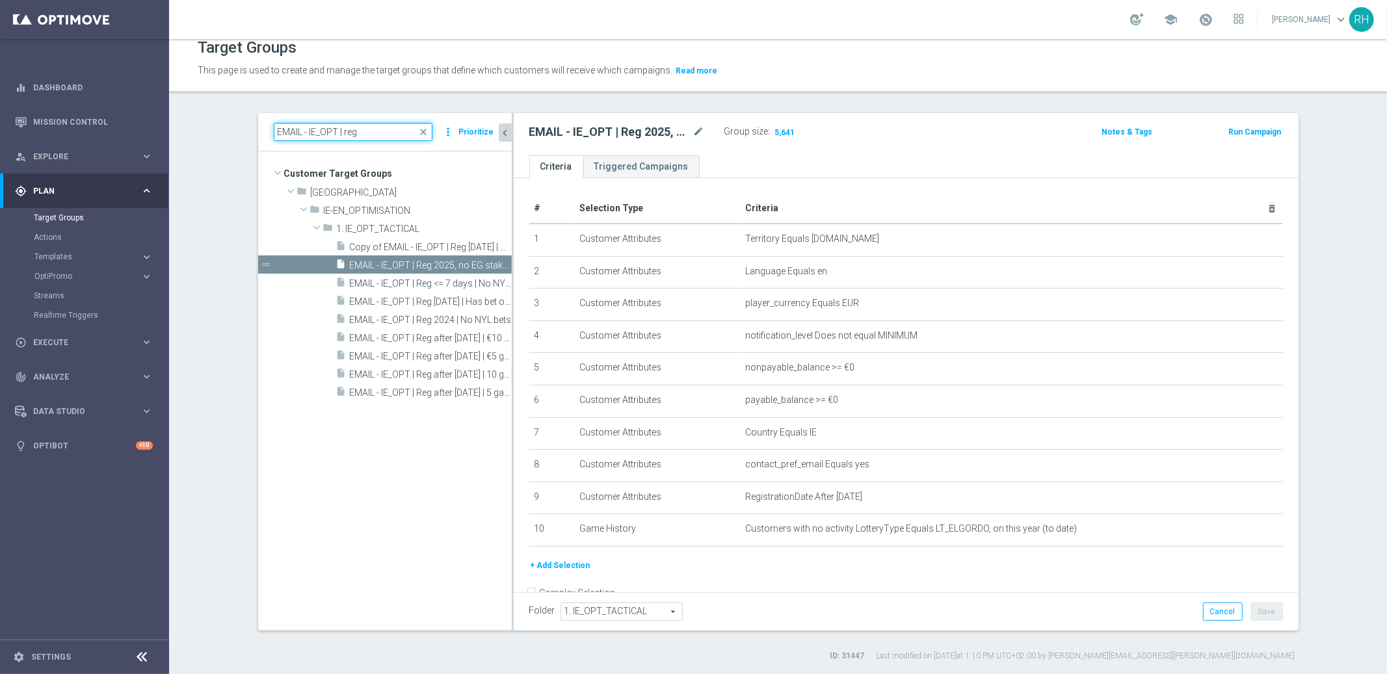
click at [287, 131] on input "EMAIL - IE_OPT | reg" at bounding box center [353, 132] width 159 height 18
paste input
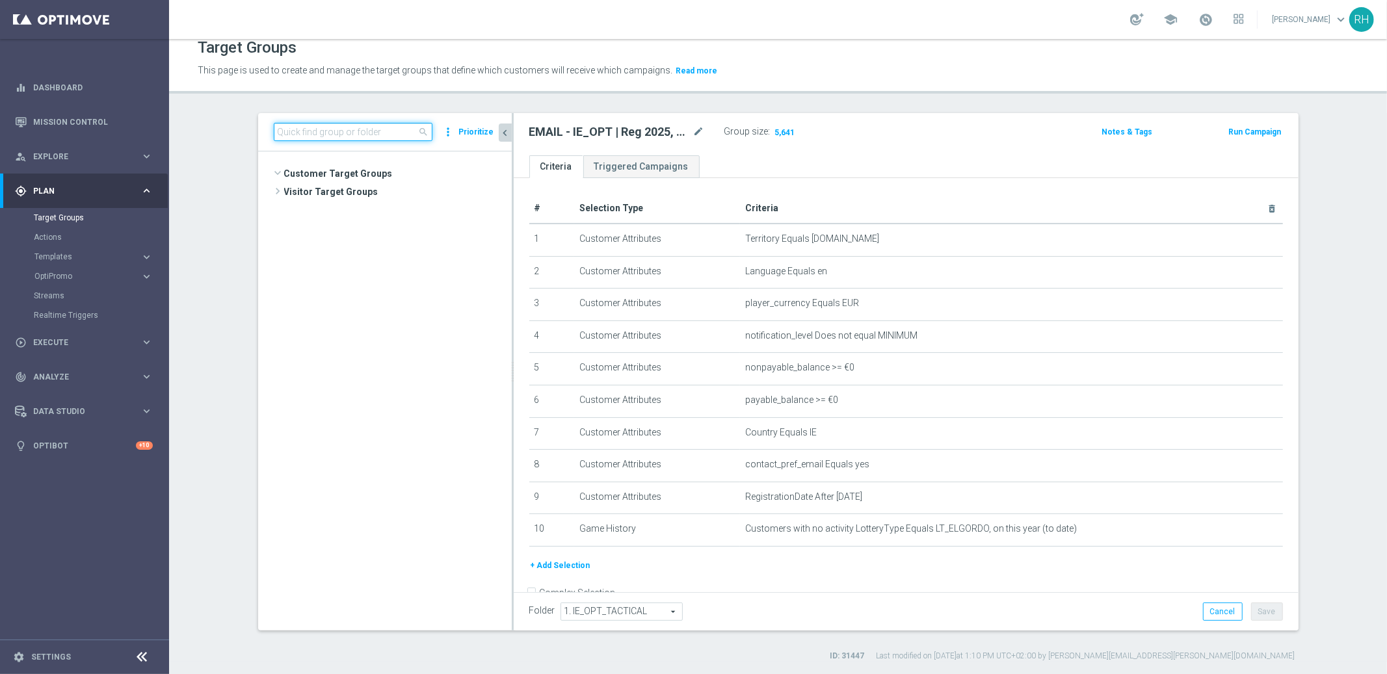
scroll to position [504, 0]
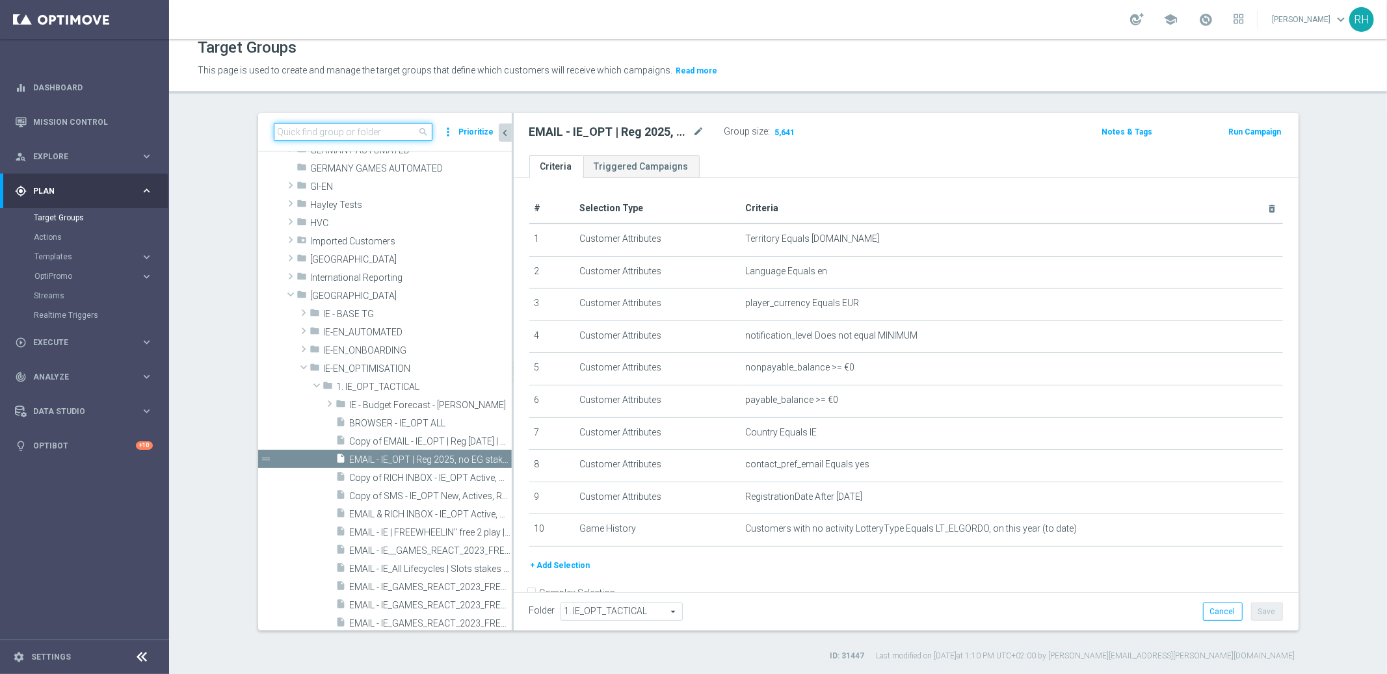
paste input
paste input "EMAIL - GI"
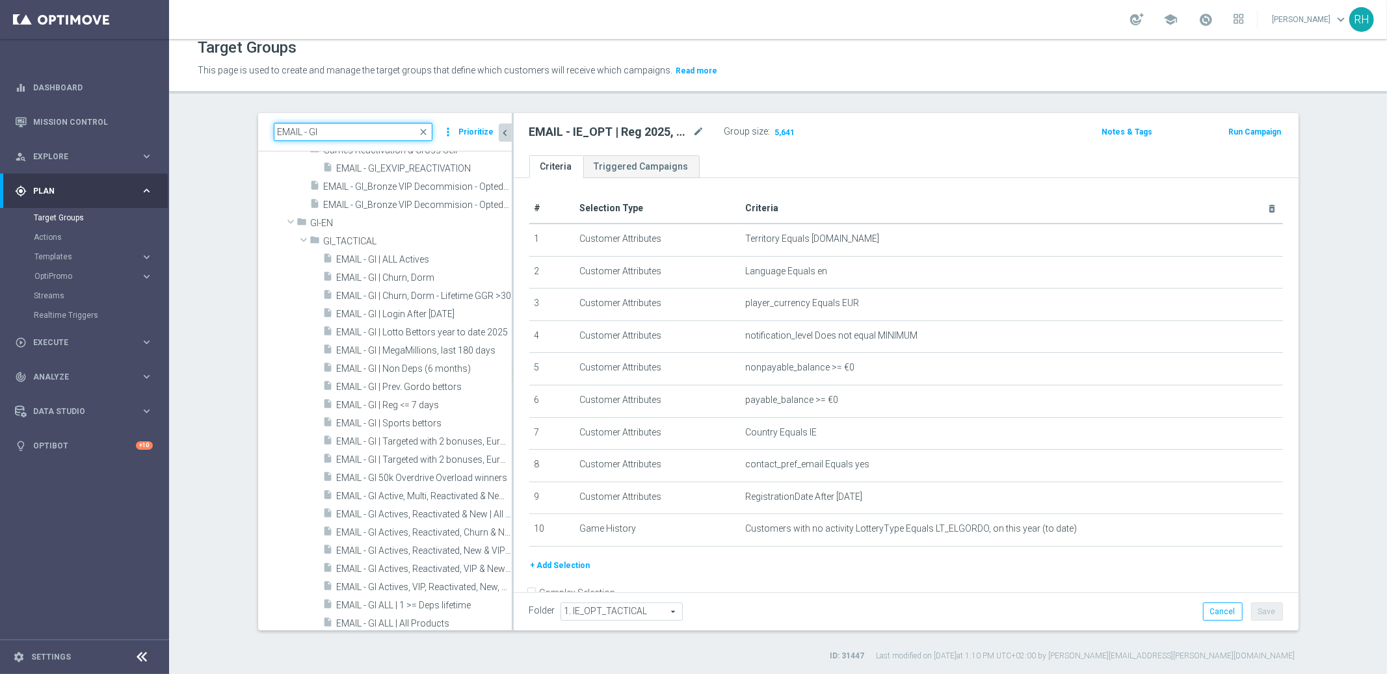
scroll to position [59, 0]
type input "EMAIL - GI"
click at [434, 403] on span "EMAIL - GI | Reg <= 7 days" at bounding box center [409, 407] width 144 height 11
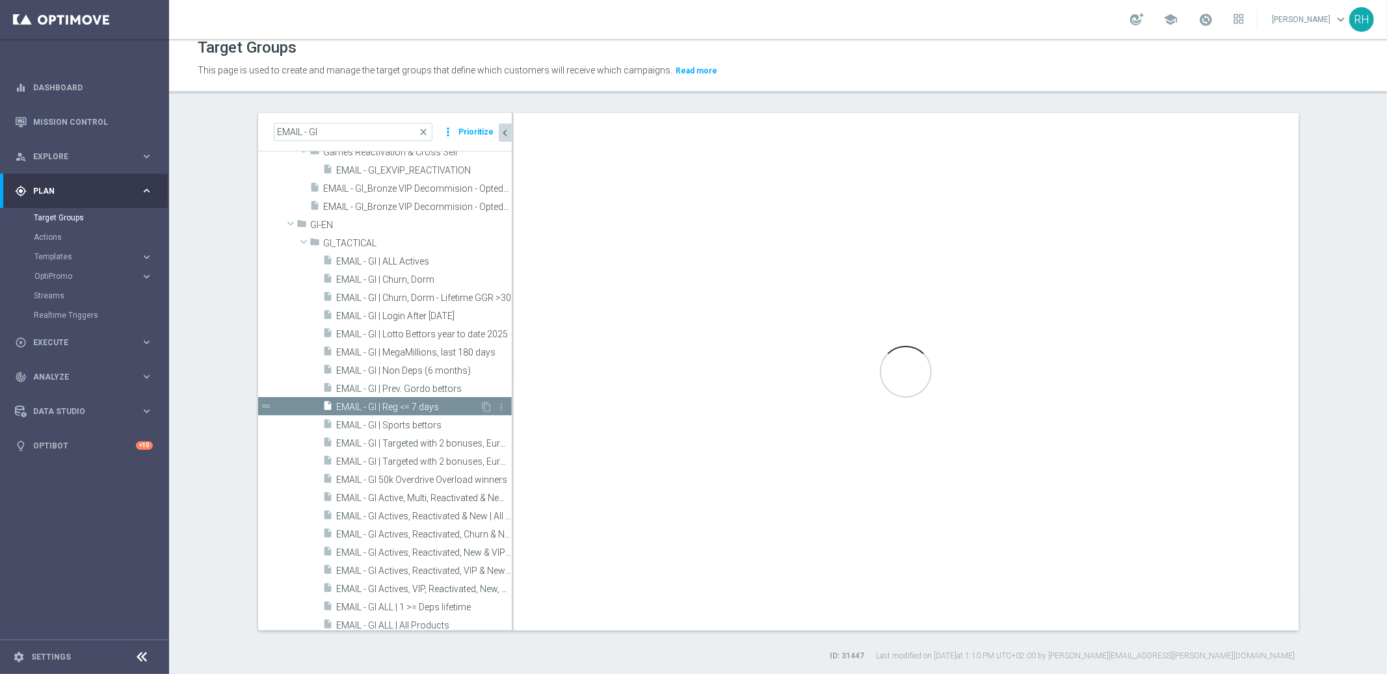
click at [434, 403] on span "EMAIL - GI | Reg <= 7 days" at bounding box center [409, 407] width 144 height 11
type input "GI_TACTICAL"
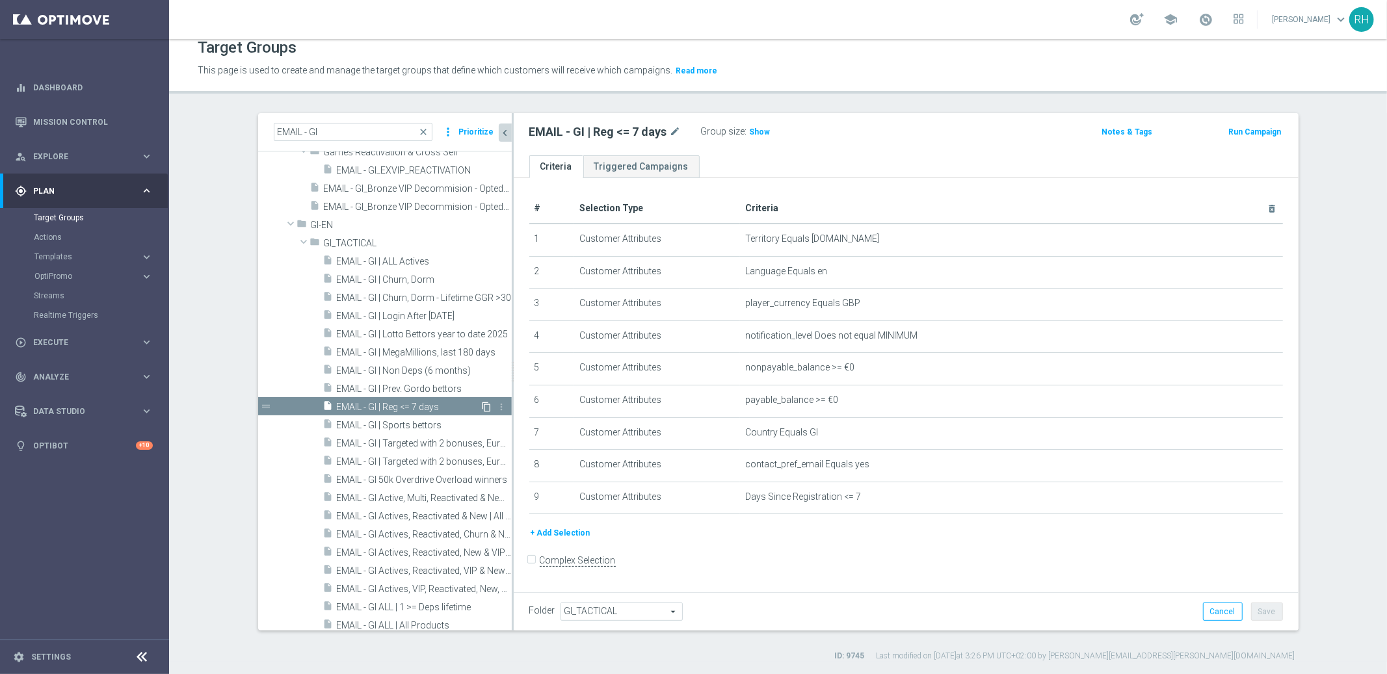
click at [482, 405] on icon "content_copy" at bounding box center [487, 407] width 10 height 10
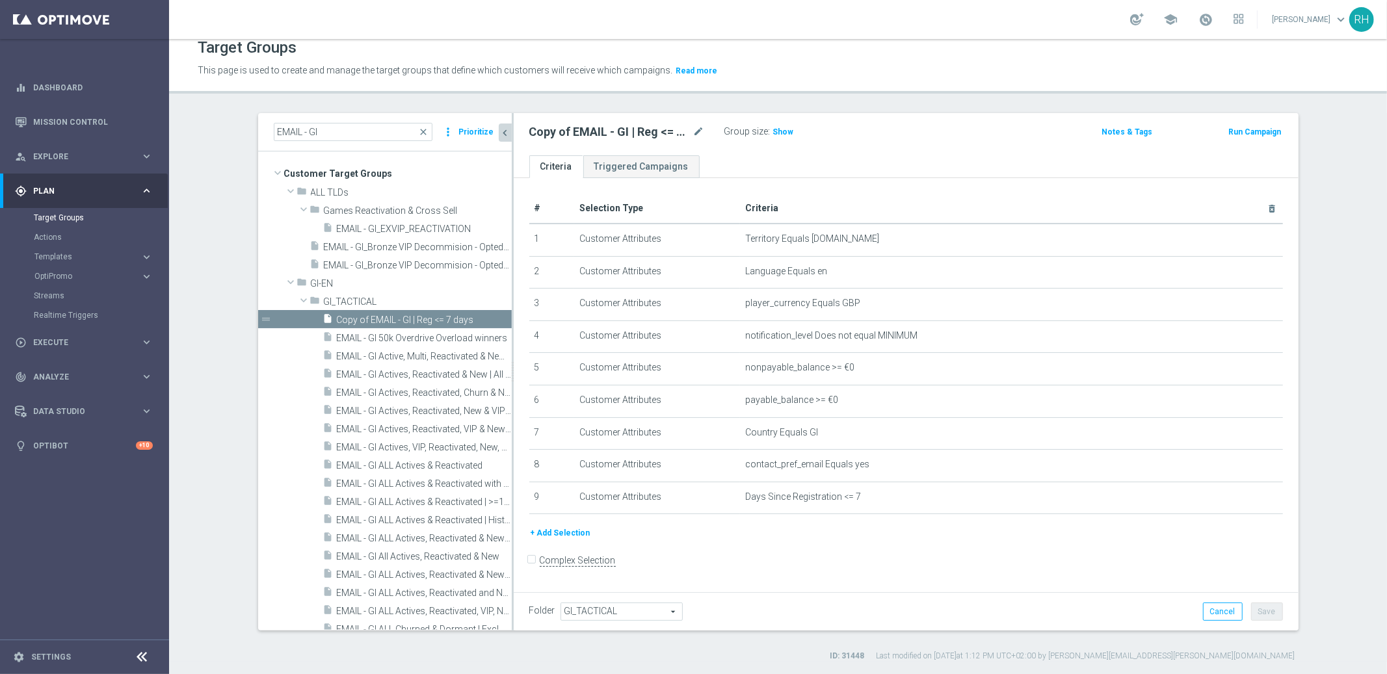
click at [499, 134] on icon "chevron_left" at bounding box center [505, 133] width 12 height 12
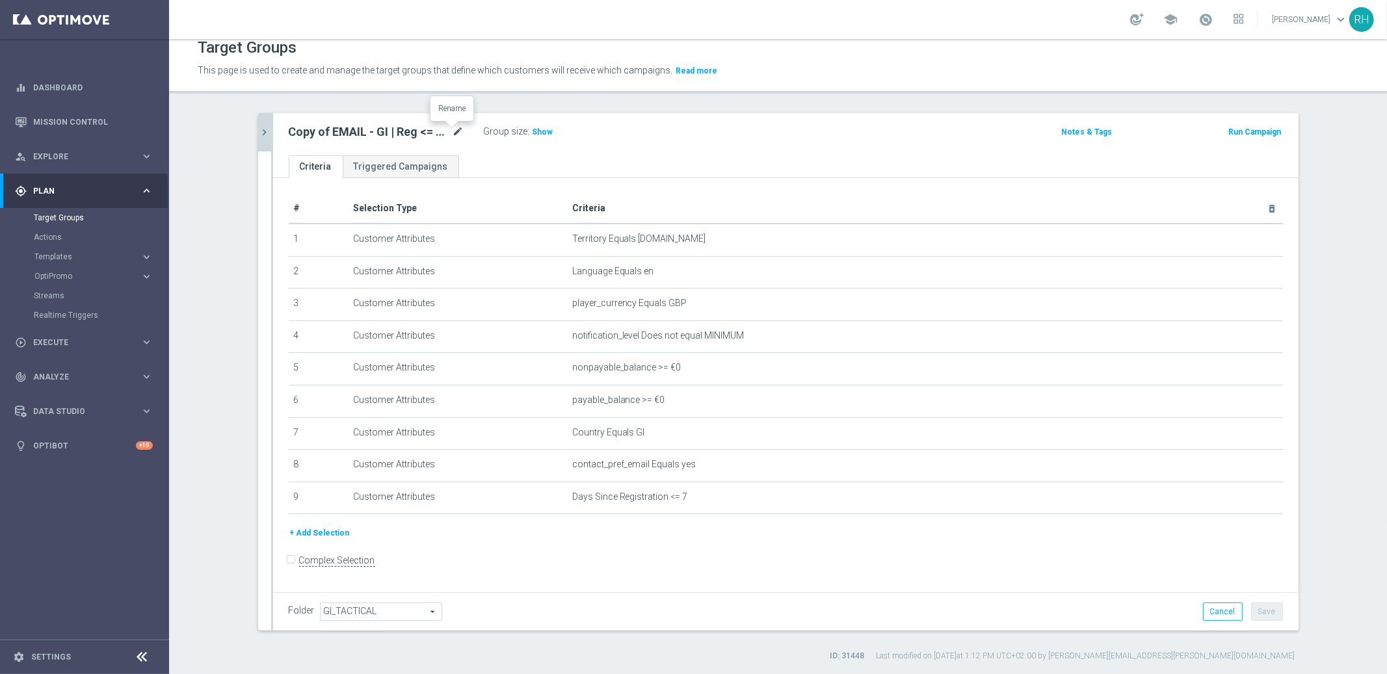
click at [453, 130] on icon "mode_edit" at bounding box center [459, 132] width 12 height 16
click at [410, 135] on input "Copy of EMAIL - GI | Reg <= 7 days" at bounding box center [377, 133] width 176 height 18
drag, startPoint x: 369, startPoint y: 133, endPoint x: 447, endPoint y: 129, distance: 78.1
click at [447, 129] on input "Copy of EMAIL - GI | Reg <= 7 days" at bounding box center [377, 133] width 176 height 18
drag, startPoint x: 313, startPoint y: 132, endPoint x: 265, endPoint y: 132, distance: 48.1
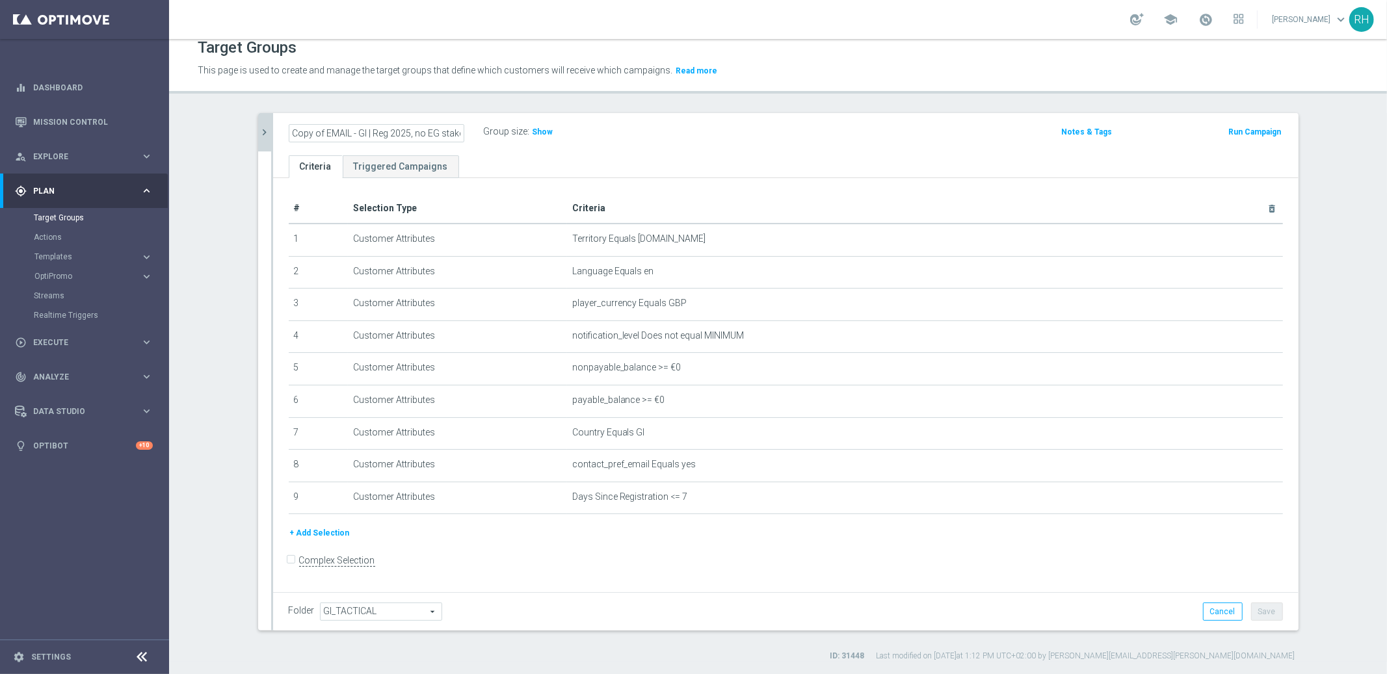
click at [265, 132] on as-split "EMAIL - GI close more_vert Prioritize Customer Target Groups library_add create…" at bounding box center [778, 372] width 1041 height 518
type input "EMAIL - GI | Reg 2025, no EG stakes"
click at [890, 199] on th "Criteria delete_forever" at bounding box center [925, 209] width 716 height 30
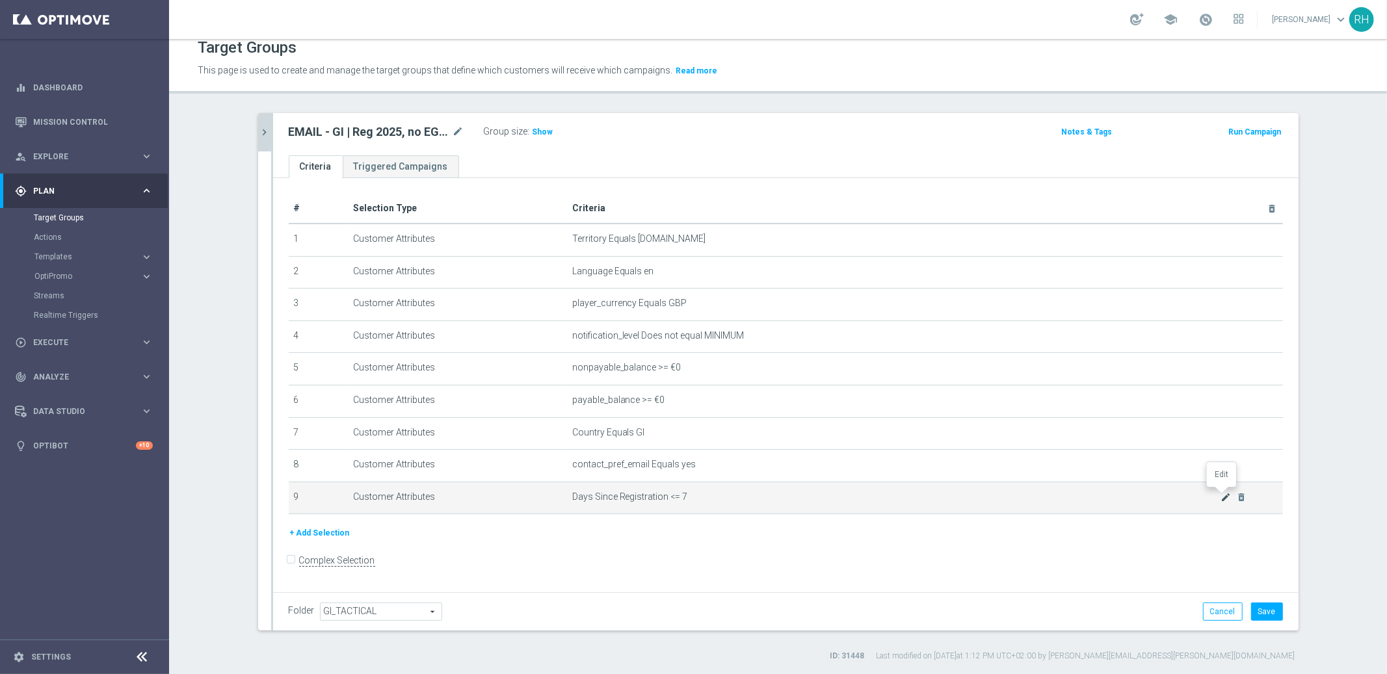
click at [1222, 493] on icon "mode_edit" at bounding box center [1226, 497] width 10 height 10
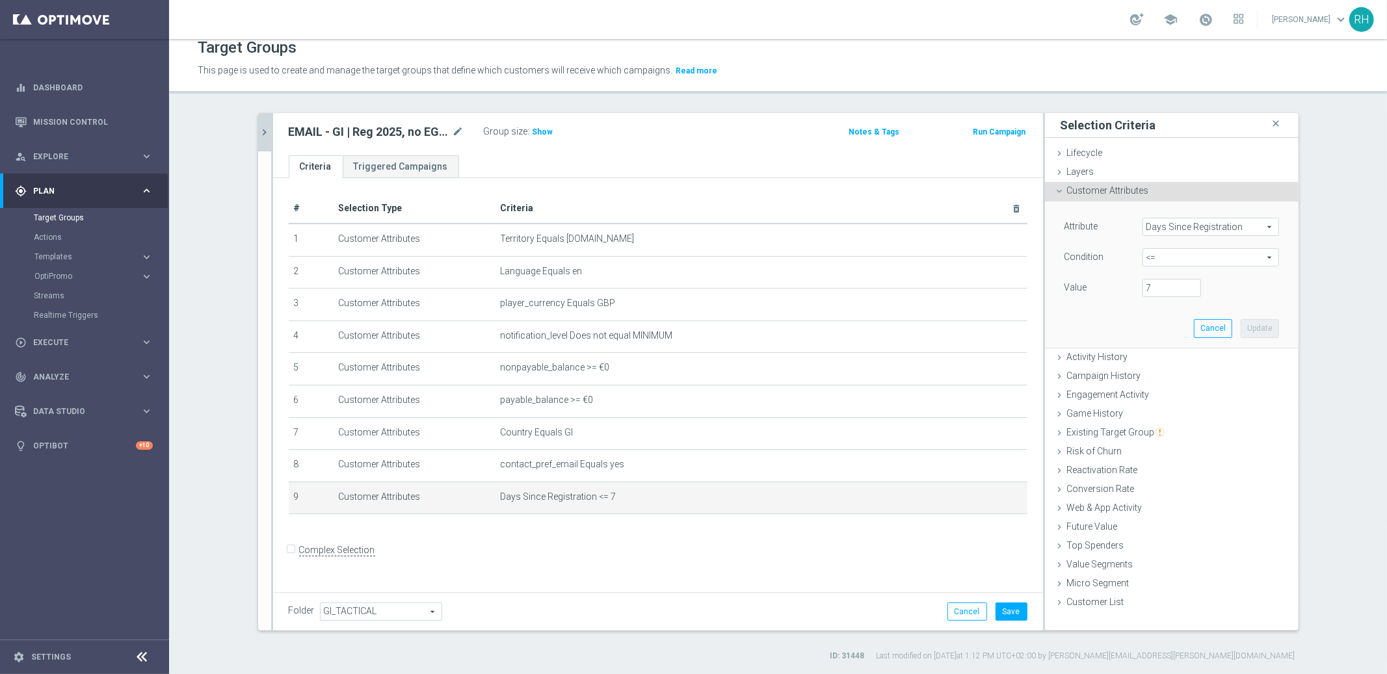
click at [1222, 223] on span "Days Since Registration" at bounding box center [1210, 227] width 135 height 17
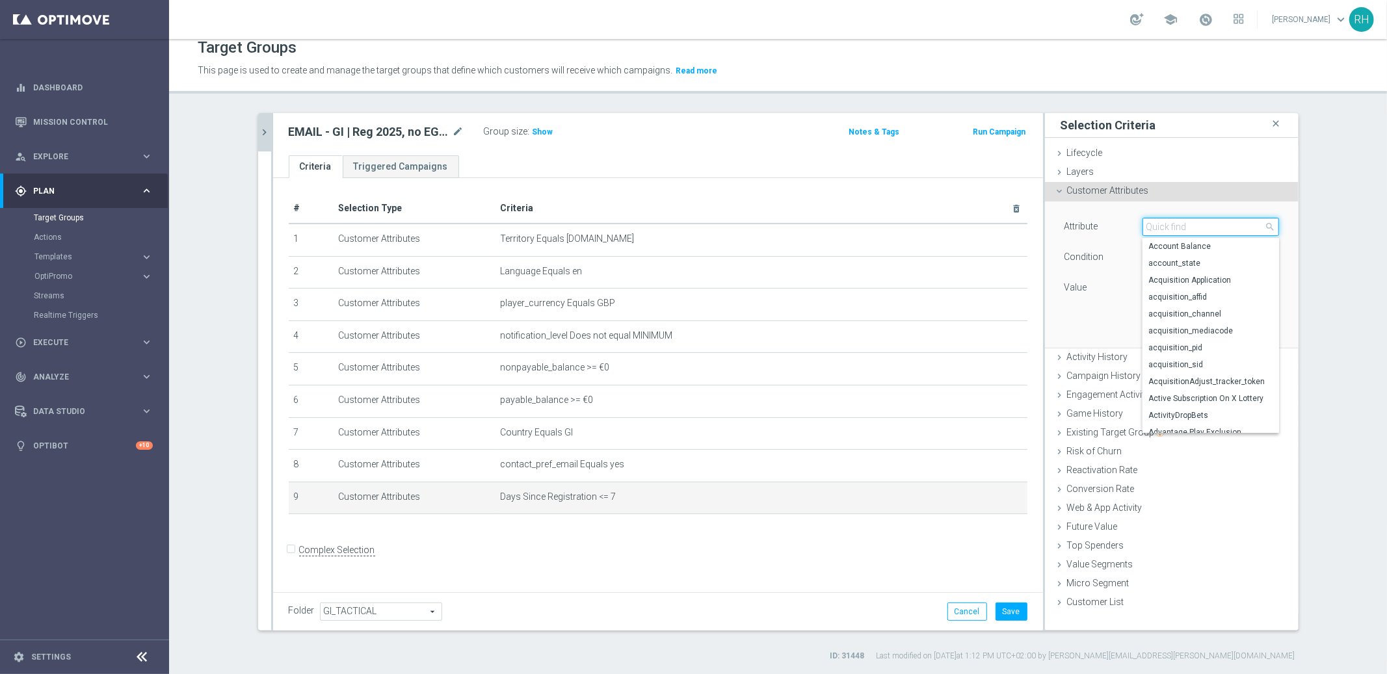
click at [1222, 223] on input "search" at bounding box center [1211, 227] width 137 height 18
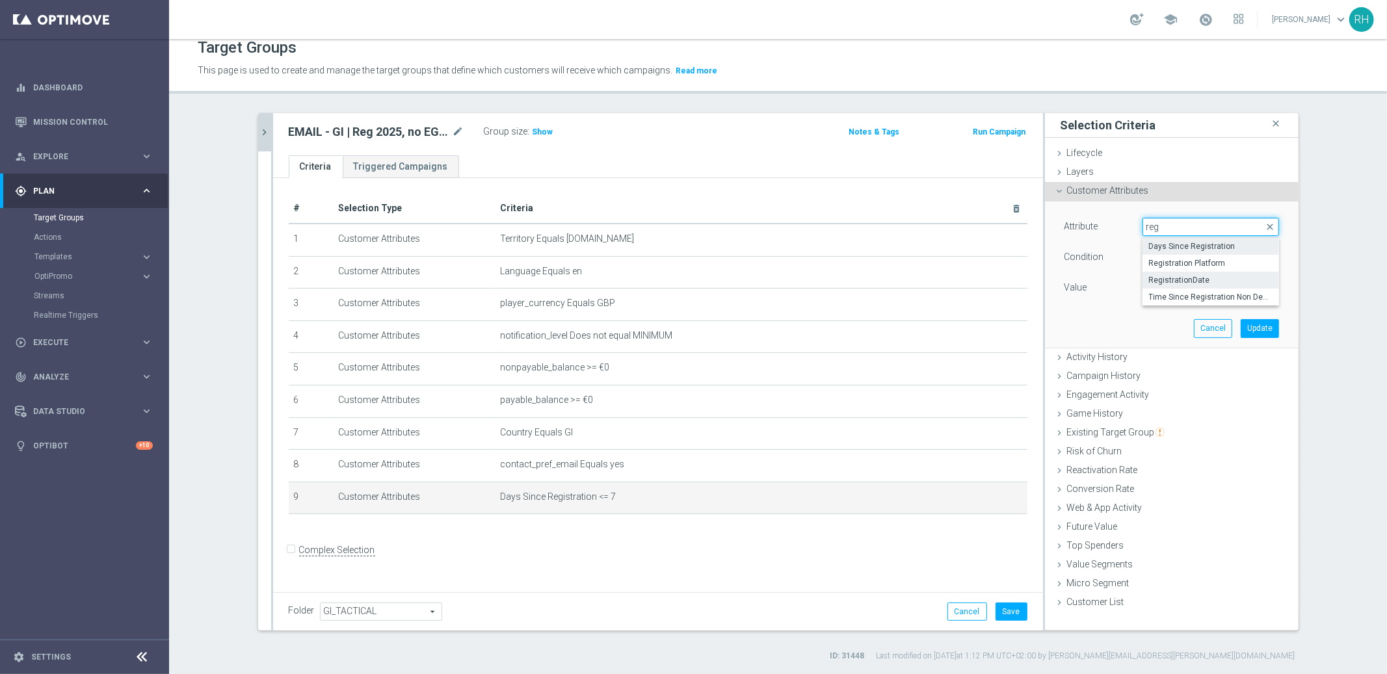
type input "reg"
click at [1210, 274] on label "RegistrationDate" at bounding box center [1211, 280] width 137 height 17
type input "RegistrationDate"
click at [1213, 256] on span "Equals" at bounding box center [1210, 257] width 135 height 17
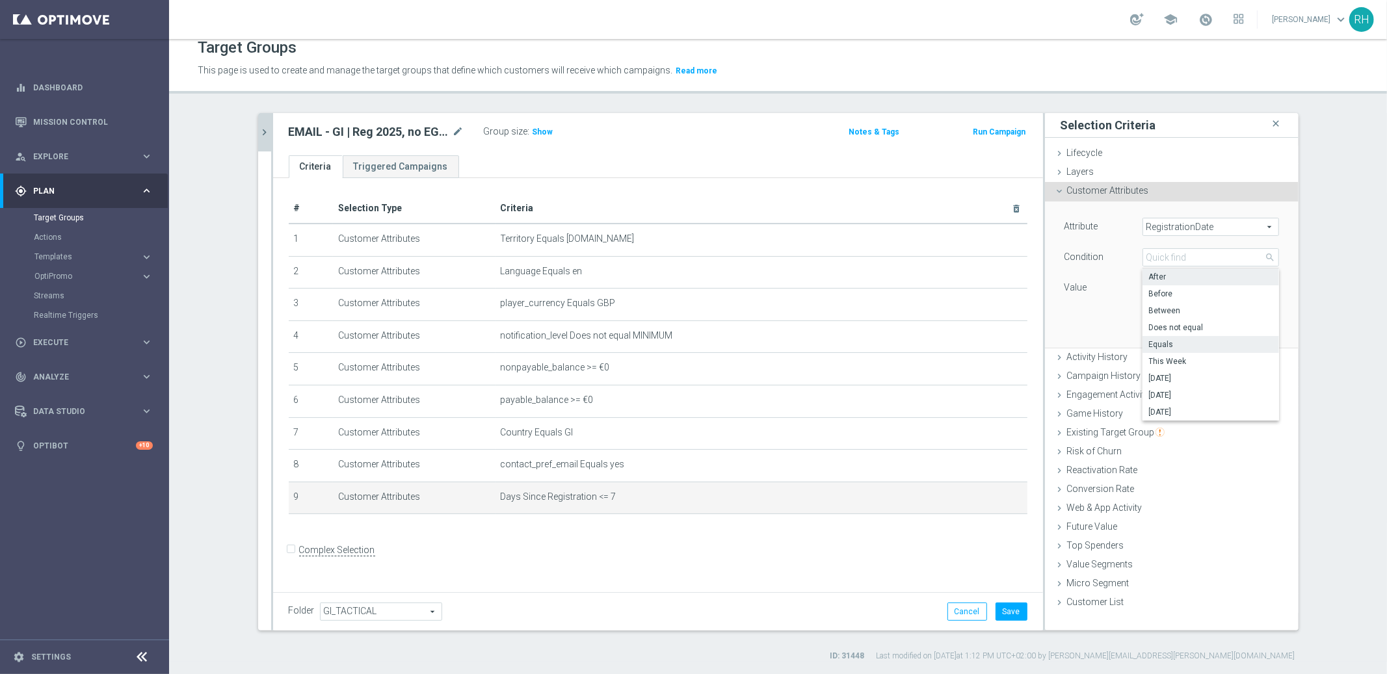
click at [1215, 272] on span "After" at bounding box center [1211, 277] width 124 height 10
type input "After"
click at [1262, 288] on icon "today" at bounding box center [1260, 286] width 38 height 14
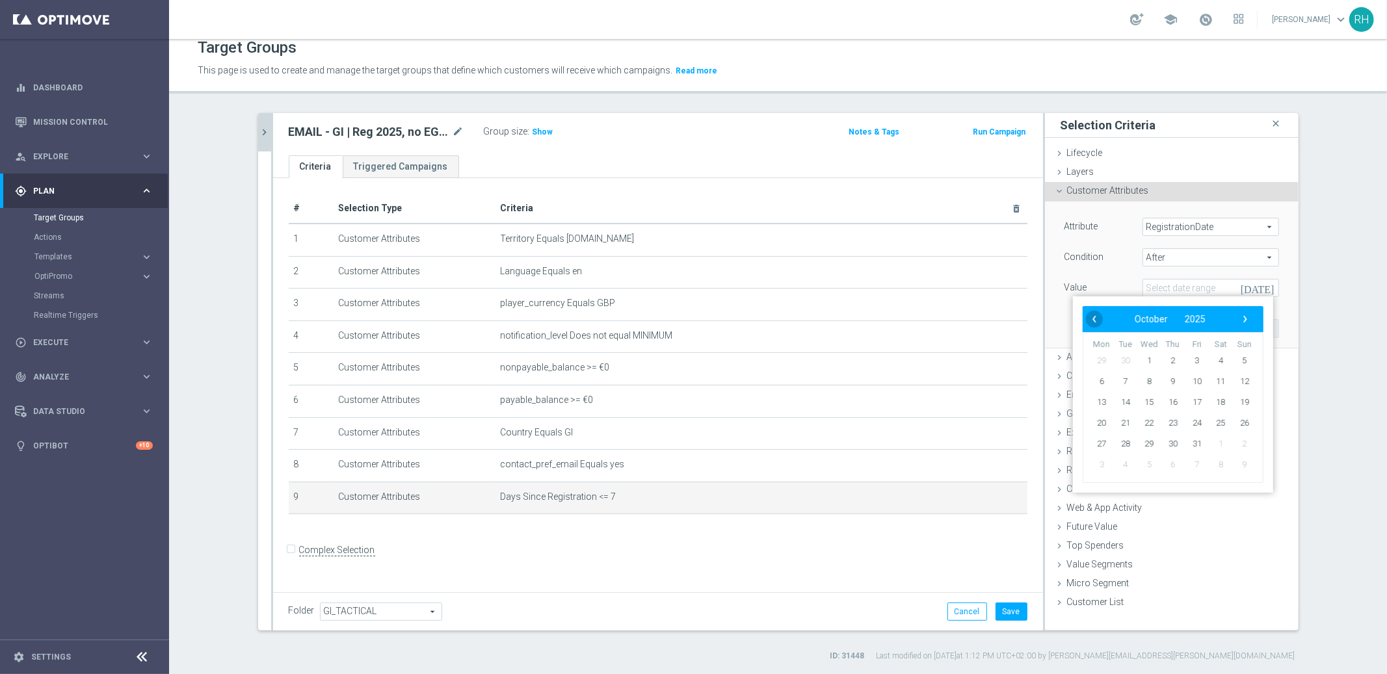
click at [1096, 321] on span "‹" at bounding box center [1094, 319] width 17 height 17
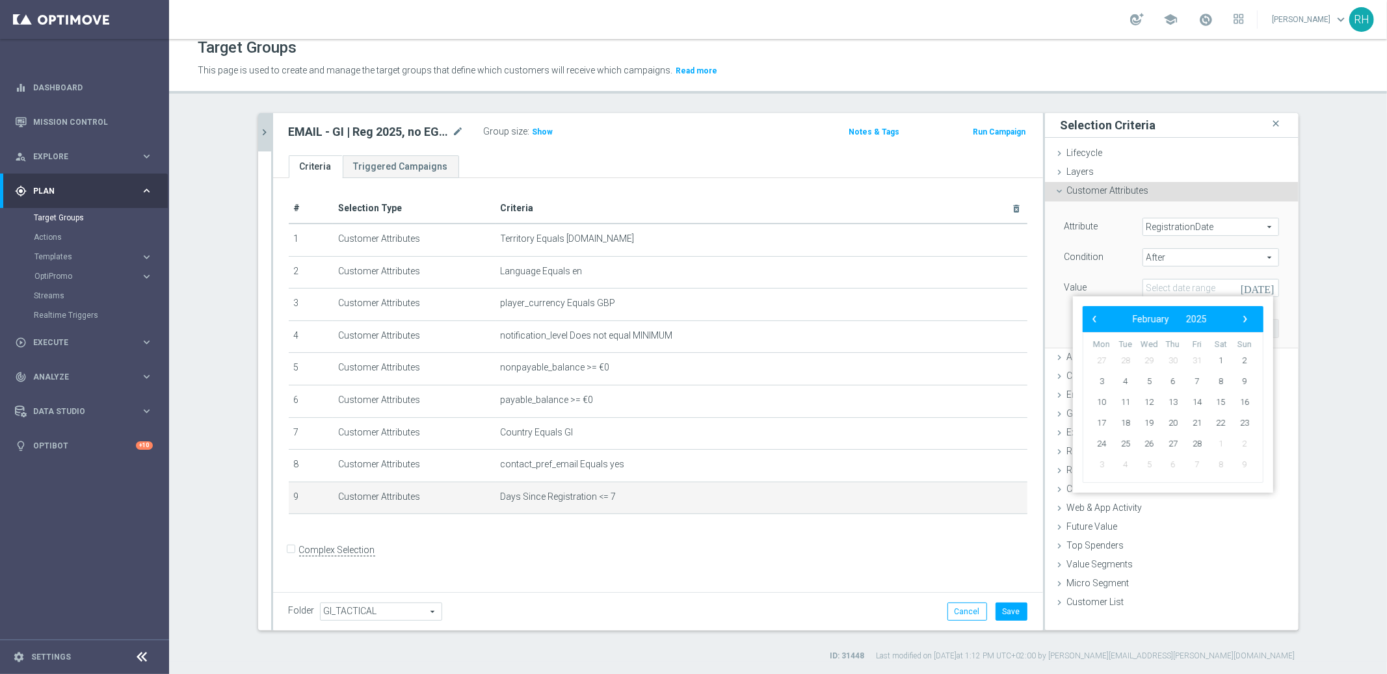
click at [1096, 321] on span "‹" at bounding box center [1094, 319] width 17 height 17
click at [1246, 318] on span "›" at bounding box center [1245, 319] width 17 height 17
click at [1124, 466] on span "31" at bounding box center [1125, 465] width 21 height 21
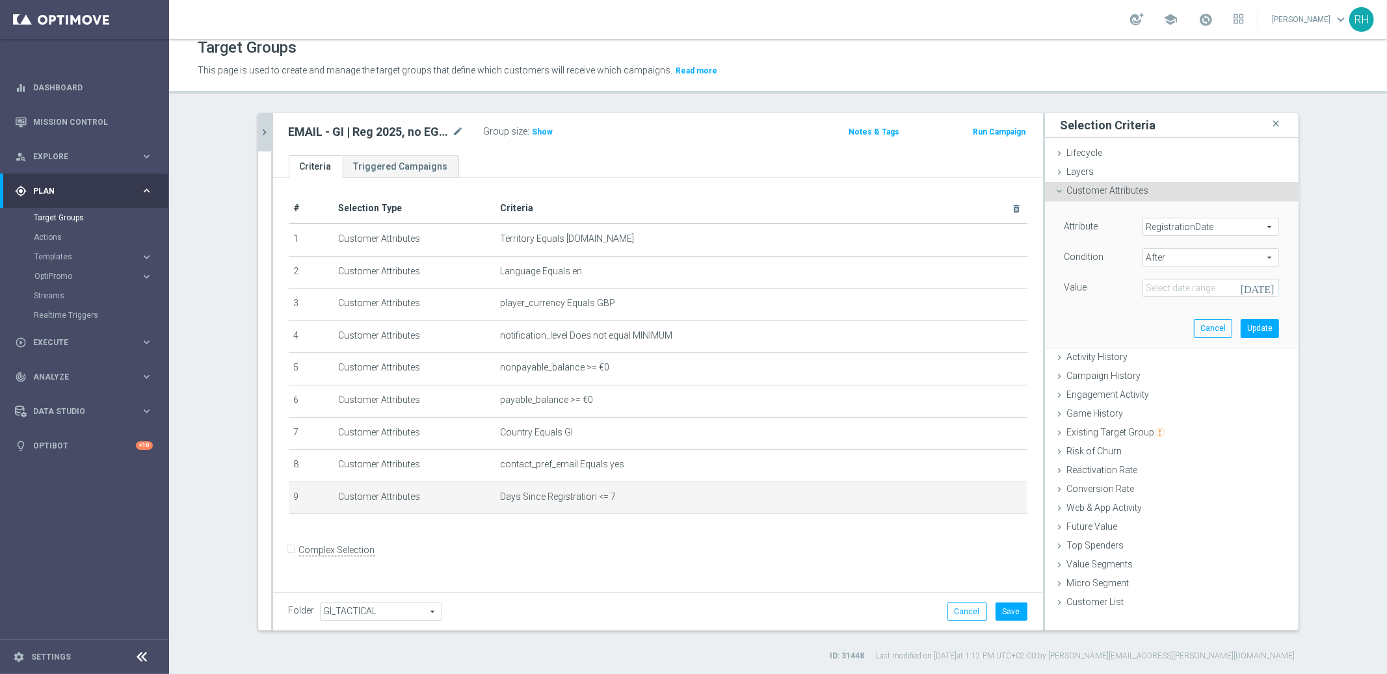
type input "31 Dec 2024"
click at [1260, 326] on button "Update" at bounding box center [1260, 328] width 38 height 18
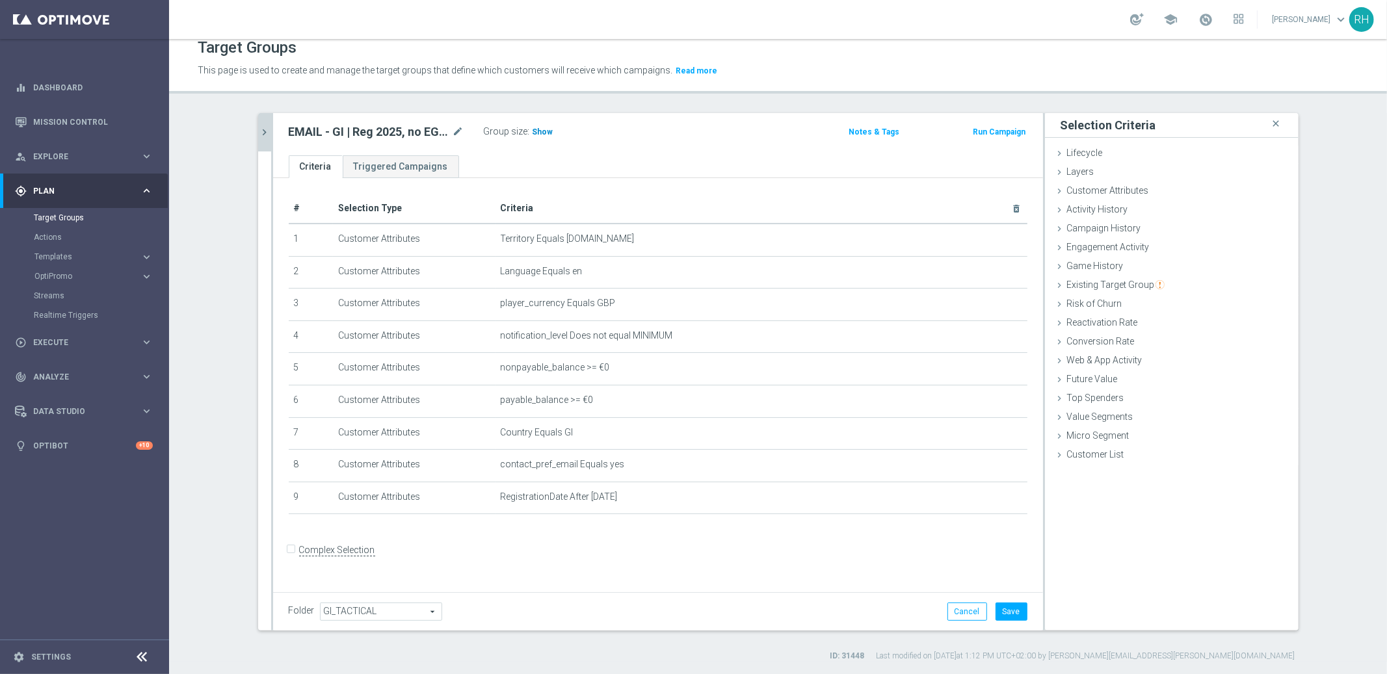
click at [539, 134] on span "Show" at bounding box center [543, 131] width 21 height 9
click at [687, 134] on div "EMAIL - GI | Reg 2025, no EG stakes mode_edit Group size : Show Calculating…" at bounding box center [531, 132] width 505 height 18
click at [1149, 264] on div "Game History done selection saved" at bounding box center [1172, 268] width 254 height 20
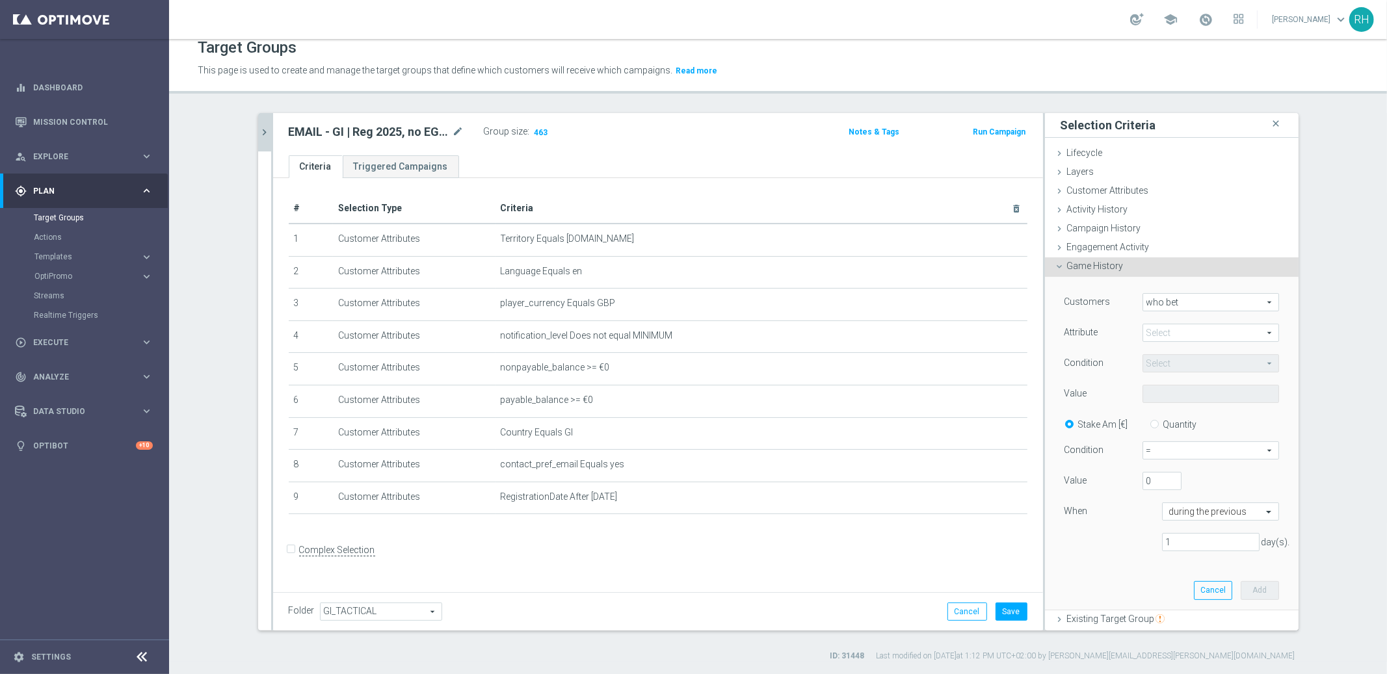
click at [1150, 297] on span "who bet" at bounding box center [1210, 302] width 135 height 17
click at [1153, 335] on span "who did not bet" at bounding box center [1211, 338] width 122 height 10
type input "who did not bet"
click at [1156, 327] on span at bounding box center [1210, 333] width 135 height 17
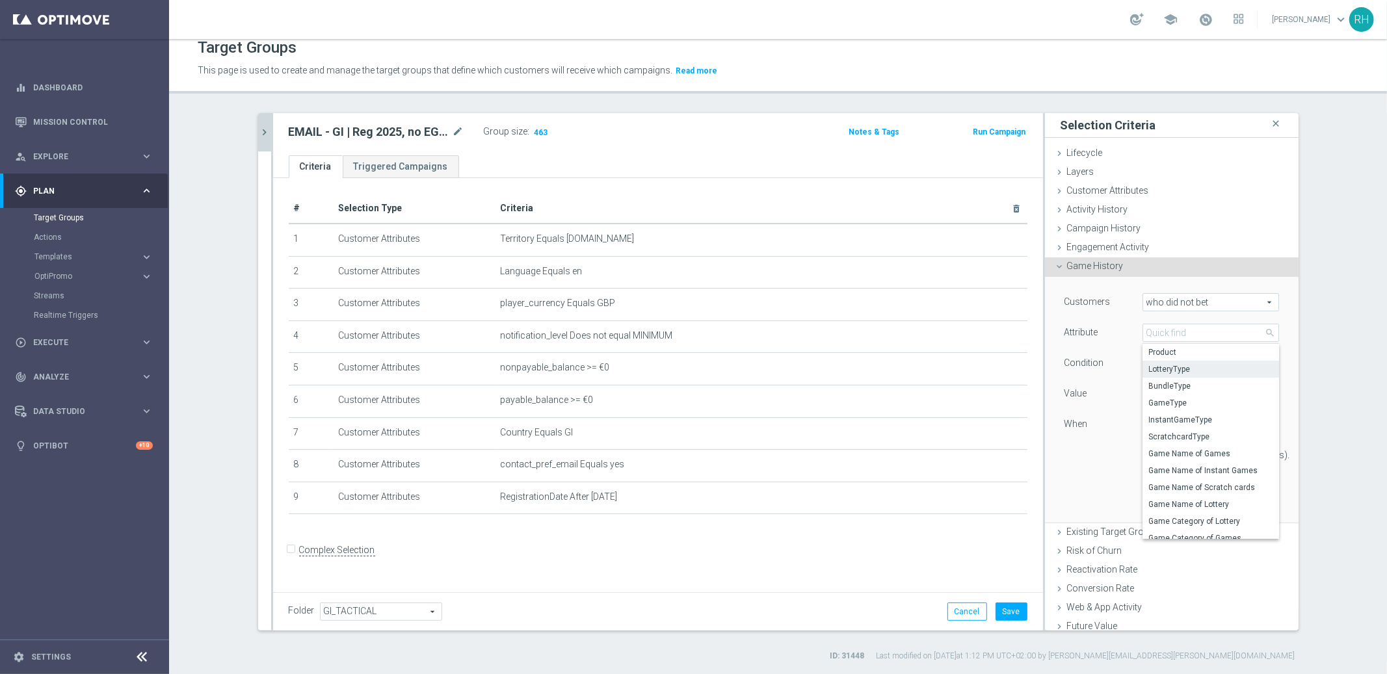
click at [1160, 364] on span "LotteryType" at bounding box center [1211, 369] width 124 height 10
type input "LotteryType"
type input "Equals"
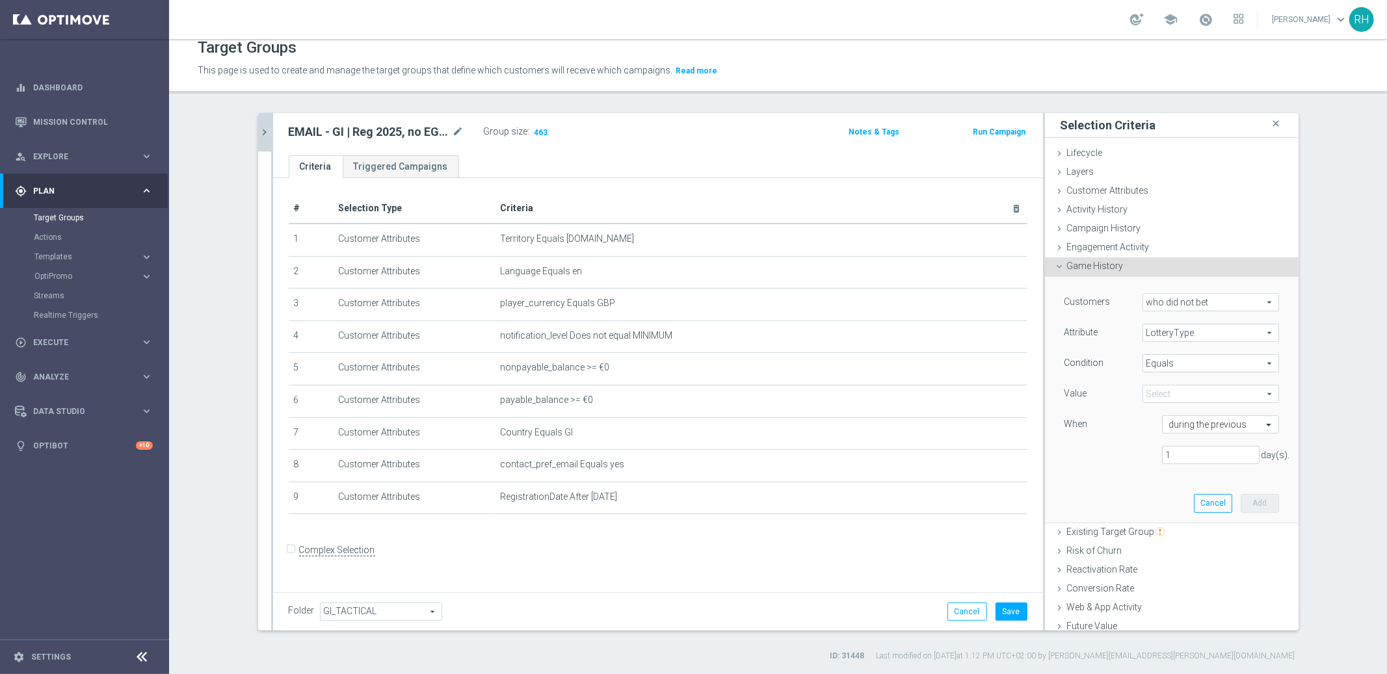
click at [1166, 395] on span at bounding box center [1210, 394] width 135 height 17
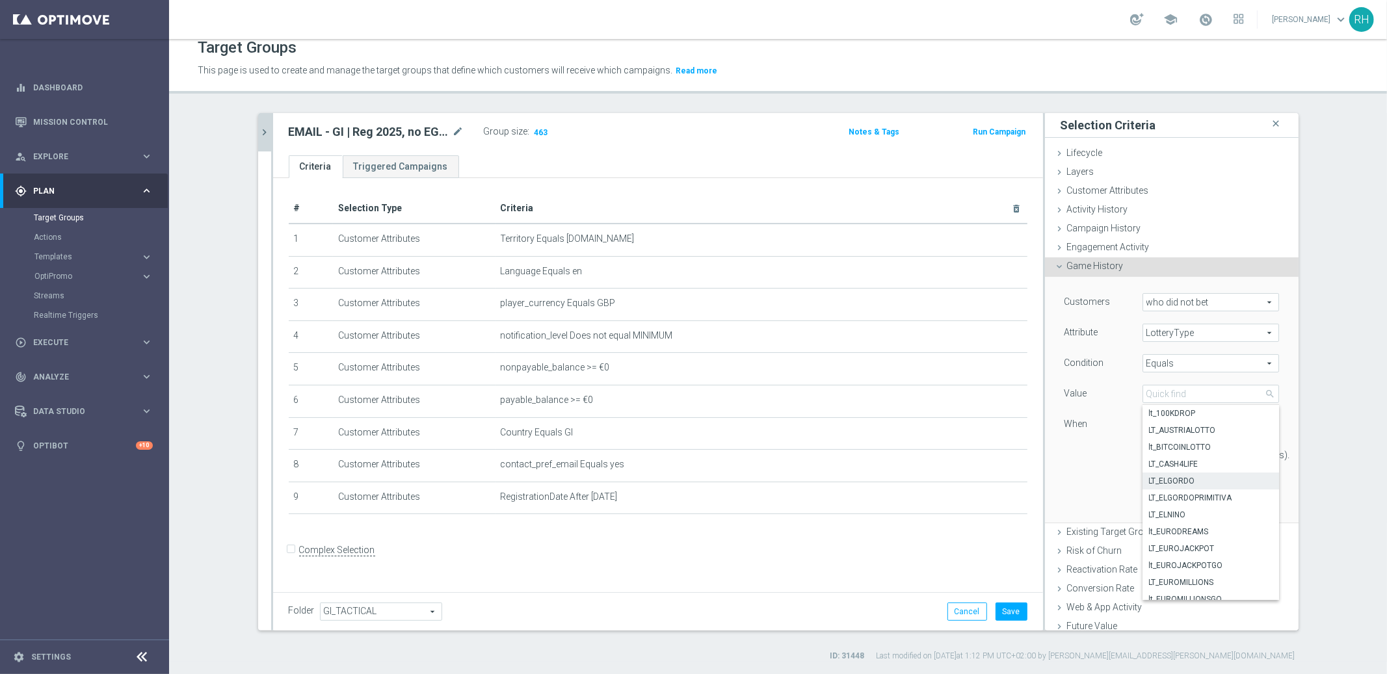
click at [1189, 482] on span "LT_ELGORDO" at bounding box center [1211, 481] width 124 height 10
type input "LT_ELGORDO"
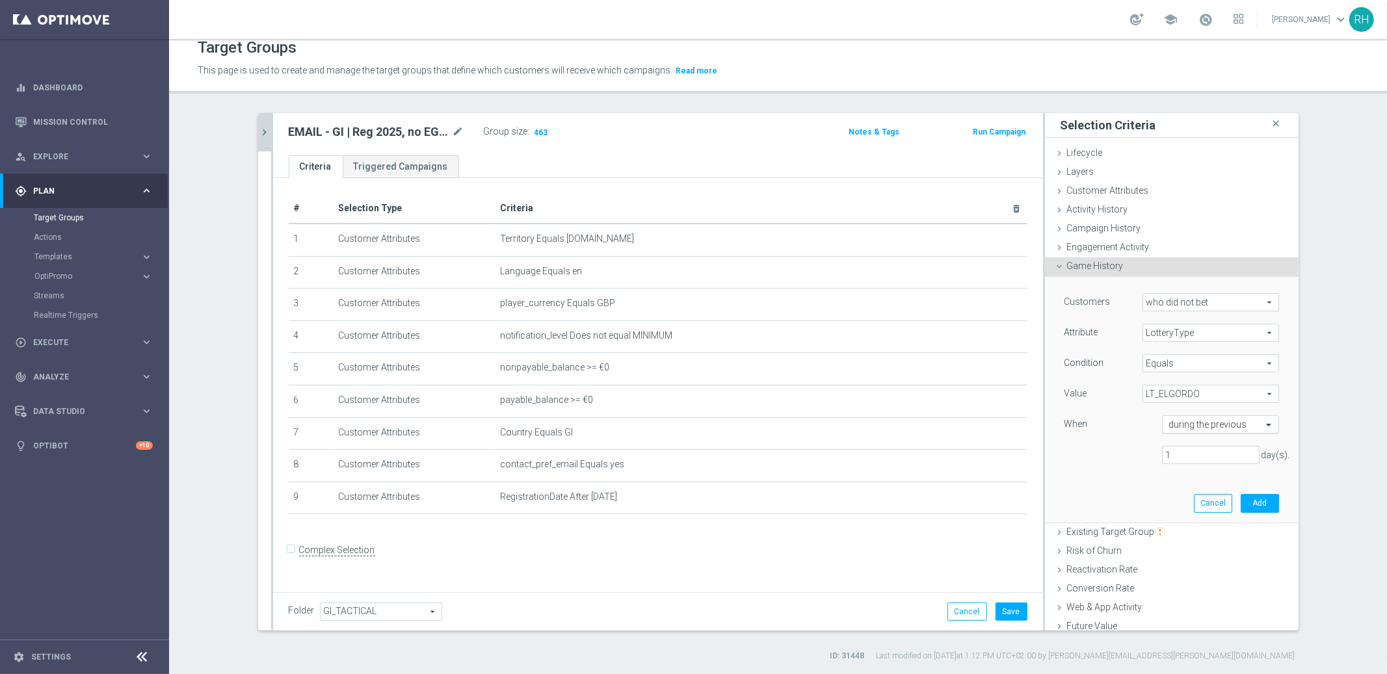
click at [1244, 424] on div at bounding box center [1221, 425] width 116 height 12
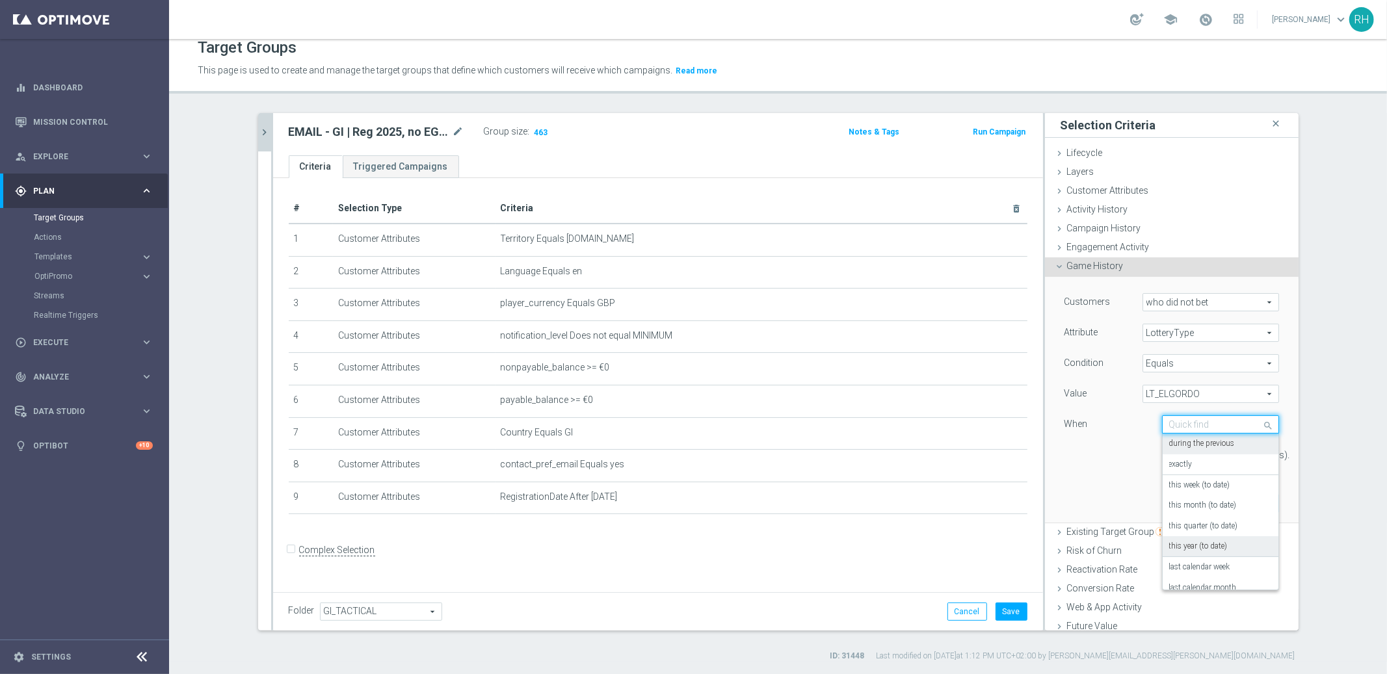
click at [1220, 539] on div "this year (to date)" at bounding box center [1220, 547] width 103 height 21
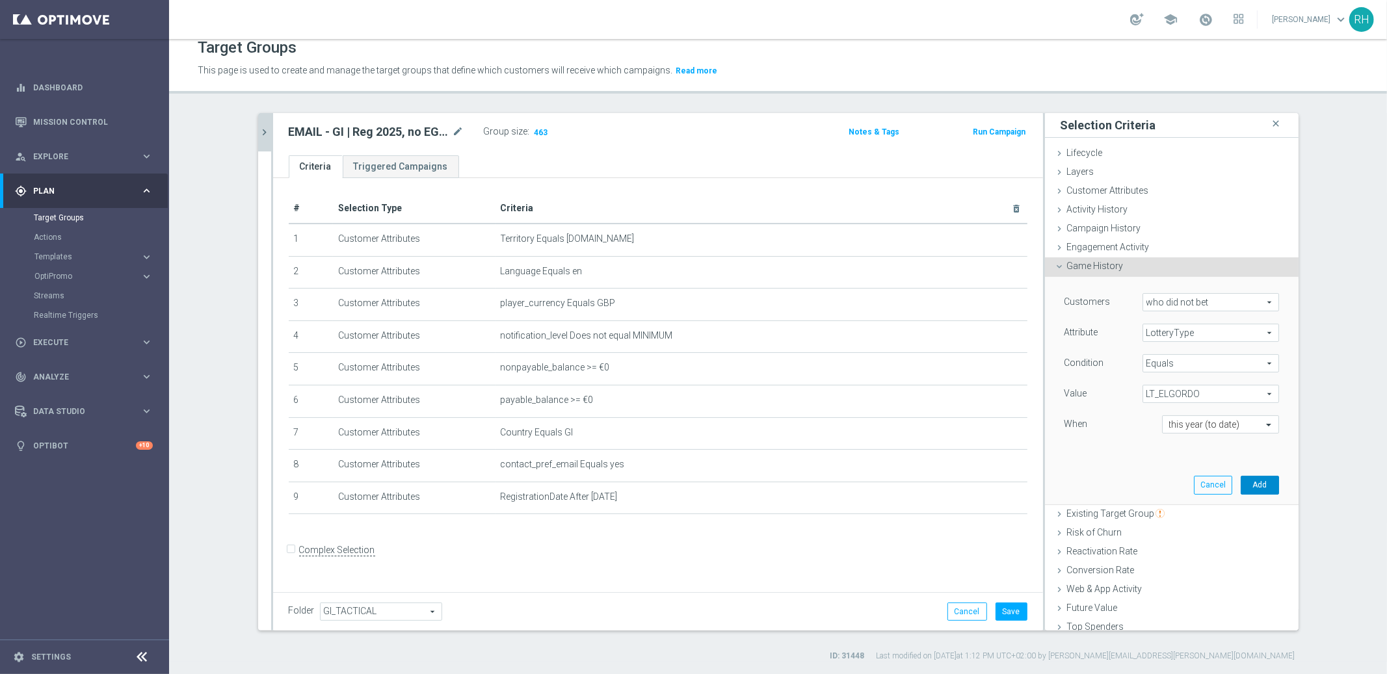
drag, startPoint x: 1245, startPoint y: 482, endPoint x: 1111, endPoint y: 405, distance: 154.2
click at [1245, 481] on button "Add" at bounding box center [1260, 485] width 38 height 18
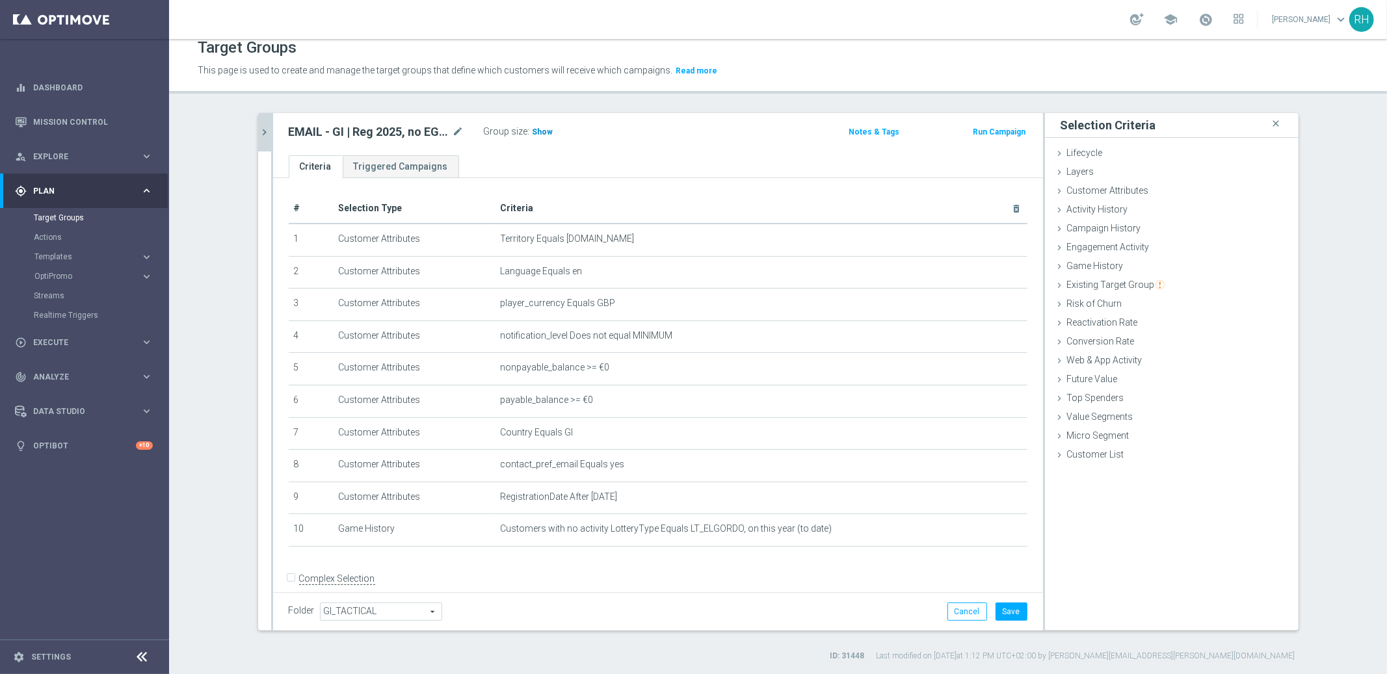
click at [538, 133] on span "Show" at bounding box center [543, 131] width 21 height 9
click at [407, 135] on h2 "EMAIL - GI | Reg 2025, no EG stakes" at bounding box center [369, 132] width 161 height 16
click at [398, 126] on h2 "EMAIL - GI | Reg 2025, no EG stakes" at bounding box center [369, 132] width 161 height 16
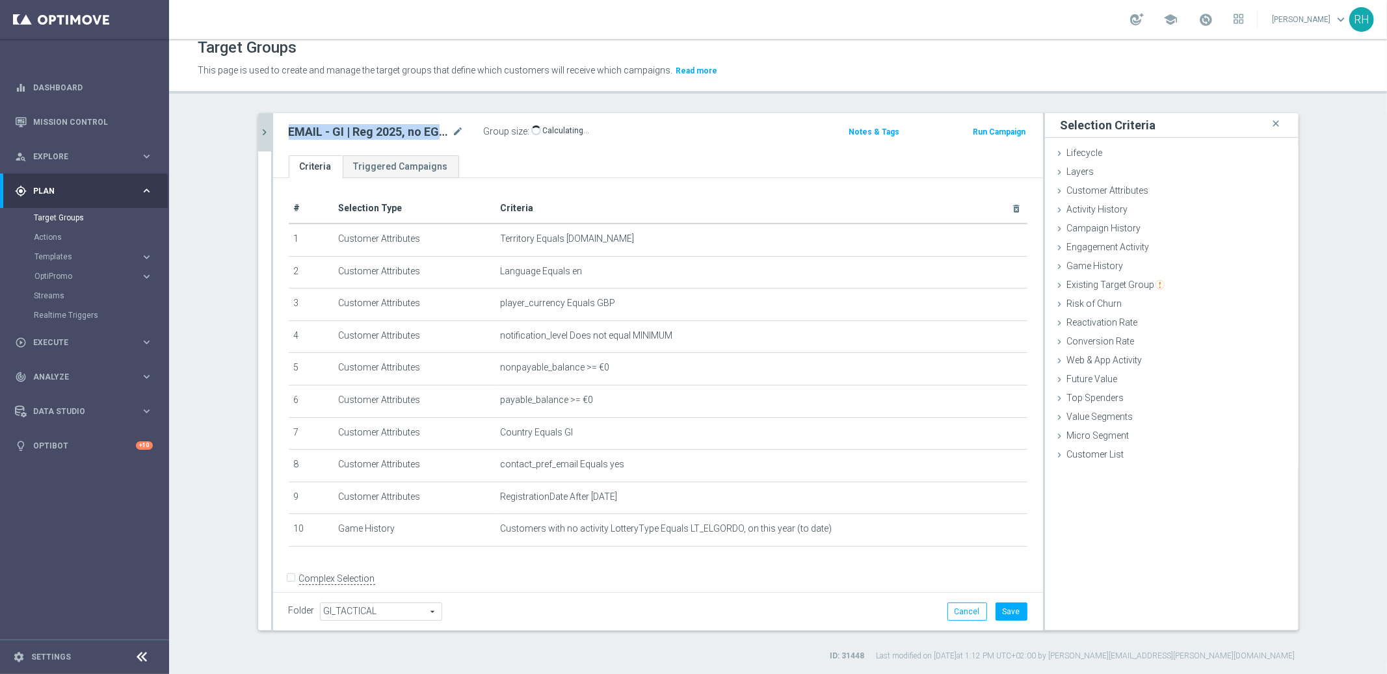
copy div "EMAIL - GI | Reg 2025, no EG stakes"
click at [873, 109] on div "Target Groups This page is used to create and manage the target groups that def…" at bounding box center [778, 356] width 1218 height 635
click at [1009, 606] on button "Save" at bounding box center [1012, 612] width 32 height 18
click at [1106, 226] on span "Campaign History" at bounding box center [1104, 228] width 74 height 10
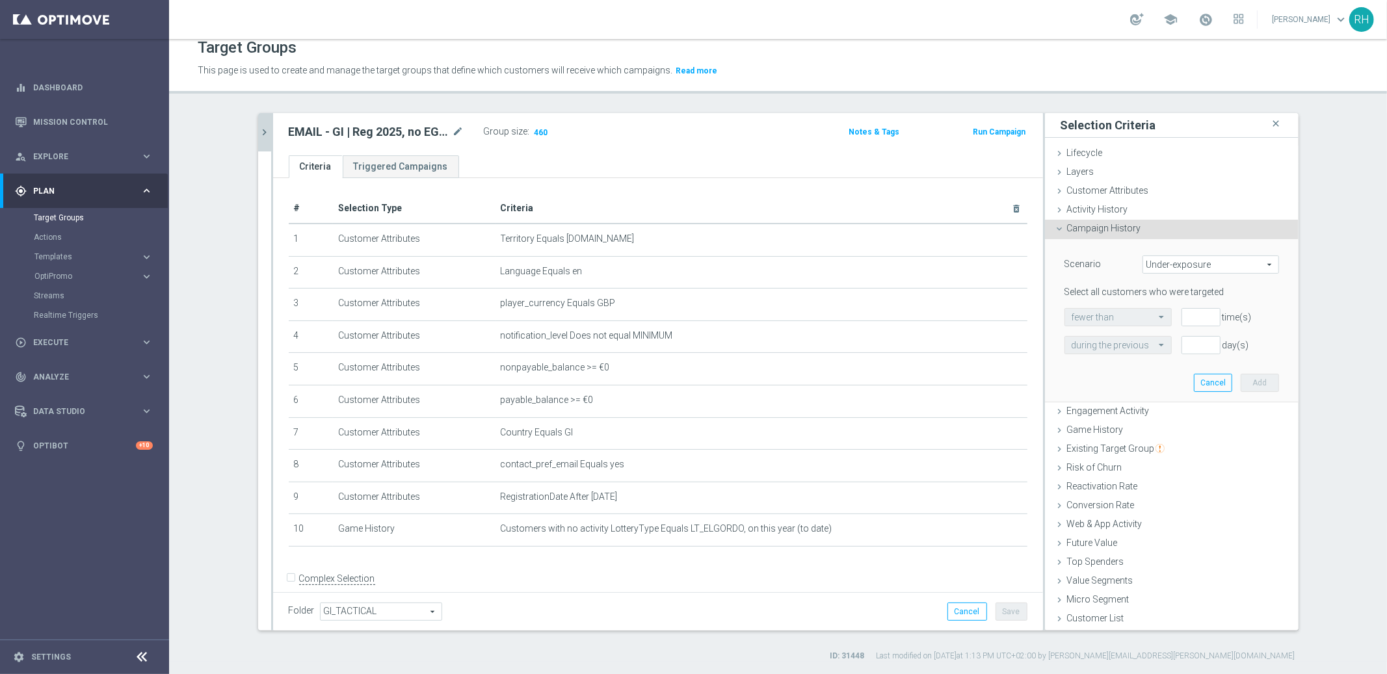
click at [1156, 258] on span "Under-exposure" at bounding box center [1210, 264] width 135 height 17
click at [1196, 317] on span "Targeted with a specific action" at bounding box center [1211, 317] width 122 height 10
type input "Targeted with a specific action"
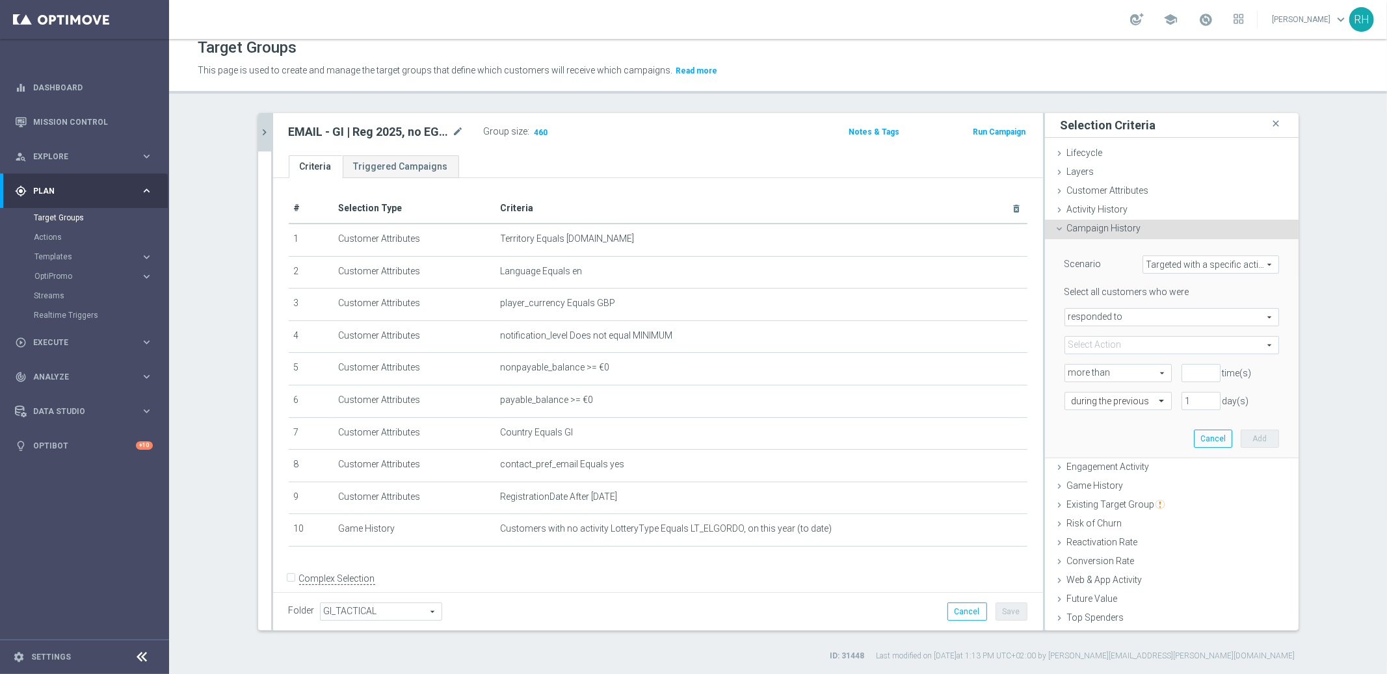
click at [1196, 317] on span "responded to" at bounding box center [1171, 317] width 213 height 17
click at [1195, 317] on span "responded to" at bounding box center [1171, 317] width 213 height 17
click at [1191, 348] on span "were targeted with" at bounding box center [1172, 353] width 200 height 10
type input "were targeted with"
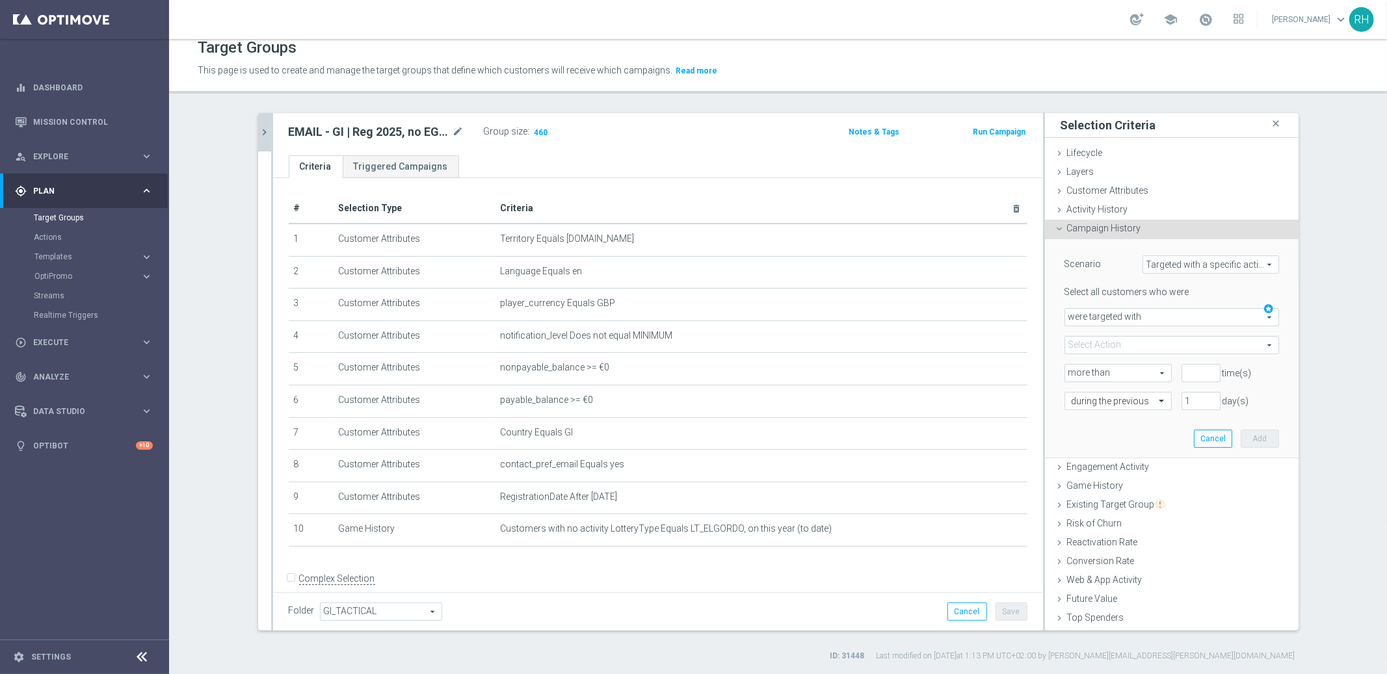
click at [1191, 347] on span at bounding box center [1171, 345] width 213 height 17
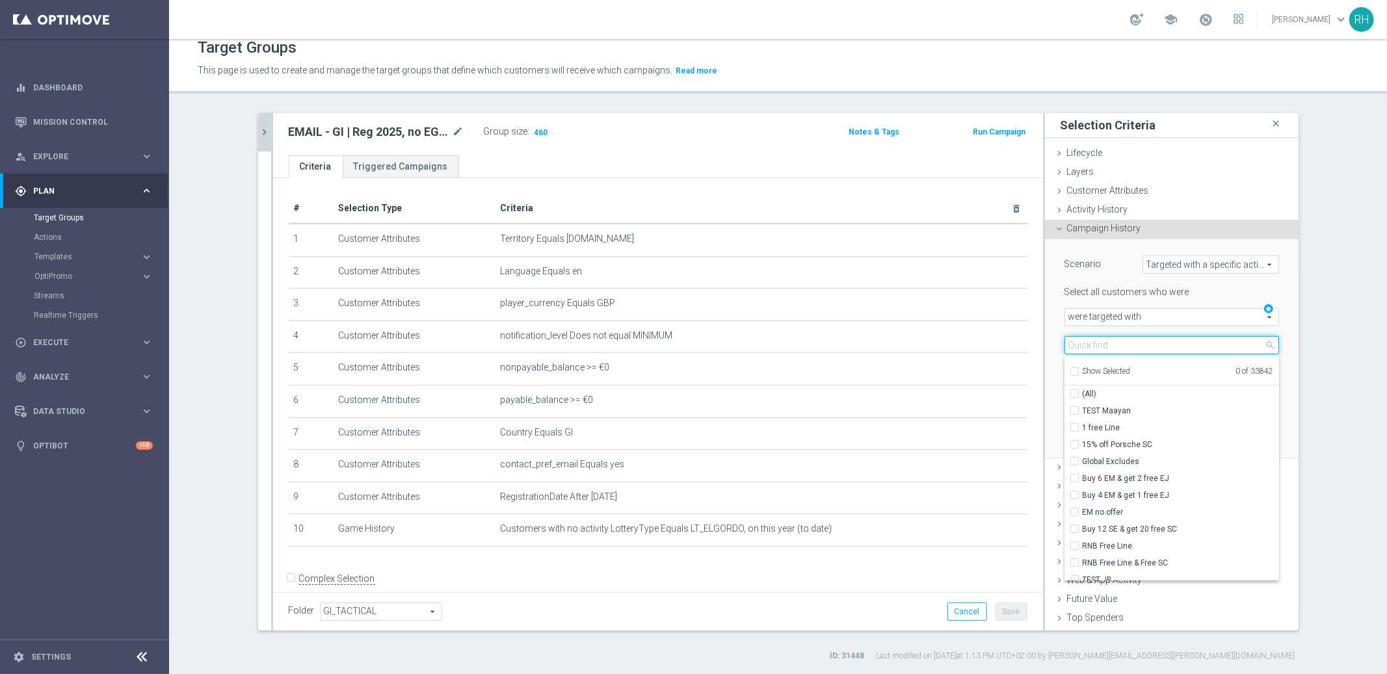
click at [1191, 347] on input "search" at bounding box center [1172, 345] width 215 height 18
paste input "en_GI__DISCOVER_EL_GORDO__ALL_EMA_TAC_LT"
type input "en_GI__DISCOVER_EL_GORDO__ALL_EMA_TAC_LT"
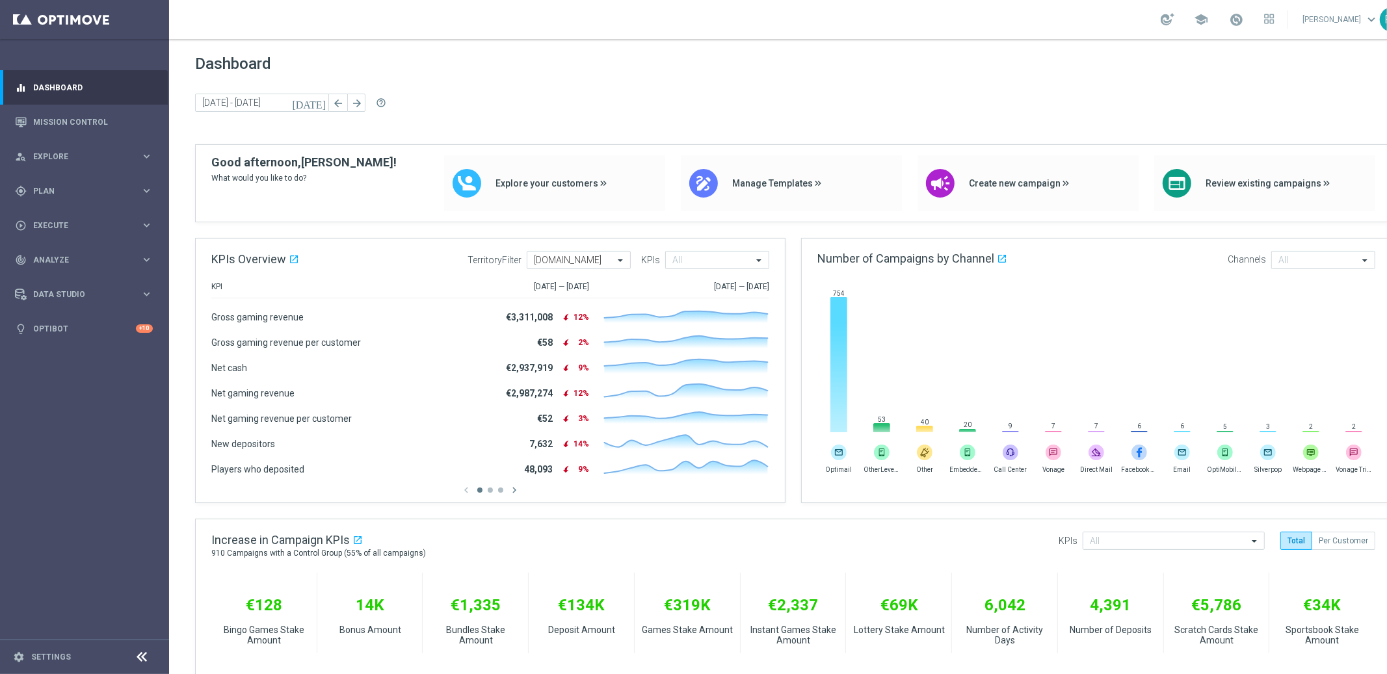
click at [825, 118] on div "Dashboard [DATE] [DATE] - [DATE] arrow_back arrow_forward help_outline" at bounding box center [793, 100] width 1197 height 90
click at [79, 115] on link "Mission Control" at bounding box center [93, 122] width 120 height 34
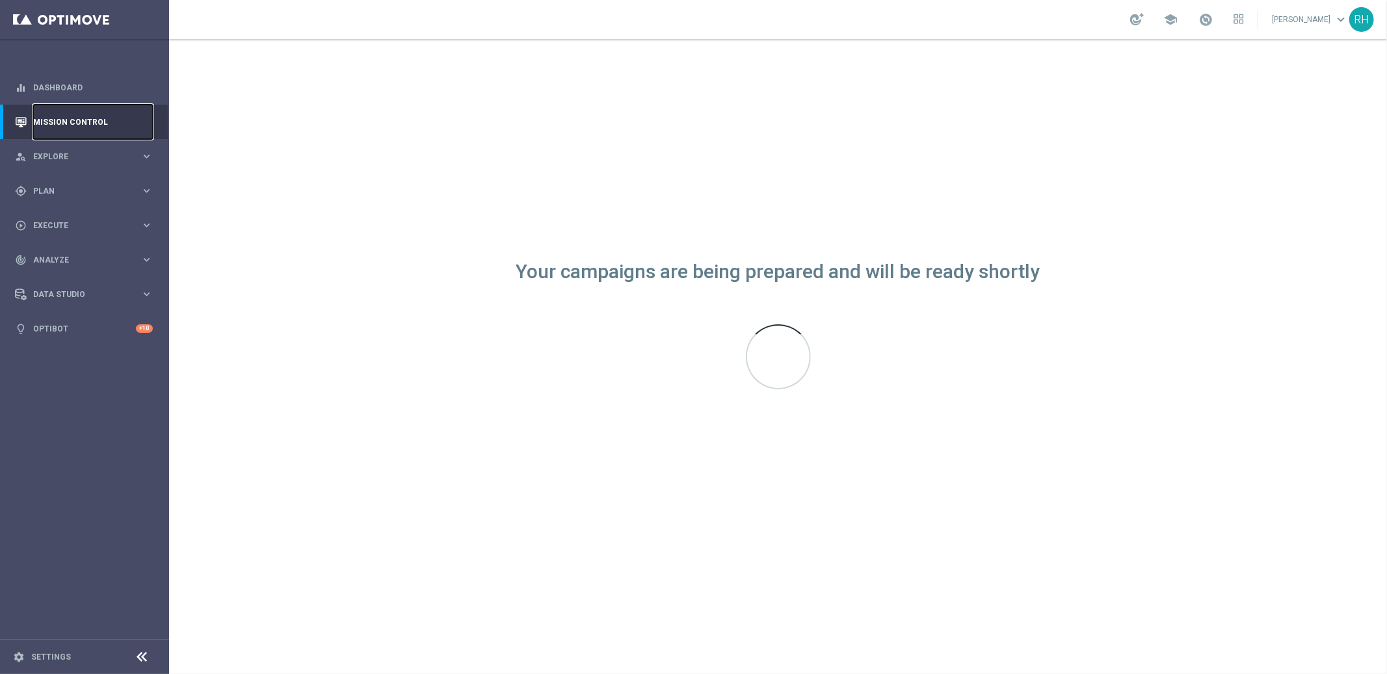
click at [68, 125] on link "Mission Control" at bounding box center [93, 122] width 120 height 34
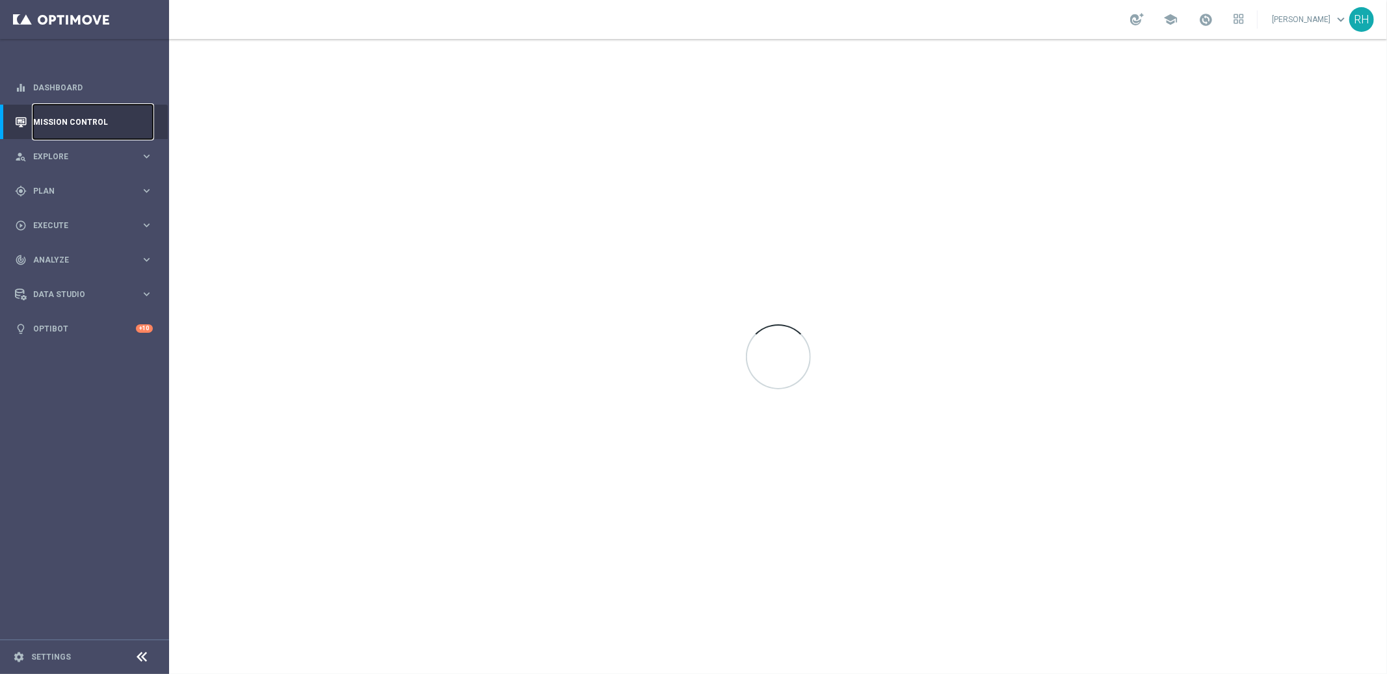
click at [68, 125] on link "Mission Control" at bounding box center [93, 122] width 120 height 34
click at [68, 126] on link "Mission Control" at bounding box center [93, 122] width 120 height 34
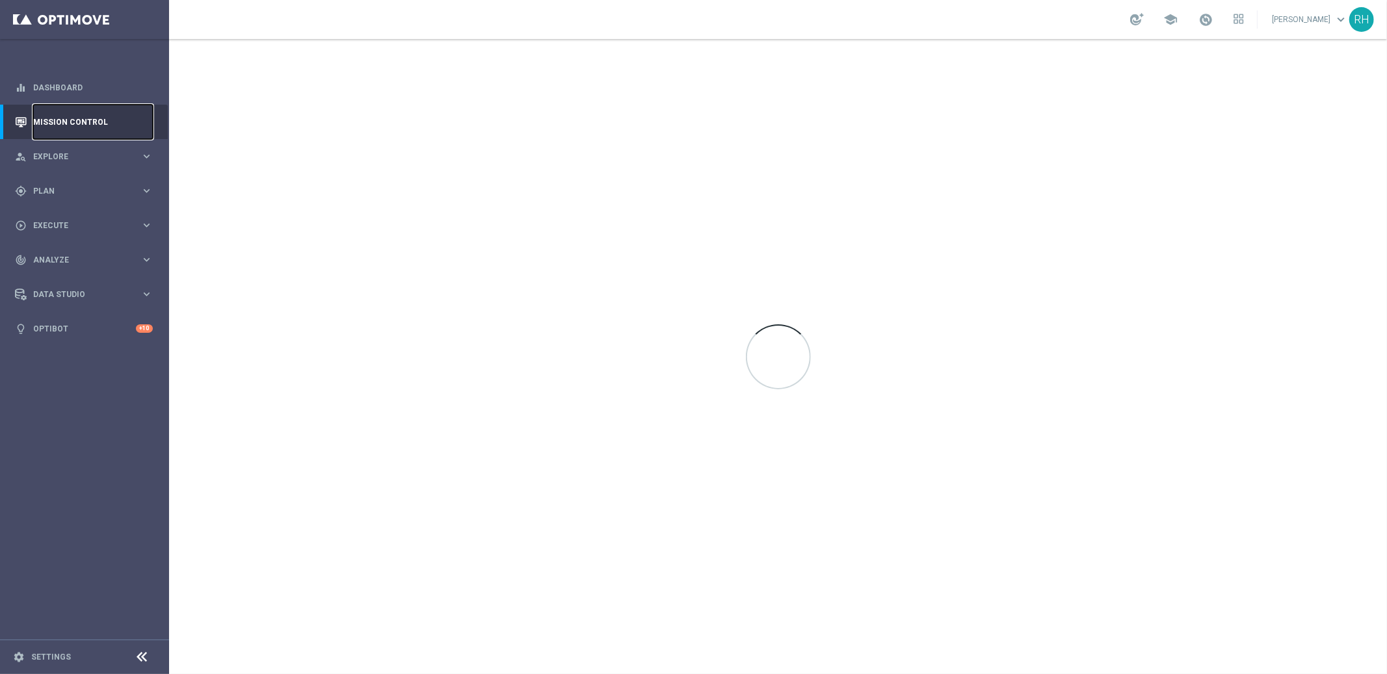
click at [68, 126] on link "Mission Control" at bounding box center [93, 122] width 120 height 34
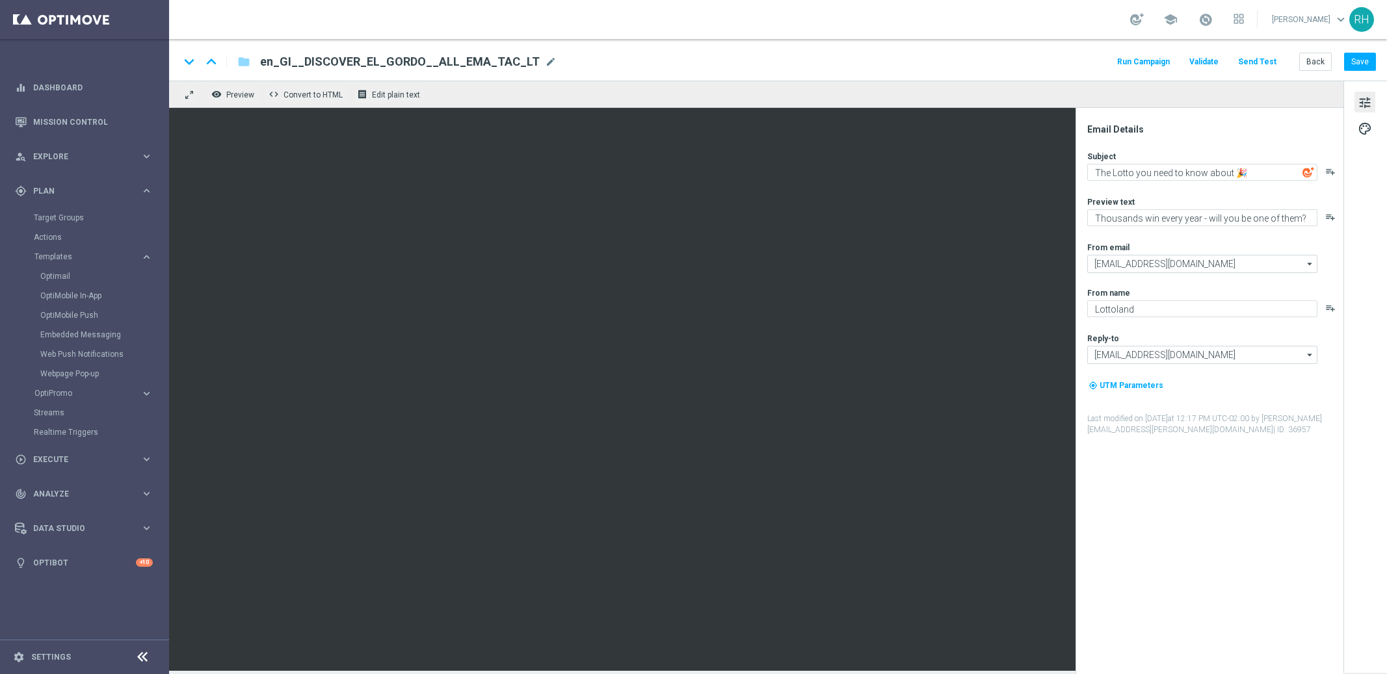
click at [1098, 71] on div "keyboard_arrow_down keyboard_arrow_up folder en_GI__DISCOVER_EL_GORDO__ALL_EMA_…" at bounding box center [778, 60] width 1218 height 42
click at [1359, 55] on button "Save" at bounding box center [1360, 62] width 32 height 18
click at [1037, 66] on div "keyboard_arrow_down keyboard_arrow_up folder en_GI__DISCOVER_EL_GORDO__ALL_EMA_…" at bounding box center [778, 61] width 1197 height 17
click at [69, 219] on link "Target Groups" at bounding box center [84, 218] width 101 height 10
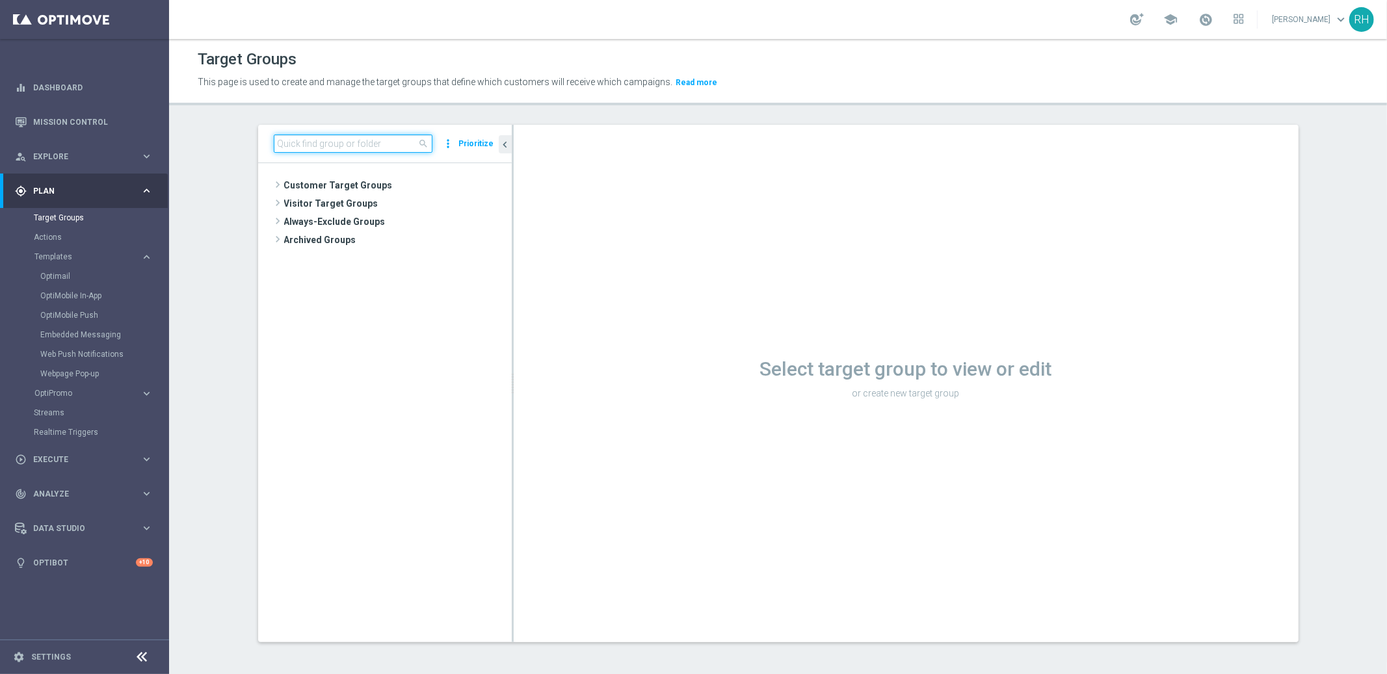
click at [357, 137] on input at bounding box center [353, 144] width 159 height 18
paste input "UK_EMAIL_NDL_ACCOUNT_OPEN"
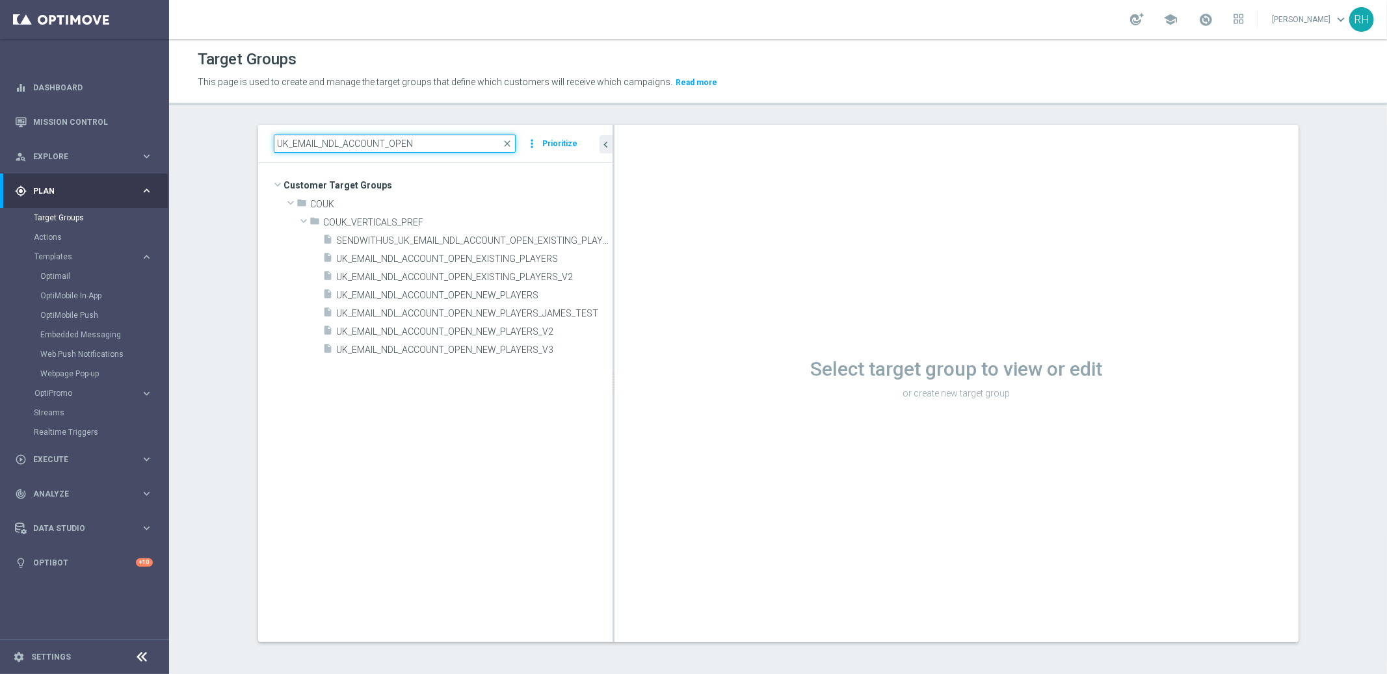
drag, startPoint x: 507, startPoint y: 336, endPoint x: 715, endPoint y: 335, distance: 208.8
click at [715, 335] on as-split "UK_EMAIL_NDL_ACCOUNT_OPEN close more_vert Prioritize Customer Target Groups lib…" at bounding box center [778, 384] width 1041 height 518
type input "UK_EMAIL_NDL_ACCOUNT_OPEN"
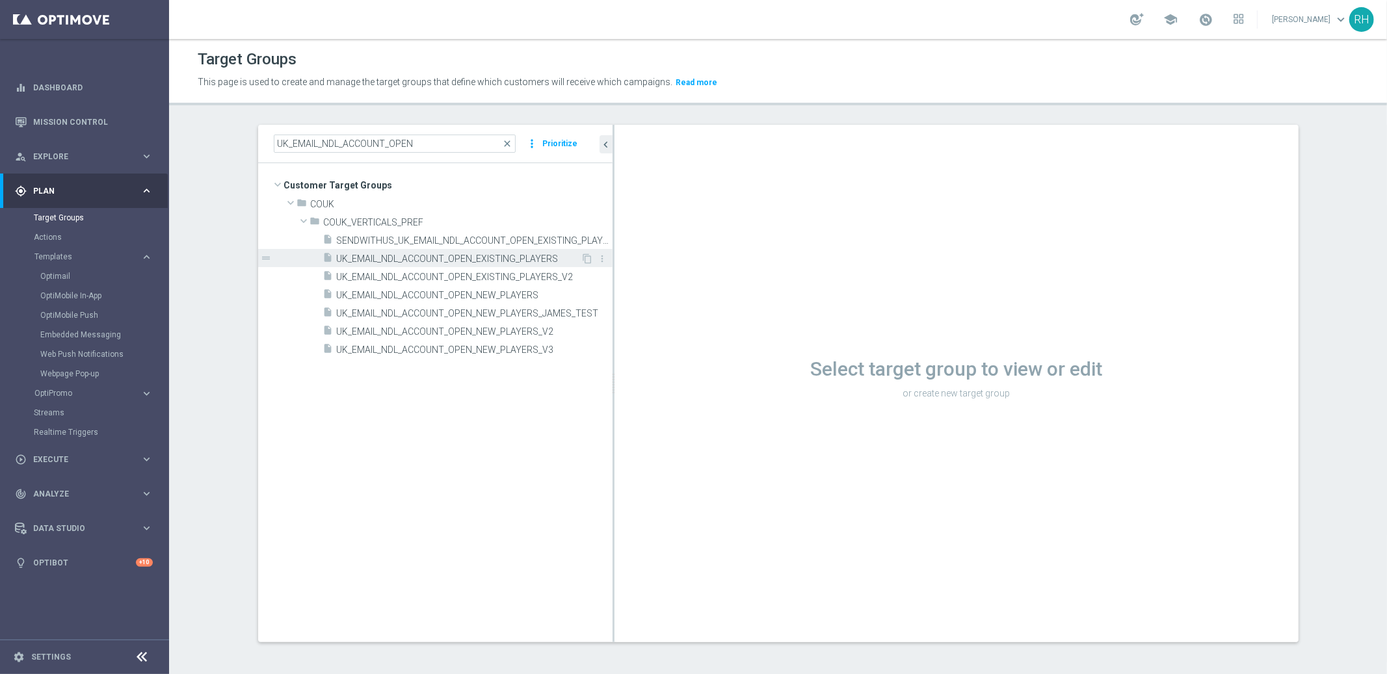
click at [531, 257] on span "UK_EMAIL_NDL_ACCOUNT_OPEN_EXISTING_PLAYERS" at bounding box center [459, 259] width 245 height 11
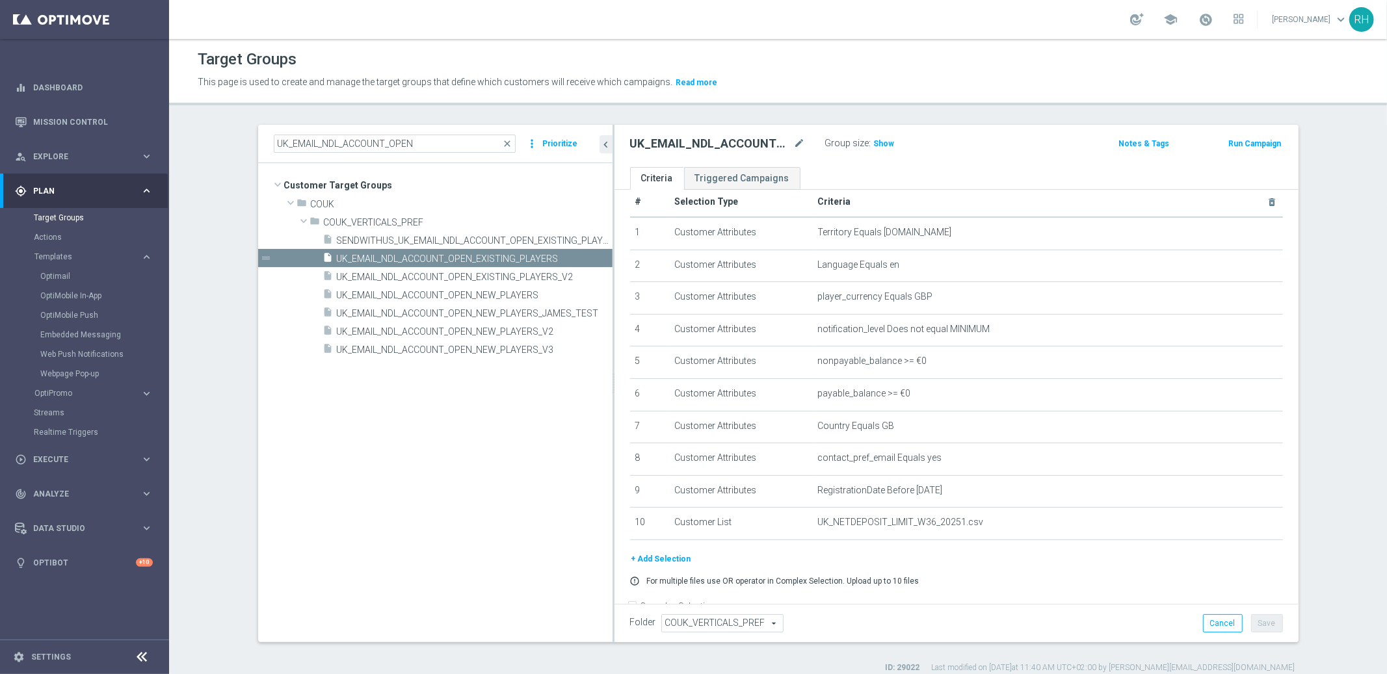
scroll to position [28, 0]
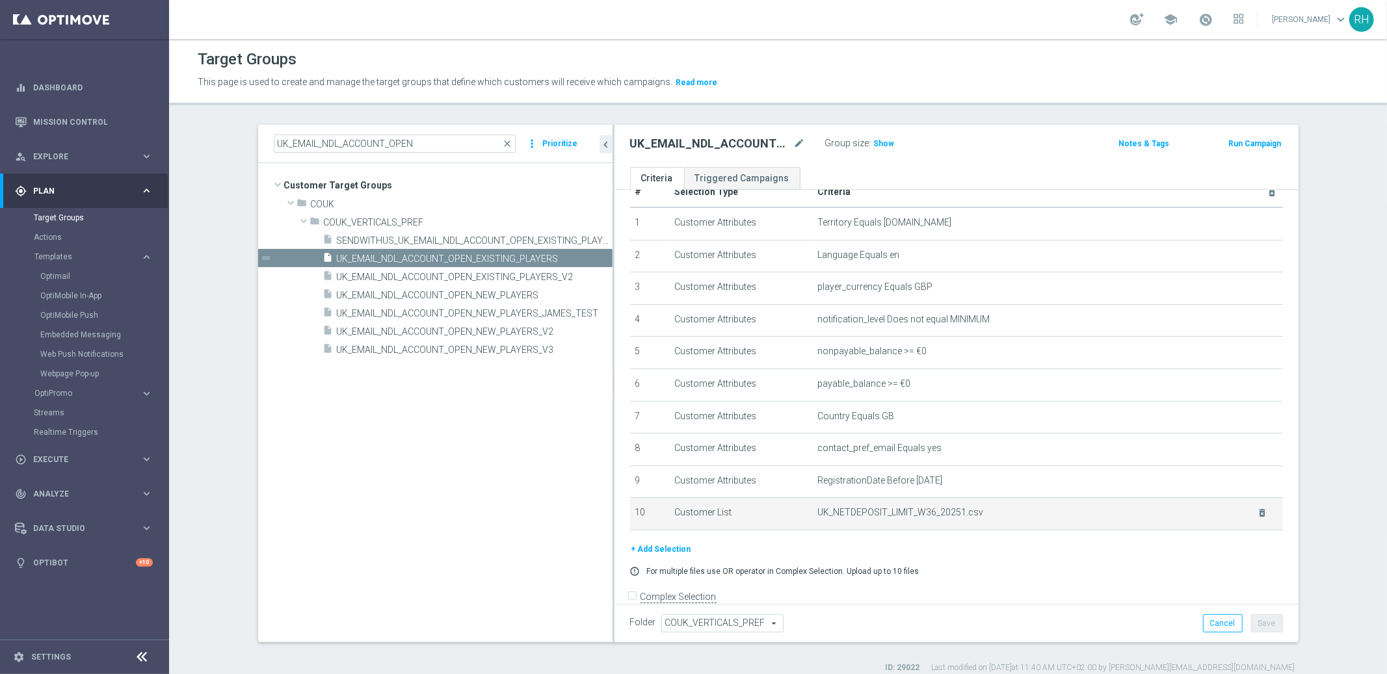
click at [874, 511] on span "UK_NETDEPOSIT_LIMIT_W36_20251.csv" at bounding box center [1029, 512] width 423 height 11
copy span "UK_NETDEPOSIT_LIMIT_W36_20251"
click at [1065, 572] on div "error_outline For multiple files use OR operator in Complex Selection. Upload u…" at bounding box center [956, 571] width 672 height 10
click at [901, 513] on span "UK_NETDEPOSIT_LIMIT_W36_20251.csv" at bounding box center [1029, 512] width 423 height 11
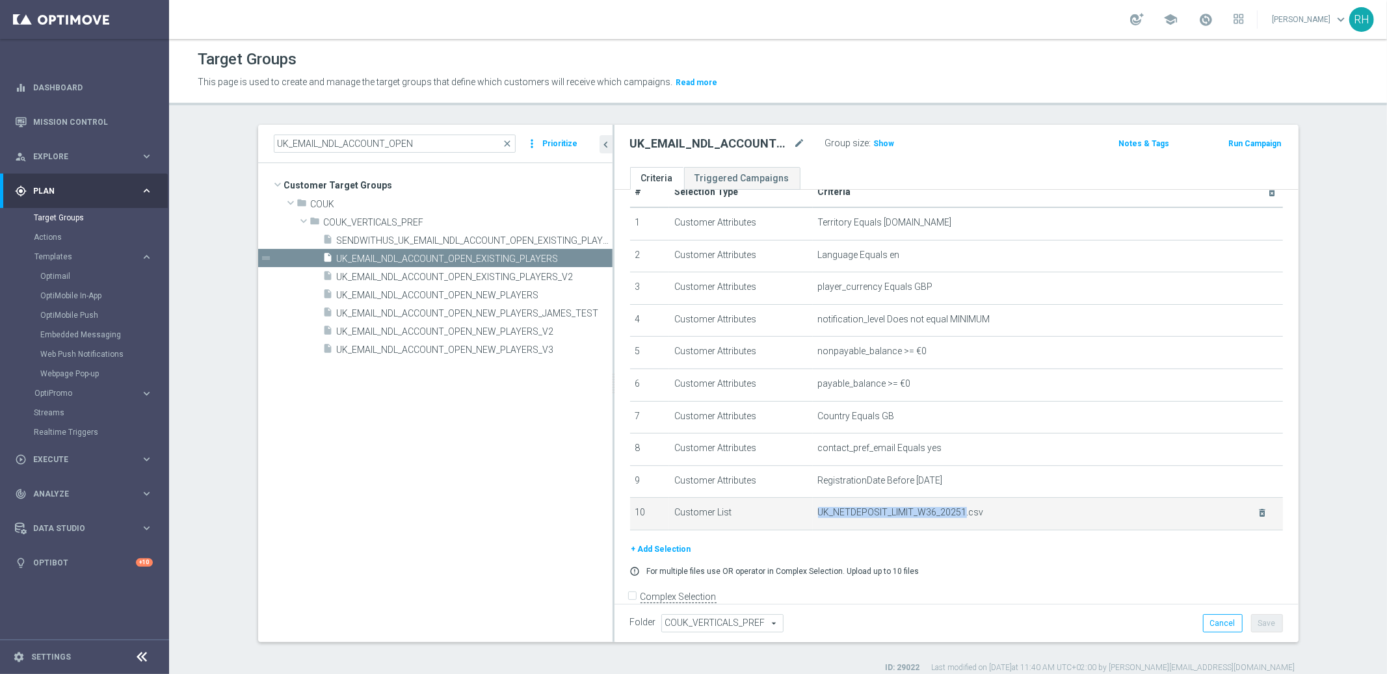
click at [901, 513] on span "UK_NETDEPOSIT_LIMIT_W36_20251.csv" at bounding box center [1029, 512] width 423 height 11
copy span "UK_NETDEPOSIT_LIMIT_W36_20251"
click at [1304, 131] on div "UK_EMAIL_NDL_ACCOUNT_OPEN close more_vert Prioritize Customer Target Groups lib…" at bounding box center [778, 399] width 1093 height 549
click at [883, 139] on span "Show" at bounding box center [884, 143] width 21 height 9
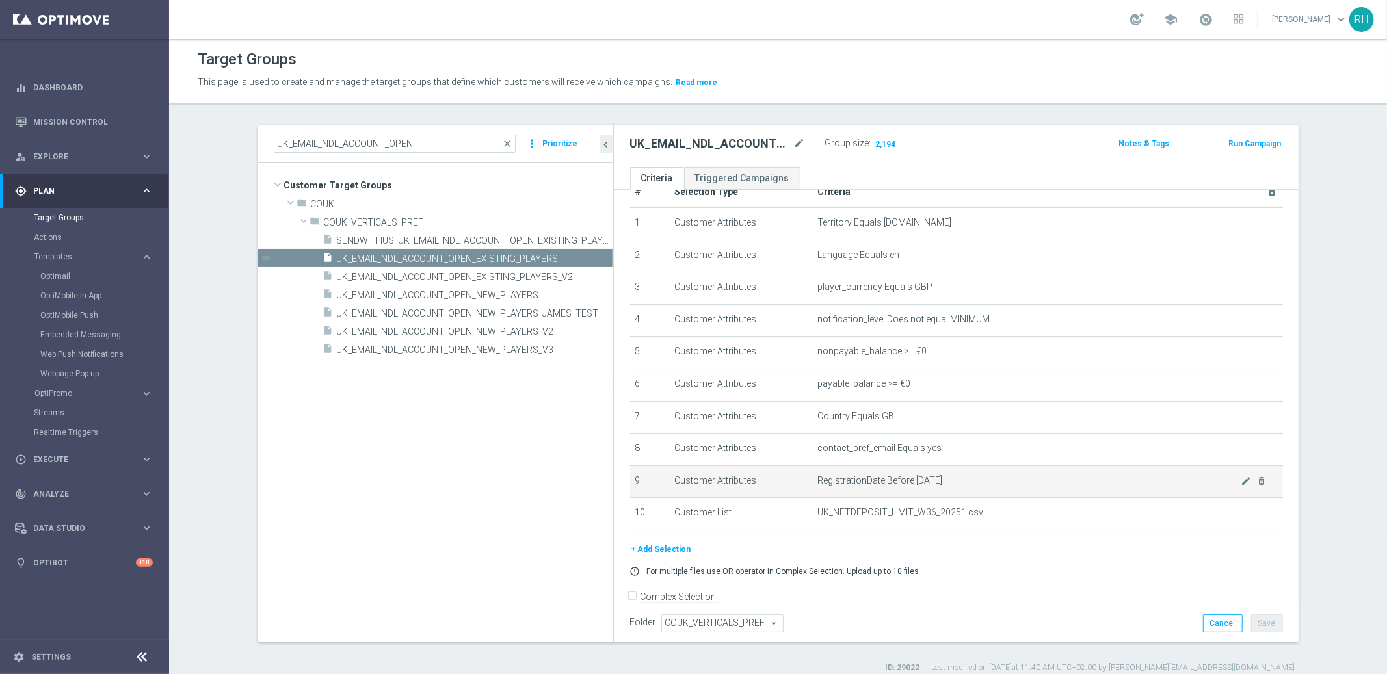
scroll to position [31, 0]
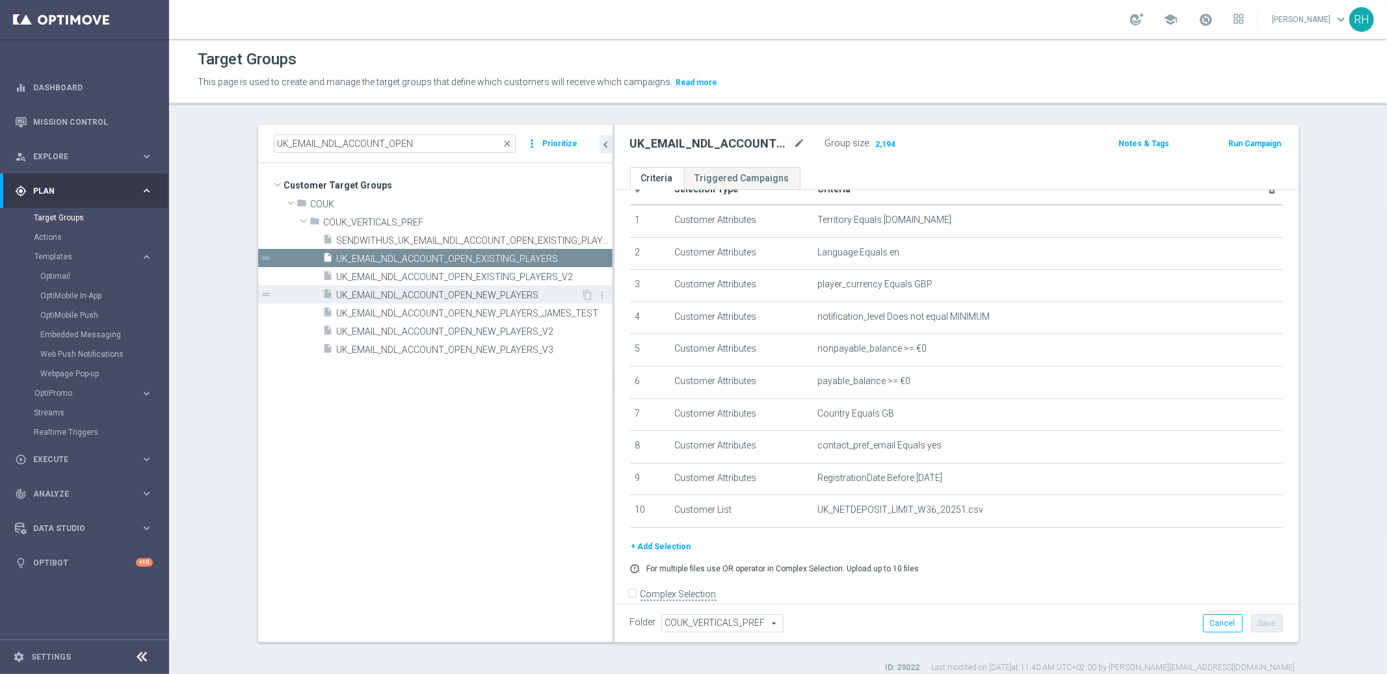
click at [497, 299] on span "UK_EMAIL_NDL_ACCOUNT_OPEN_NEW_PLAYERS" at bounding box center [459, 295] width 245 height 11
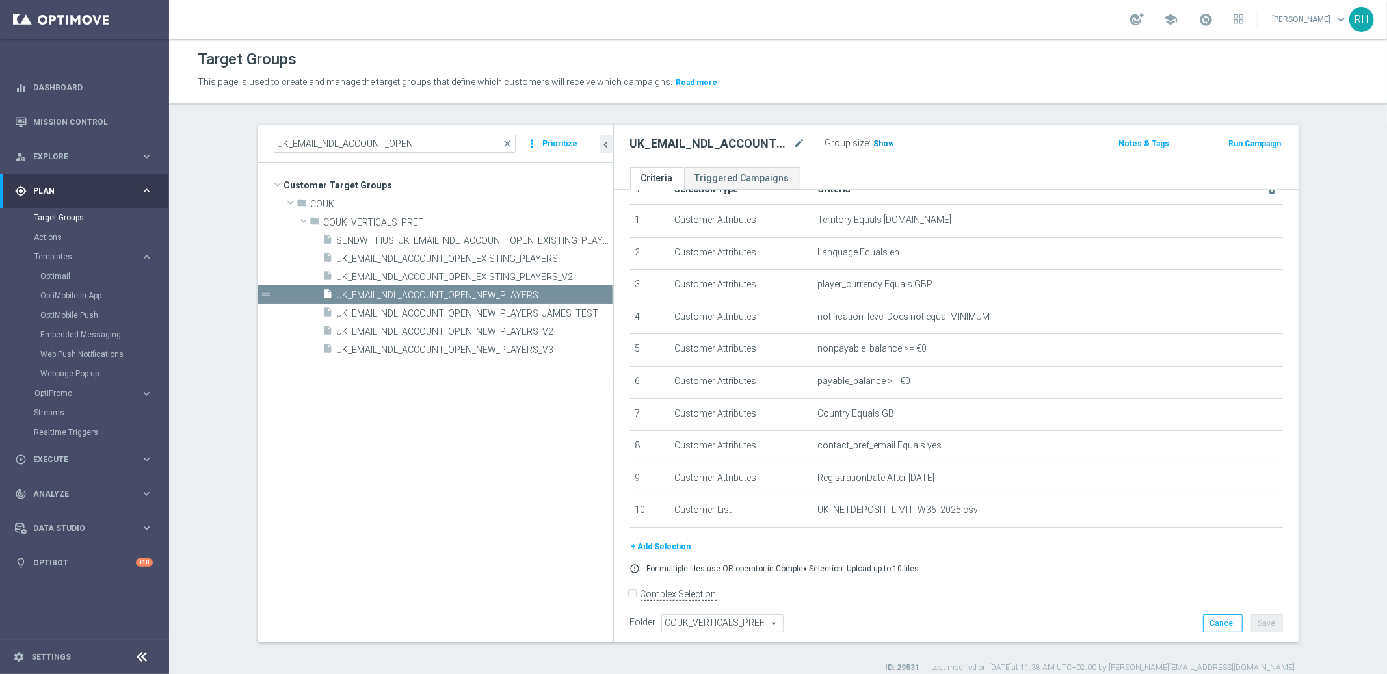
click at [880, 146] on span "Show" at bounding box center [884, 143] width 21 height 9
drag, startPoint x: 607, startPoint y: 164, endPoint x: 672, endPoint y: 165, distance: 65.1
click at [672, 165] on as-split "UK_EMAIL_NDL_ACCOUNT_OPEN close more_vert Prioritize Customer Target Groups lib…" at bounding box center [778, 384] width 1041 height 518
click at [468, 258] on span "UK_EMAIL_NDL_ACCOUNT_OPEN_EXISTING_PLAYERS" at bounding box center [459, 259] width 245 height 11
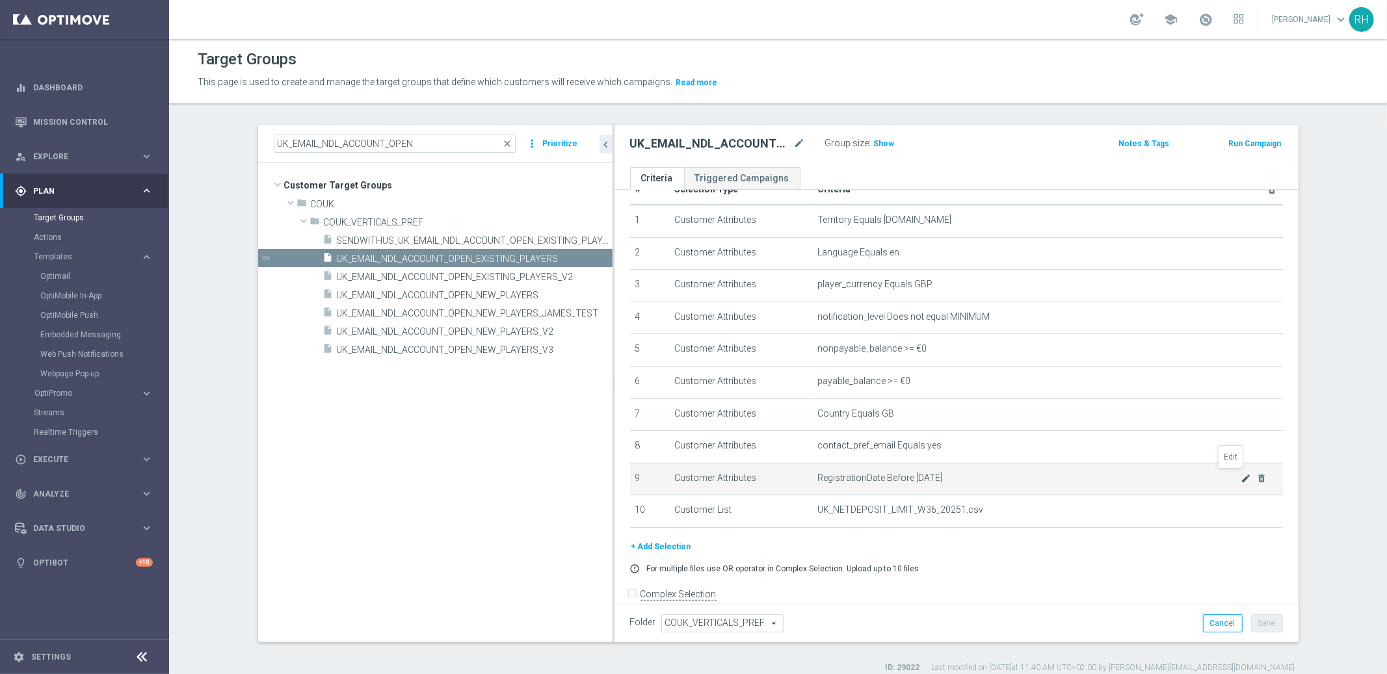
click at [1241, 477] on icon "mode_edit" at bounding box center [1246, 478] width 10 height 10
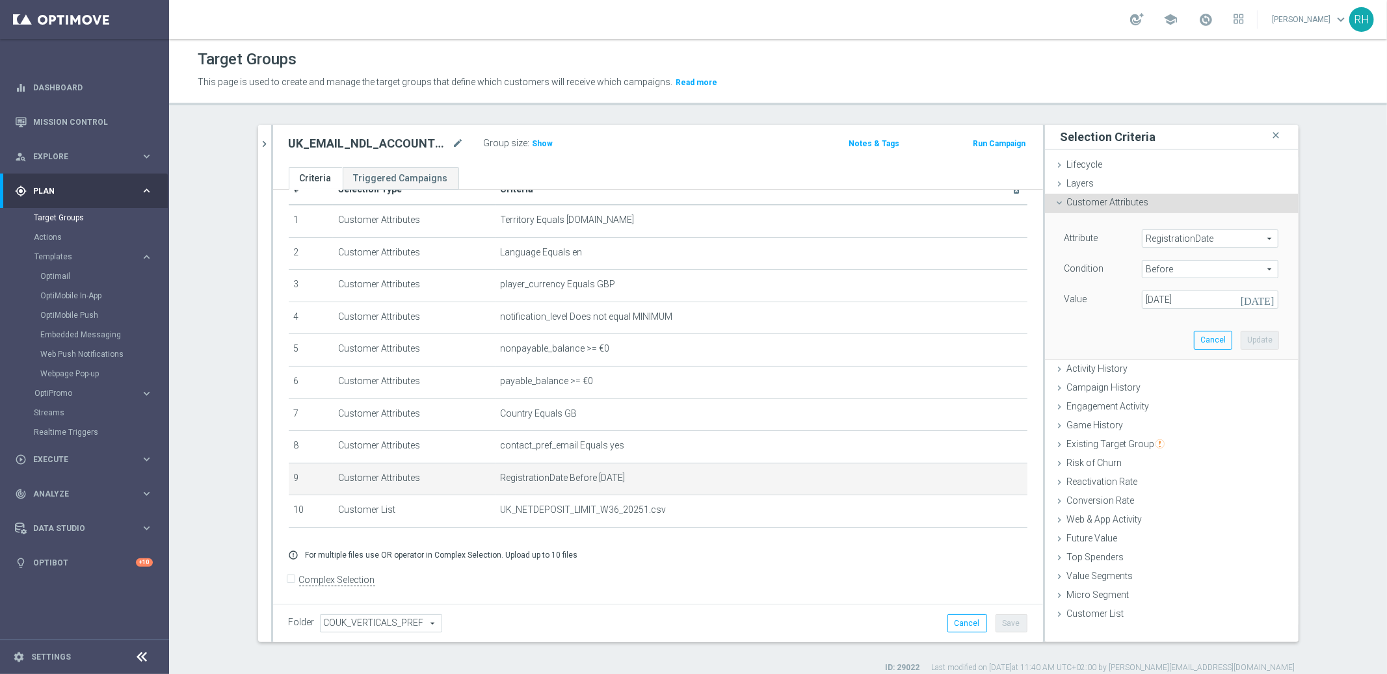
click at [1262, 299] on icon "today" at bounding box center [1260, 298] width 38 height 14
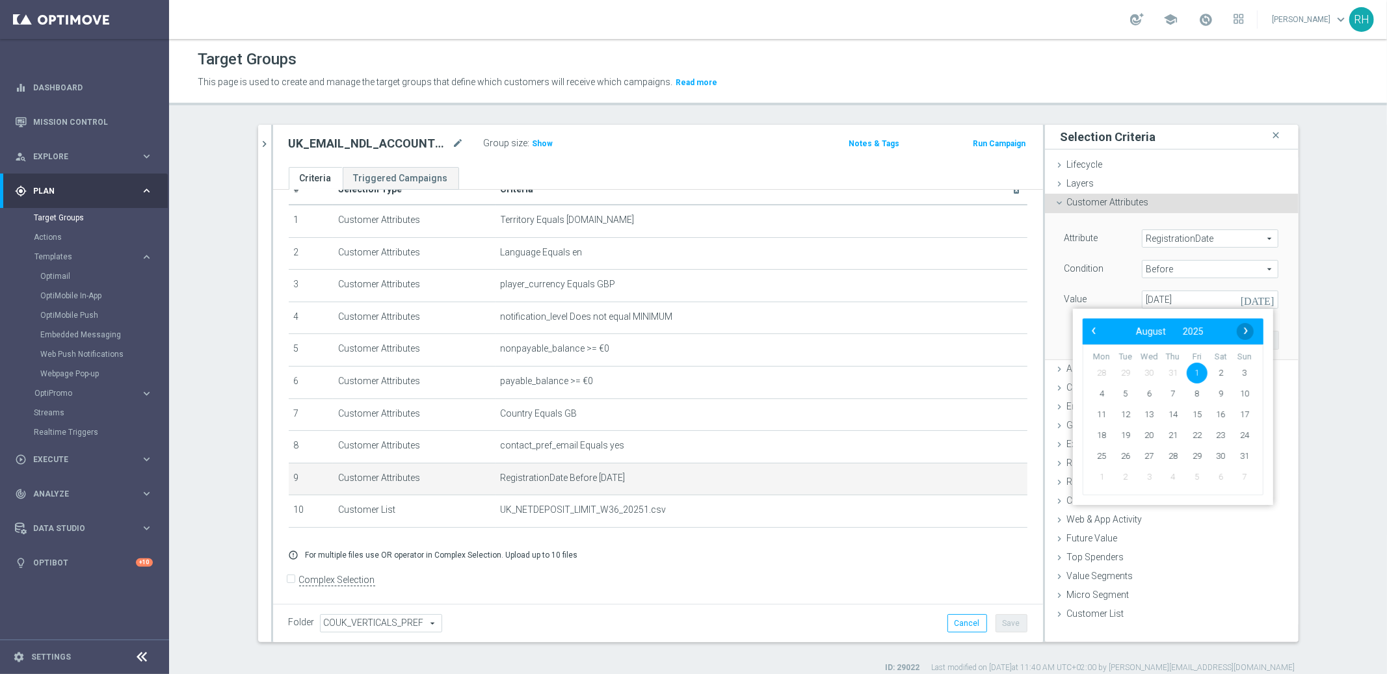
click at [1247, 335] on span "›" at bounding box center [1246, 331] width 17 height 17
click at [1102, 373] on span "1" at bounding box center [1101, 373] width 21 height 21
type input "01 Sep 2025"
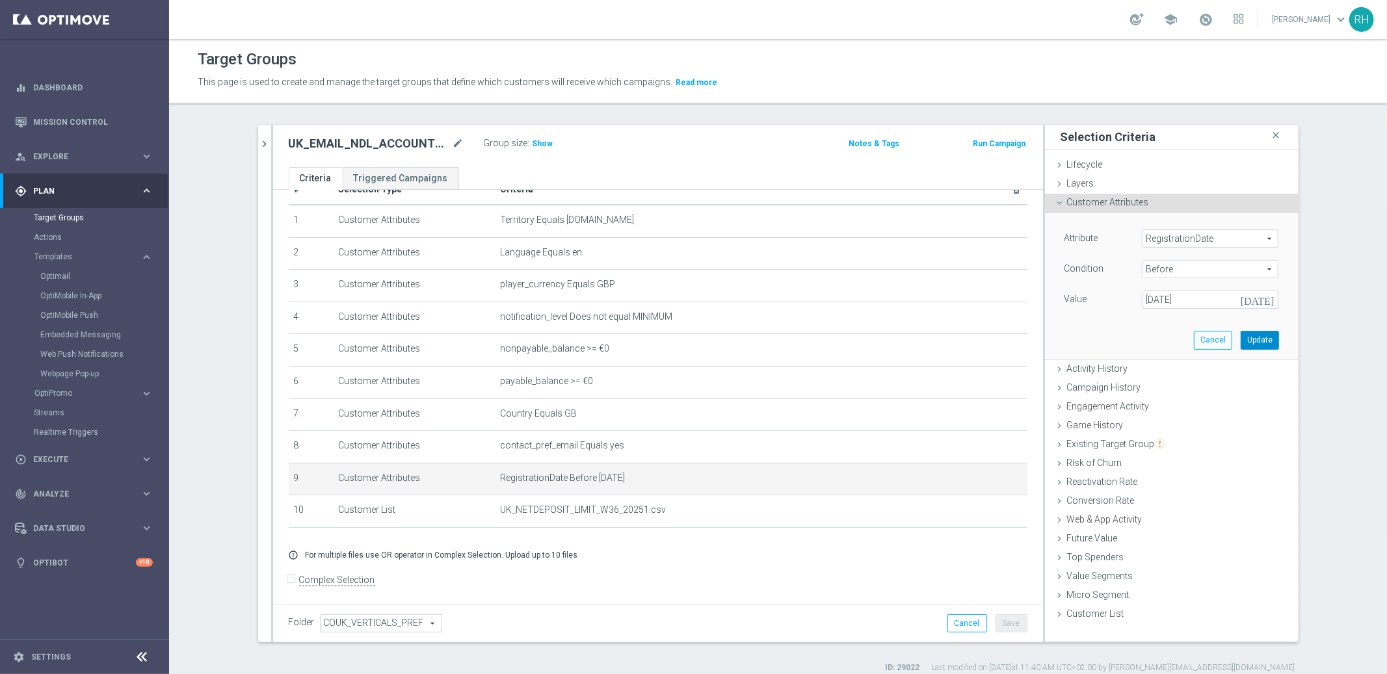
click at [1258, 343] on button "Update" at bounding box center [1260, 340] width 38 height 18
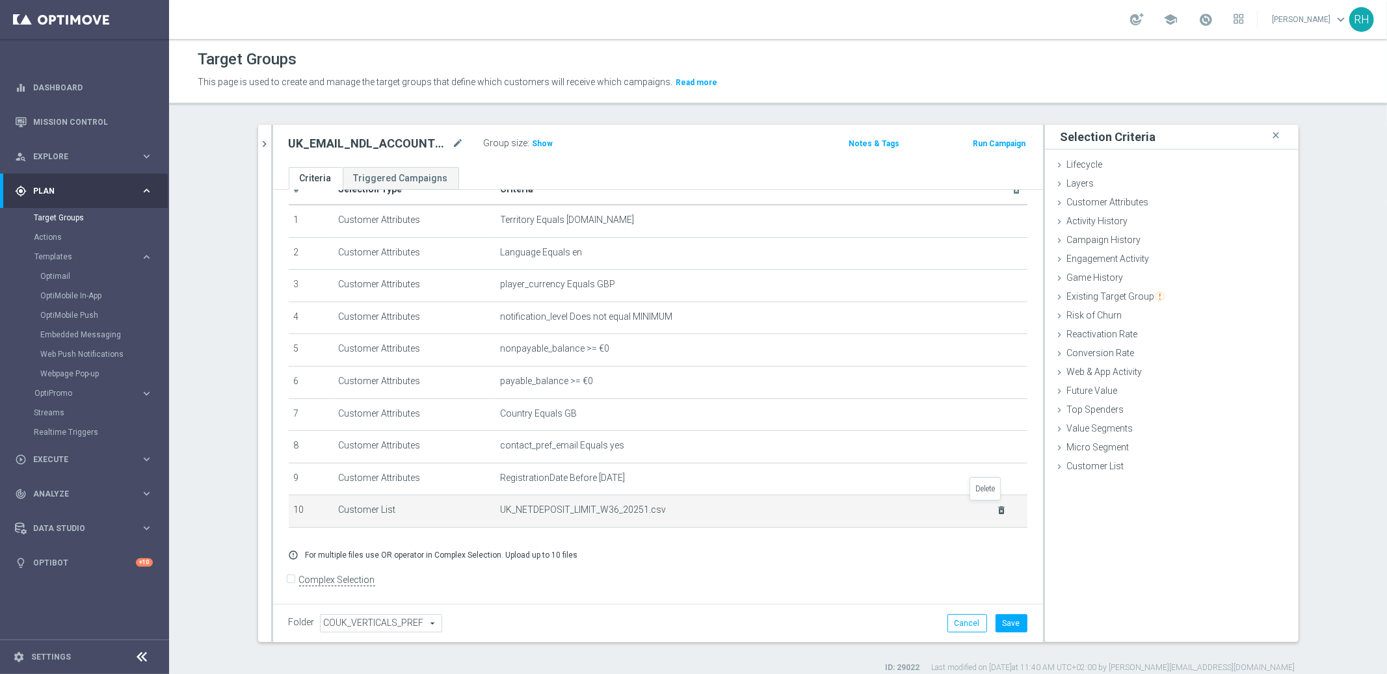
click at [996, 508] on icon "delete_forever" at bounding box center [1001, 510] width 10 height 10
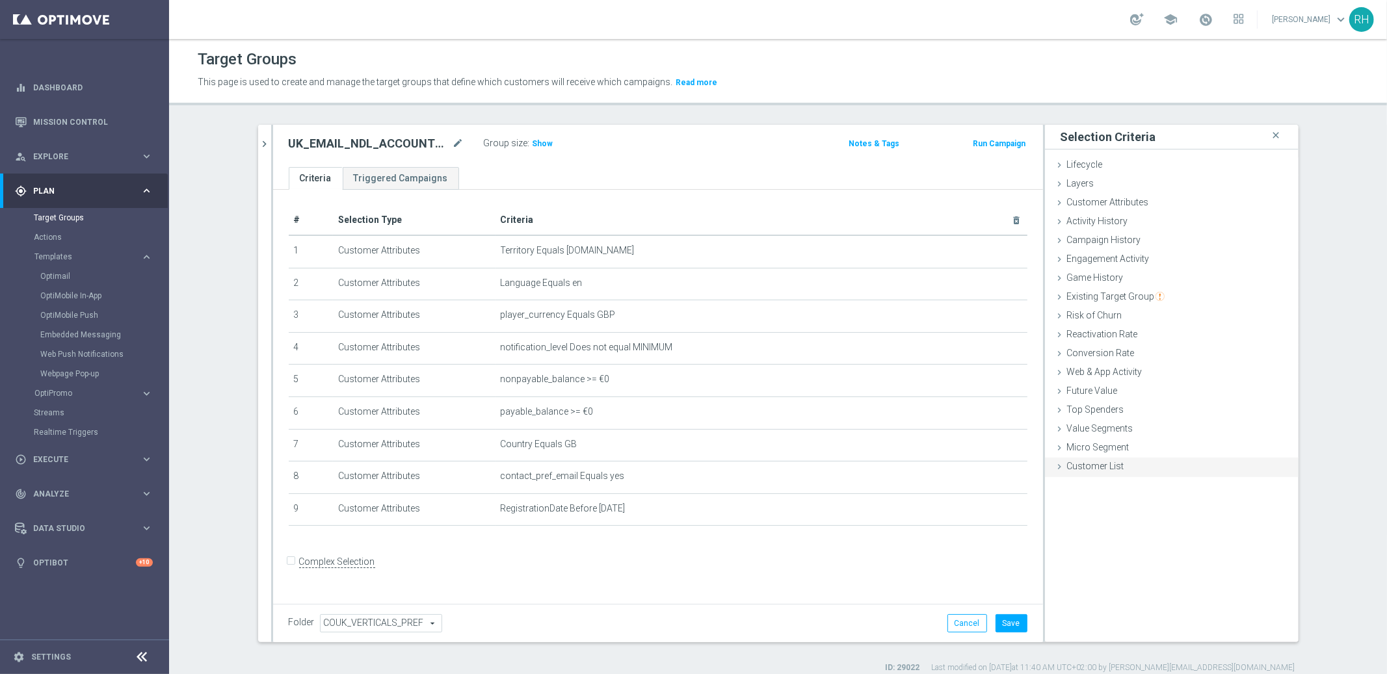
click at [1102, 464] on span "Customer List" at bounding box center [1095, 466] width 57 height 10
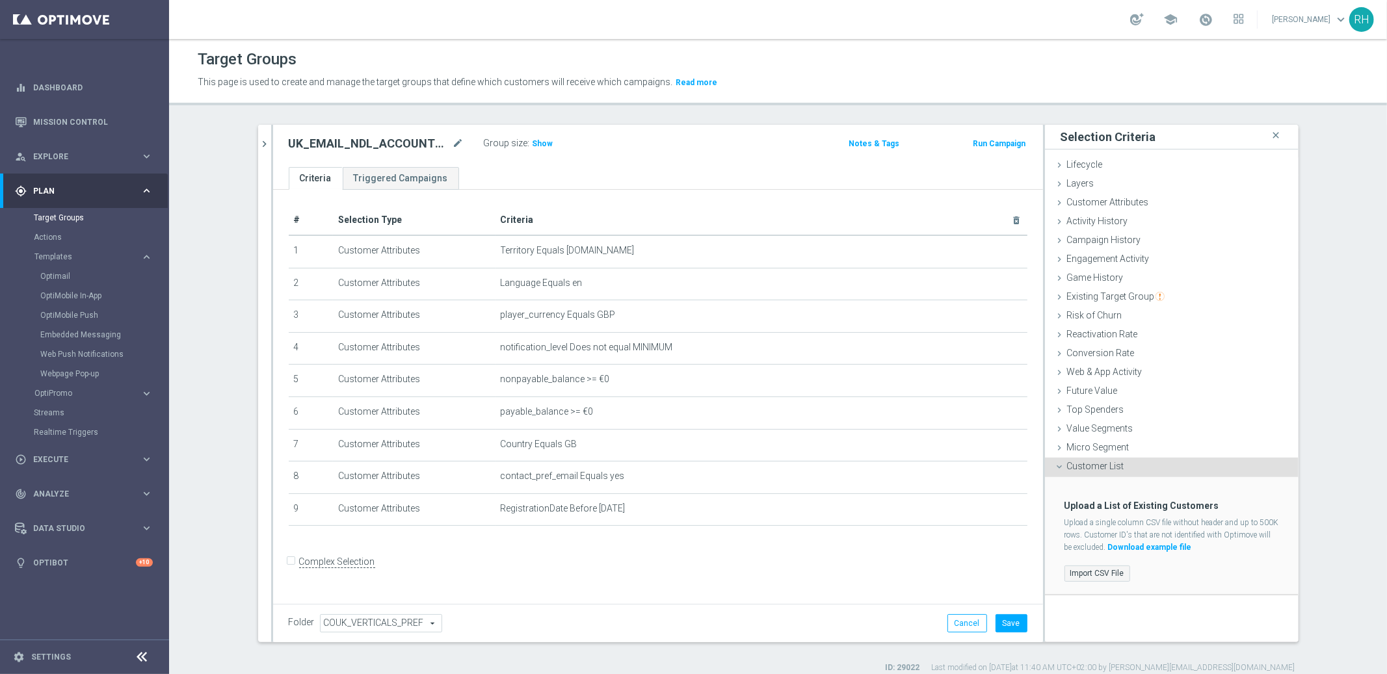
click at [1115, 572] on label "Import CSV File" at bounding box center [1098, 574] width 66 height 16
click at [0, 0] on input "Import CSV File" at bounding box center [0, 0] width 0 height 0
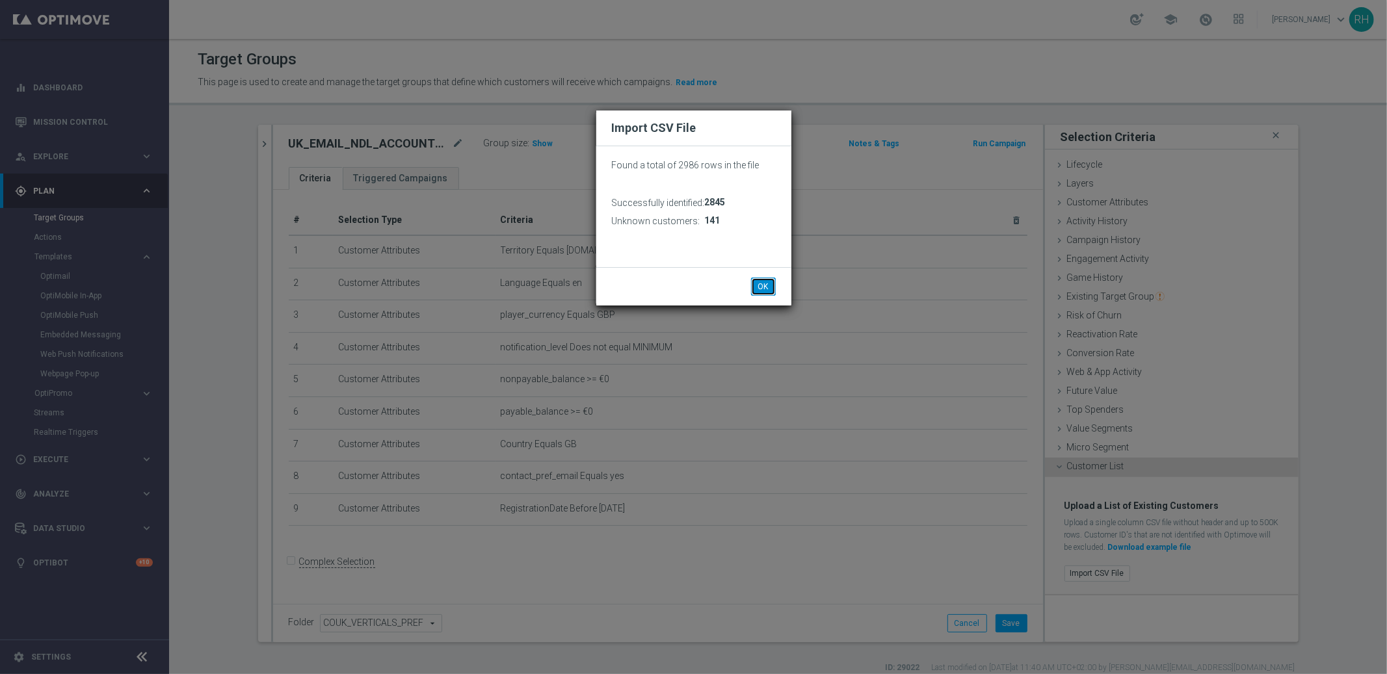
click at [762, 283] on button "OK" at bounding box center [763, 287] width 25 height 18
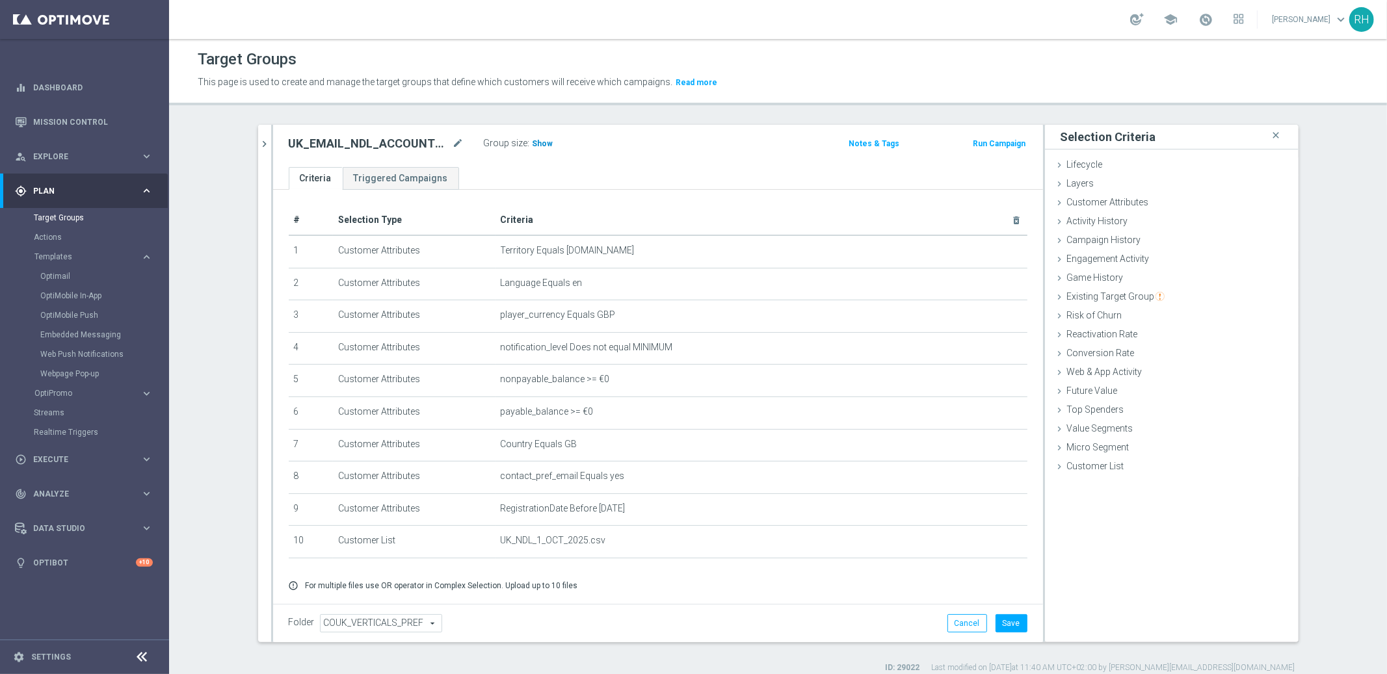
click at [533, 142] on span "Show" at bounding box center [543, 143] width 21 height 9
click at [1015, 626] on button "Save" at bounding box center [1012, 624] width 32 height 18
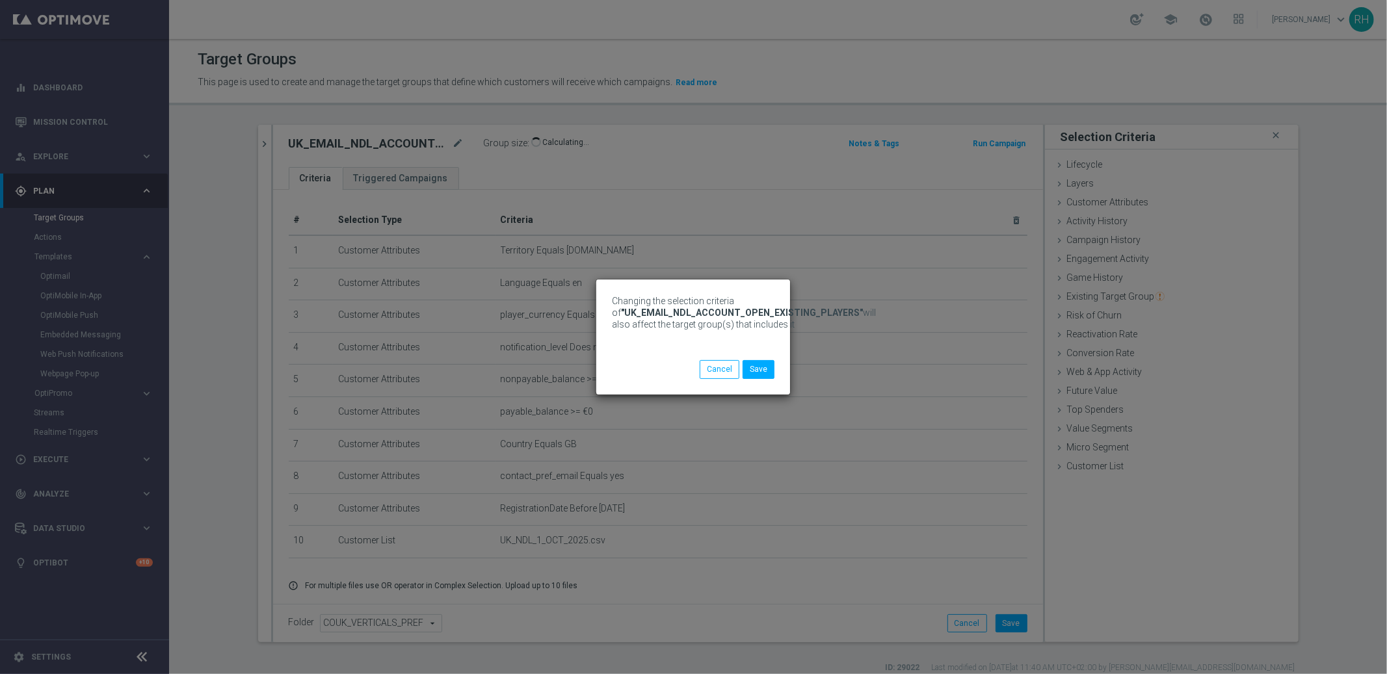
click at [887, 581] on div "Changing the selection criteria of "UK_EMAIL_NDL_ACCOUNT_OPEN_EXISTING_PLAYERS"…" at bounding box center [693, 337] width 1387 height 674
click at [760, 369] on button "Save" at bounding box center [759, 369] width 32 height 18
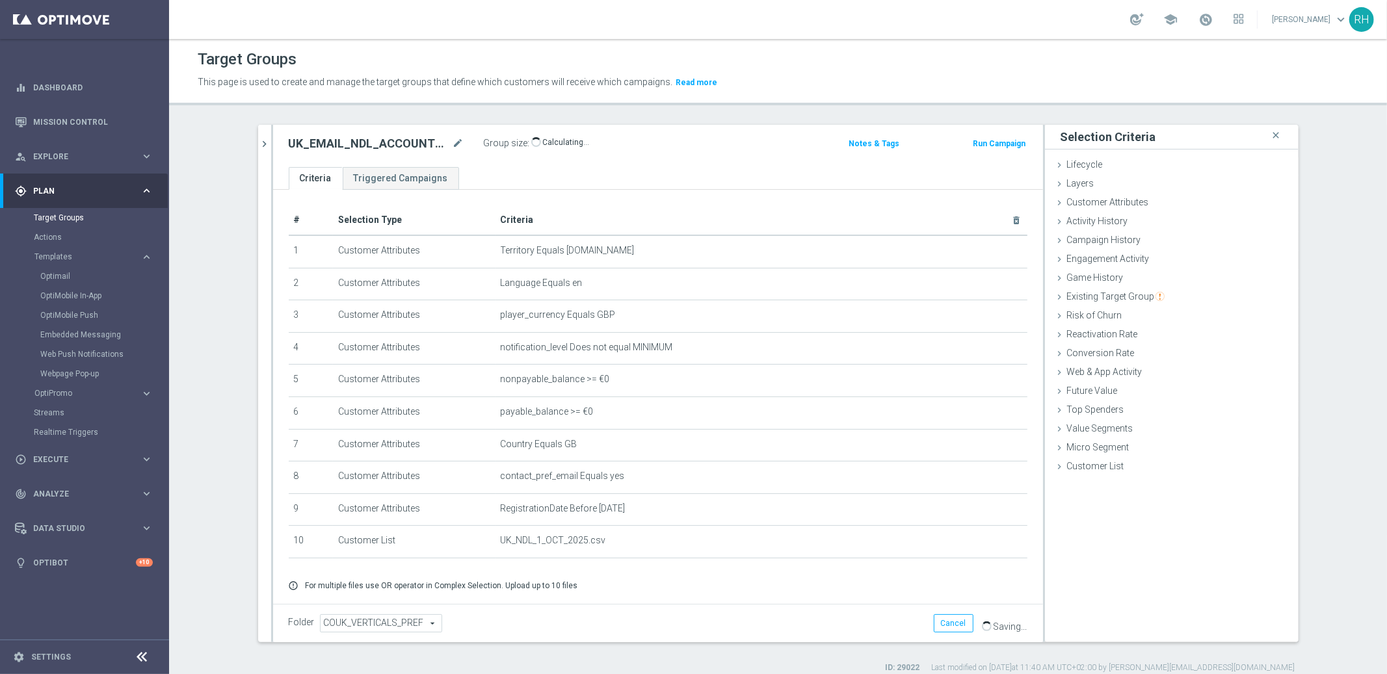
click at [723, 611] on div "Folder COUK_VERTICALS_PREF COUK_VERTICALS_PREF arrow_drop_down search Cancel Sa…" at bounding box center [658, 623] width 770 height 38
click at [259, 139] on icon "chevron_right" at bounding box center [265, 144] width 12 height 12
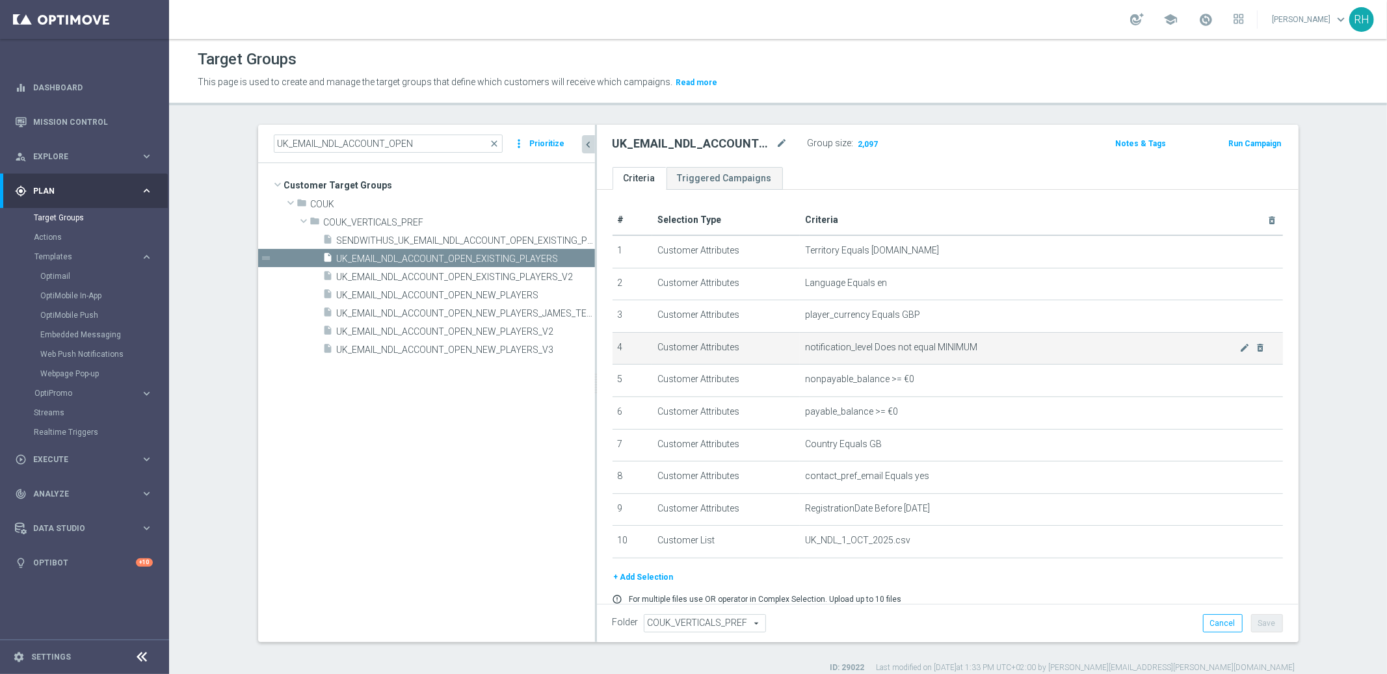
drag, startPoint x: 507, startPoint y: 331, endPoint x: 637, endPoint y: 345, distance: 130.9
click at [637, 345] on as-split "UK_EMAIL_NDL_ACCOUNT_OPEN close more_vert Prioritize Customer Target Groups lib…" at bounding box center [778, 384] width 1041 height 518
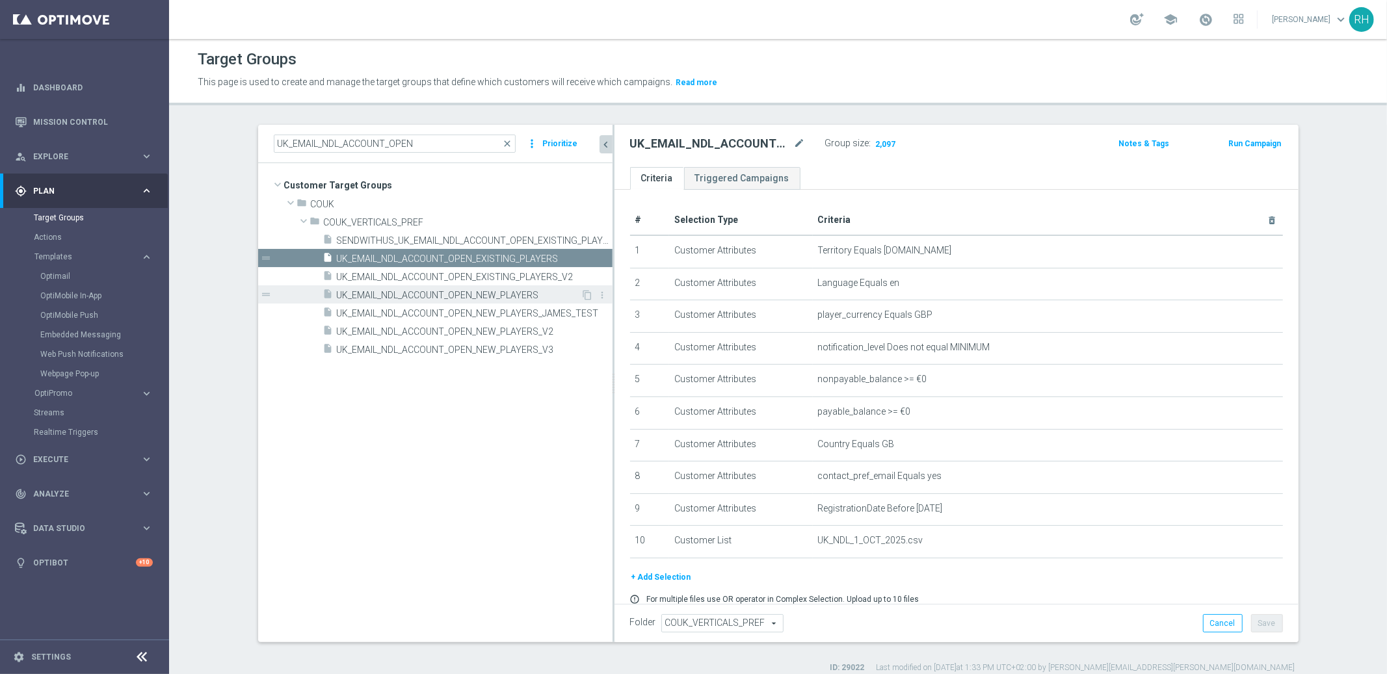
click at [506, 295] on span "UK_EMAIL_NDL_ACCOUNT_OPEN_NEW_PLAYERS" at bounding box center [459, 295] width 245 height 11
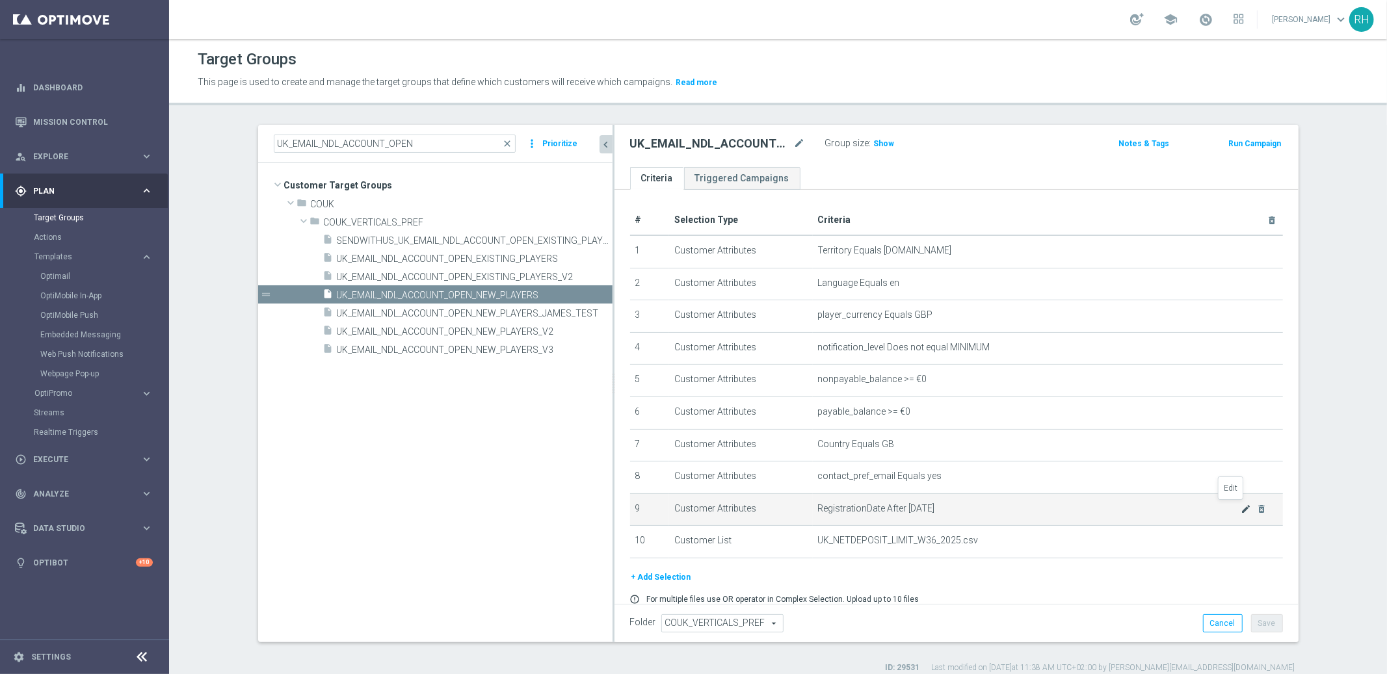
click at [1241, 507] on icon "mode_edit" at bounding box center [1246, 509] width 10 height 10
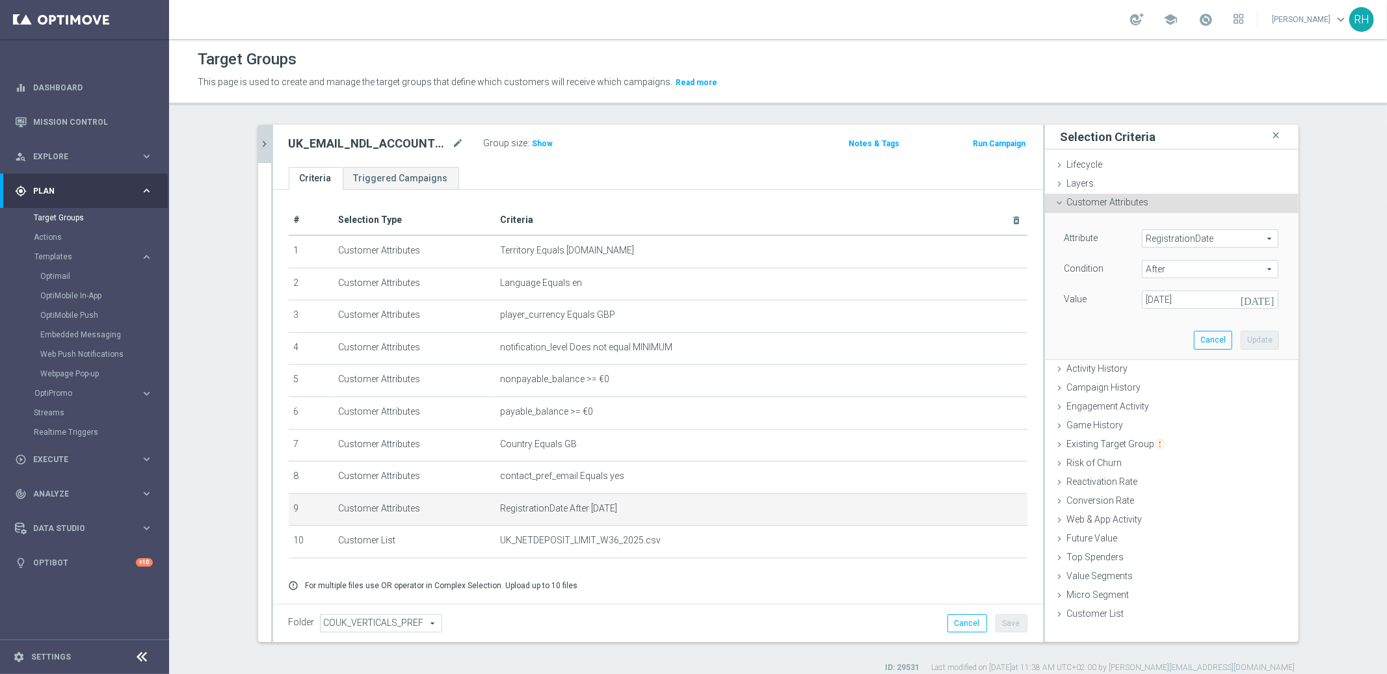
click at [1262, 303] on icon "today" at bounding box center [1260, 298] width 38 height 14
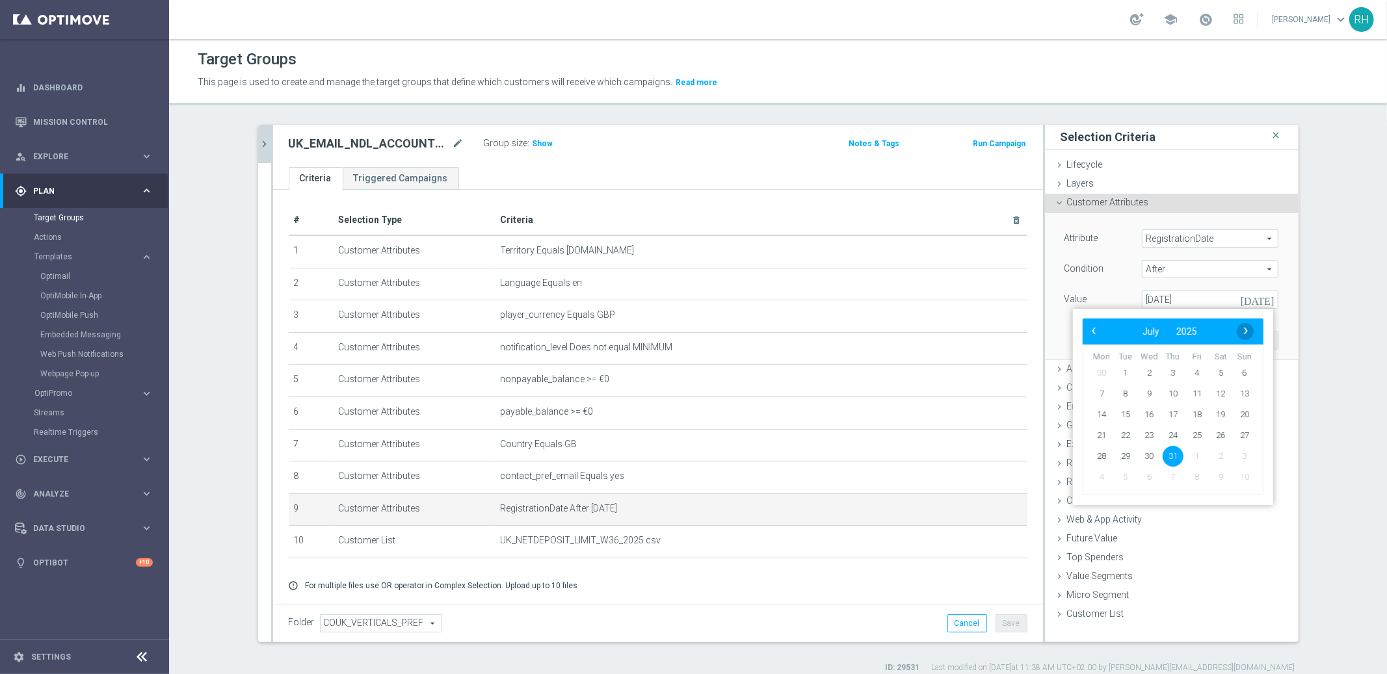
click at [1248, 336] on span "›" at bounding box center [1246, 331] width 17 height 17
click at [1243, 451] on span "31" at bounding box center [1244, 456] width 21 height 21
type input "31 Aug 2025"
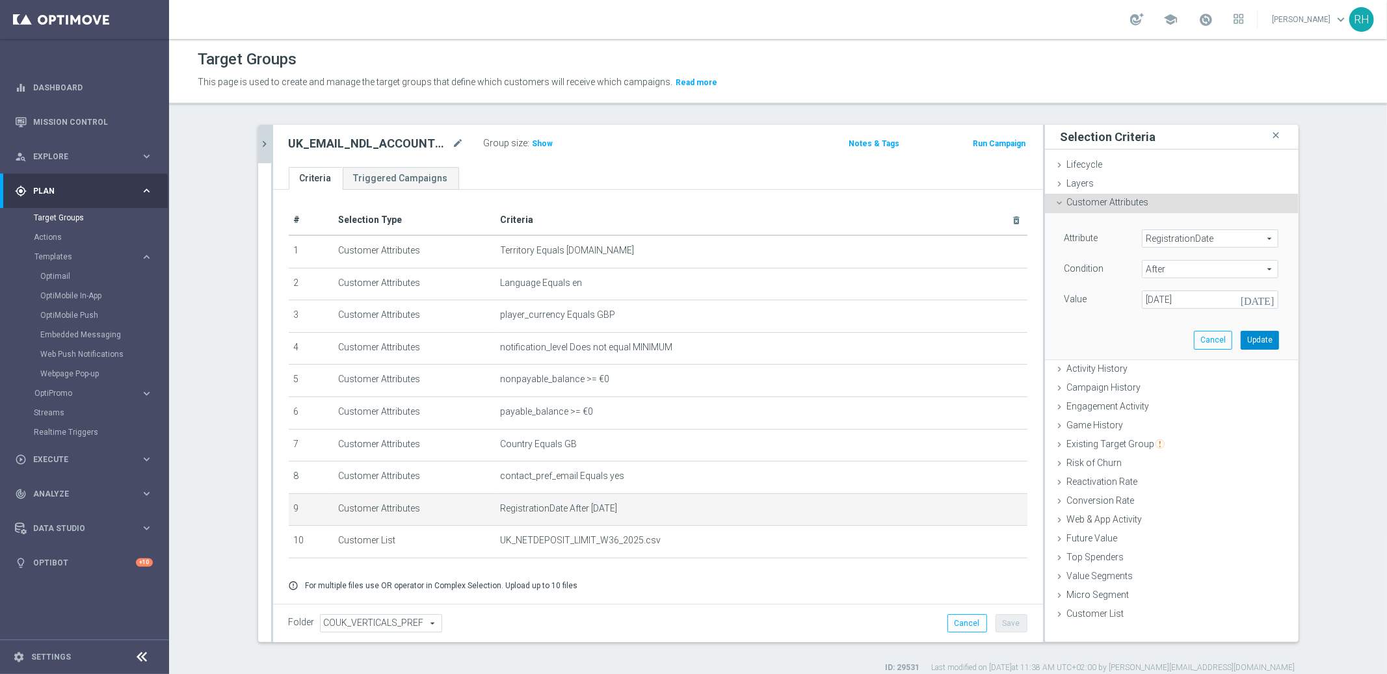
click at [1249, 339] on button "Update" at bounding box center [1260, 340] width 38 height 18
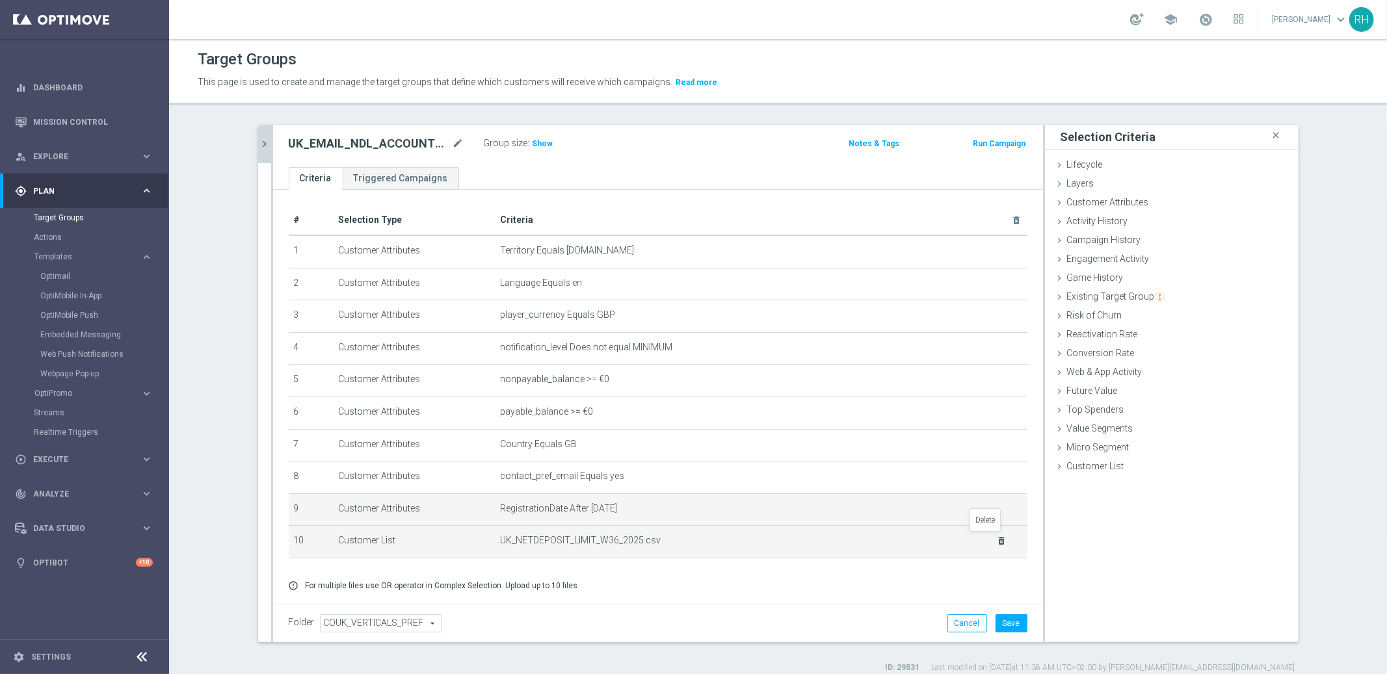
click at [996, 537] on icon "delete_forever" at bounding box center [1001, 541] width 10 height 10
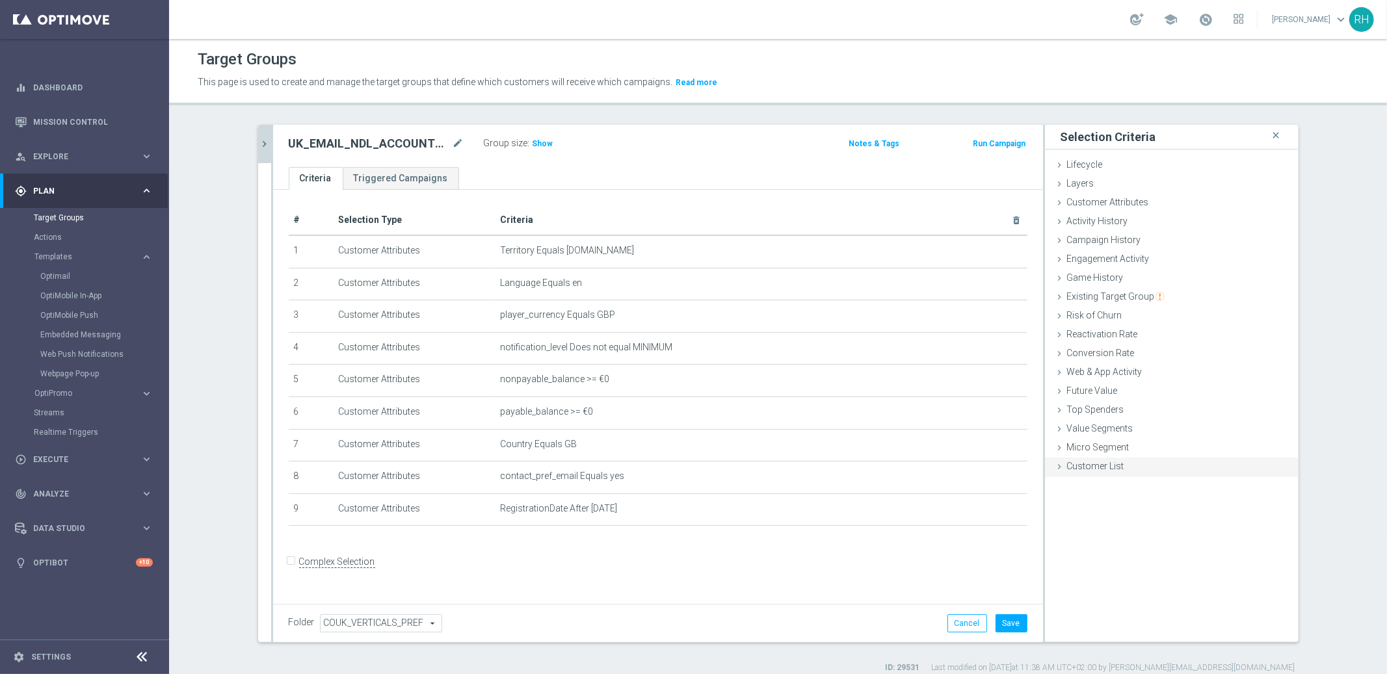
click at [1078, 470] on span "Customer List" at bounding box center [1095, 466] width 57 height 10
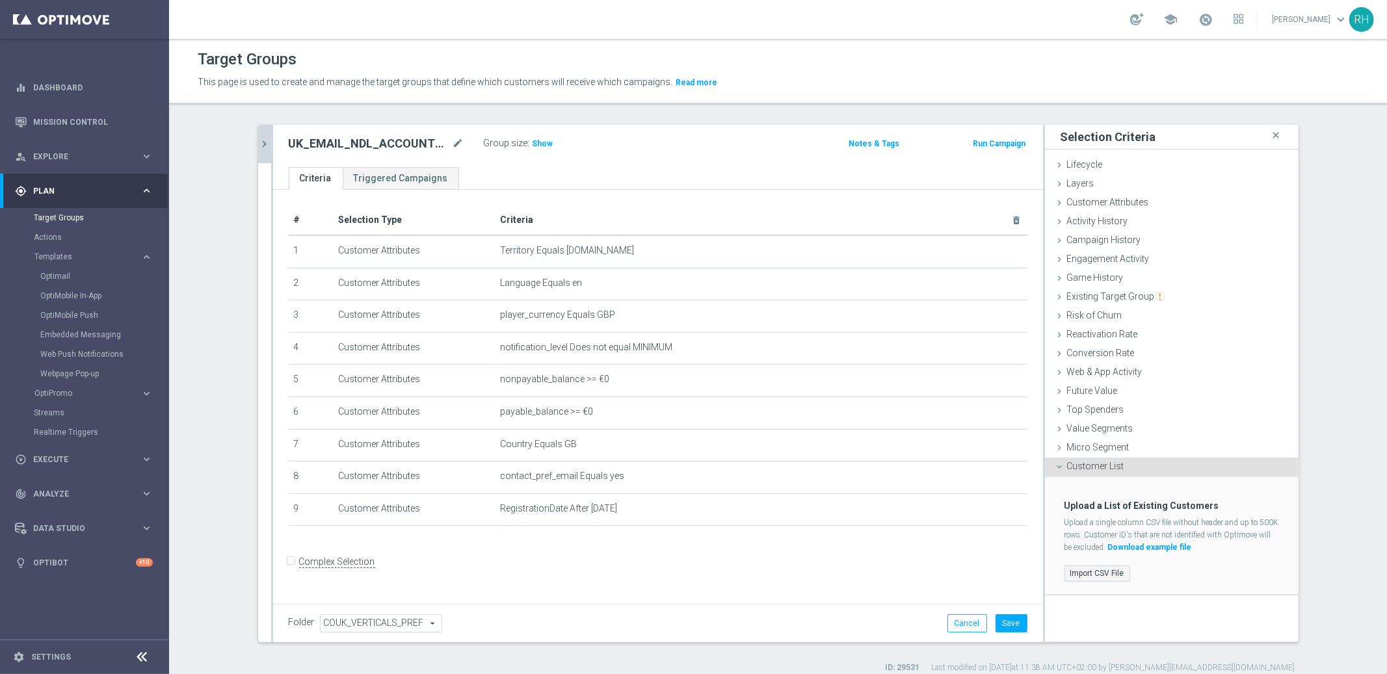
click at [1109, 576] on label "Import CSV File" at bounding box center [1098, 574] width 66 height 16
click at [0, 0] on input "Import CSV File" at bounding box center [0, 0] width 0 height 0
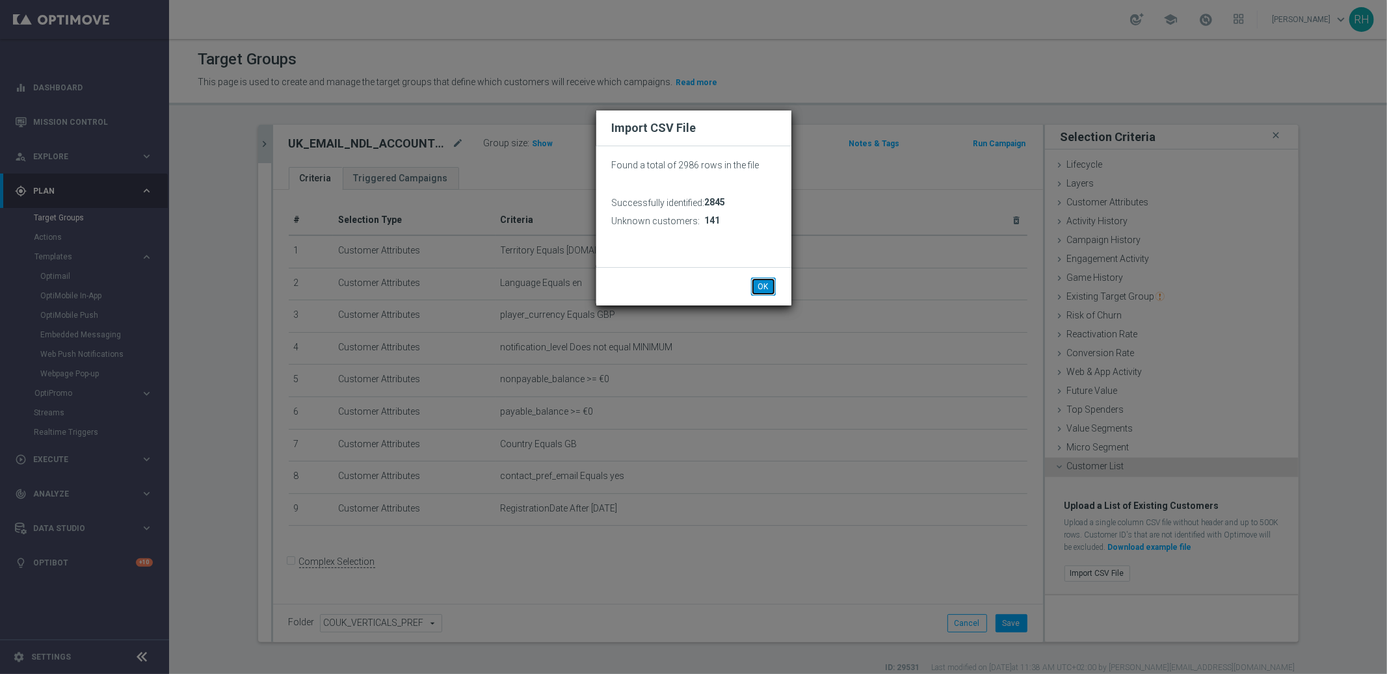
click at [756, 283] on button "OK" at bounding box center [763, 287] width 25 height 18
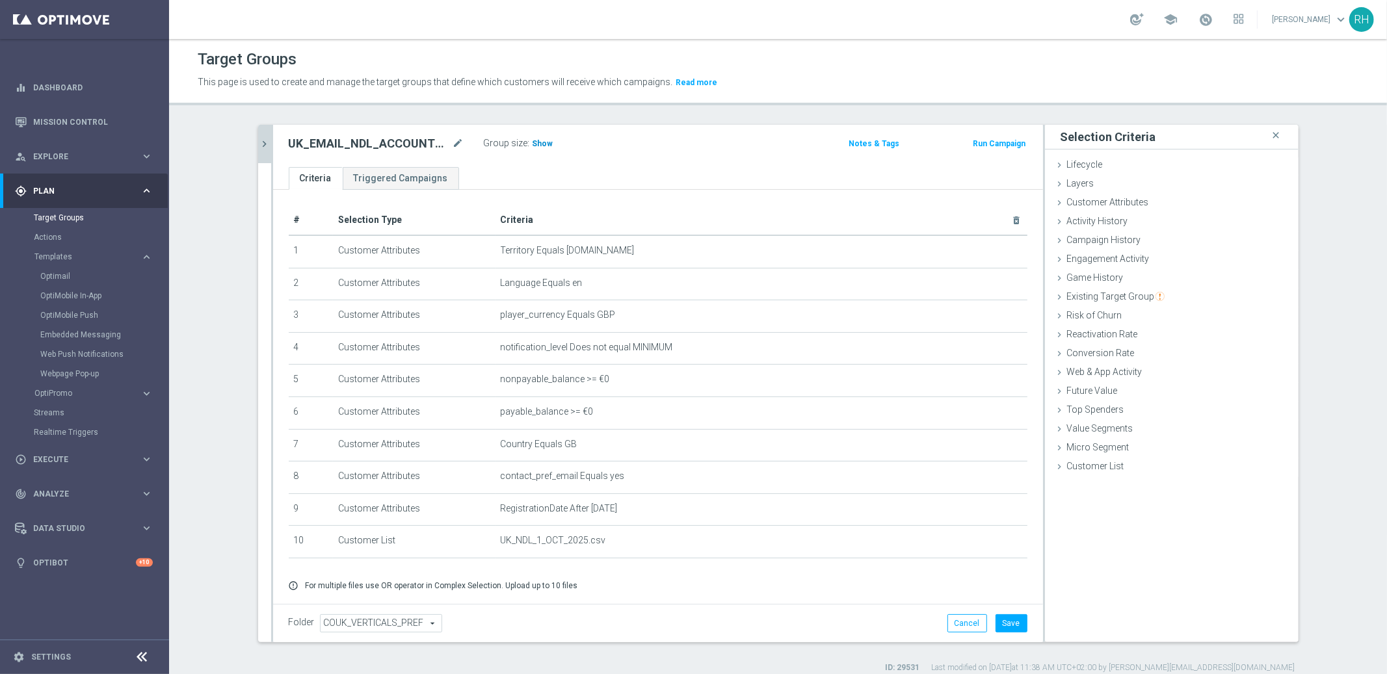
click at [533, 144] on span "Show" at bounding box center [543, 143] width 21 height 9
click at [1000, 618] on button "Save" at bounding box center [1012, 624] width 32 height 18
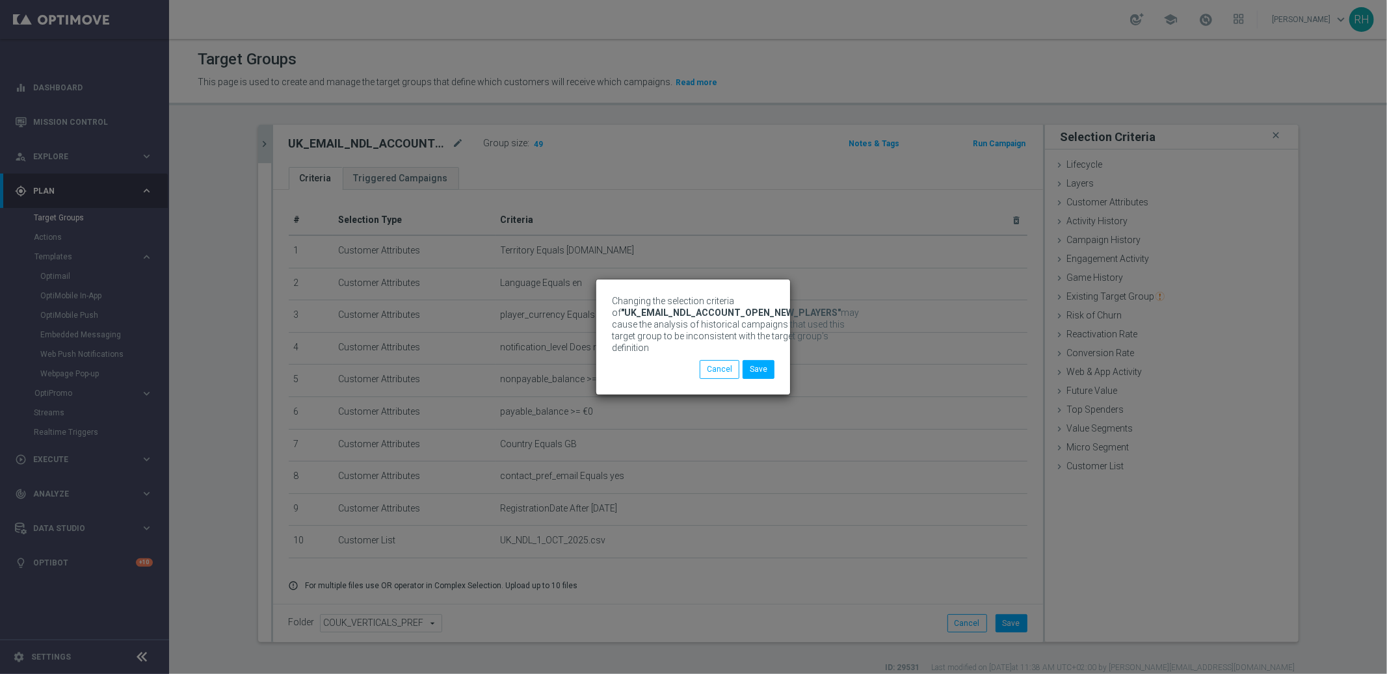
click at [758, 379] on div "Cancel Save" at bounding box center [737, 369] width 75 height 18
click at [760, 373] on button "Save" at bounding box center [759, 369] width 32 height 18
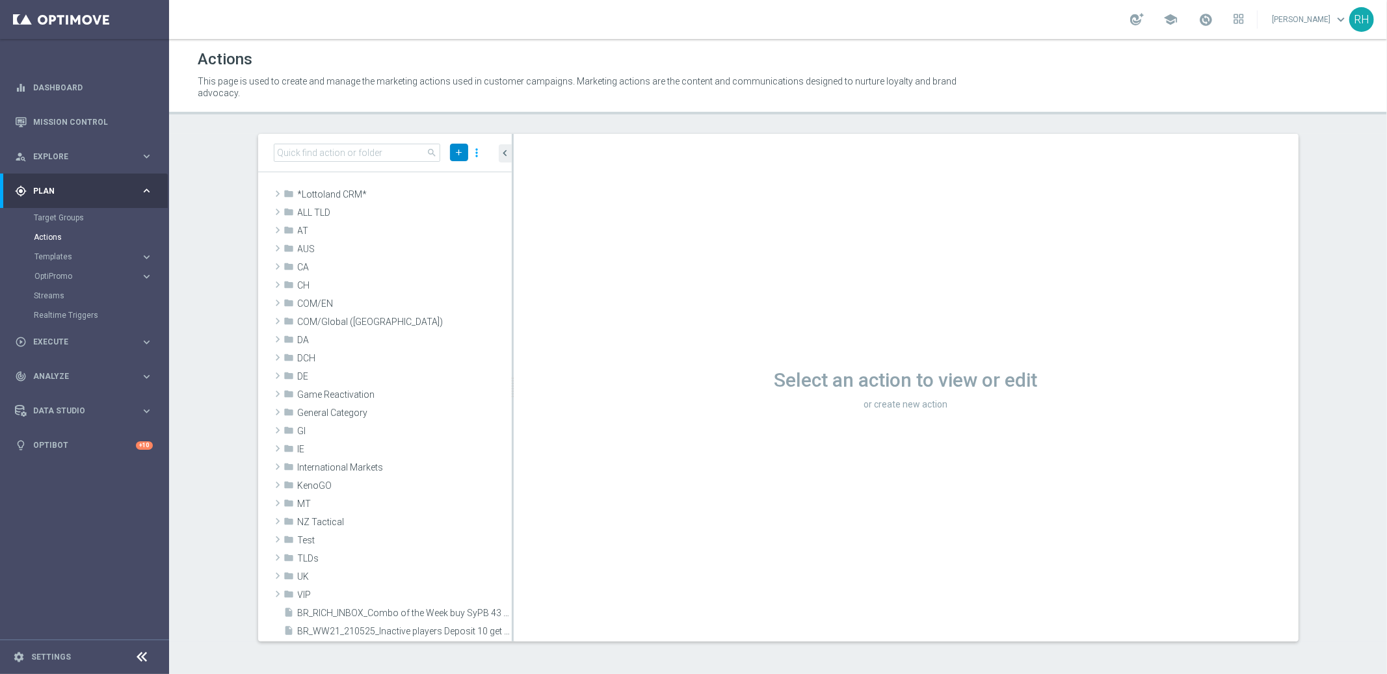
click at [459, 150] on icon "add" at bounding box center [460, 153] width 10 height 10
click at [455, 175] on span "New Action" at bounding box center [436, 174] width 41 height 9
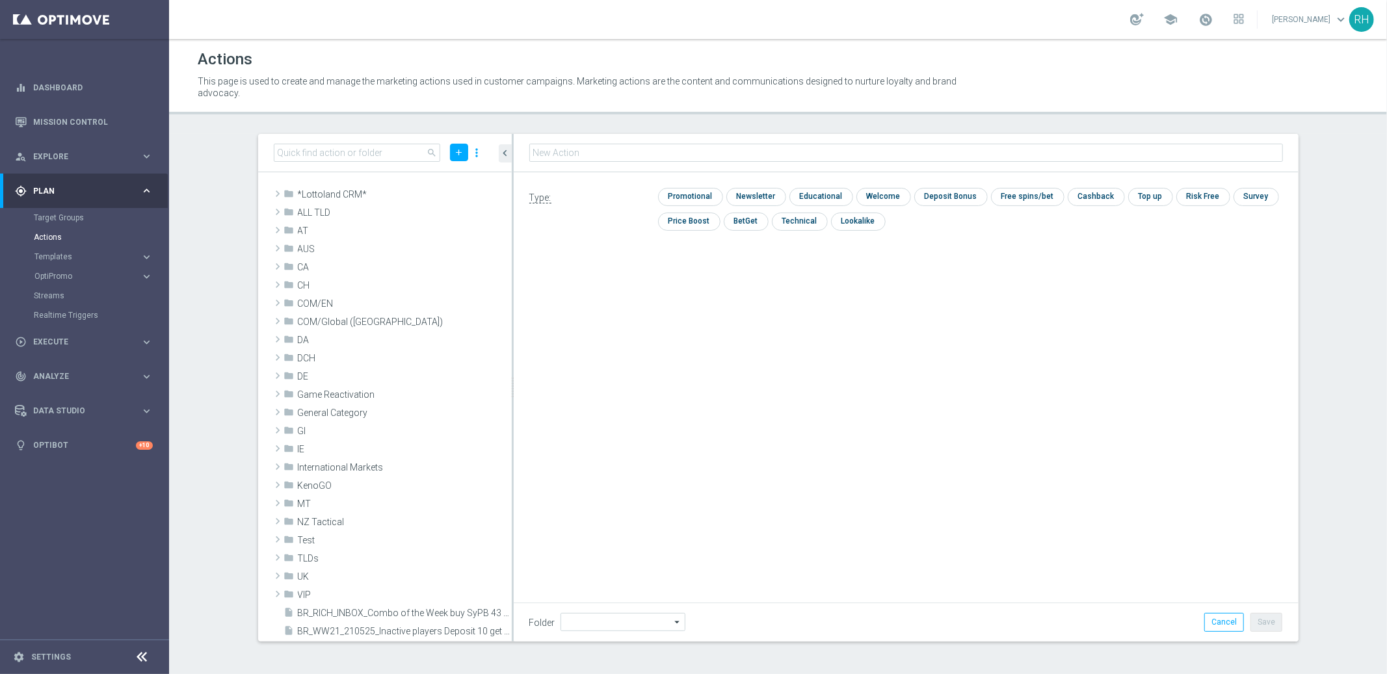
type input "en_GI__DISCOVER_EL_GORDO__ALL_EMA_TAC_LT"
click at [705, 198] on input "checkbox" at bounding box center [689, 197] width 62 height 18
checkbox input "true"
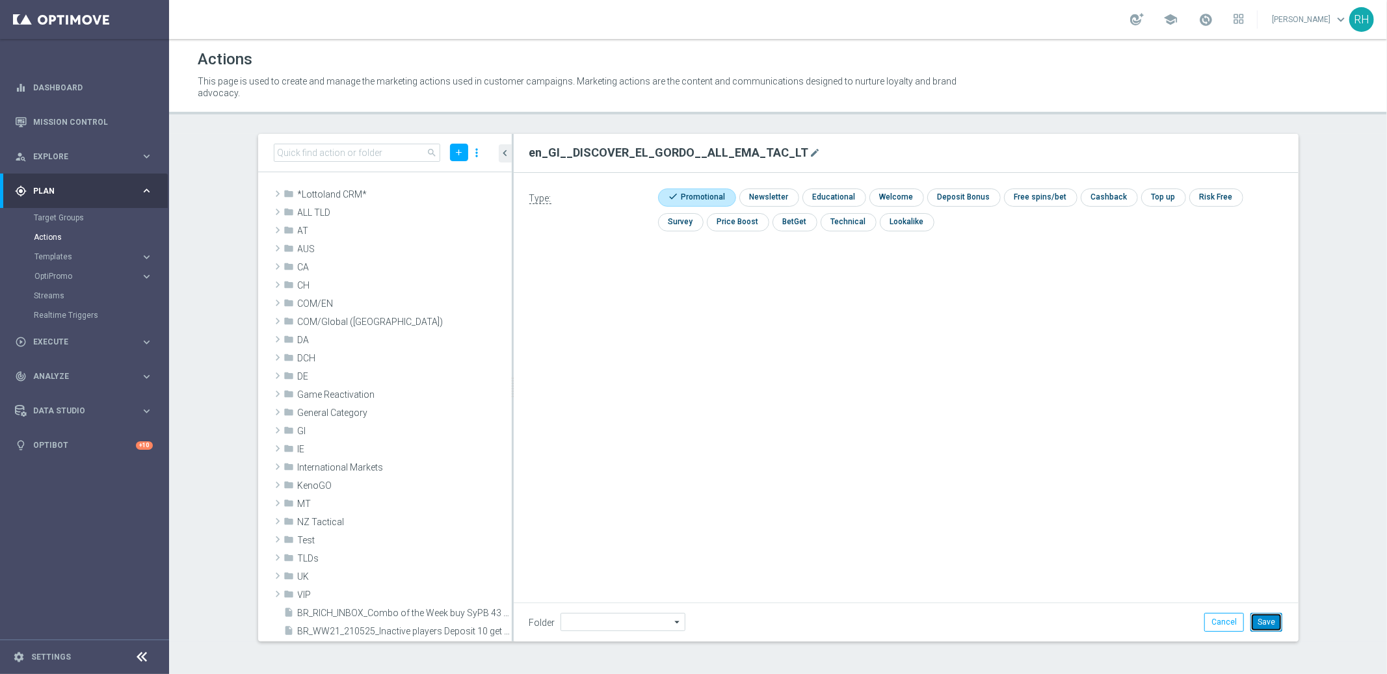
click at [1264, 624] on button "Save" at bounding box center [1267, 622] width 32 height 18
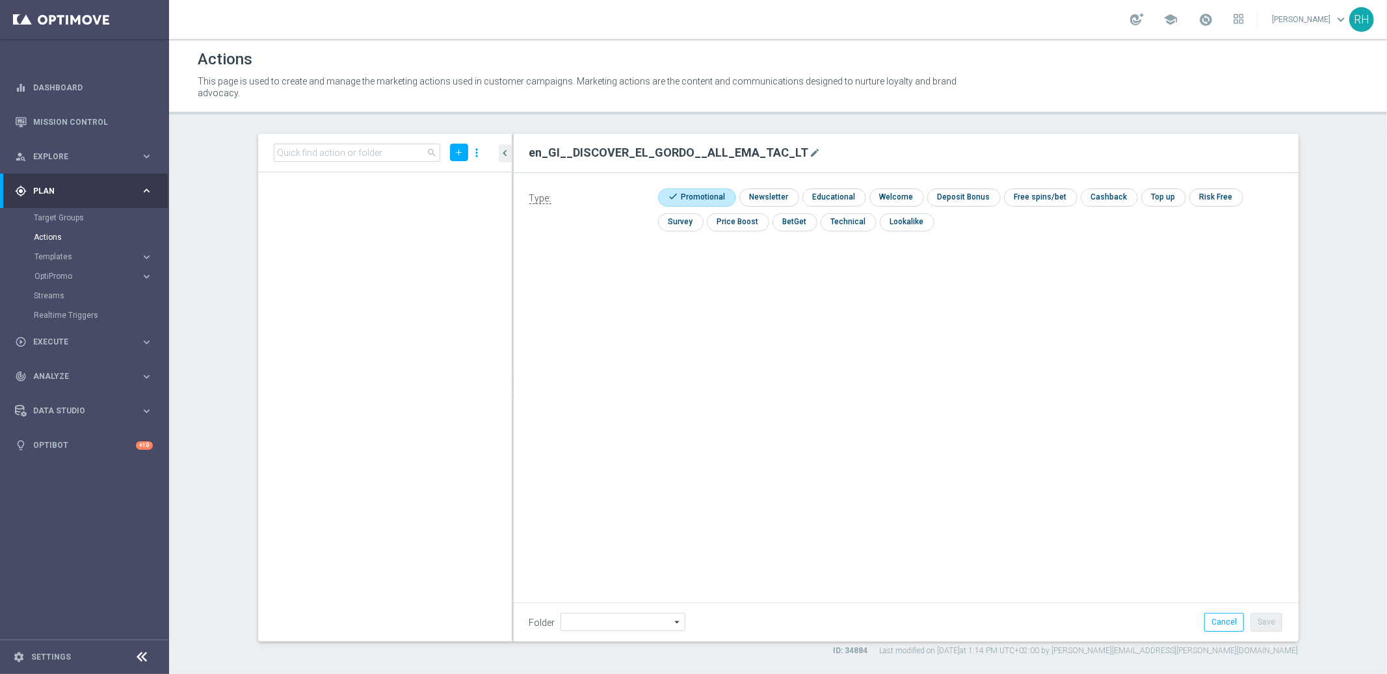
scroll to position [101271, 0]
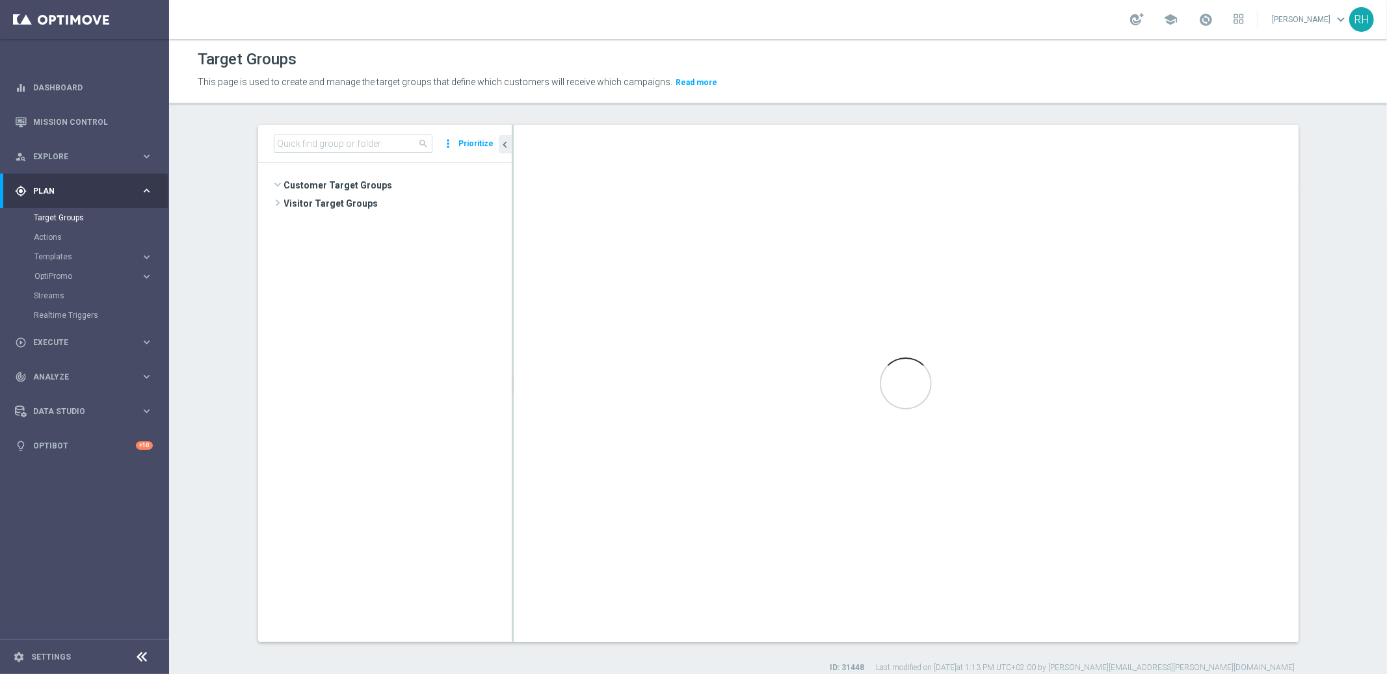
scroll to position [470, 0]
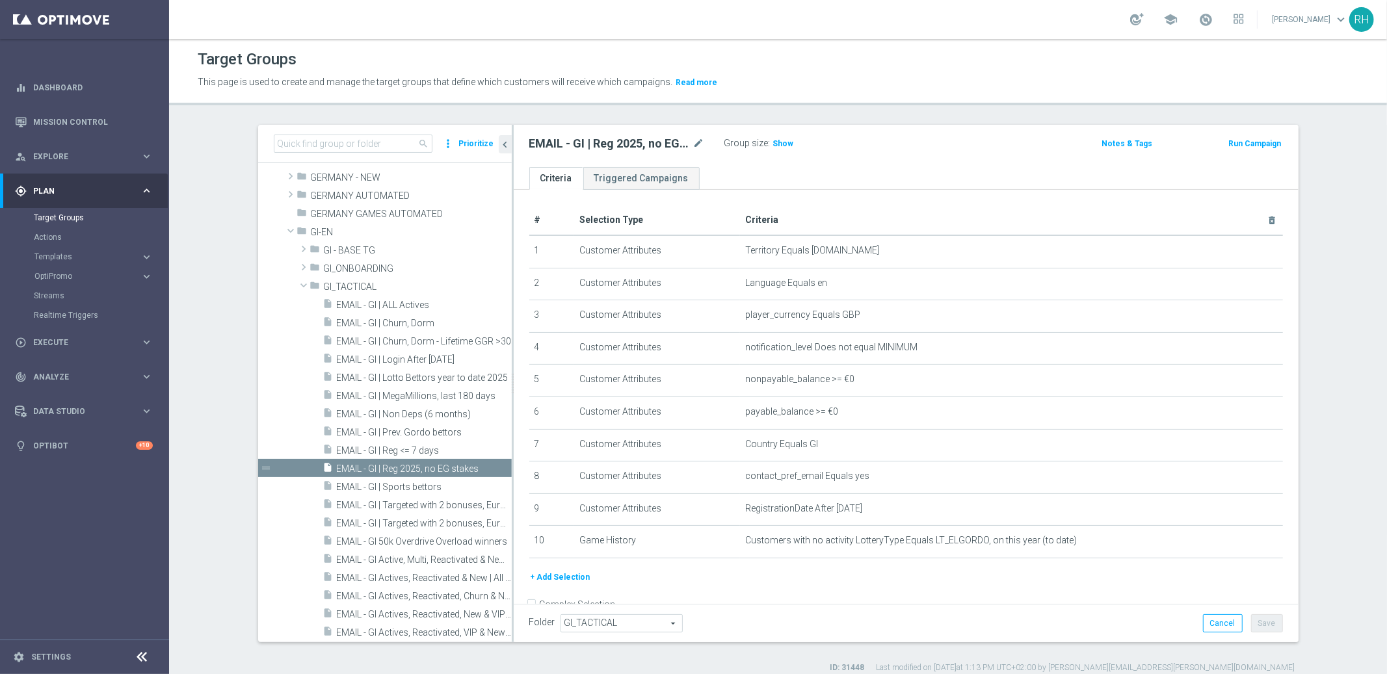
click at [572, 578] on button "+ Add Selection" at bounding box center [560, 577] width 62 height 14
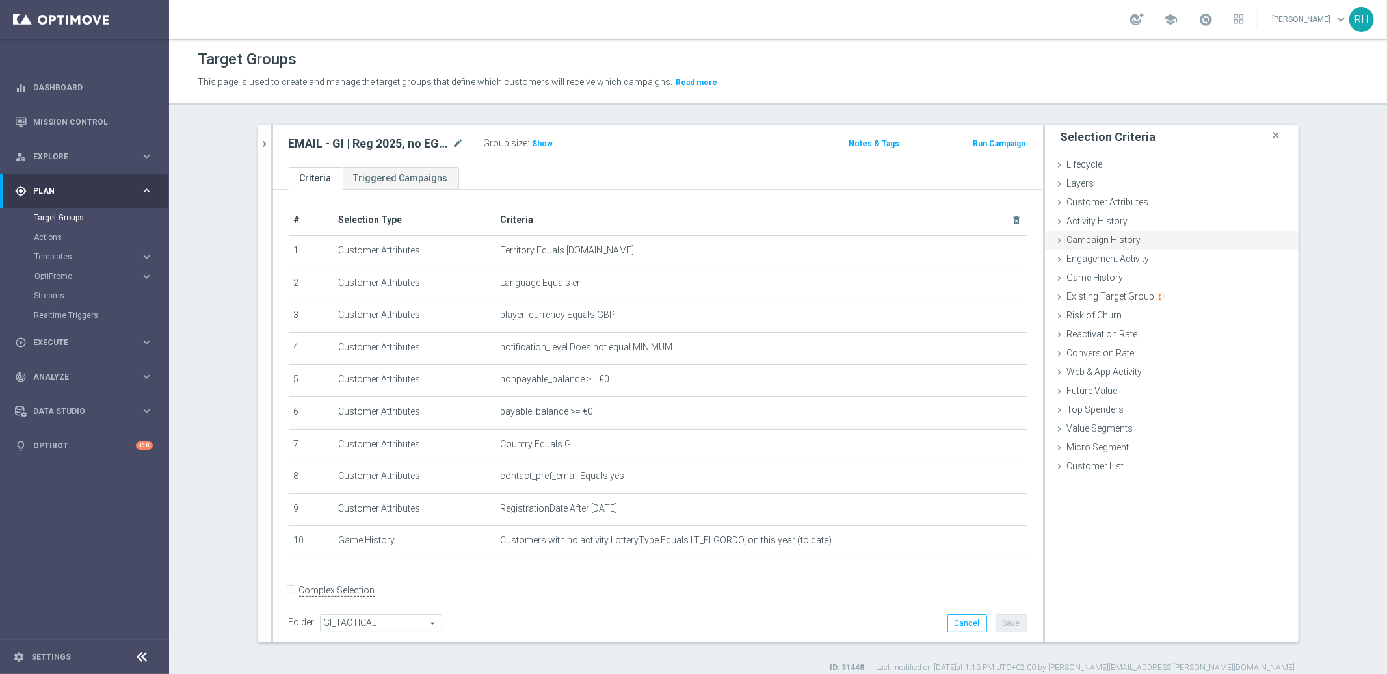
click at [1136, 240] on div "Campaign History done" at bounding box center [1172, 242] width 254 height 20
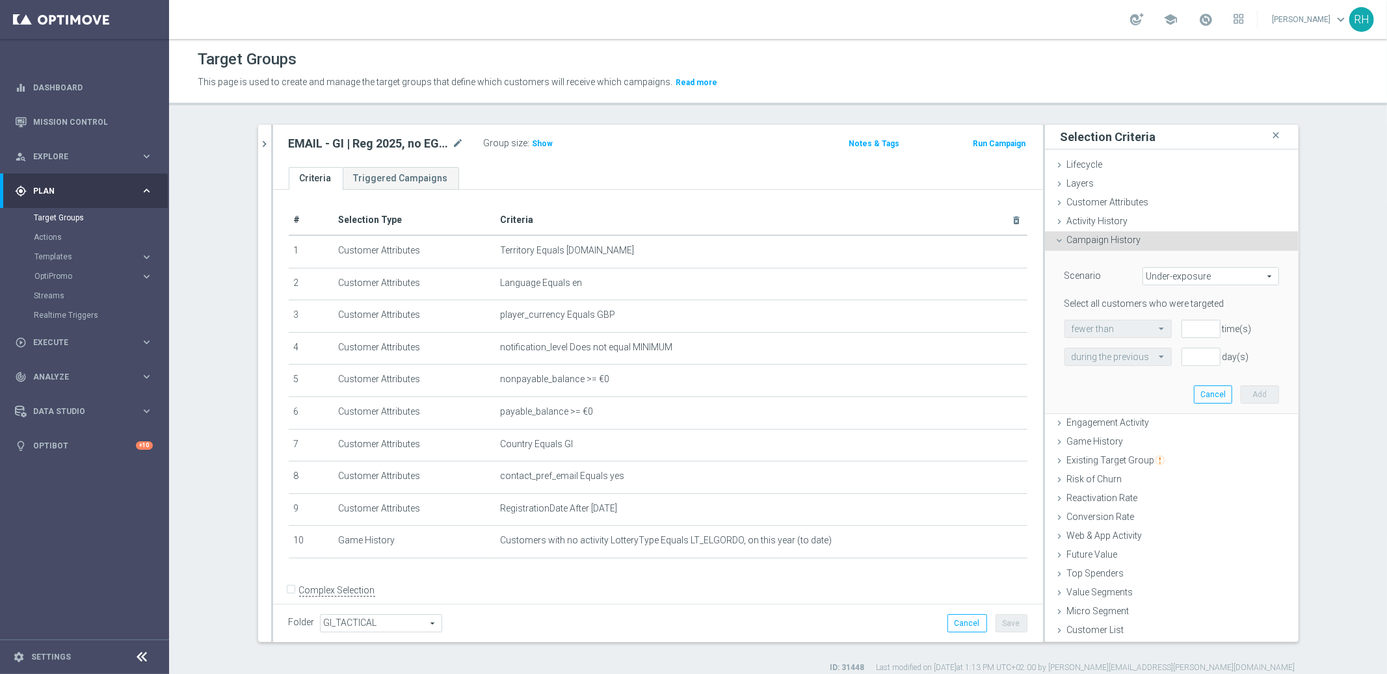
click at [1154, 278] on span "Under-exposure" at bounding box center [1210, 276] width 135 height 17
click at [1161, 325] on span "Targeted with a specific action" at bounding box center [1211, 329] width 122 height 10
type input "Targeted with a specific action"
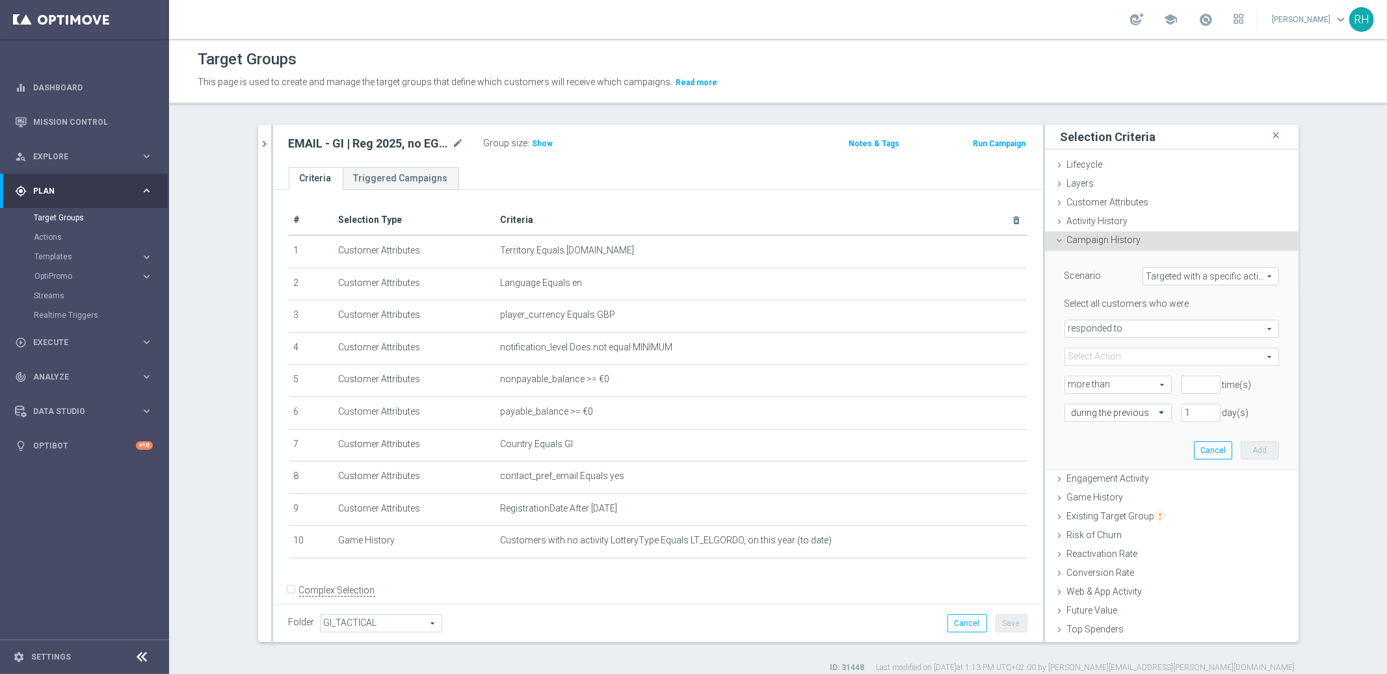
click at [1161, 336] on span "responded to" at bounding box center [1171, 329] width 213 height 17
click at [1160, 358] on label "were targeted with" at bounding box center [1171, 364] width 213 height 17
type input "were targeted with"
click at [1170, 326] on span "were targeted with" at bounding box center [1171, 329] width 213 height 17
click at [1184, 275] on span "Targeted with a specific action" at bounding box center [1210, 276] width 135 height 17
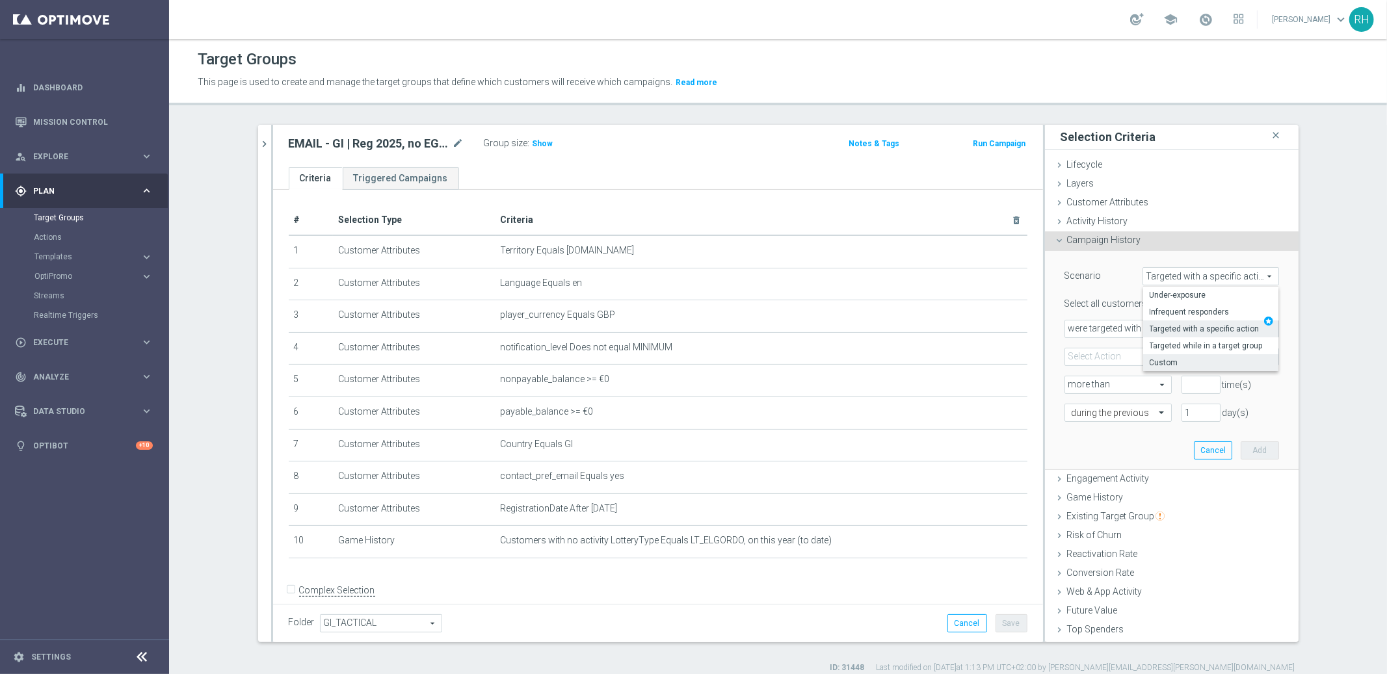
click at [1171, 356] on label "Custom" at bounding box center [1210, 362] width 135 height 17
type input "Custom"
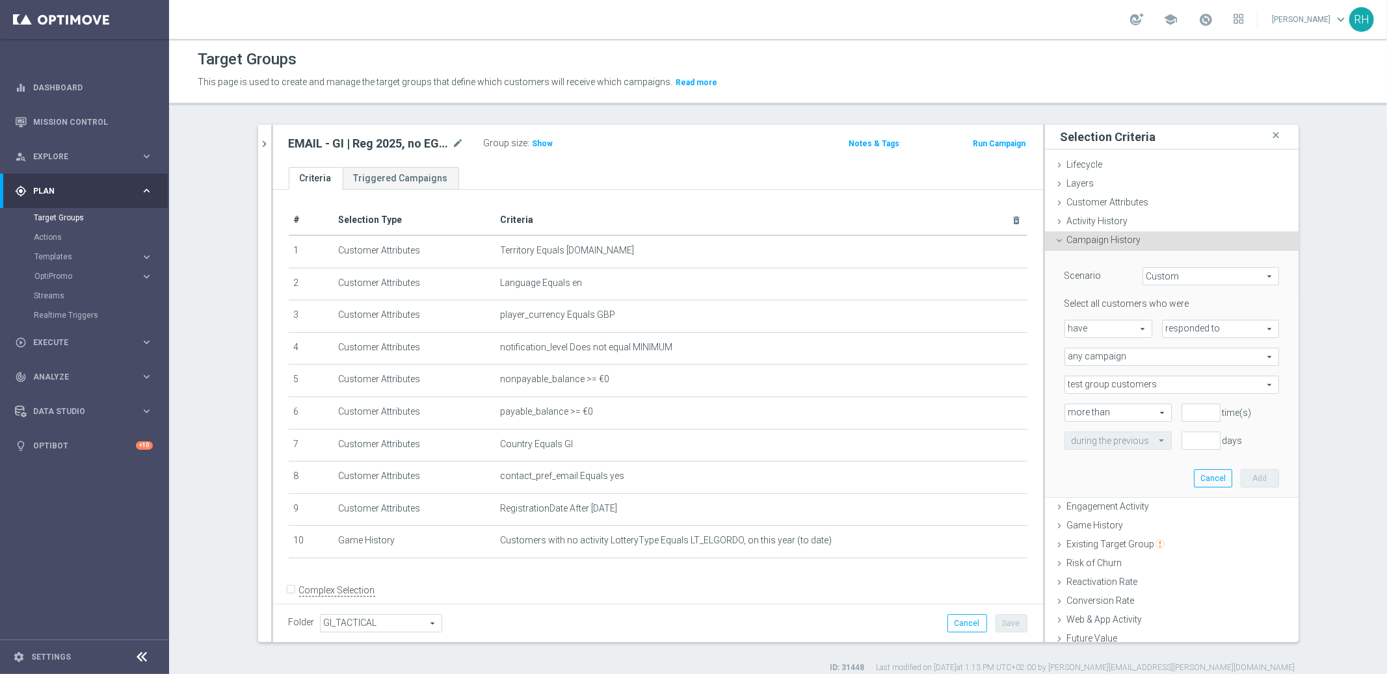
click at [1119, 330] on span "have" at bounding box center [1108, 329] width 86 height 17
click at [1130, 360] on span "have not" at bounding box center [1108, 365] width 73 height 10
type input "have not"
click at [1180, 328] on span "responded to" at bounding box center [1221, 329] width 116 height 17
click at [1178, 360] on span "been targeted with" at bounding box center [1220, 365] width 103 height 10
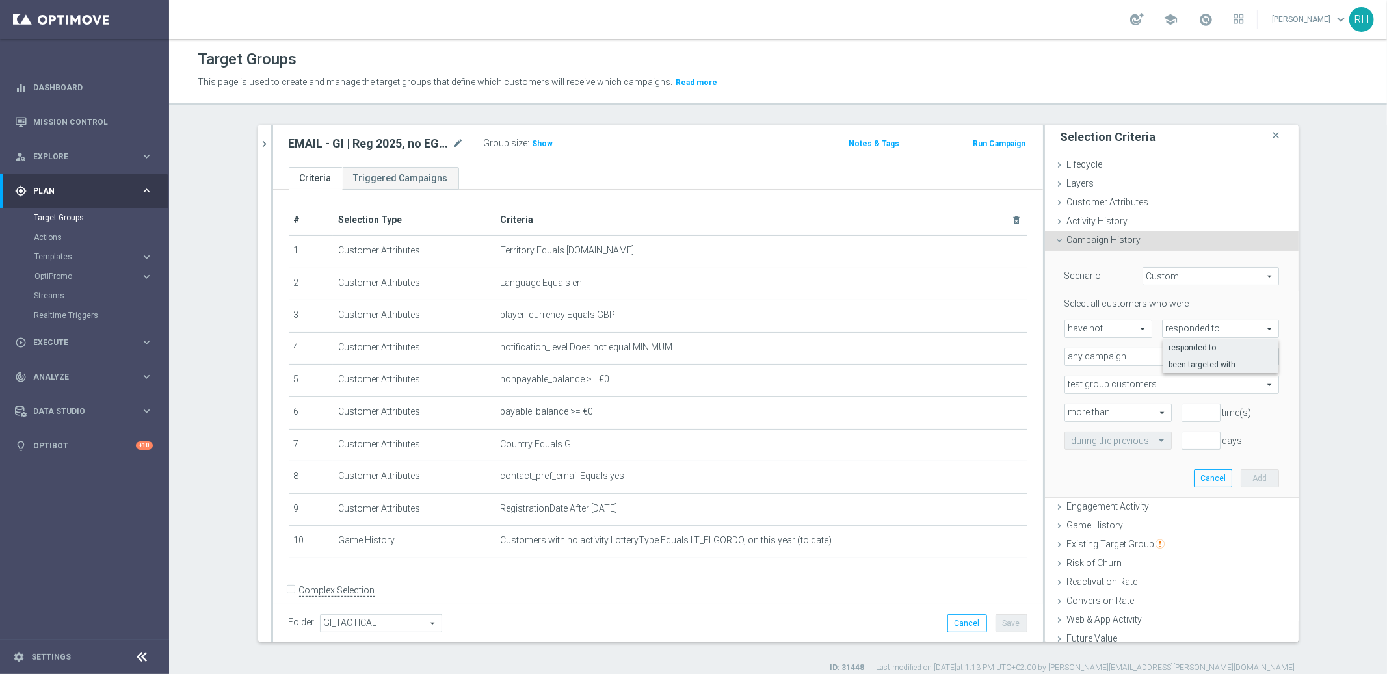
type input "been targeted with"
click at [1178, 360] on span "any campaign" at bounding box center [1171, 357] width 213 height 17
click at [1173, 416] on label "one or more actions" at bounding box center [1171, 409] width 213 height 17
type input "one or more actions"
click at [1139, 388] on span at bounding box center [1171, 385] width 213 height 17
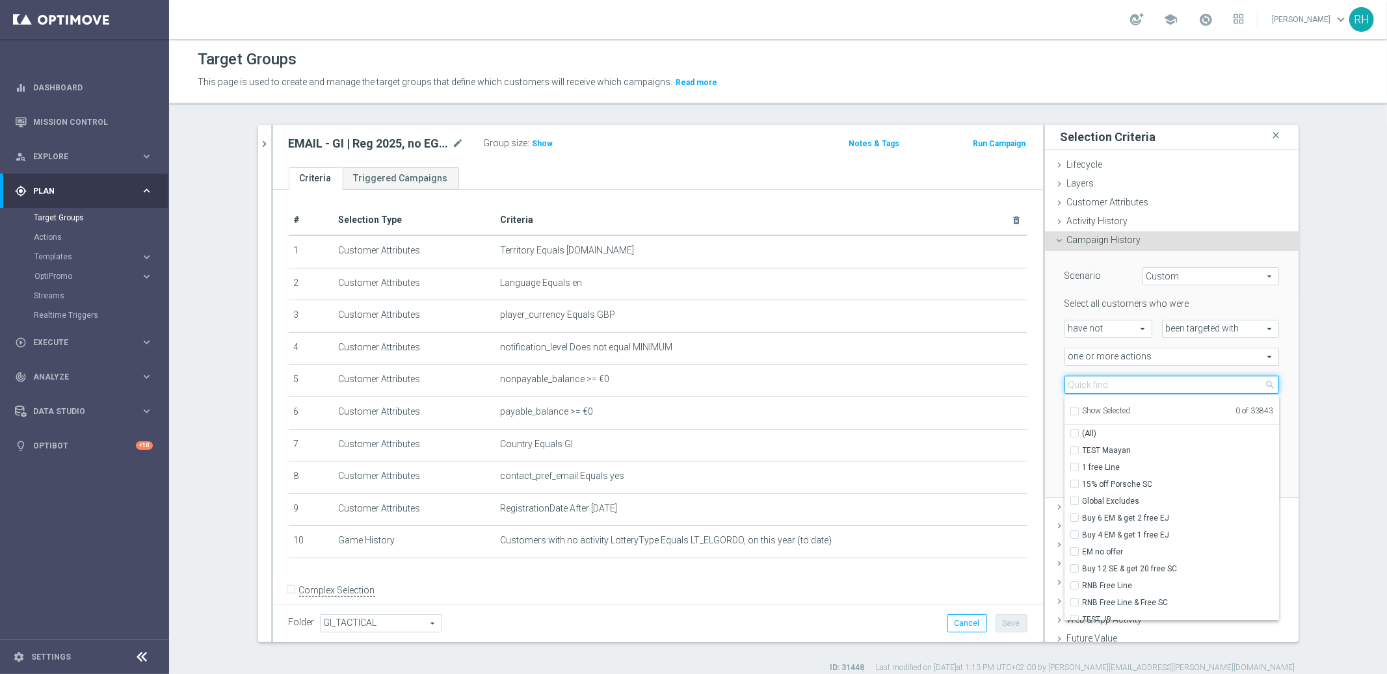
click at [1139, 388] on input "search" at bounding box center [1172, 385] width 215 height 18
paste input "en_GI__DISCOVER_EL_GORDO__ALL_EMA_TAC_LT"
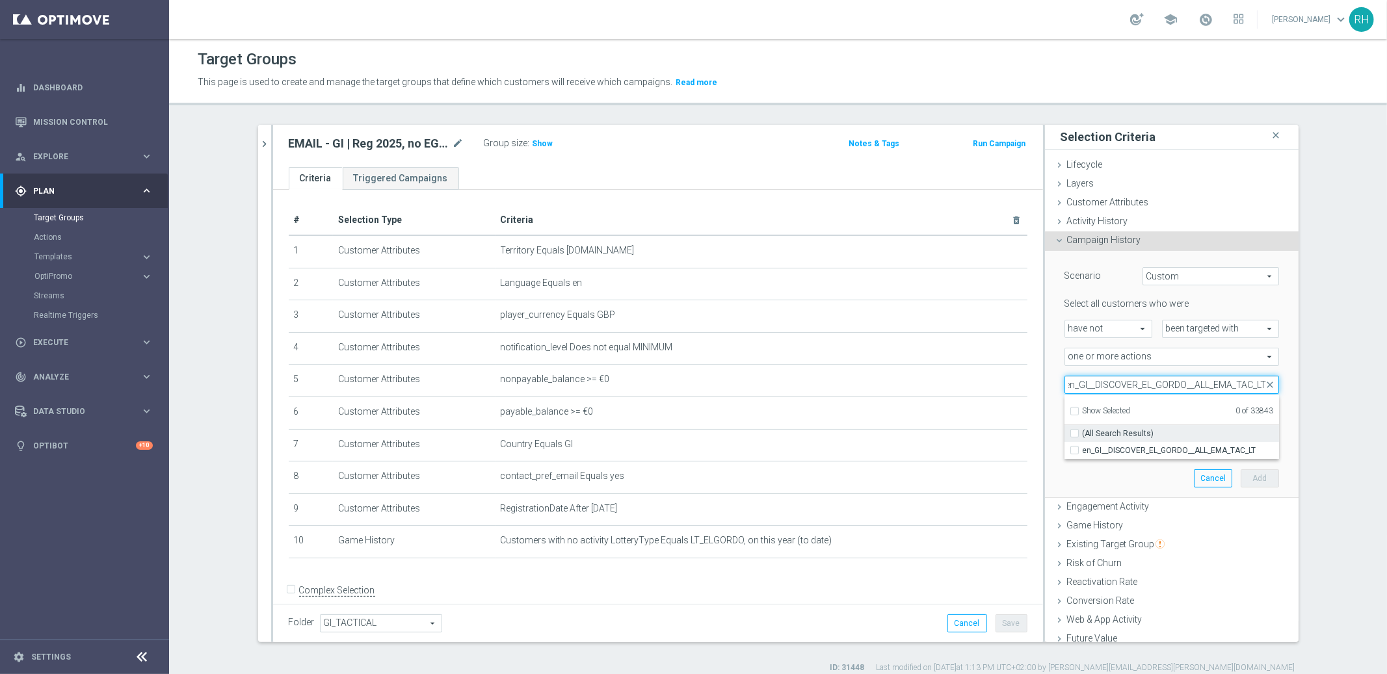
type input "en_GI__DISCOVER_EL_GORDO__ALL_EMA_TAC_LT"
click at [1141, 440] on label "(All Search Results)" at bounding box center [1181, 433] width 196 height 17
click at [1083, 438] on input "(All Search Results)" at bounding box center [1078, 433] width 8 height 8
checkbox input "true"
type input "en_GI__DISCOVER_EL_GORDO__ALL_EMA_TAC_LT"
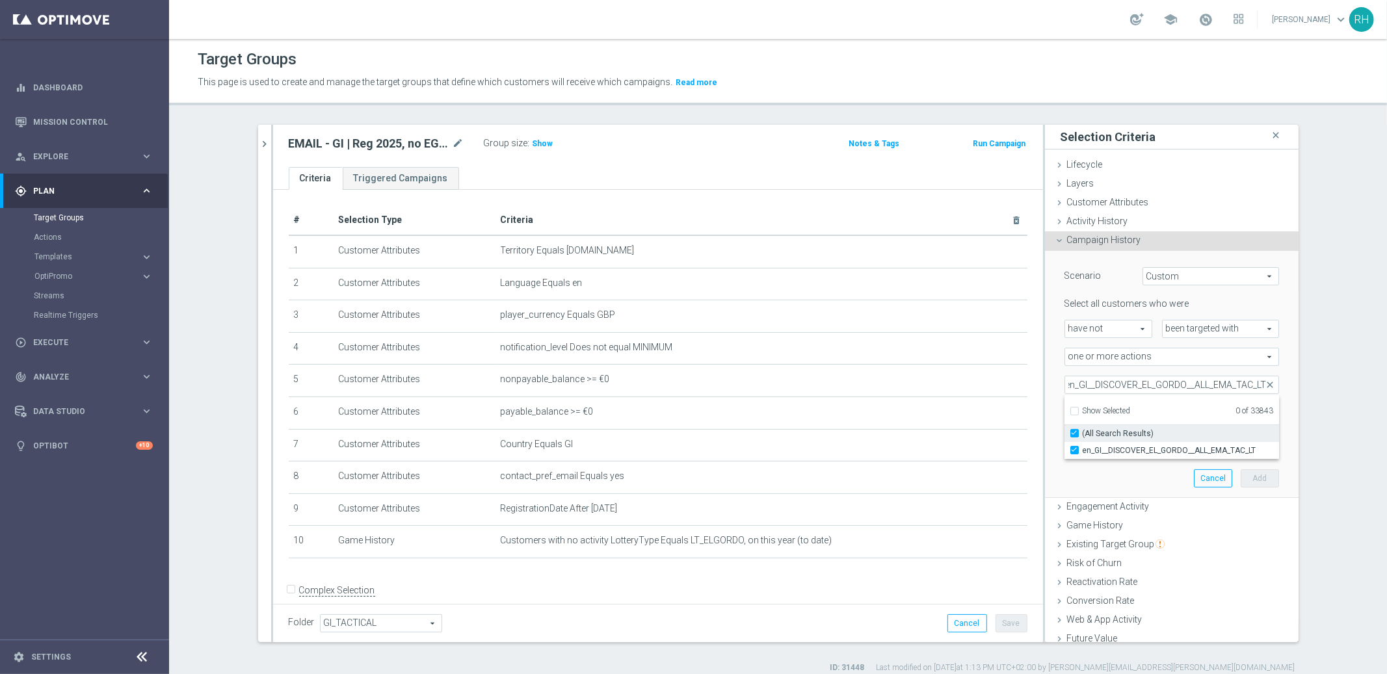
checkbox input "true"
click at [1141, 440] on label "(All Search Results)" at bounding box center [1181, 433] width 196 height 17
click at [1083, 438] on input "(All Search Results)" at bounding box center [1078, 433] width 8 height 8
checkbox input "false"
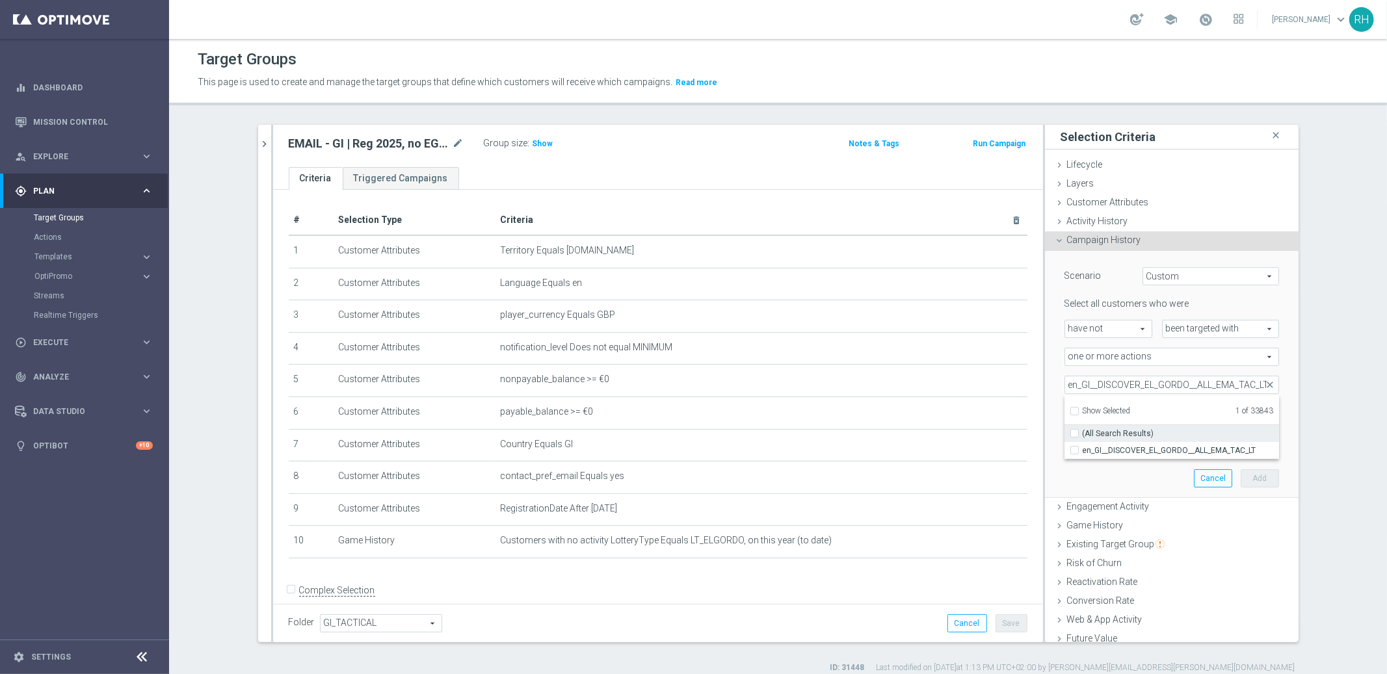
type input "Select Action"
click at [1141, 454] on span "en_GI__DISCOVER_EL_GORDO__ALL_EMA_TAC_LT" at bounding box center [1181, 451] width 196 height 10
click at [1083, 454] on input "en_GI__DISCOVER_EL_GORDO__ALL_EMA_TAC_LT" at bounding box center [1078, 450] width 8 height 8
checkbox input "true"
type input "en_GI__DISCOVER_EL_GORDO__ALL_EMA_TAC_LT"
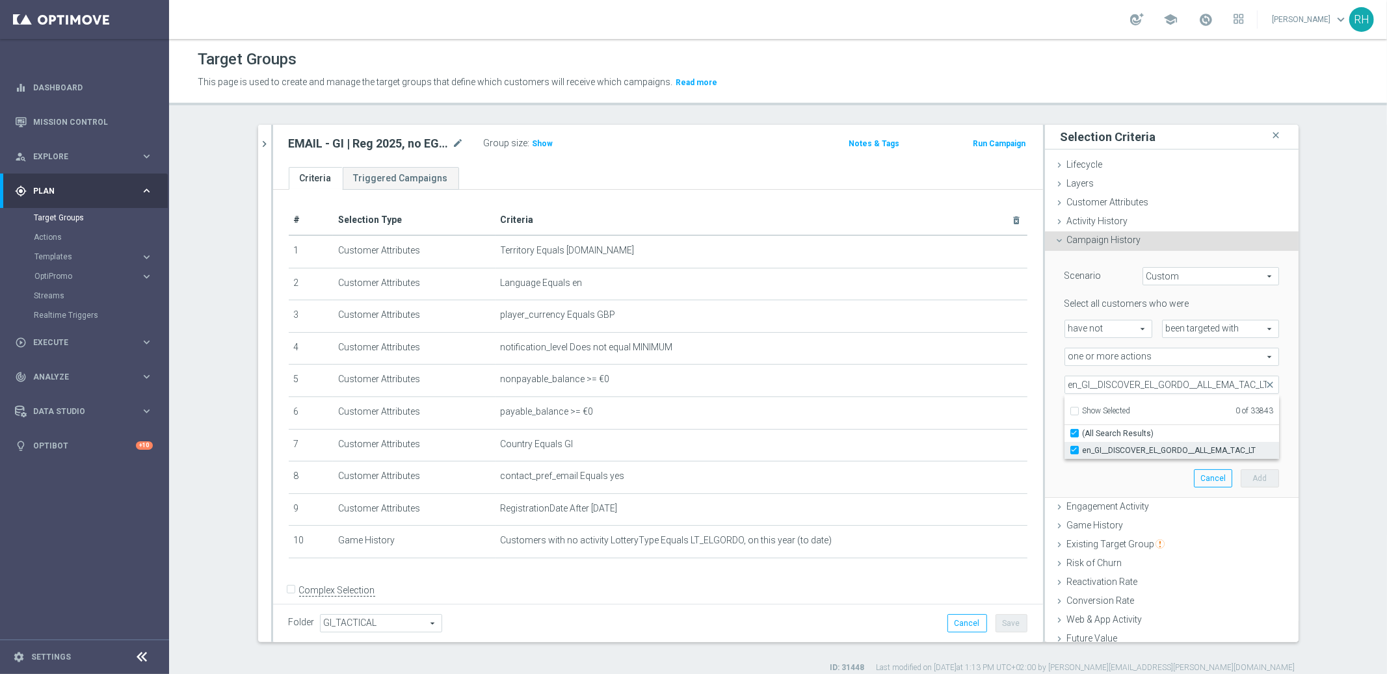
checkbox input "true"
click at [1128, 479] on div "Scenario Custom Custom arrow_drop_down search Select all customers who were hav…" at bounding box center [1172, 374] width 234 height 246
click at [1154, 420] on span "more than" at bounding box center [1118, 413] width 106 height 17
click at [1150, 413] on span "more than" at bounding box center [1118, 413] width 106 height 17
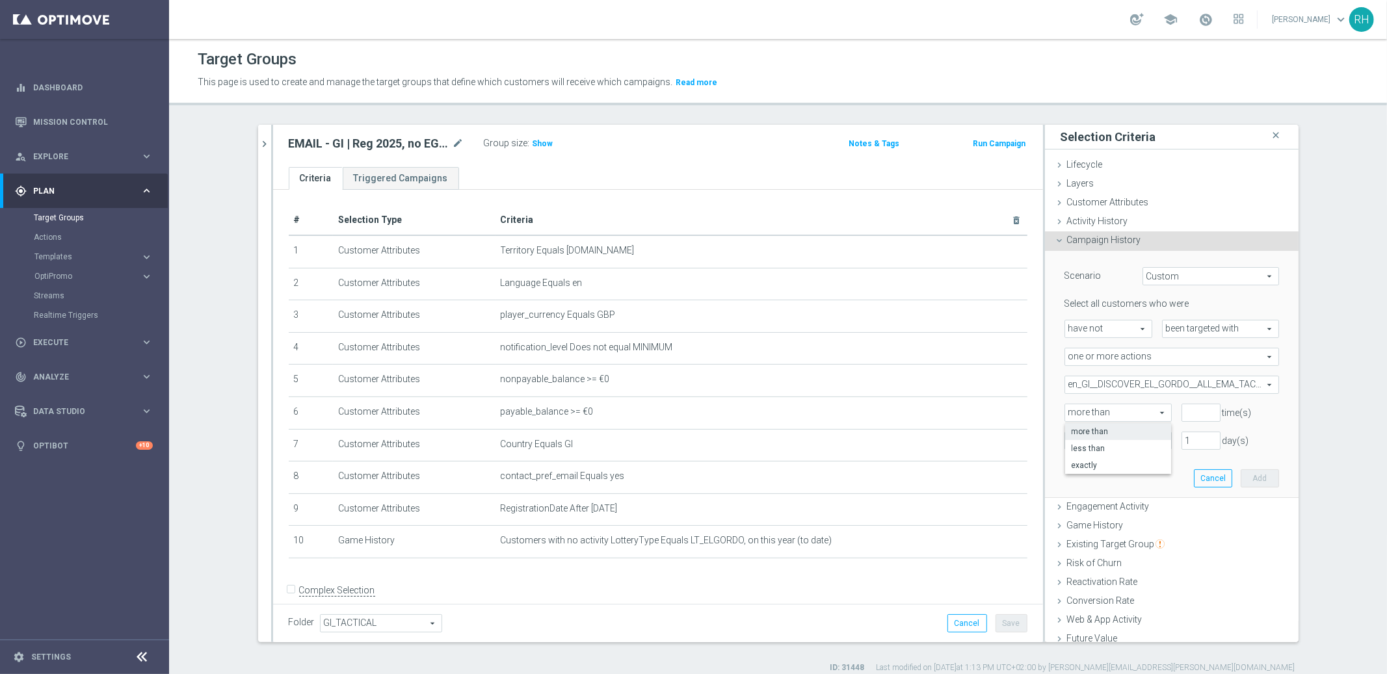
click at [1150, 412] on span "more than" at bounding box center [1118, 413] width 106 height 17
click at [1149, 410] on span "more than" at bounding box center [1118, 413] width 106 height 17
click at [1182, 412] on input "number" at bounding box center [1201, 413] width 39 height 18
type input "0"
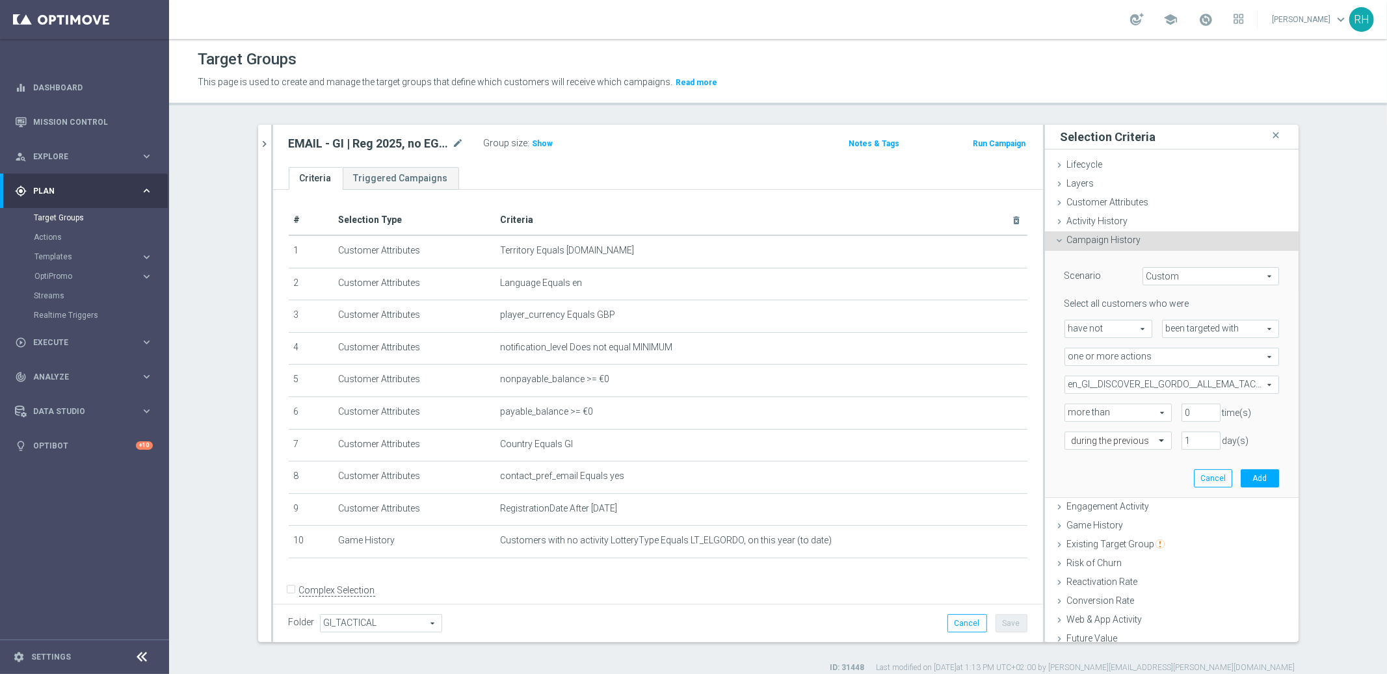
click at [1219, 429] on div "Select all customers who were have not have not arrow_drop_down search been tar…" at bounding box center [1172, 374] width 215 height 152
click at [1155, 436] on span at bounding box center [1163, 441] width 16 height 18
click at [1113, 561] on label "this year (to date)" at bounding box center [1101, 563] width 59 height 10
click at [1251, 485] on button "Add" at bounding box center [1260, 479] width 38 height 18
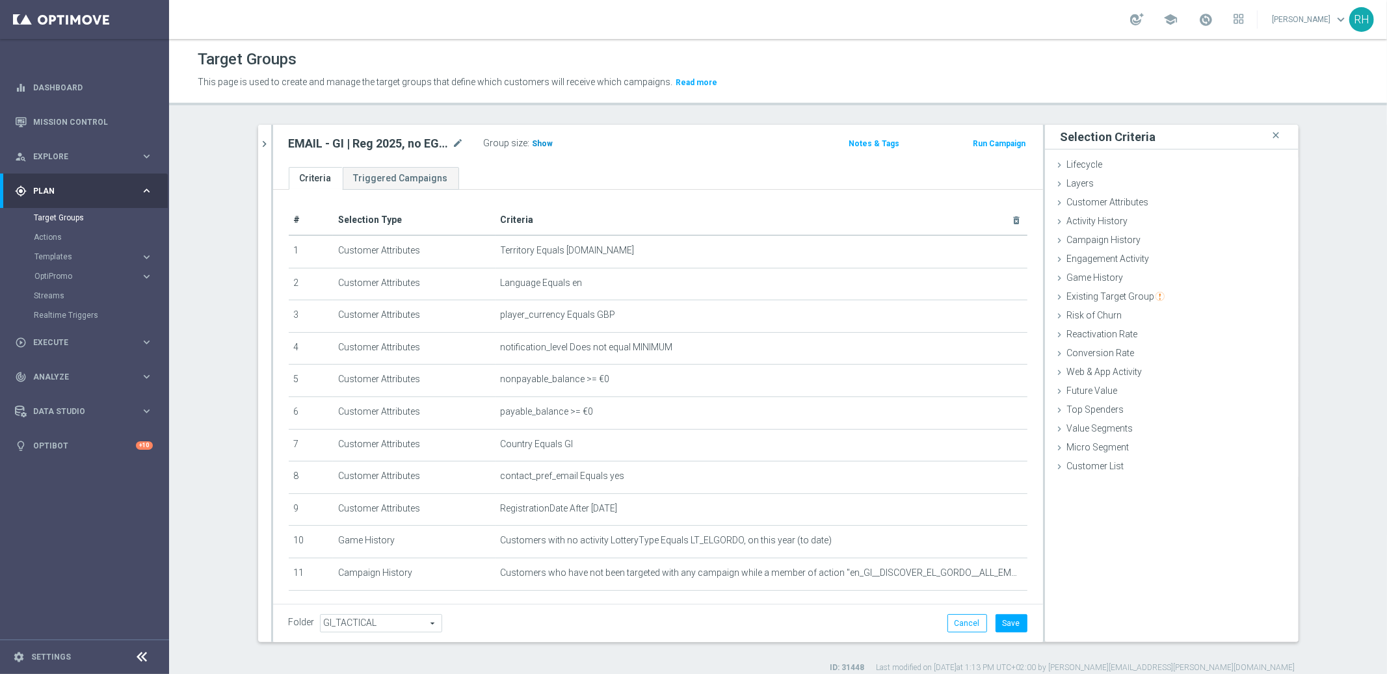
click at [536, 148] on h3 "Show" at bounding box center [542, 144] width 23 height 14
click at [1002, 604] on div "Folder GI_TACTICAL GI_TACTICAL arrow_drop_down search Cancel Save Saving..." at bounding box center [658, 623] width 770 height 38
click at [1004, 619] on button "Save" at bounding box center [1012, 624] width 32 height 18
click at [401, 148] on h2 "EMAIL - GI | Reg 2025, no EG stakes" at bounding box center [369, 144] width 161 height 16
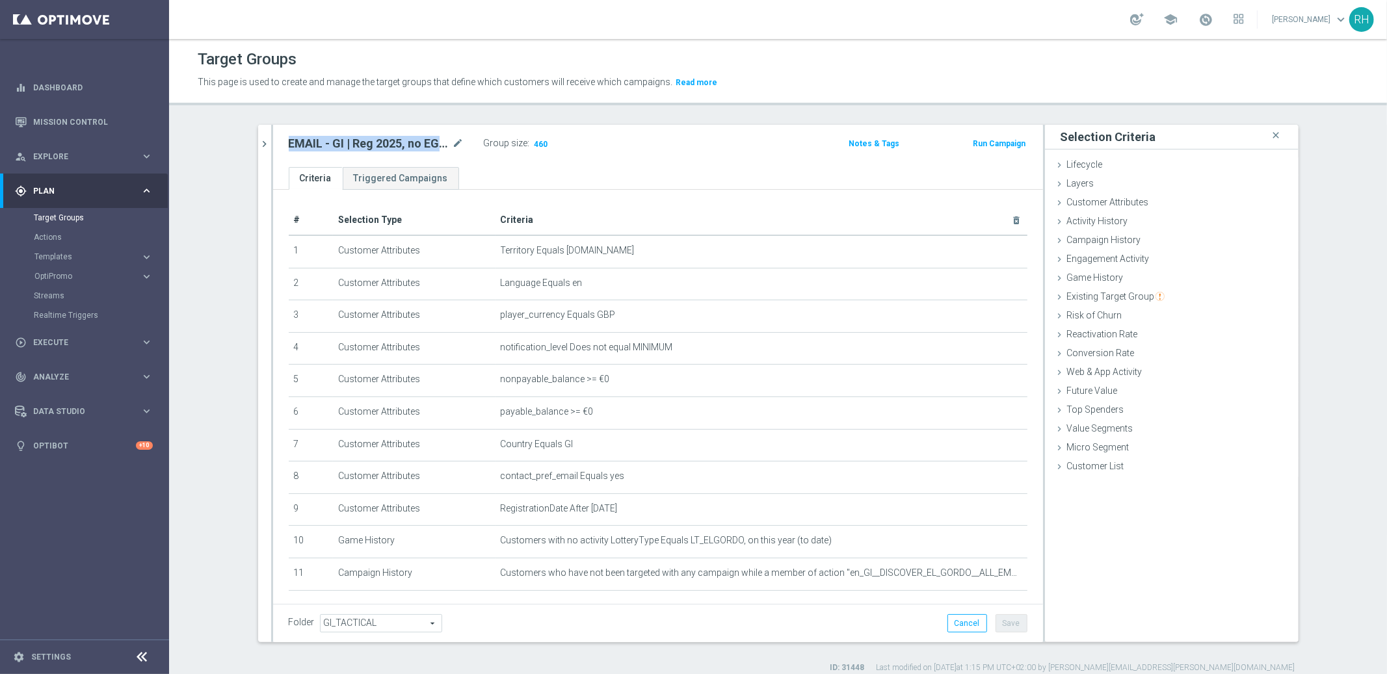
click at [401, 148] on h2 "EMAIL - GI | Reg 2025, no EG stakes" at bounding box center [369, 144] width 161 height 16
click at [259, 140] on icon "chevron_right" at bounding box center [265, 144] width 12 height 12
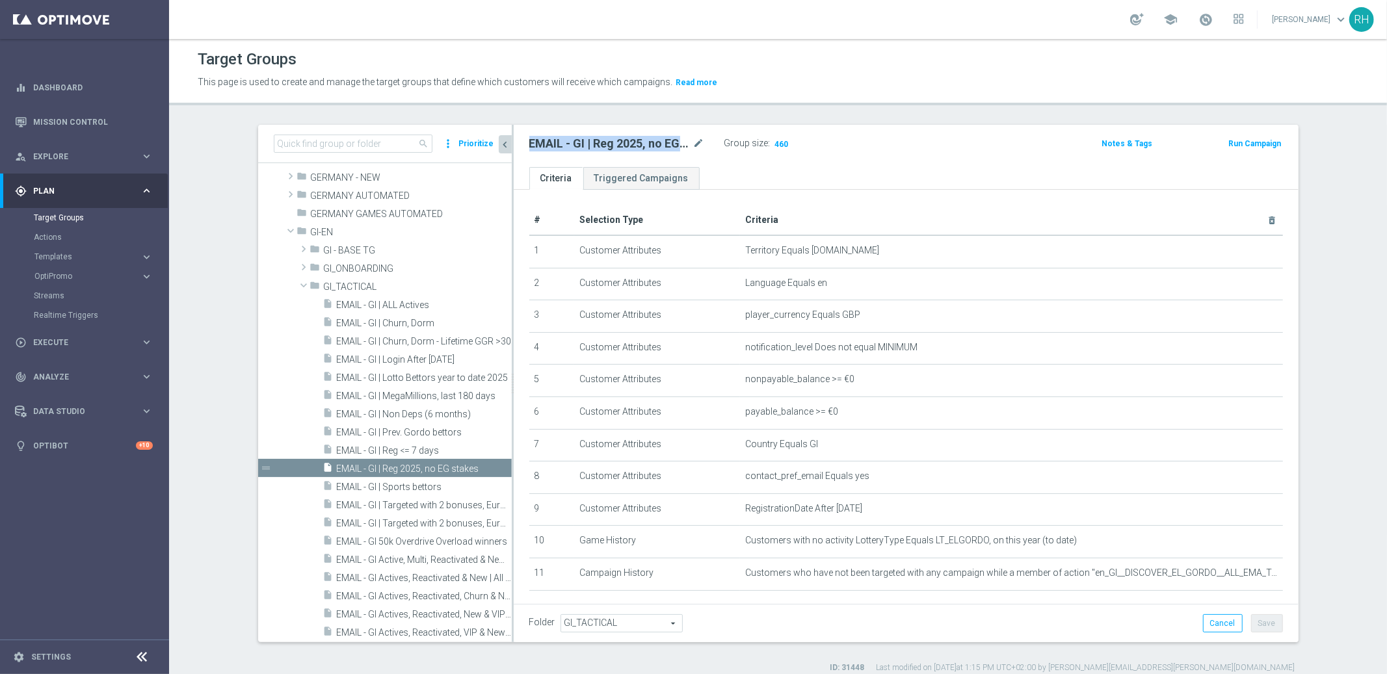
scroll to position [452, 0]
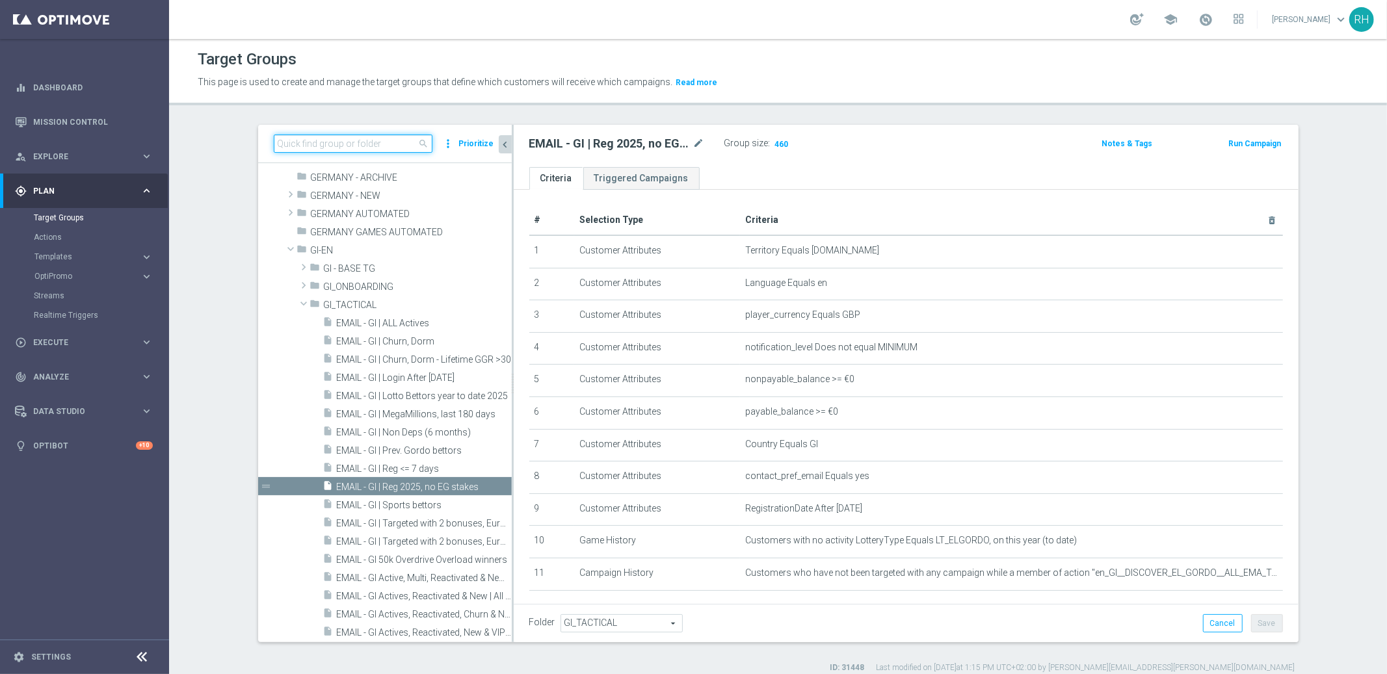
click at [325, 146] on input at bounding box center [353, 144] width 159 height 18
paste input "UK_CASINO_EMAIL_HV_100_PCT_MONTHLY_MATCH"
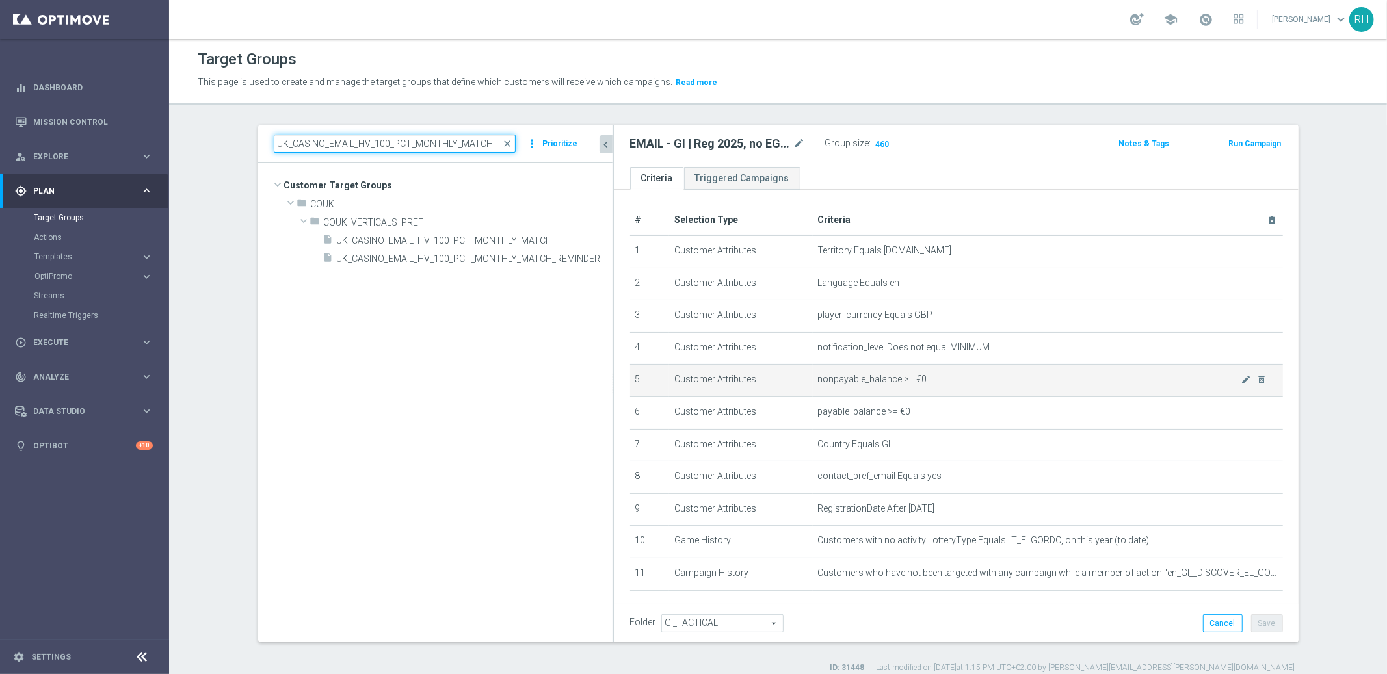
scroll to position [0, 0]
drag, startPoint x: 507, startPoint y: 353, endPoint x: 686, endPoint y: 377, distance: 181.2
click at [686, 377] on as-split "UK_CASINO_EMAIL_HV_100_PCT_MONTHLY_MATCH close more_vert Prioritize Customer Ta…" at bounding box center [778, 384] width 1041 height 518
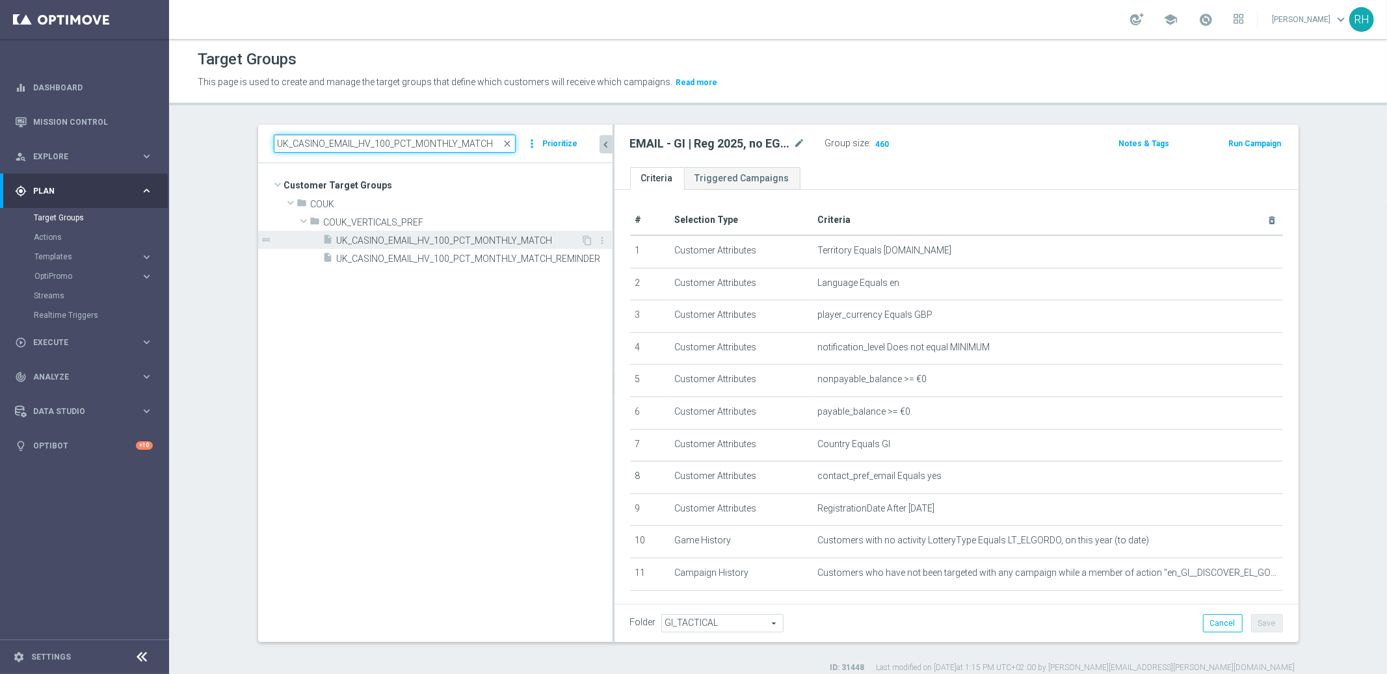
type input "UK_CASINO_EMAIL_HV_100_PCT_MONTHLY_MATCH"
click at [421, 241] on span "UK_CASINO_EMAIL_HV_100_PCT_MONTHLY_MATCH" at bounding box center [459, 240] width 245 height 11
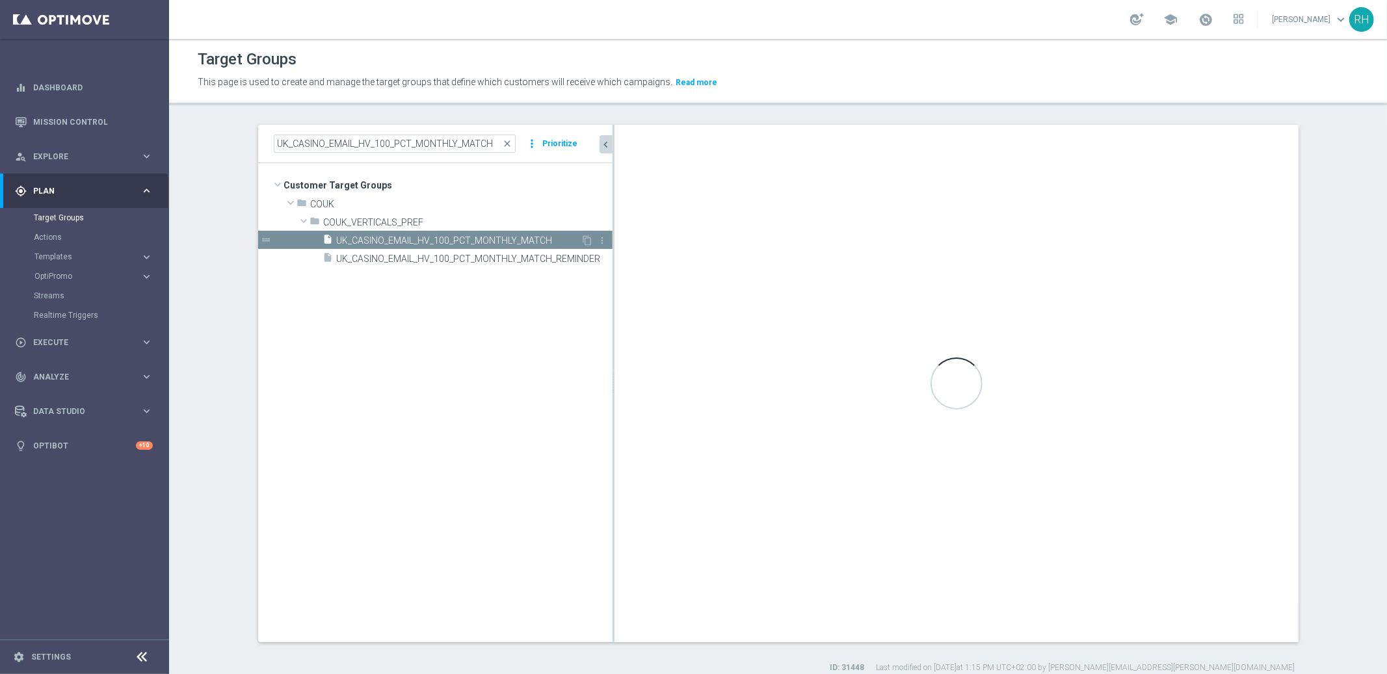
type input "COUK_VERTICALS_PREF"
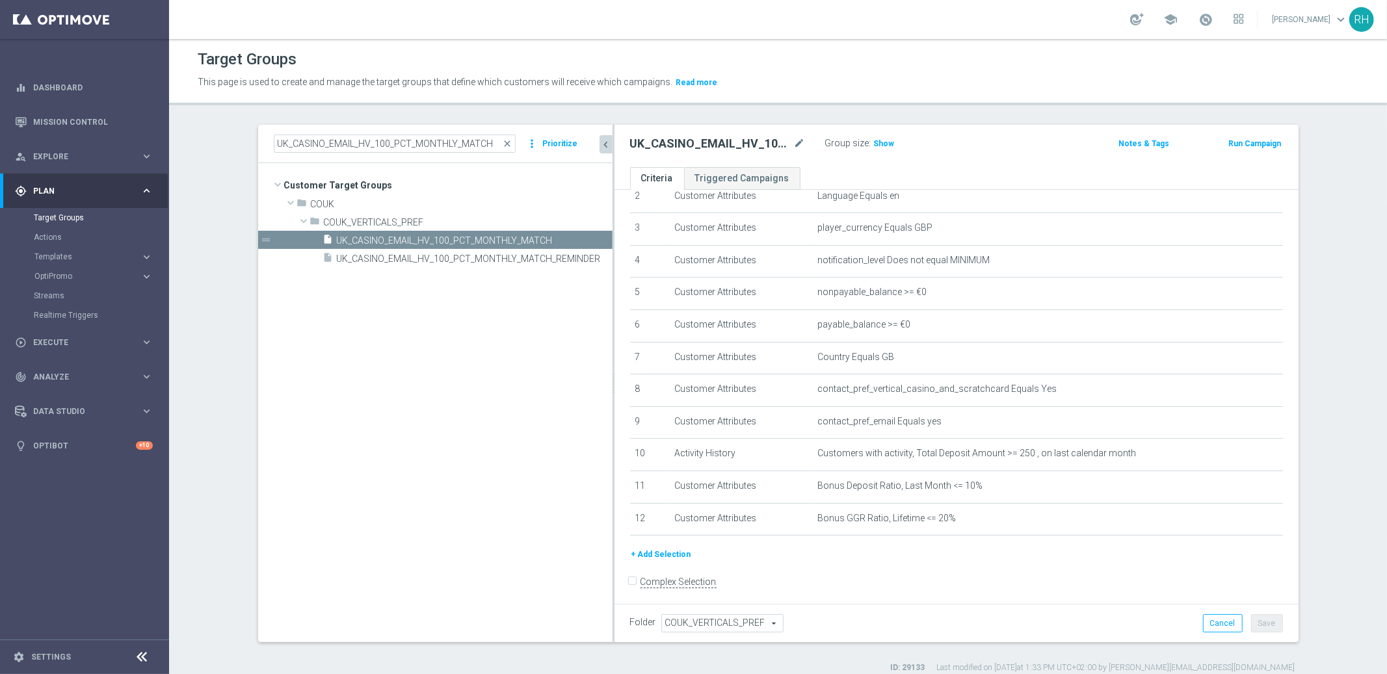
scroll to position [89, 0]
click at [667, 551] on button "+ Add Selection" at bounding box center [661, 553] width 62 height 14
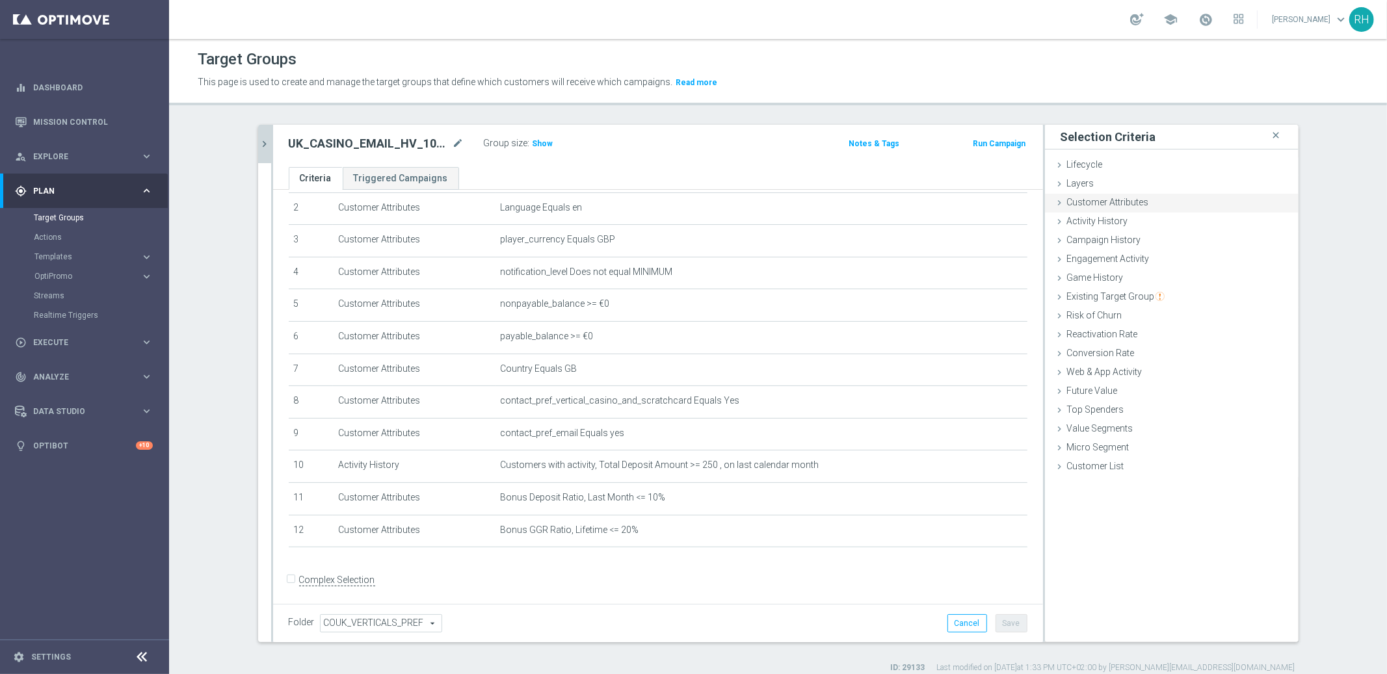
click at [1164, 196] on div "Customer Attributes done" at bounding box center [1172, 204] width 254 height 20
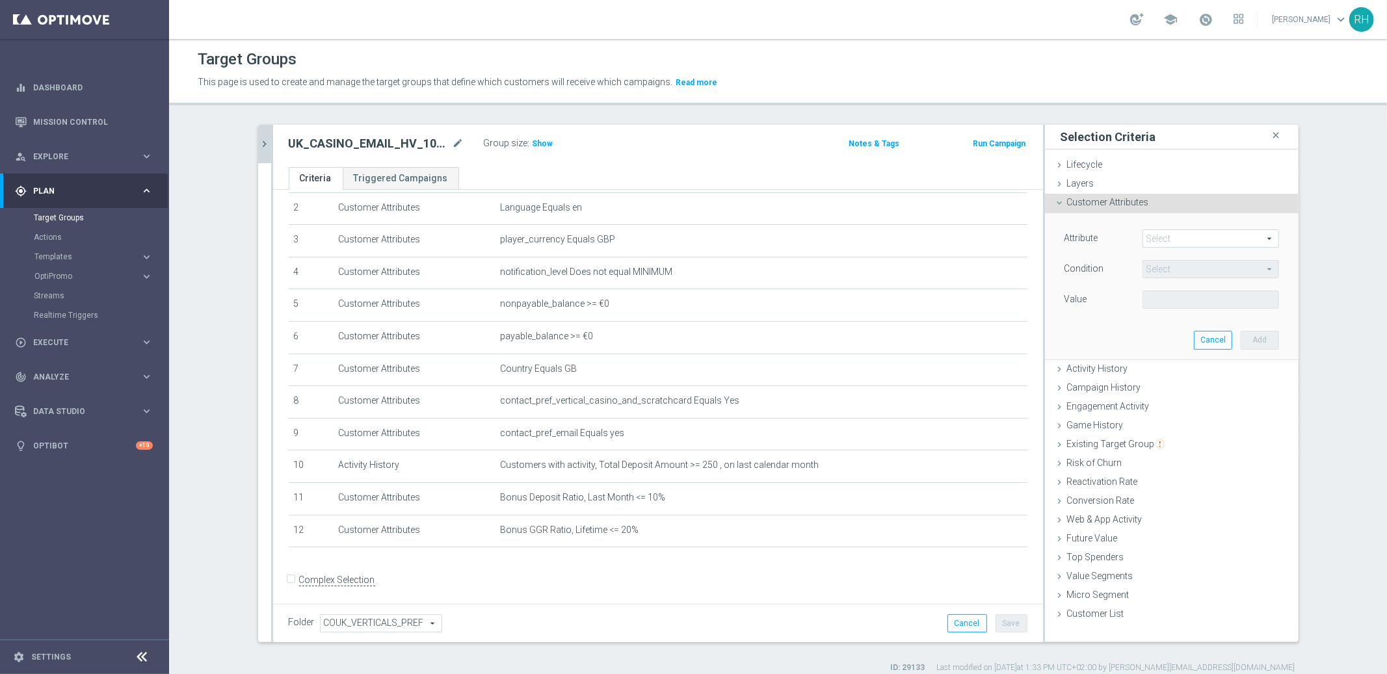
click at [1194, 237] on span at bounding box center [1210, 238] width 135 height 17
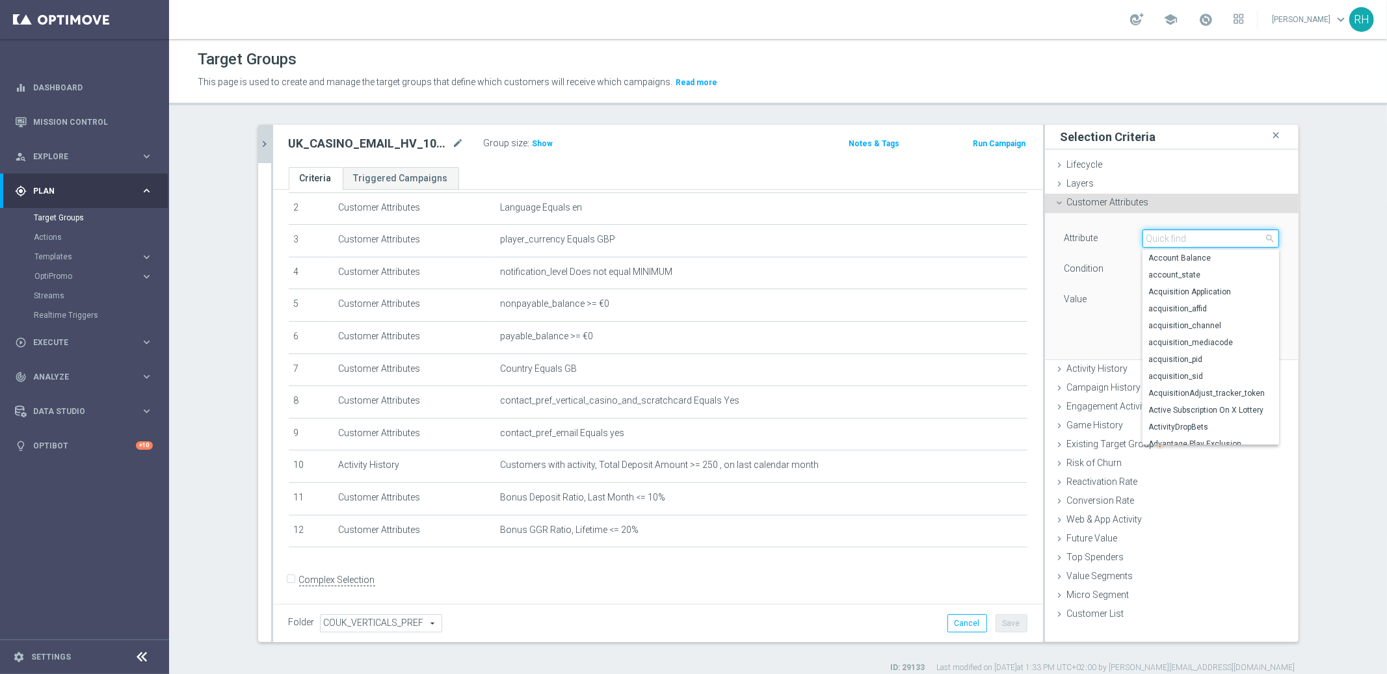
click at [1194, 237] on input "search" at bounding box center [1211, 239] width 137 height 18
type input "qua"
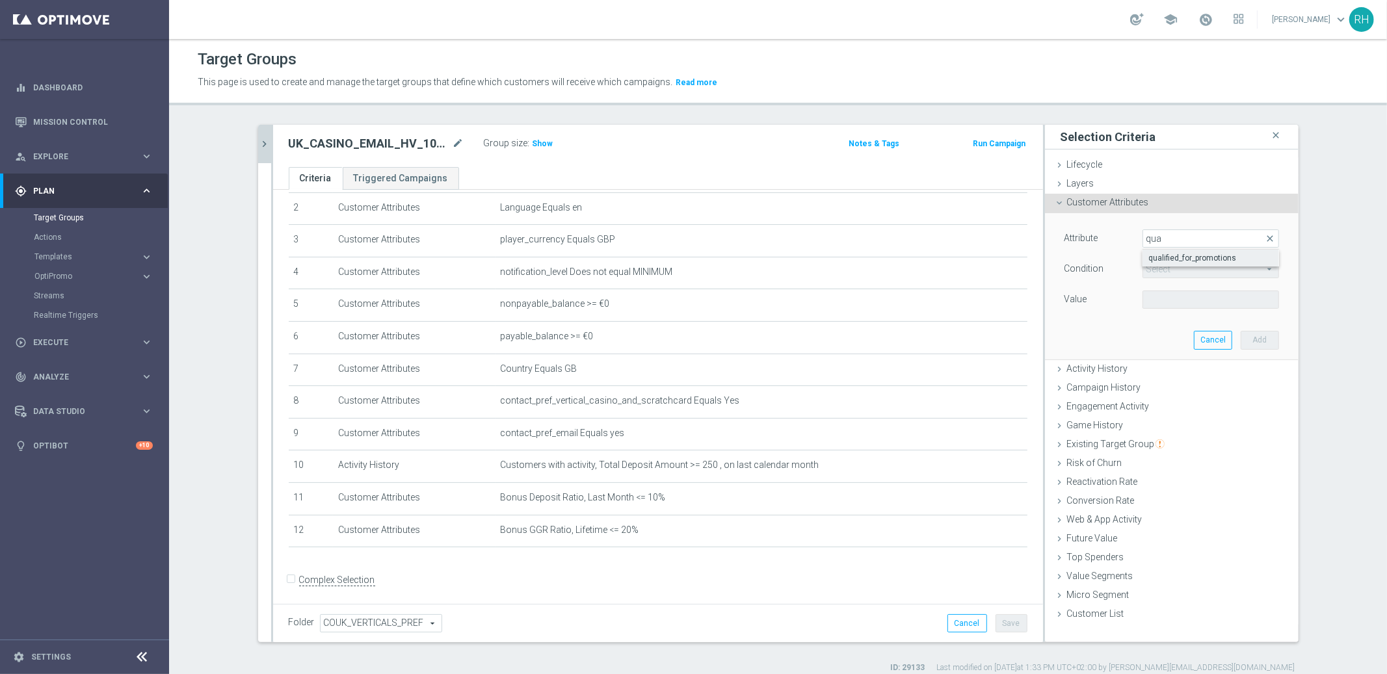
click at [1173, 253] on span "qualified_for_promotions" at bounding box center [1211, 258] width 124 height 10
type input "qualified_for_promotions"
type input "Equals"
click at [1171, 292] on span at bounding box center [1210, 299] width 135 height 17
click at [1164, 342] on label "true" at bounding box center [1211, 336] width 137 height 17
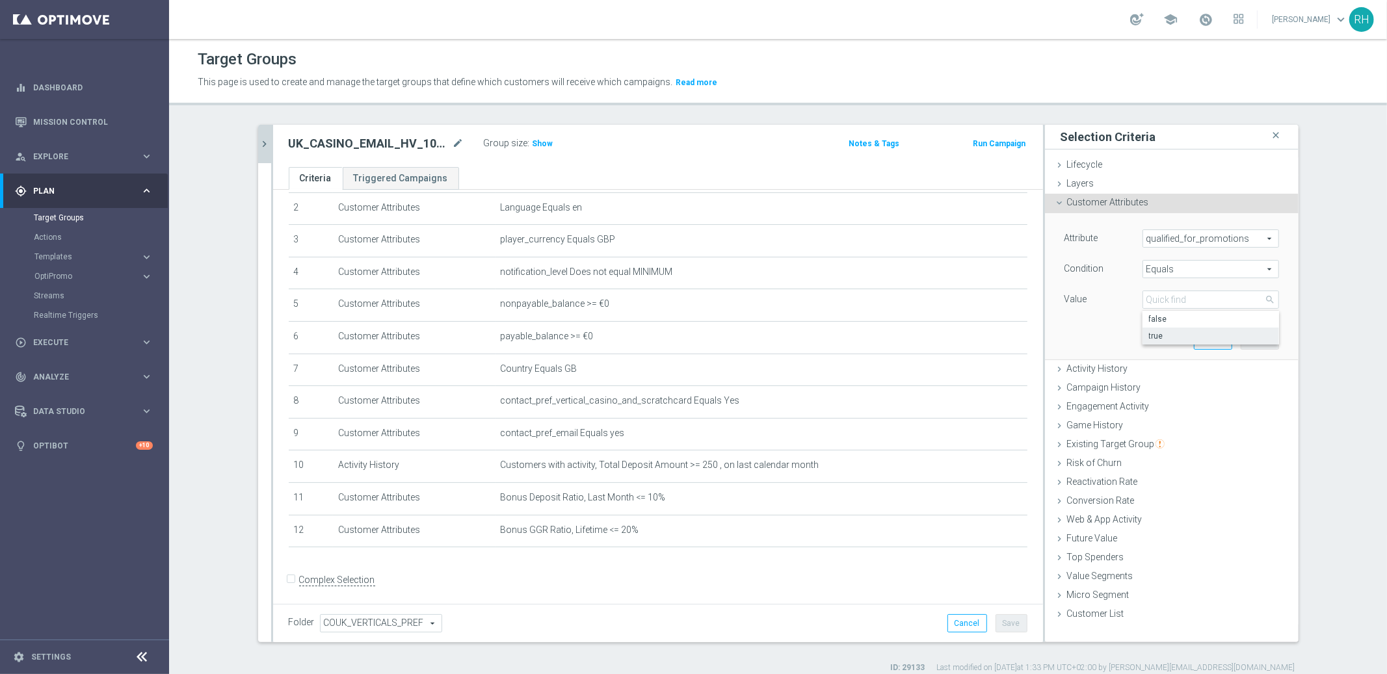
type input "true"
click at [1253, 335] on button "Add" at bounding box center [1260, 340] width 38 height 18
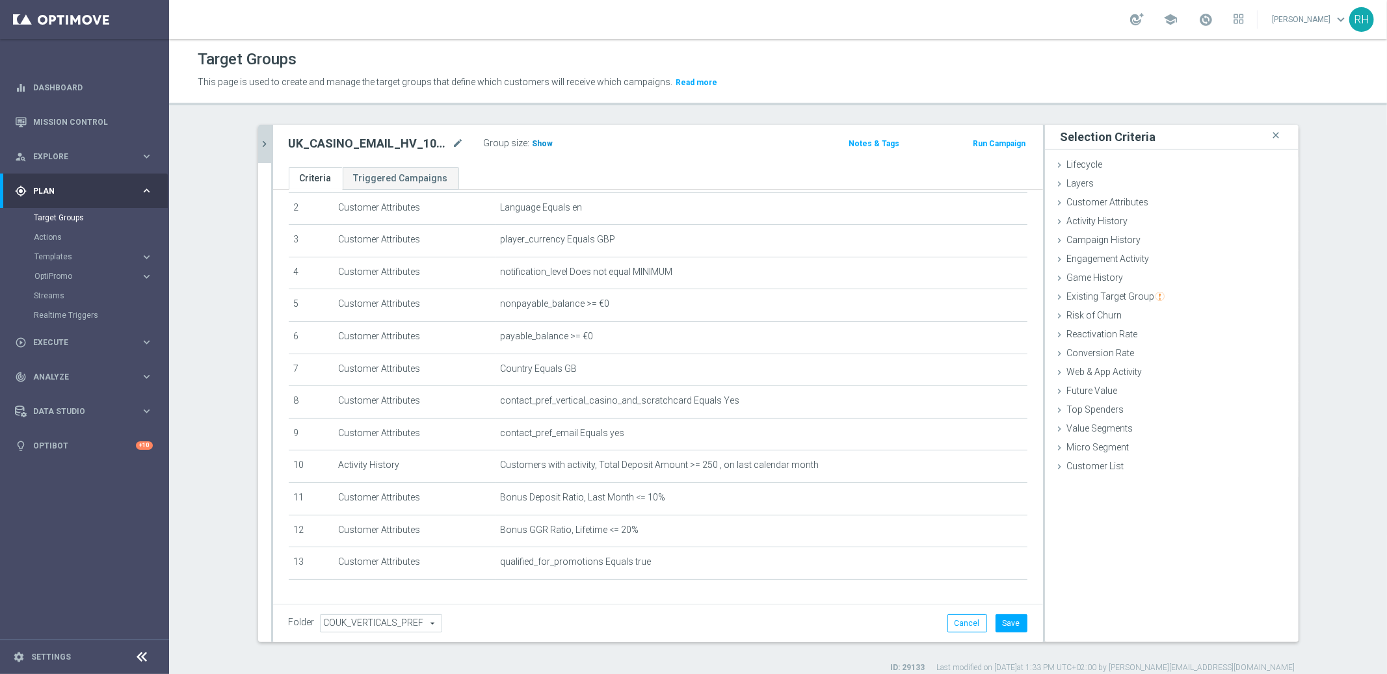
click at [535, 143] on span "Show" at bounding box center [543, 143] width 21 height 9
click at [1017, 619] on button "Save" at bounding box center [1012, 624] width 32 height 18
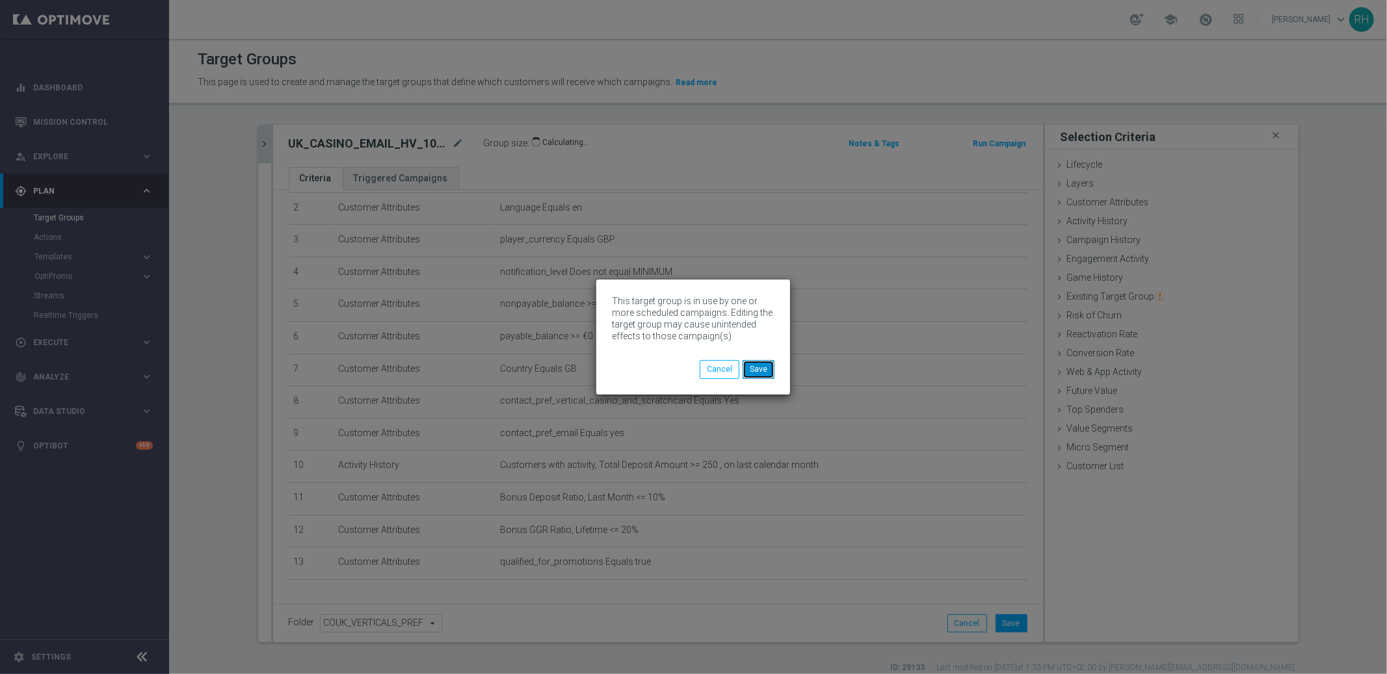
click at [750, 364] on button "Save" at bounding box center [759, 369] width 32 height 18
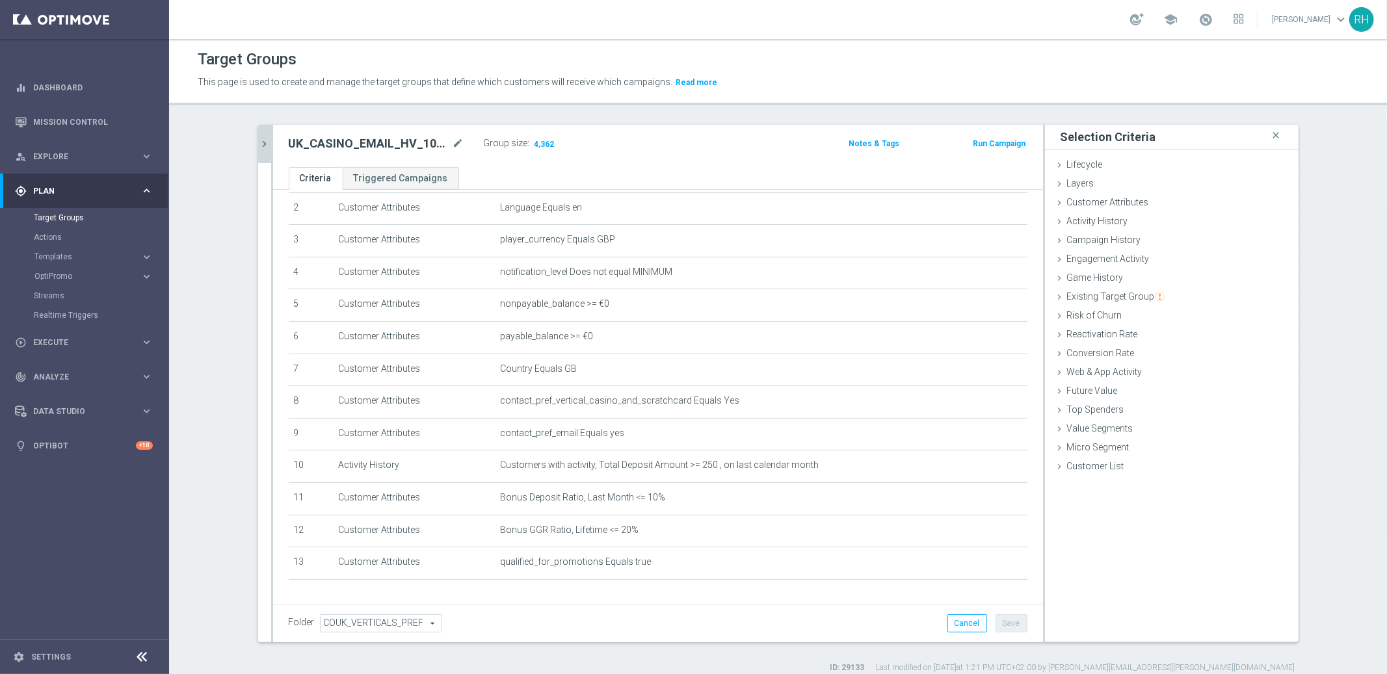
click at [261, 136] on button "chevron_right" at bounding box center [264, 144] width 13 height 38
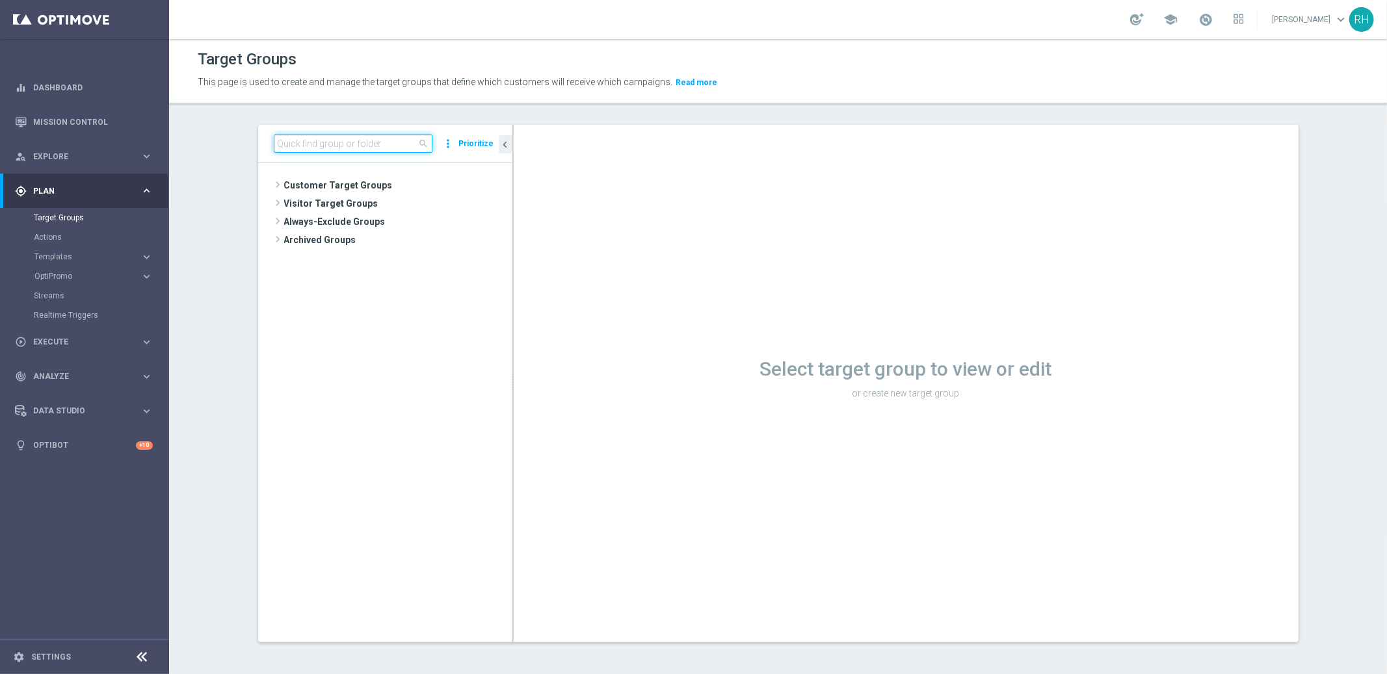
click at [405, 137] on input at bounding box center [353, 144] width 159 height 18
paste input "UK_CASINO_EMAIL_HV_100_PCT_MONTHLY_MATCH"
drag, startPoint x: 507, startPoint y: 339, endPoint x: 604, endPoint y: 343, distance: 97.0
click at [514, 343] on div at bounding box center [513, 384] width 2 height 518
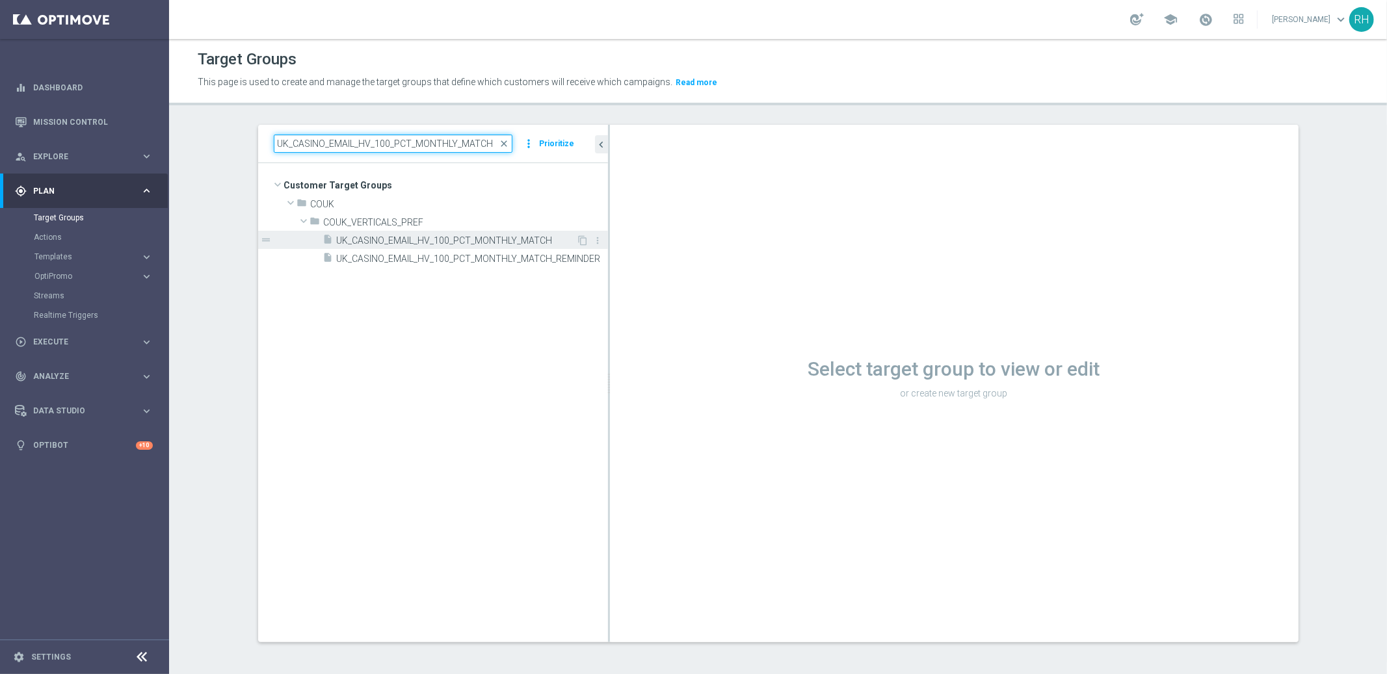
type input "UK_CASINO_EMAIL_HV_100_PCT_MONTHLY_MATCH"
click at [505, 243] on span "UK_CASINO_EMAIL_HV_100_PCT_MONTHLY_MATCH" at bounding box center [457, 240] width 240 height 11
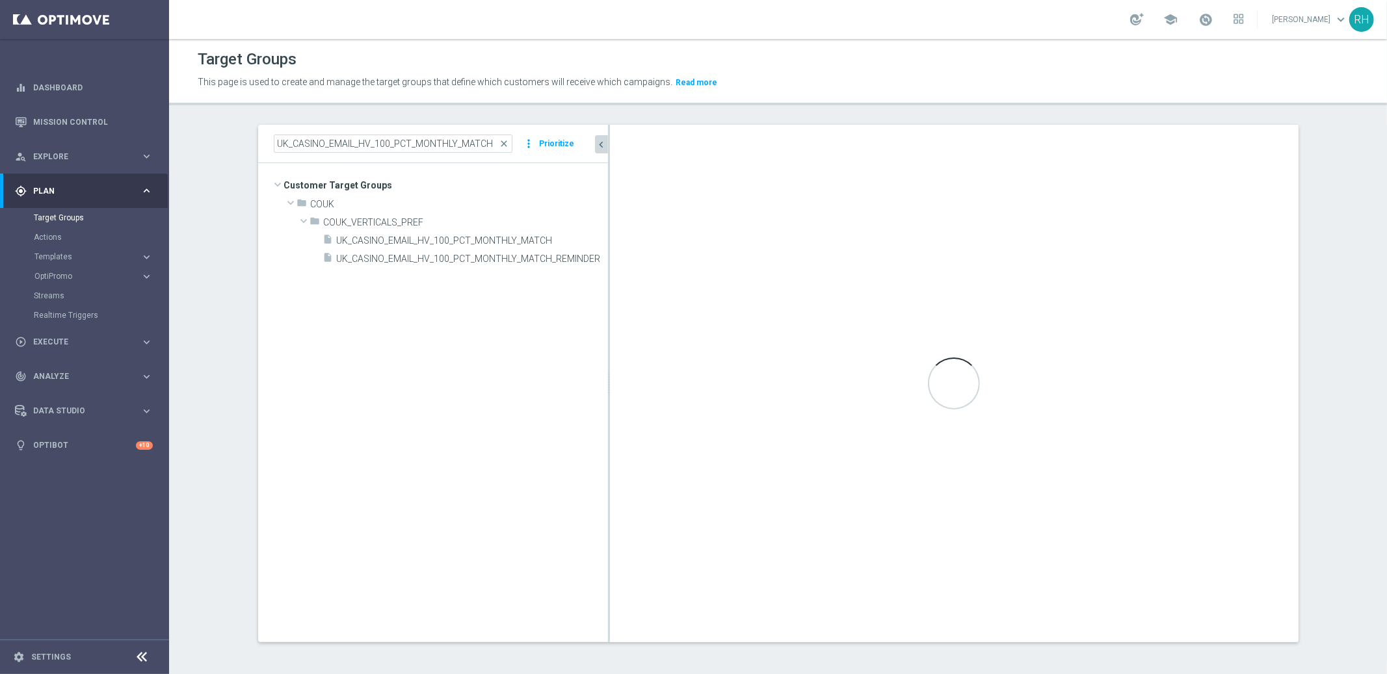
click at [598, 147] on icon "chevron_left" at bounding box center [602, 145] width 12 height 12
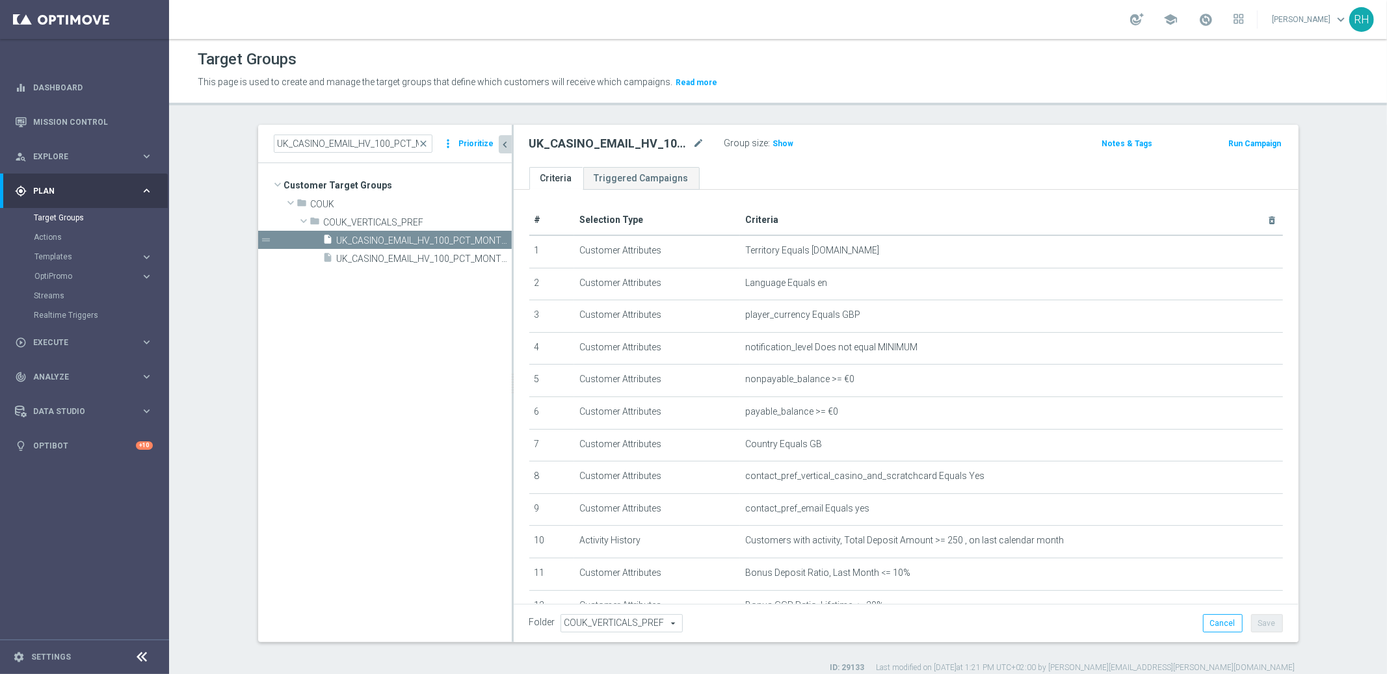
click at [502, 144] on icon "chevron_left" at bounding box center [505, 145] width 12 height 12
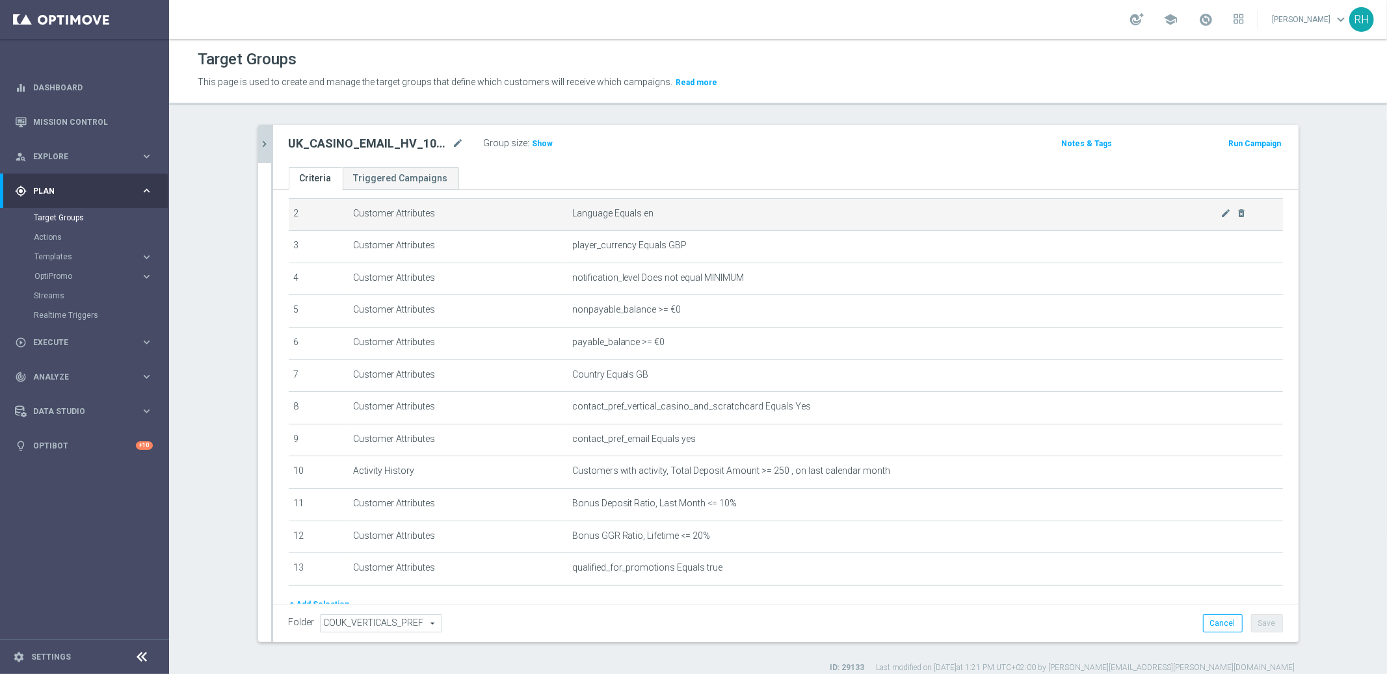
scroll to position [92, 0]
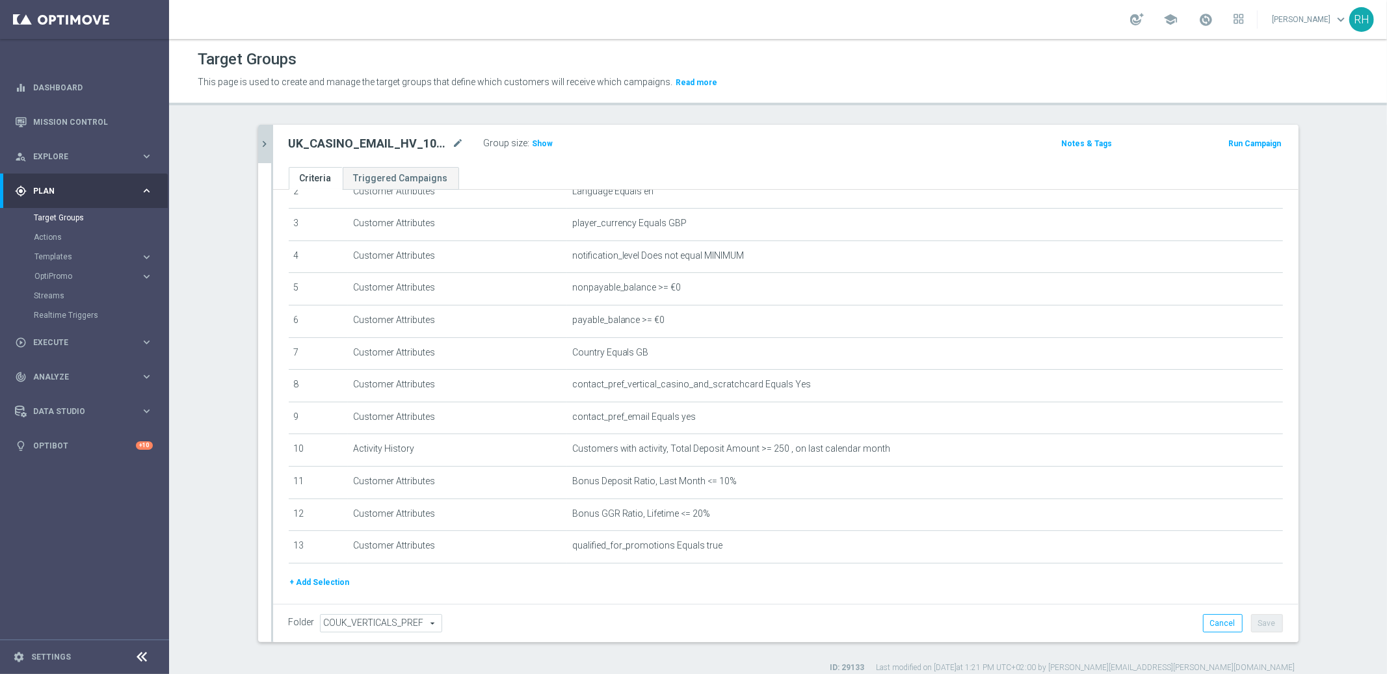
click at [1205, 587] on div "+ Add Selection" at bounding box center [786, 583] width 1014 height 14
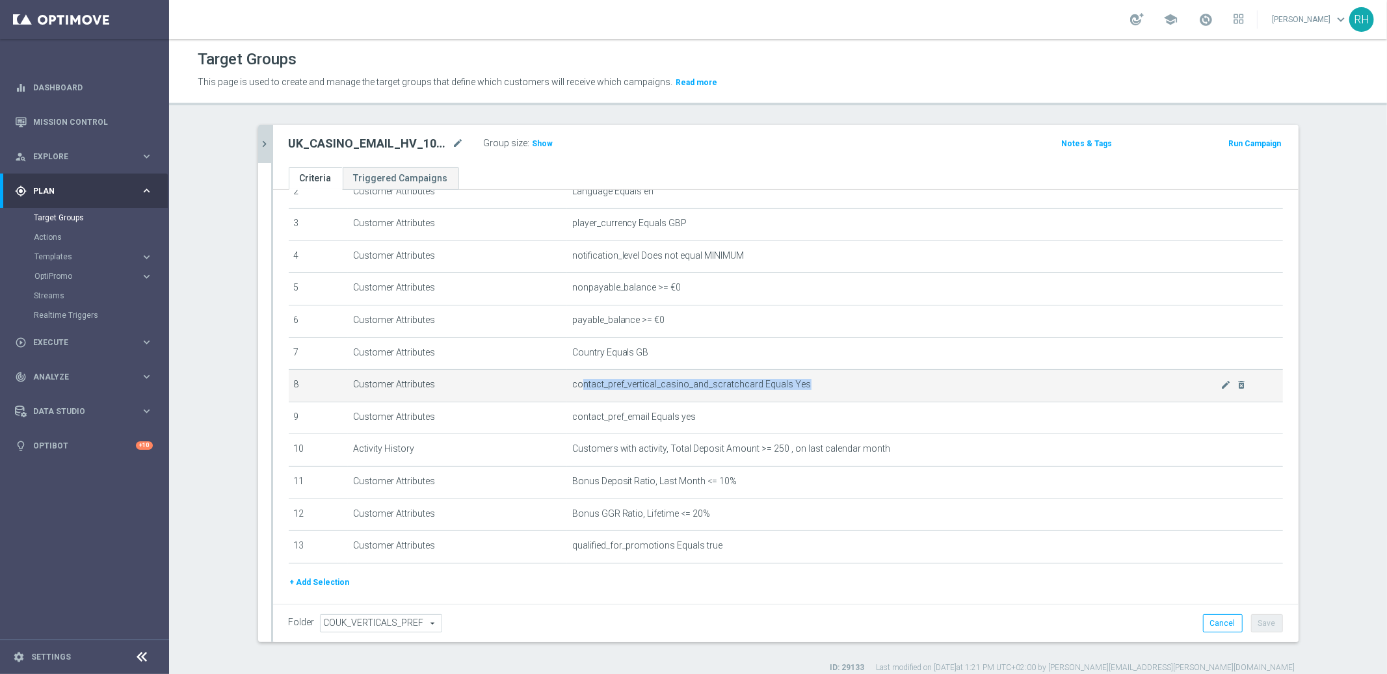
drag, startPoint x: 741, startPoint y: 392, endPoint x: 807, endPoint y: 392, distance: 65.7
click at [807, 392] on td "contact_pref_vertical_casino_and_scratchcard Equals Yes mode_edit delete_forever" at bounding box center [925, 386] width 716 height 33
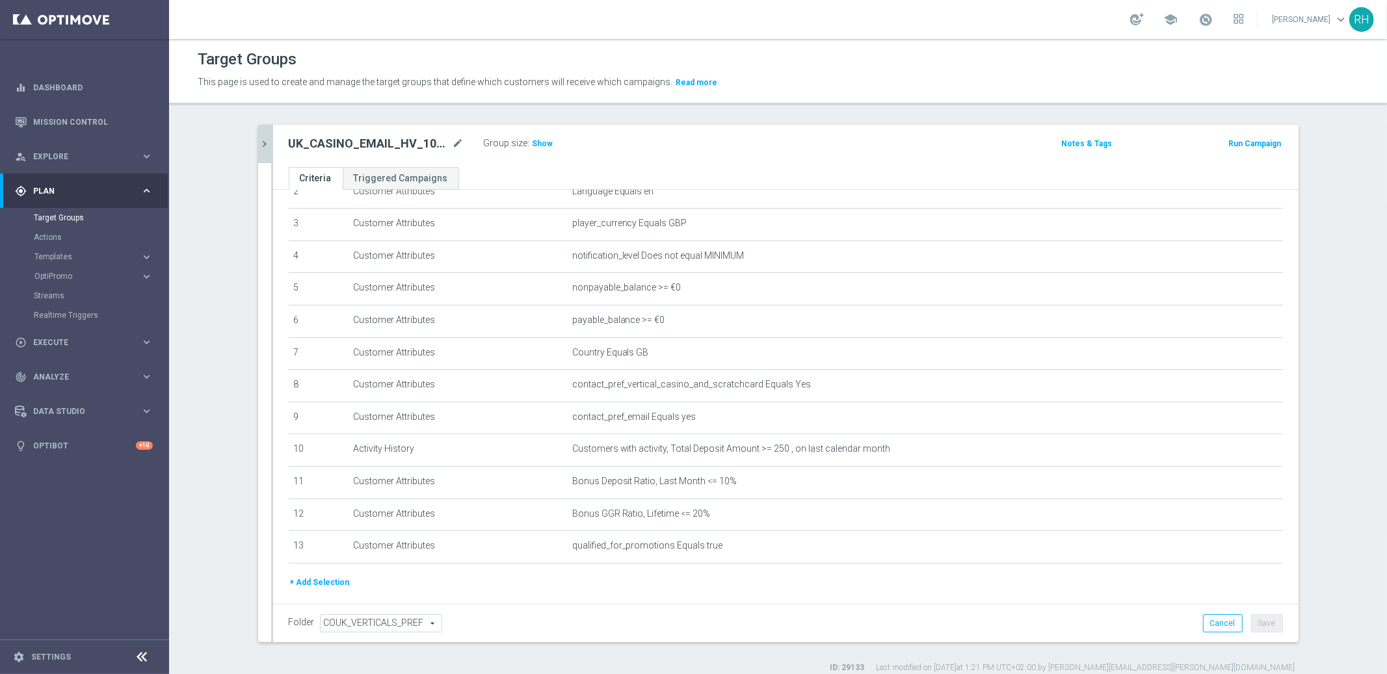
click at [824, 569] on div "# Selection Type Criteria delete_forever 1 Customer Attributes Territory Equals…" at bounding box center [786, 345] width 1014 height 462
click at [325, 144] on h2 "UK_CASINO_EMAIL_HV_100_PCT_MONTHLY_MATCH" at bounding box center [369, 144] width 161 height 16
copy h2 "UK_CASINO_EMAIL_HV_100_PCT_MONTHLY_MATCH"
